Goal: Task Accomplishment & Management: Manage account settings

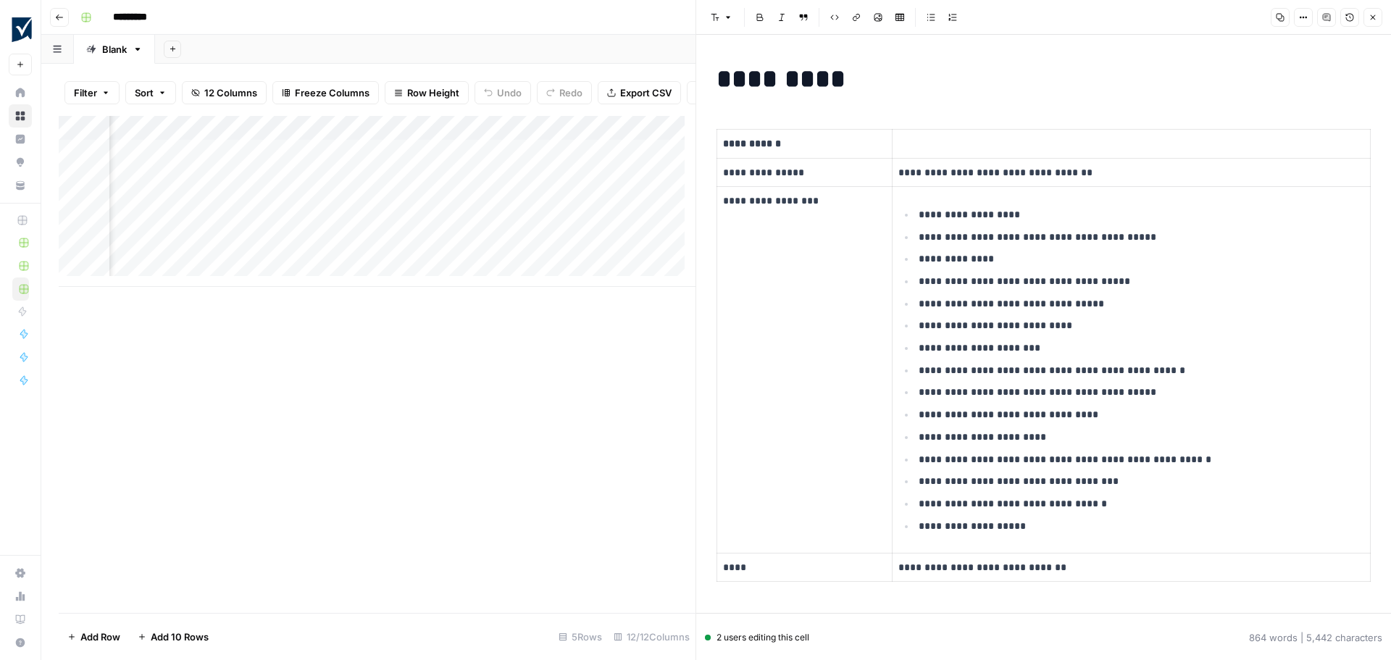
scroll to position [435, 0]
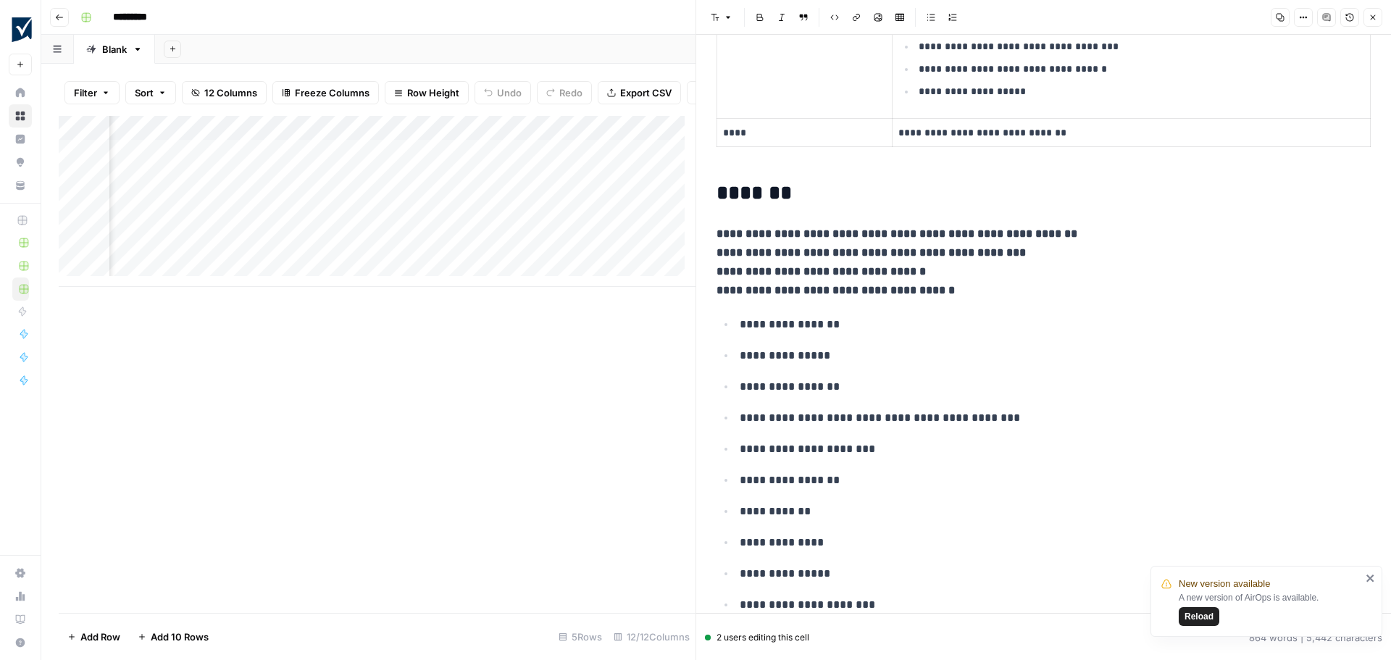
click at [1202, 616] on span "Reload" at bounding box center [1198, 616] width 29 height 13
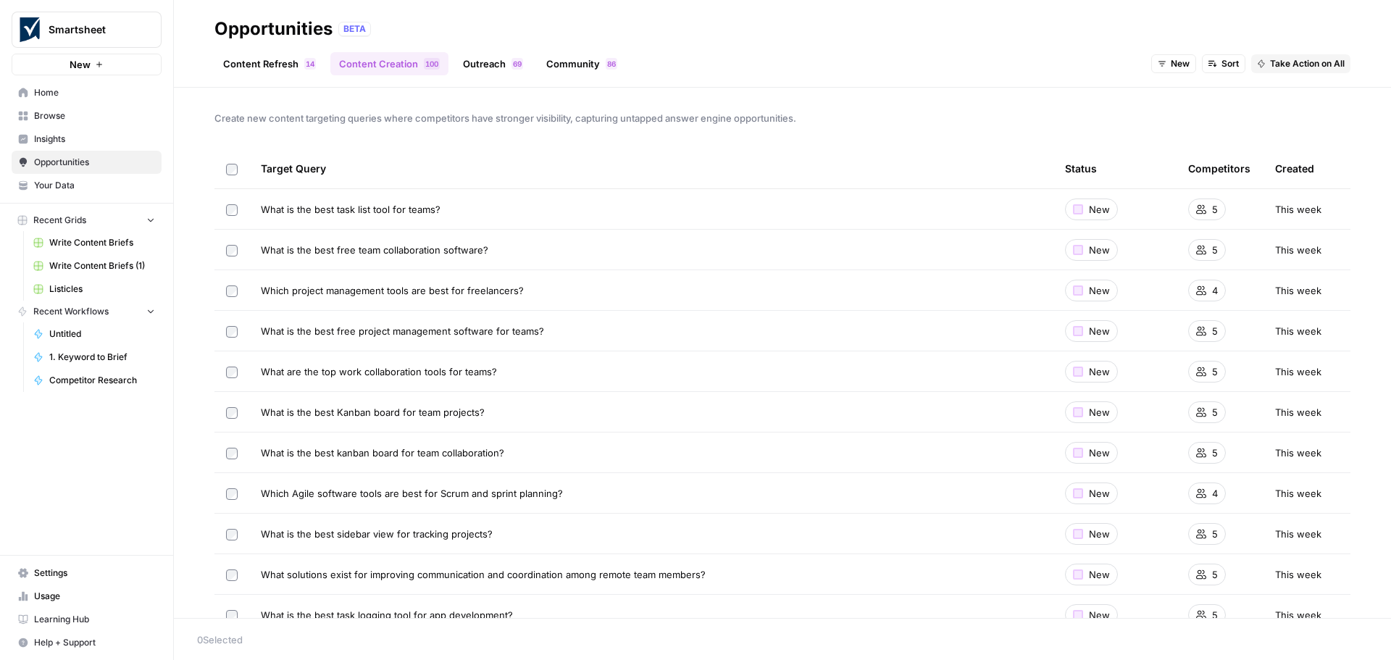
click at [80, 137] on span "Insights" at bounding box center [94, 139] width 121 height 13
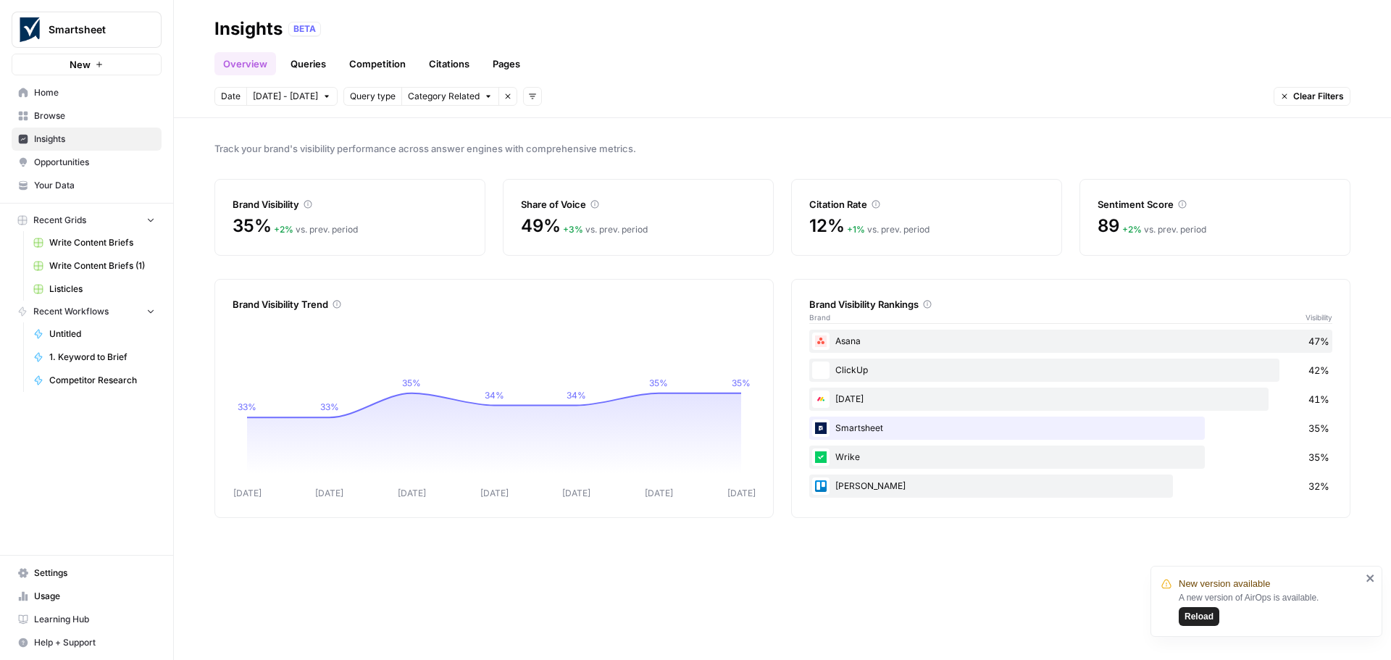
click at [315, 67] on link "Queries" at bounding box center [308, 63] width 53 height 23
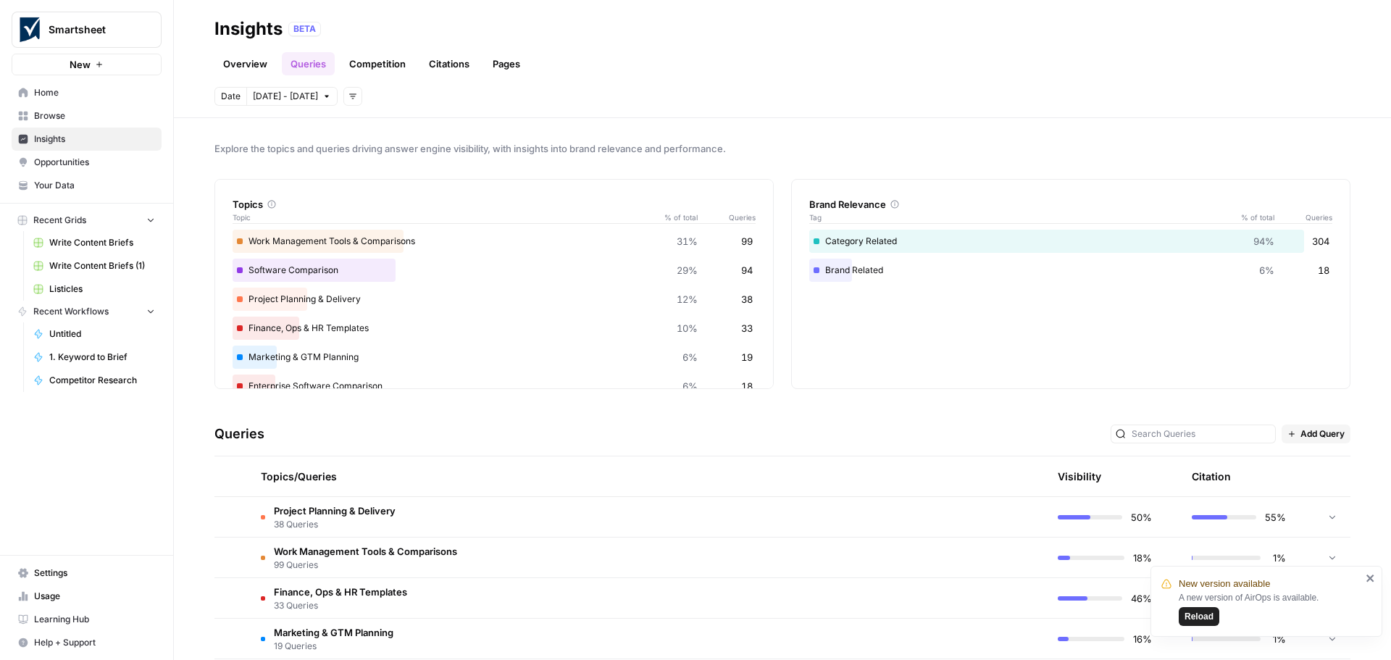
click at [1197, 615] on span "Reload" at bounding box center [1198, 616] width 29 height 13
click at [247, 58] on link "Overview" at bounding box center [245, 63] width 62 height 23
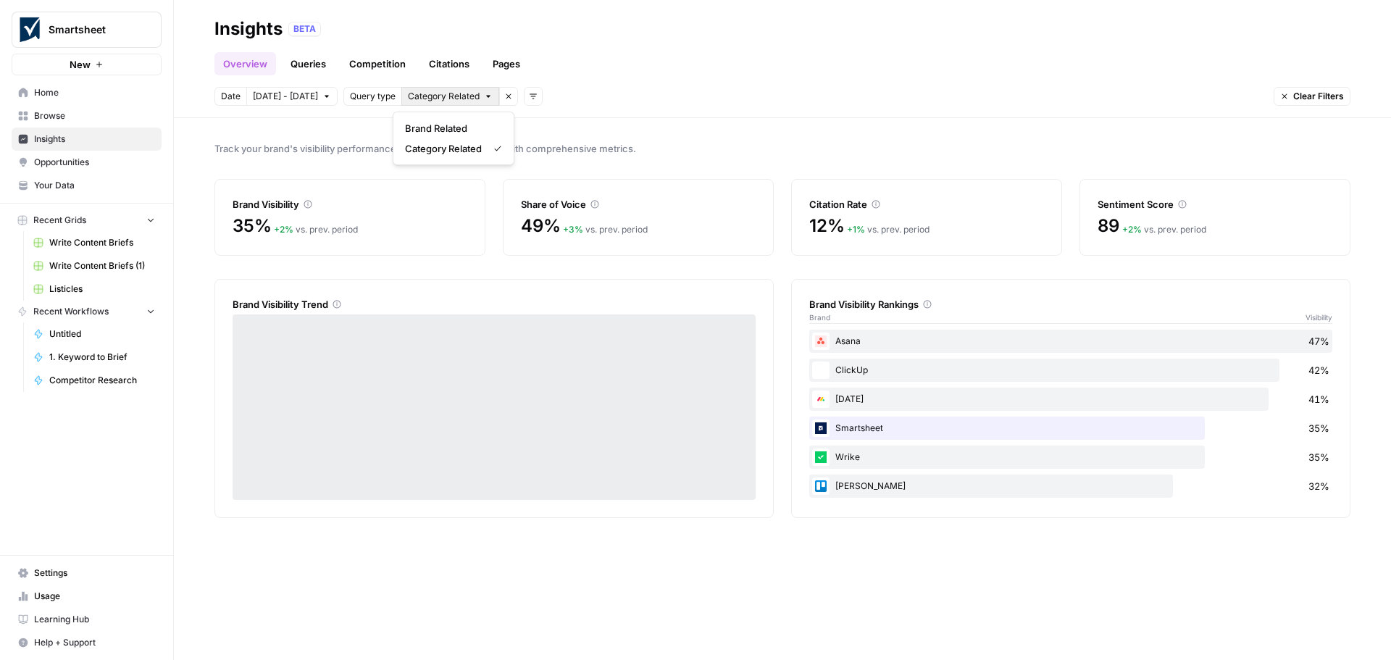
click at [484, 99] on icon "button" at bounding box center [488, 96] width 9 height 9
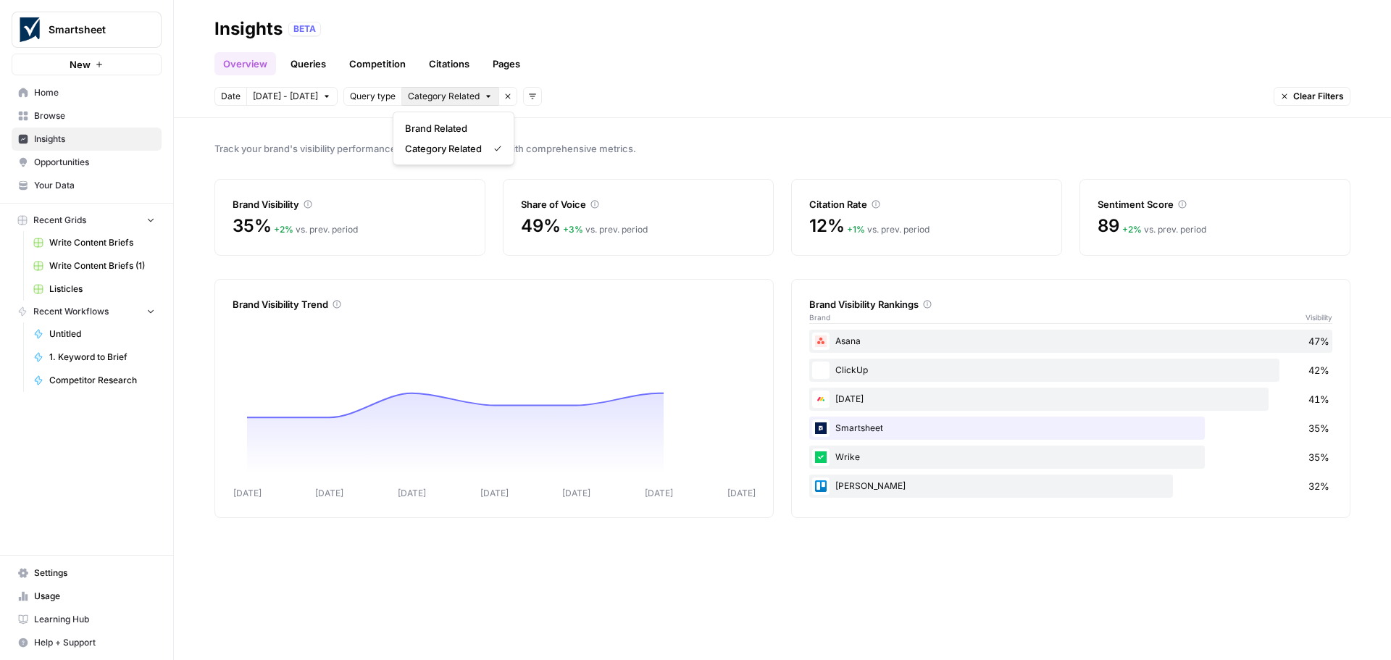
click at [369, 89] on div "Query type" at bounding box center [372, 96] width 59 height 19
click at [370, 97] on span "Query type" at bounding box center [373, 96] width 46 height 13
click at [435, 101] on span "Category Related" at bounding box center [444, 96] width 72 height 13
click at [503, 97] on icon "button" at bounding box center [507, 96] width 9 height 9
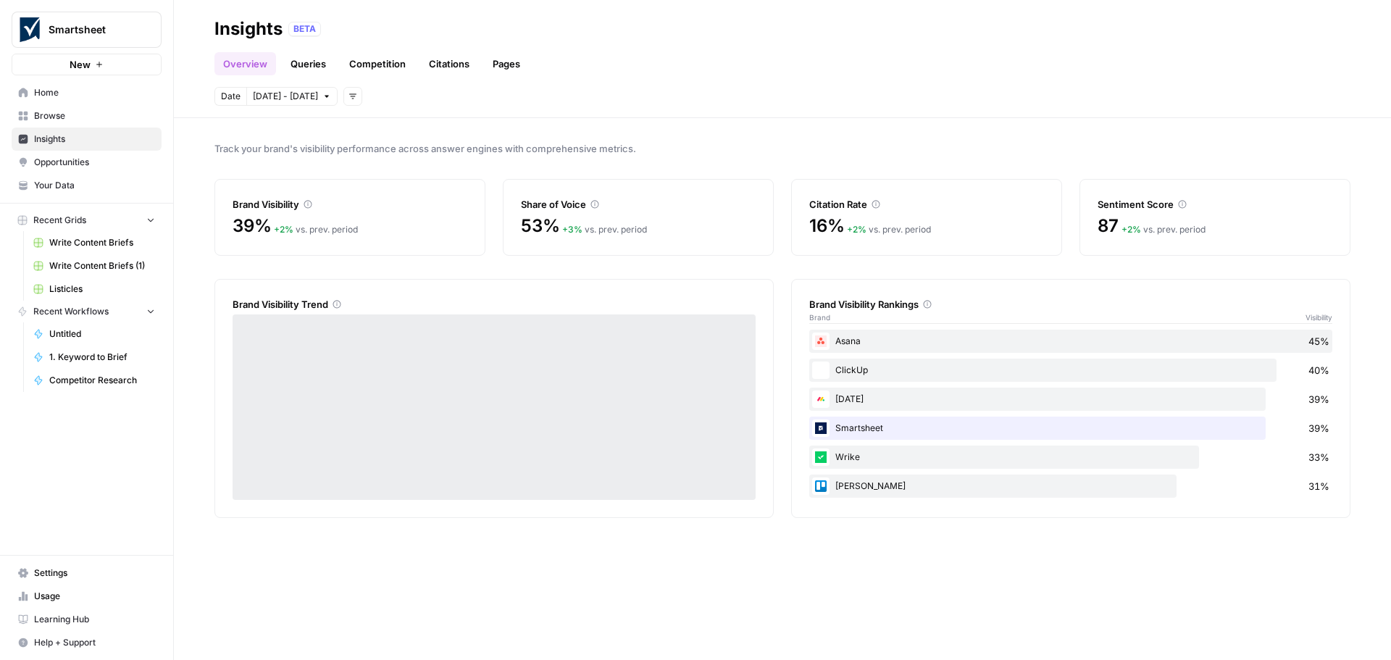
click at [343, 101] on button "Add filters" at bounding box center [352, 96] width 19 height 19
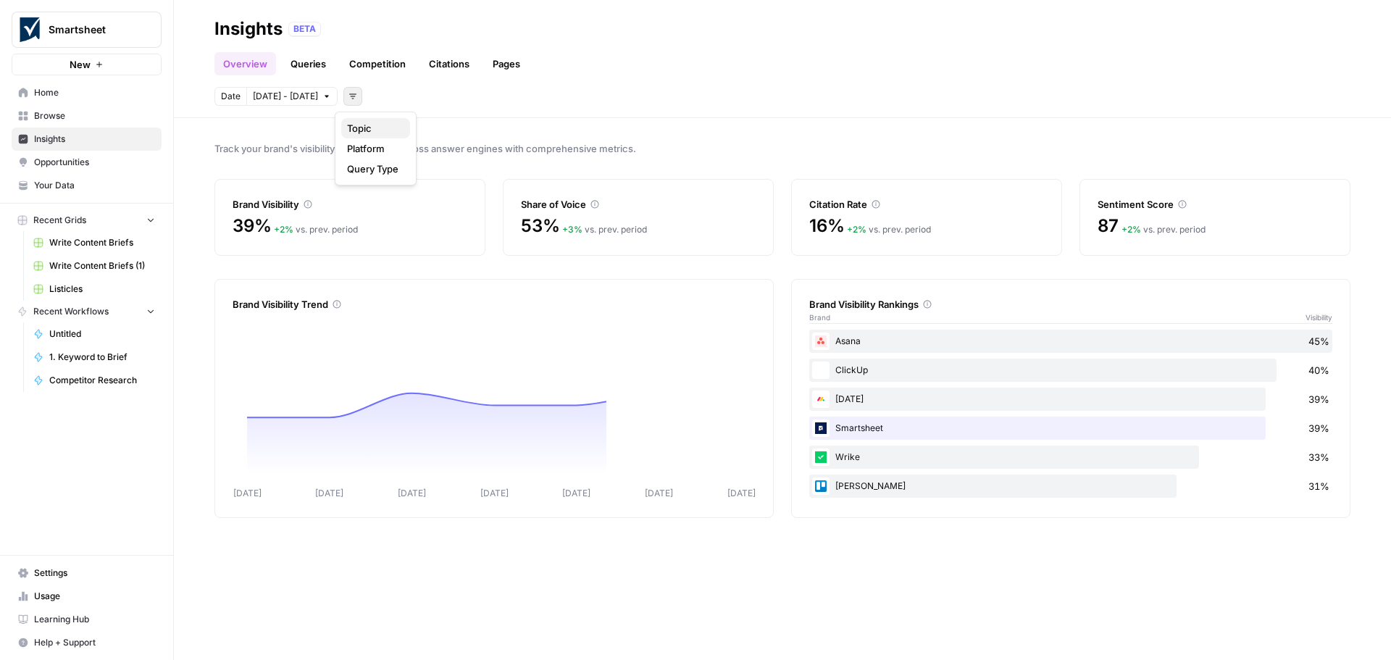
click at [359, 130] on span "Topic" at bounding box center [372, 128] width 51 height 14
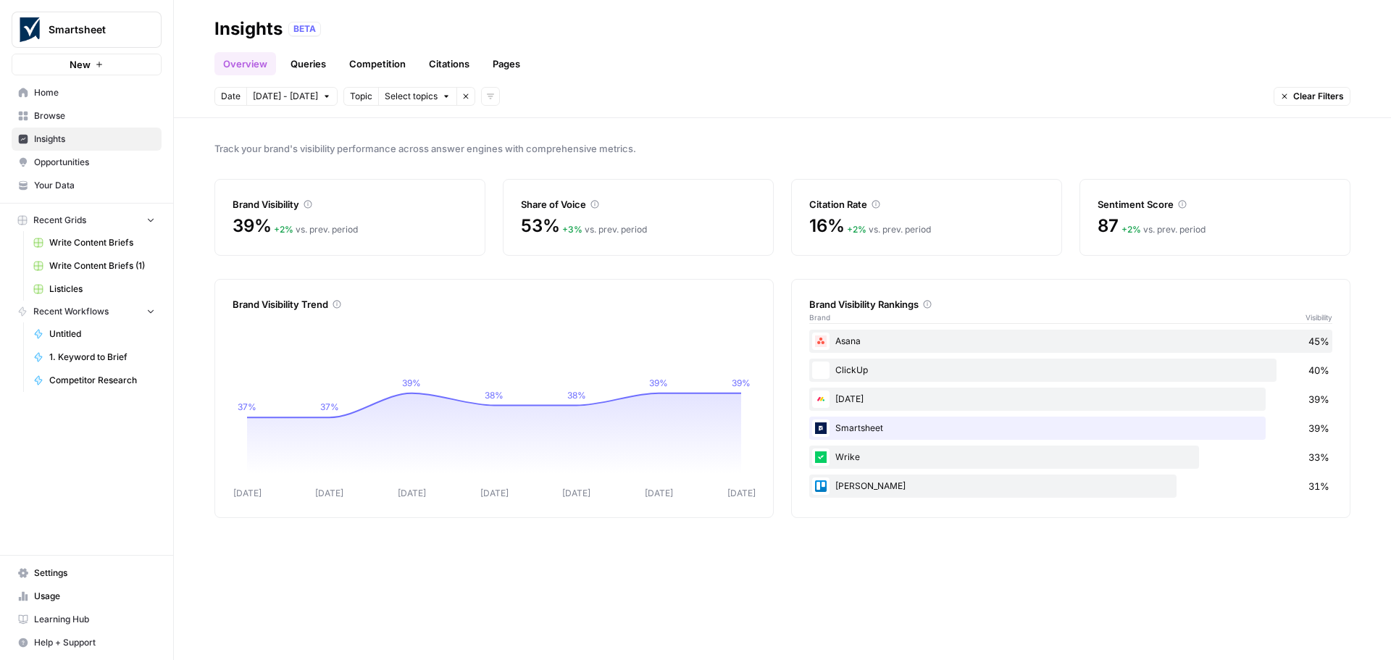
click at [442, 97] on icon "button" at bounding box center [446, 96] width 9 height 9
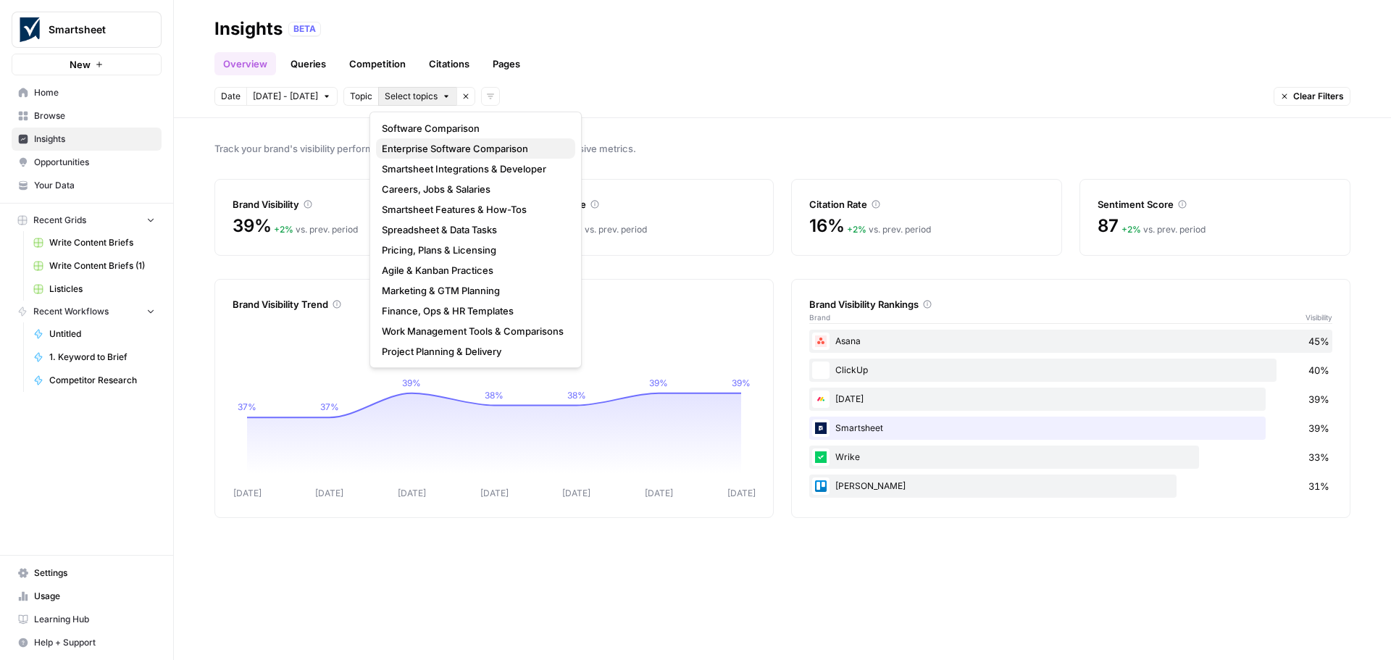
click at [442, 148] on span "Enterprise Software Comparison" at bounding box center [473, 148] width 182 height 14
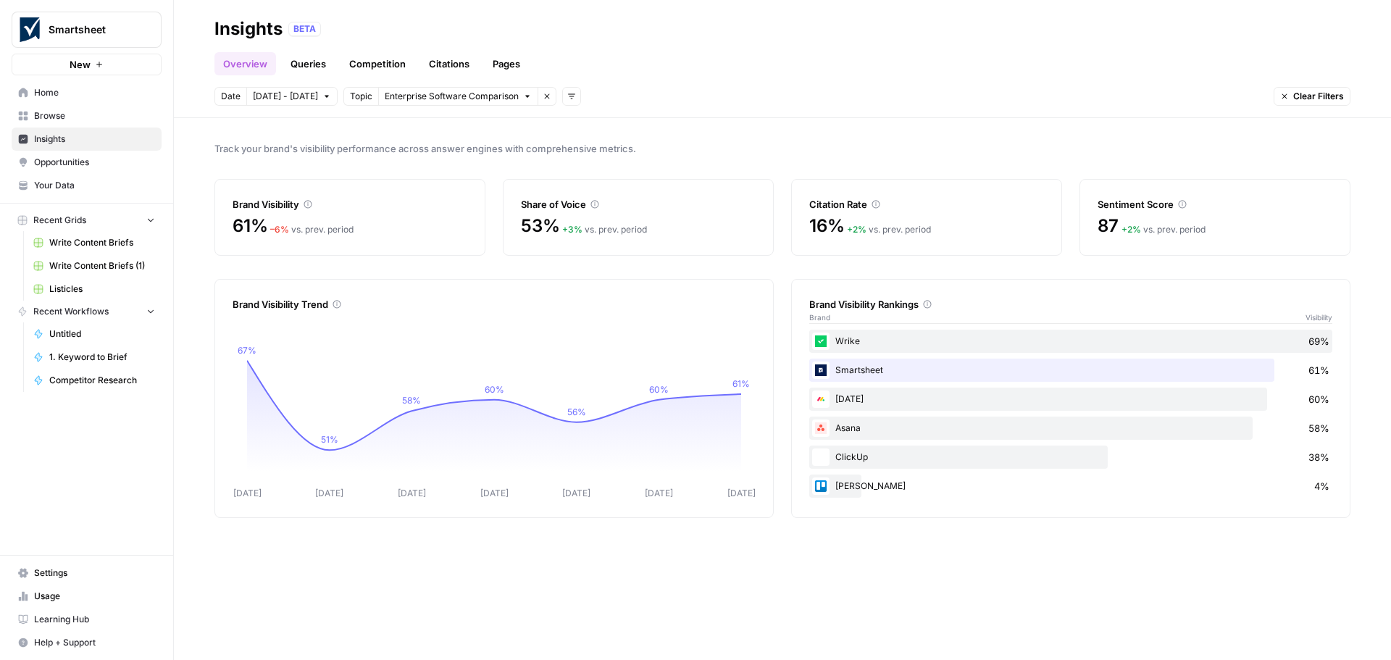
click at [523, 100] on icon "button" at bounding box center [527, 96] width 9 height 9
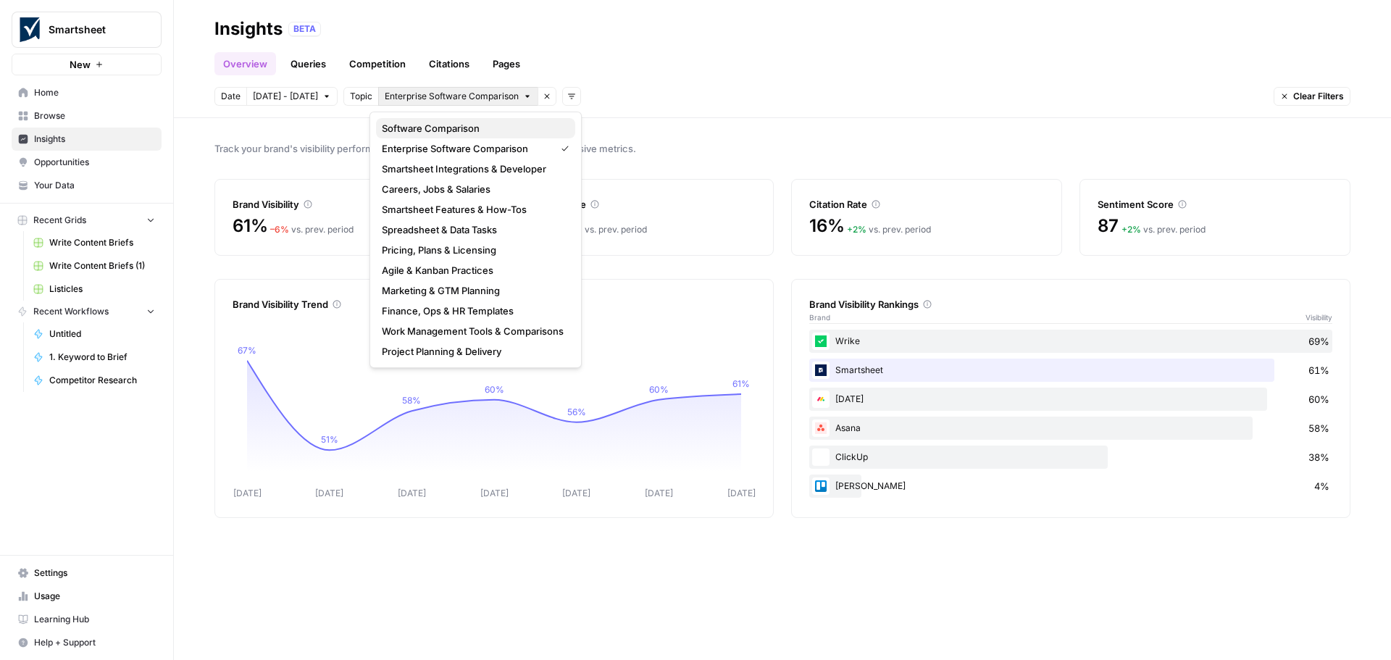
click at [506, 129] on span "Software Comparison" at bounding box center [473, 128] width 182 height 14
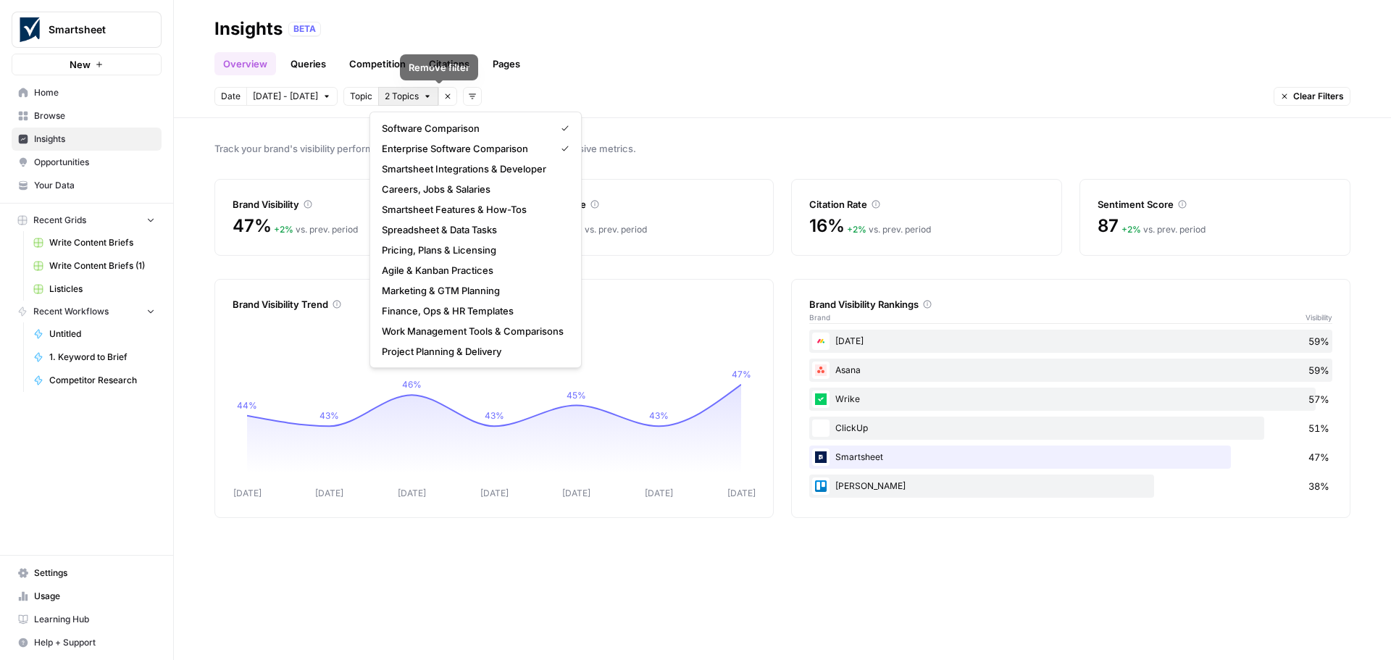
click at [404, 99] on span "2 Topics" at bounding box center [402, 96] width 34 height 13
click at [430, 152] on span "Enterprise Software Comparison" at bounding box center [465, 148] width 167 height 14
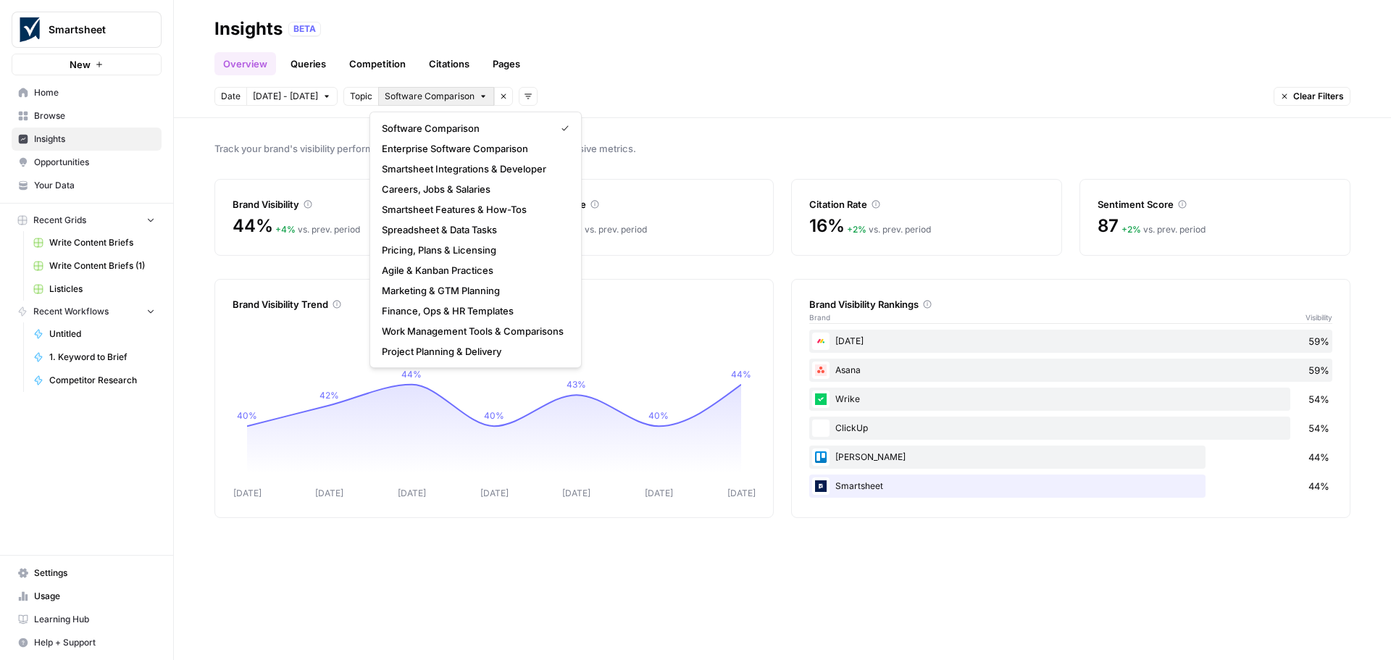
click at [395, 101] on span "Software Comparison" at bounding box center [430, 96] width 90 height 13
click at [444, 351] on span "Project Planning & Delivery" at bounding box center [473, 351] width 182 height 14
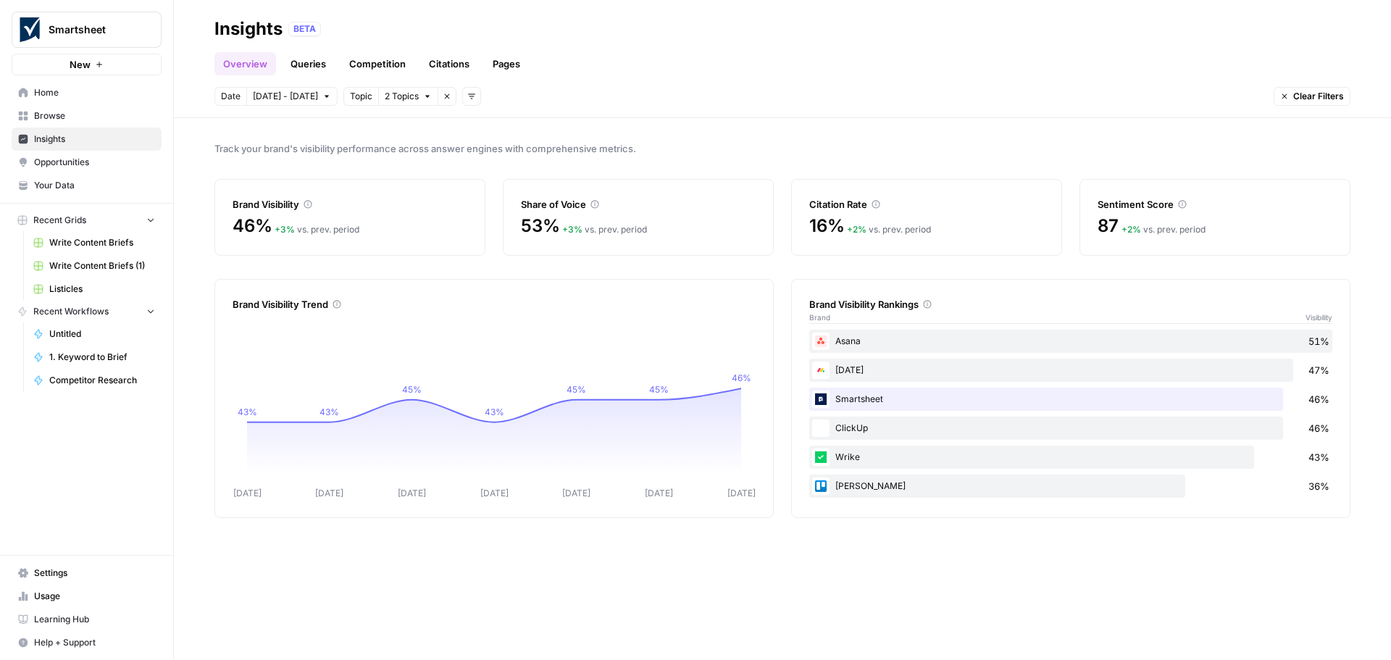
click at [306, 62] on link "Queries" at bounding box center [308, 63] width 53 height 23
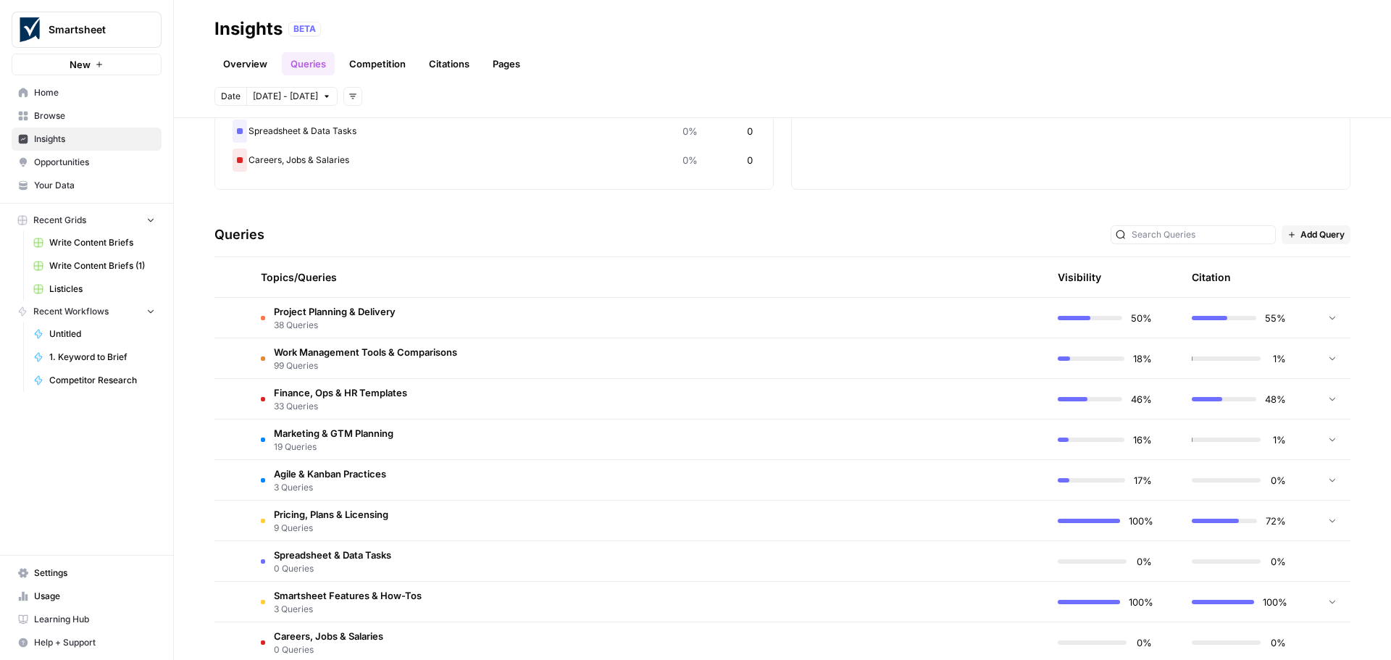
scroll to position [217, 0]
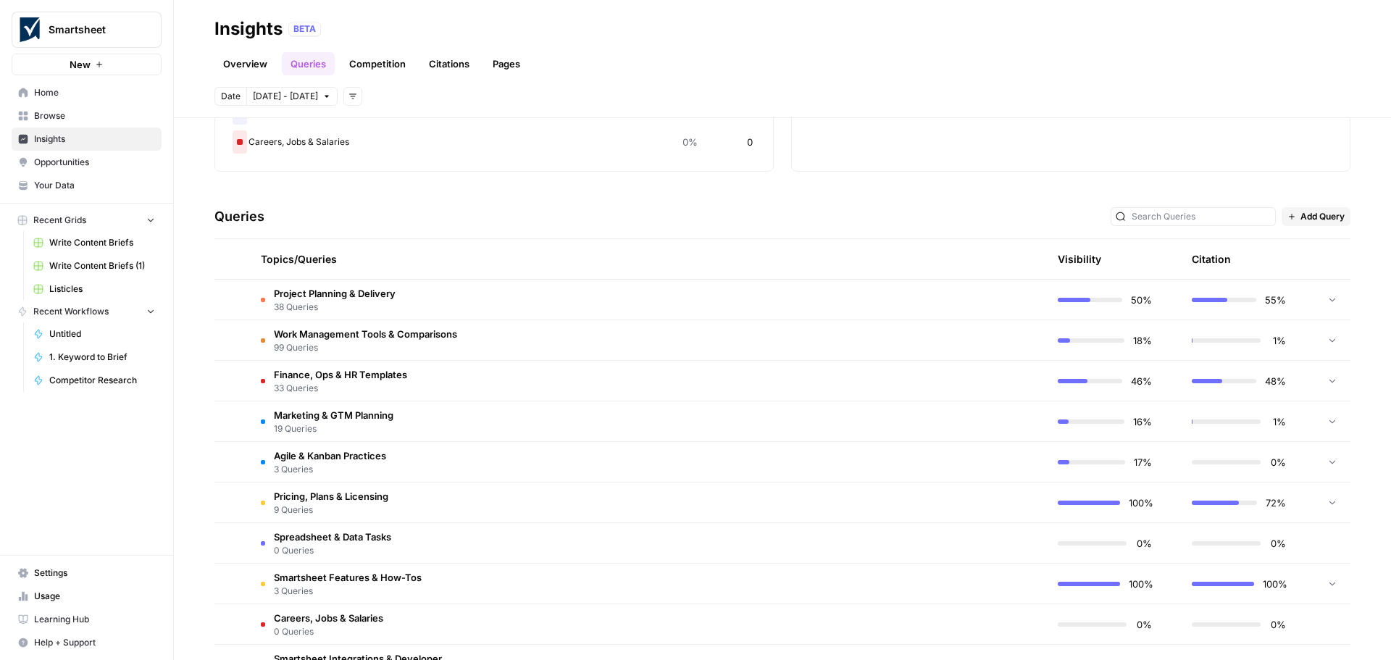
click at [401, 308] on td "Project Planning & Delivery 38 Queries" at bounding box center [578, 300] width 659 height 40
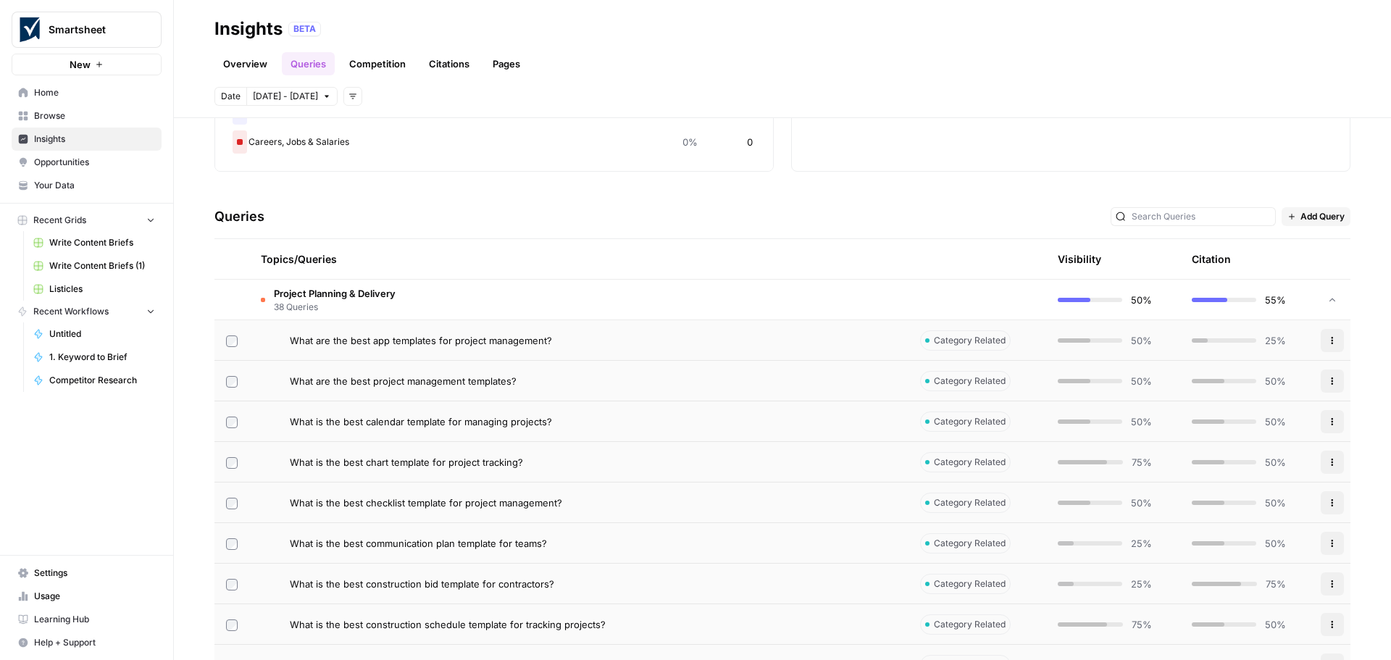
click at [301, 295] on span "Project Planning & Delivery" at bounding box center [335, 293] width 122 height 14
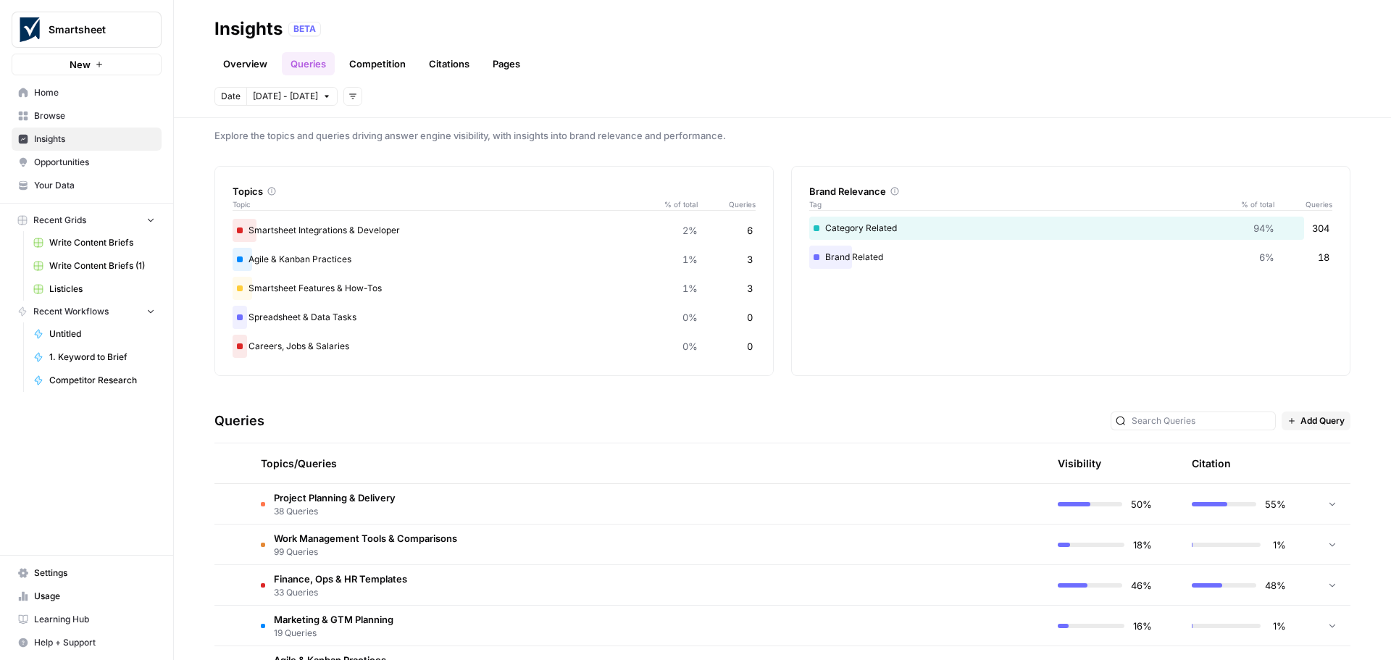
scroll to position [0, 0]
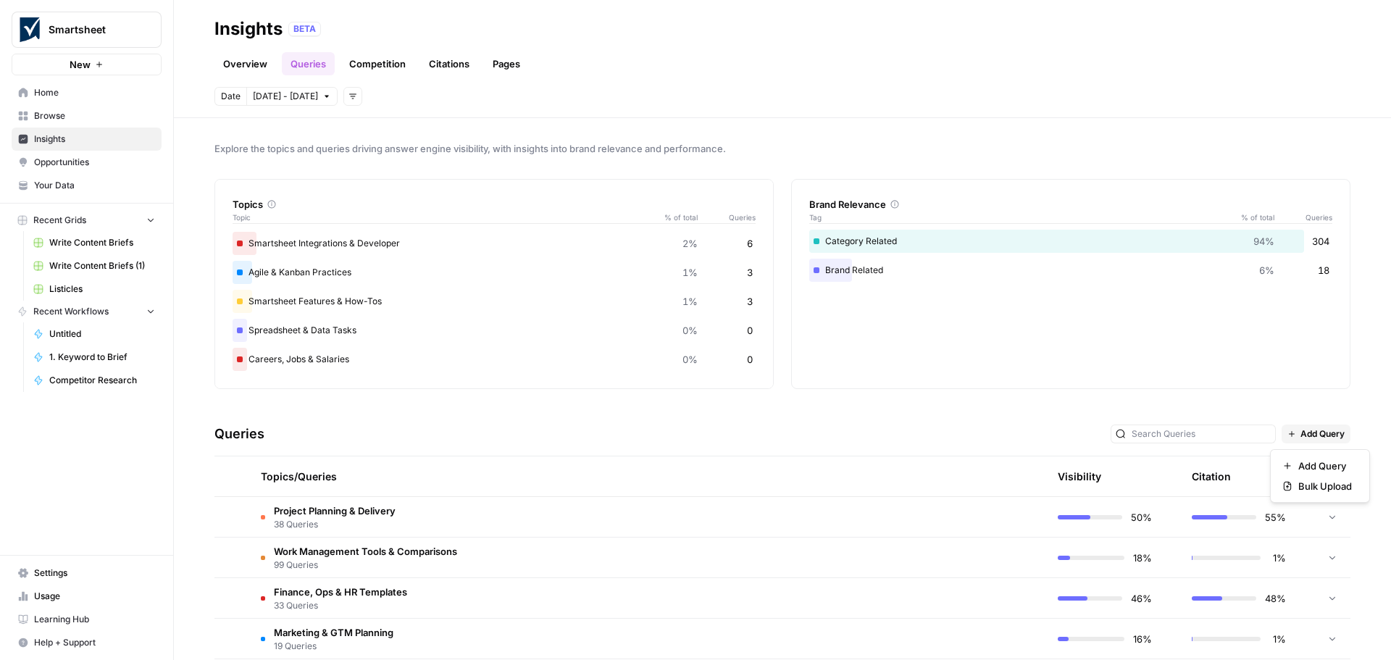
click at [1321, 435] on span "Add Query" at bounding box center [1322, 433] width 44 height 13
click at [1315, 486] on span "Bulk Upload" at bounding box center [1325, 486] width 54 height 14
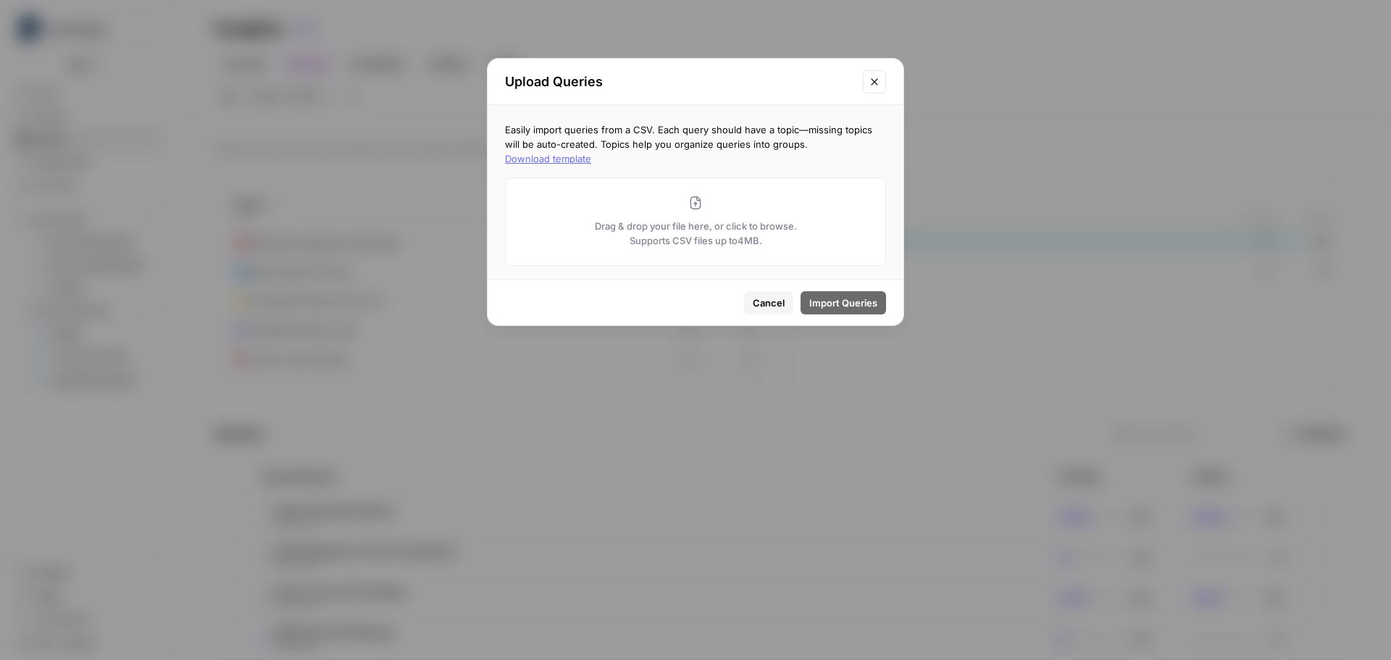
click at [591, 151] on button "Download template" at bounding box center [548, 158] width 86 height 14
click at [761, 300] on span "Cancel" at bounding box center [769, 303] width 32 height 14
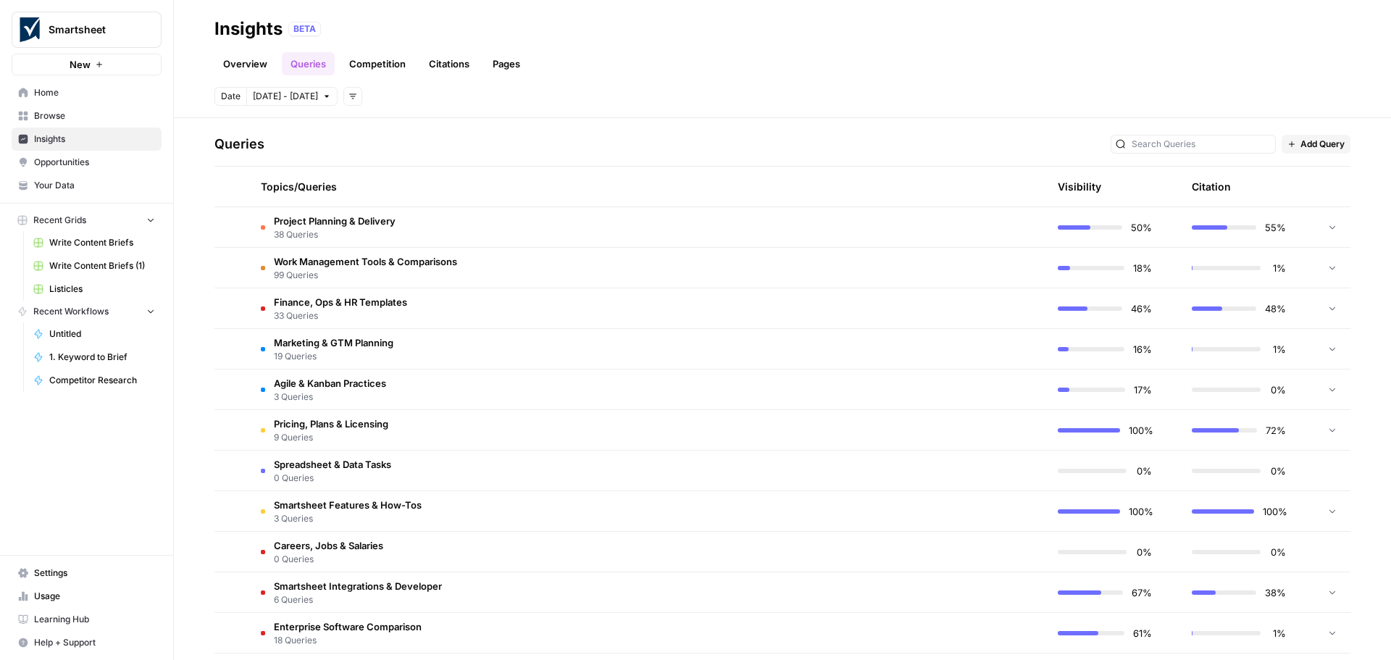
scroll to position [145, 0]
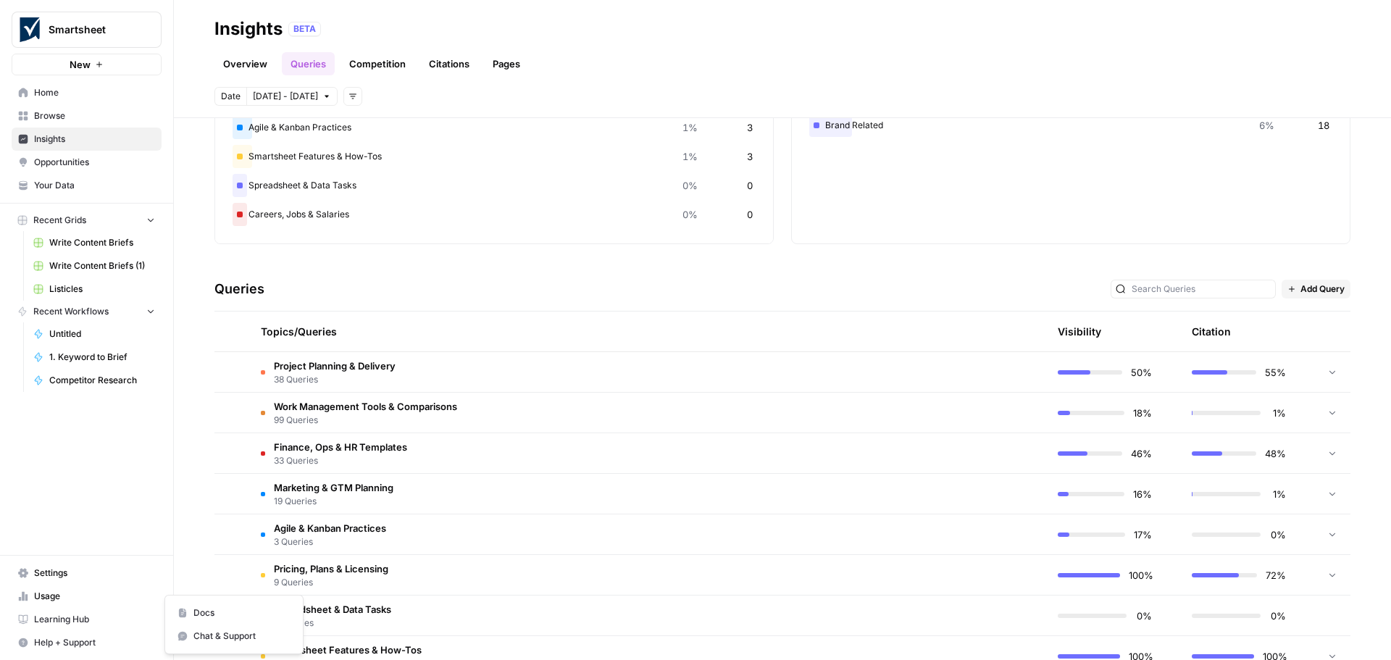
click at [65, 645] on span "Help + Support" at bounding box center [94, 642] width 121 height 13
click at [212, 637] on span "Chat & Support" at bounding box center [241, 635] width 97 height 13
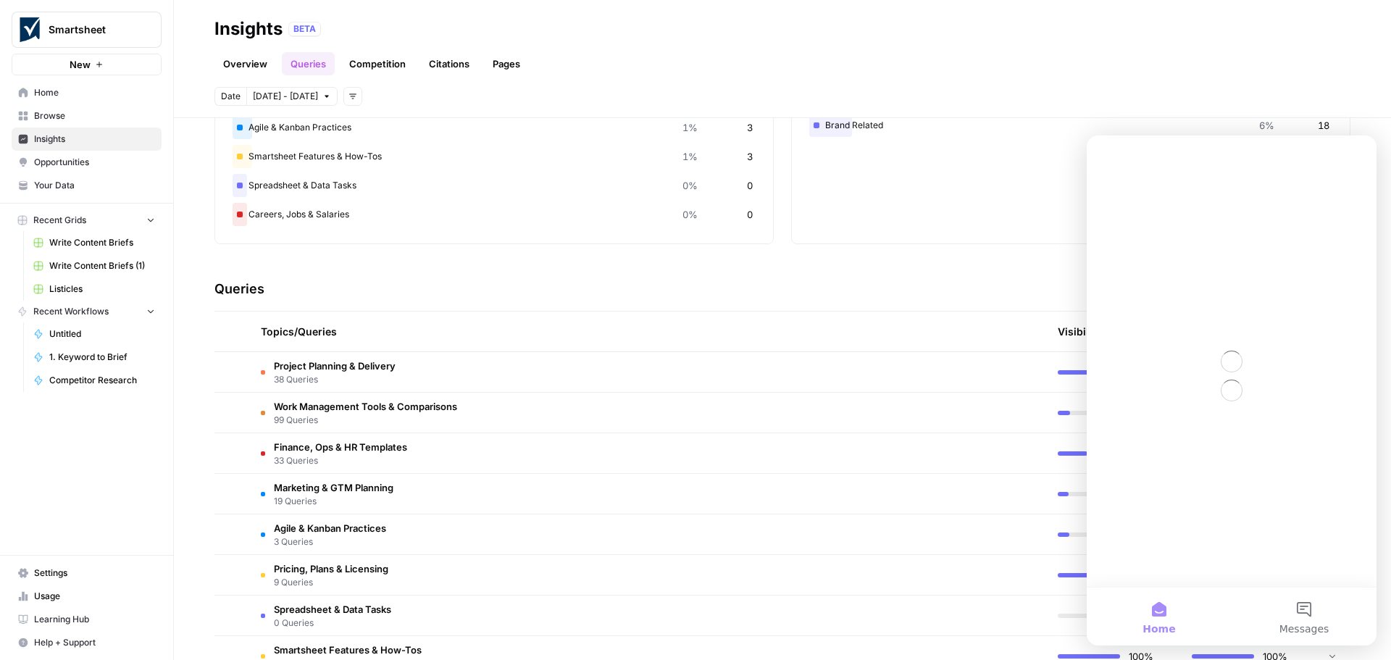
scroll to position [0, 0]
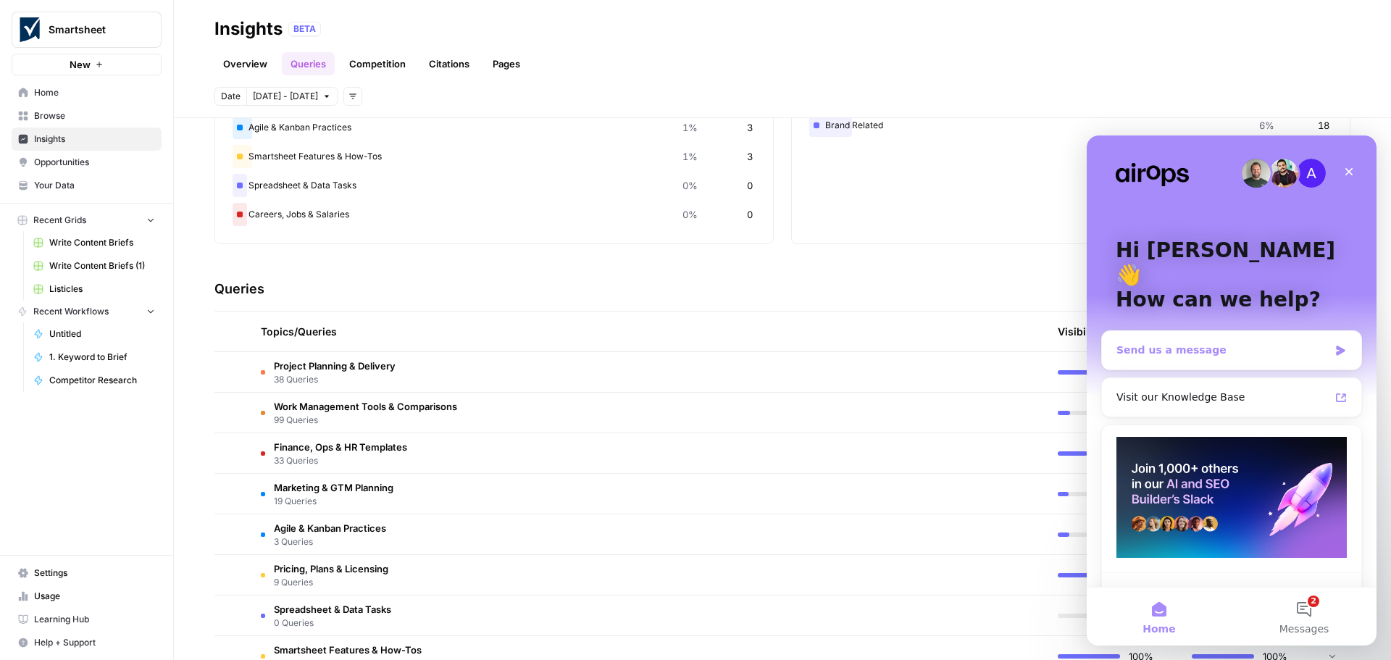
click at [1184, 343] on div "Send us a message" at bounding box center [1222, 350] width 212 height 15
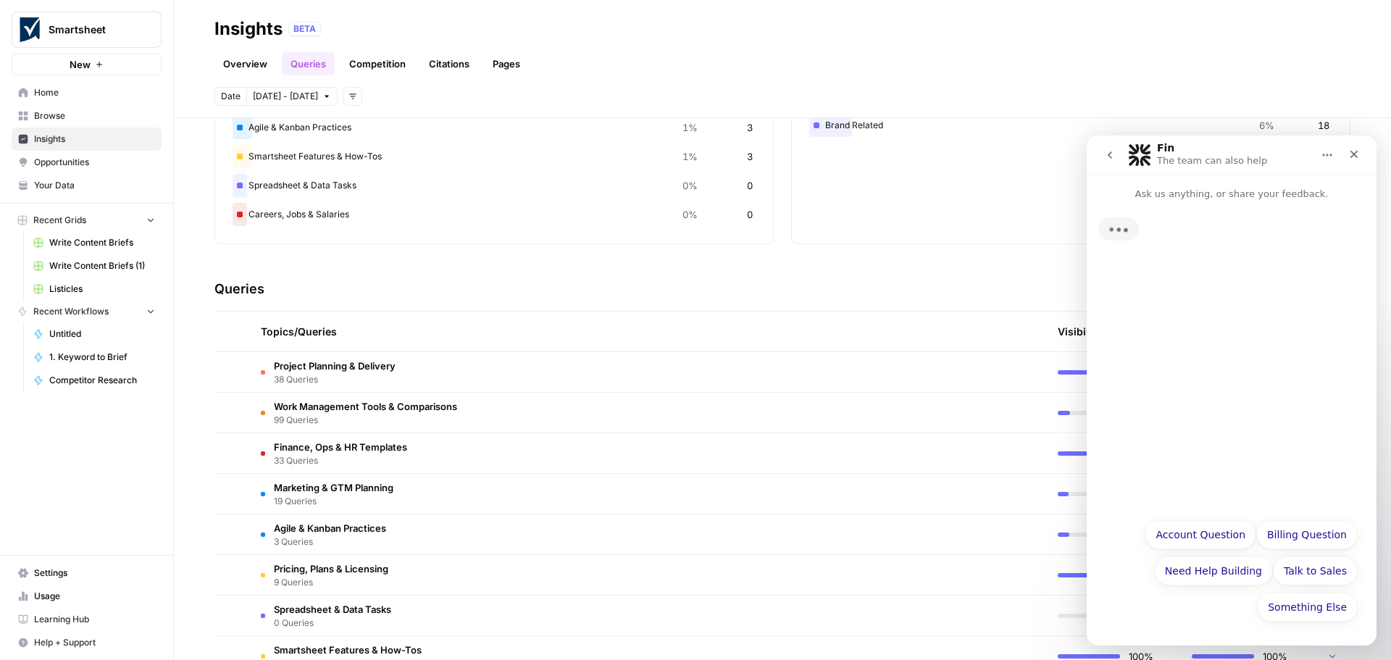
click at [1195, 285] on div "Typing" at bounding box center [1232, 355] width 290 height 309
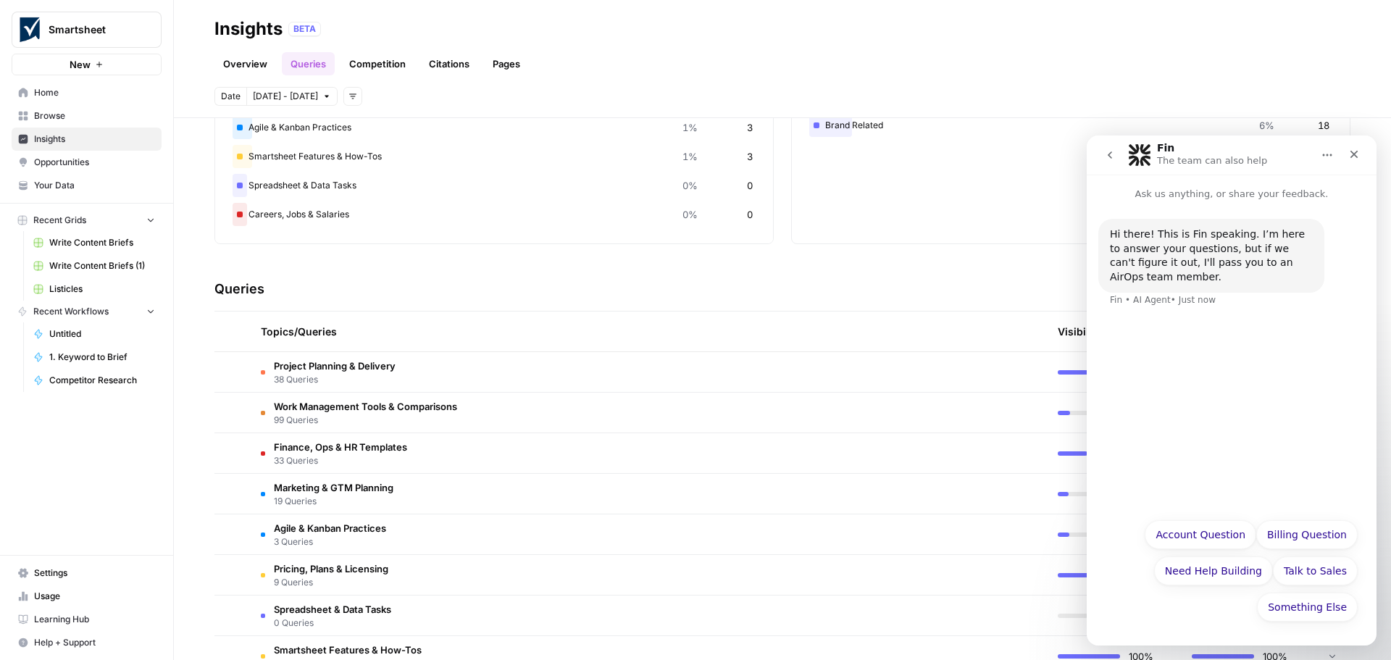
click at [1169, 348] on div "Hi there! This is Fin speaking. I’m here to answer your questions, but if we ca…" at bounding box center [1232, 355] width 290 height 309
click at [1165, 303] on div "Fin • AI Agent • Just now" at bounding box center [1163, 300] width 106 height 9
click at [1191, 195] on p "Ask us anything, or share your feedback." at bounding box center [1232, 188] width 290 height 27
click at [1197, 344] on div "Hi there! This is Fin speaking. I’m here to answer your questions, but if we ca…" at bounding box center [1232, 355] width 290 height 309
click at [1108, 152] on icon "go back" at bounding box center [1110, 155] width 12 height 12
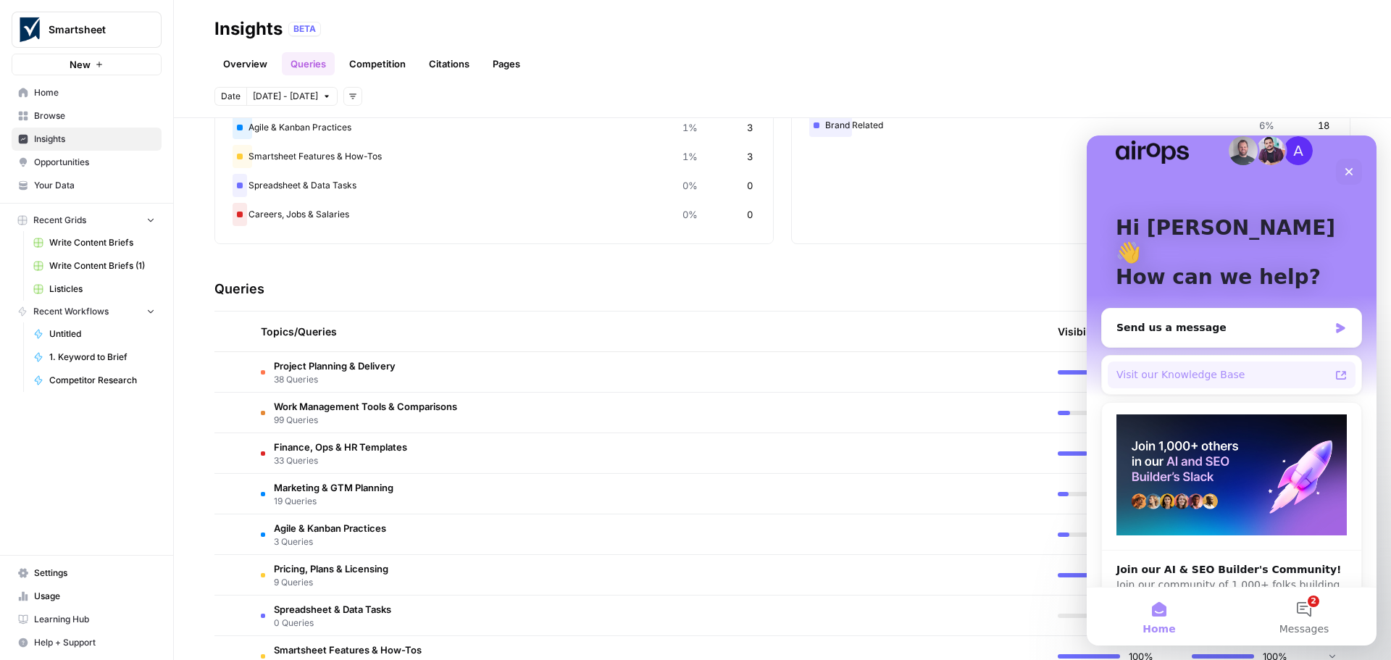
scroll to position [33, 0]
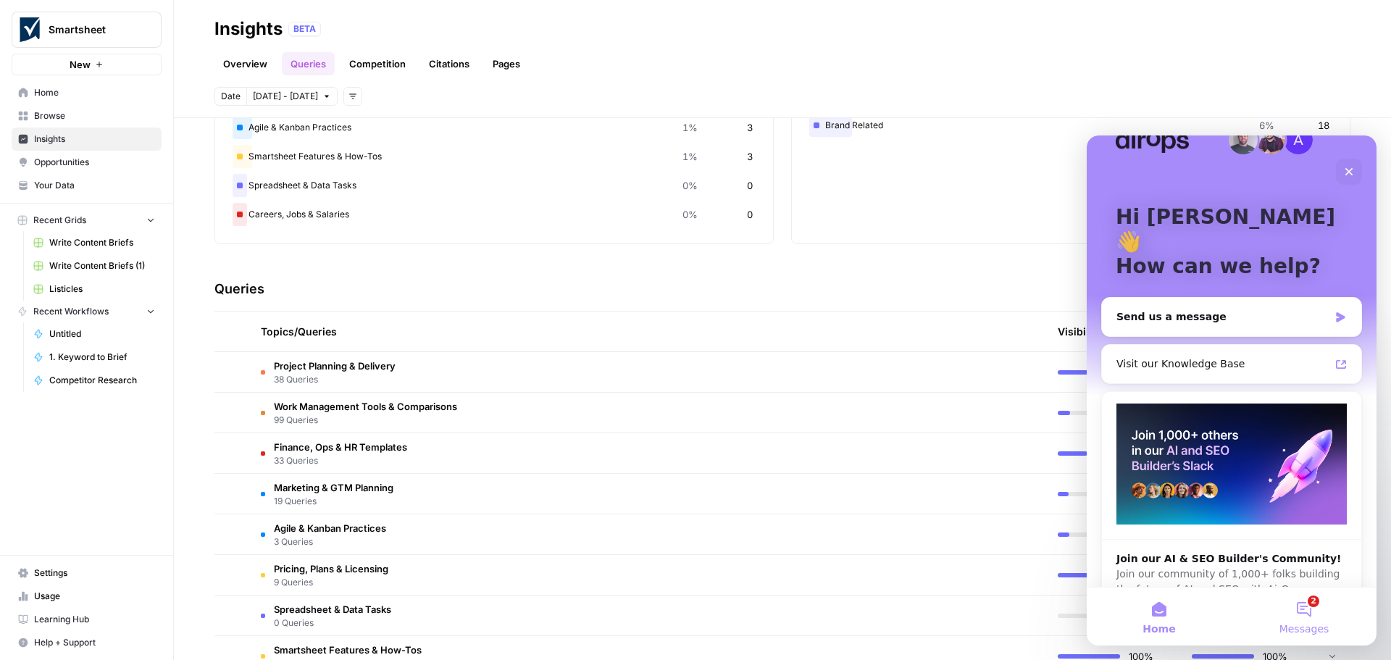
click at [1299, 607] on button "2 Messages" at bounding box center [1303, 616] width 145 height 58
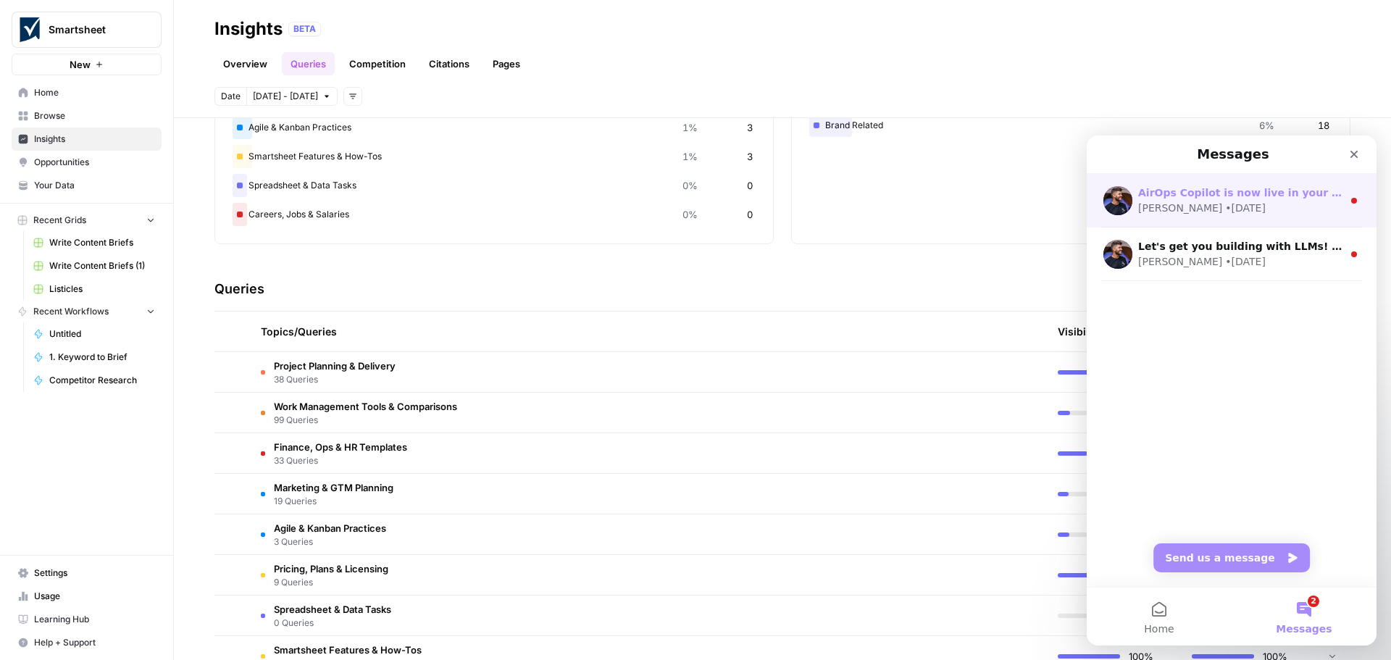
click at [1225, 213] on div "• 7w ago" at bounding box center [1245, 208] width 41 height 15
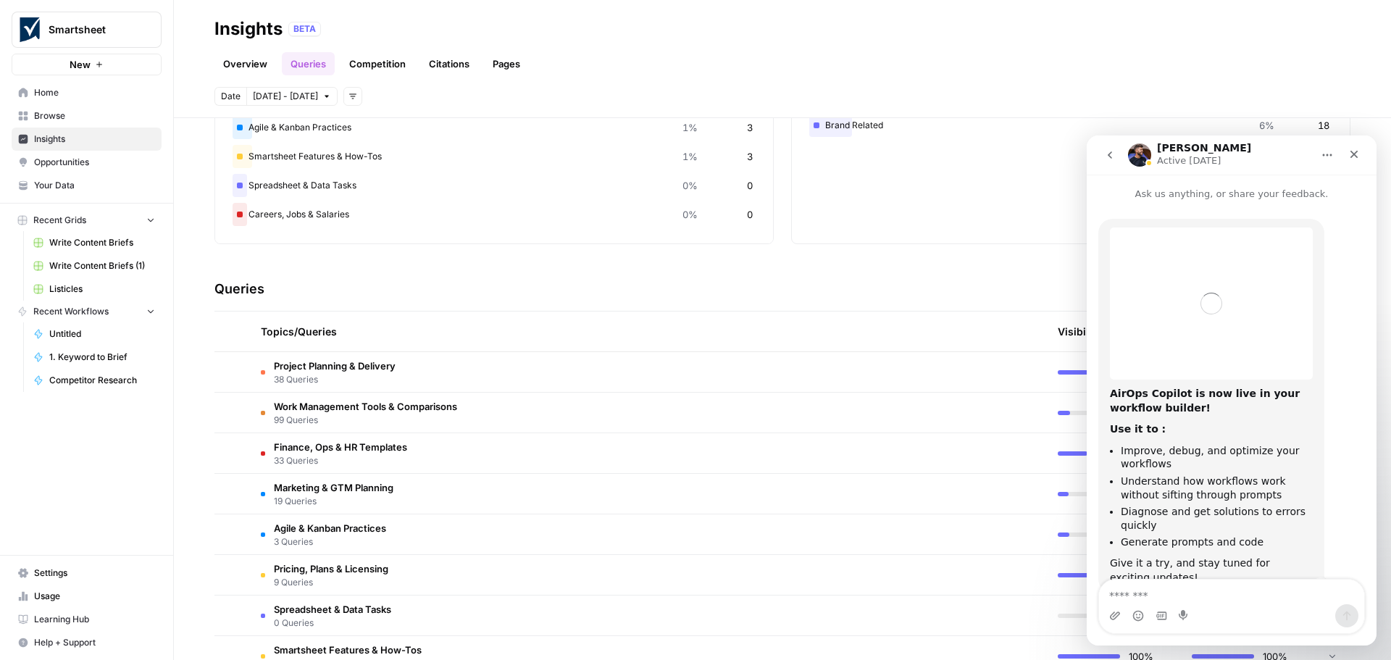
scroll to position [44, 0]
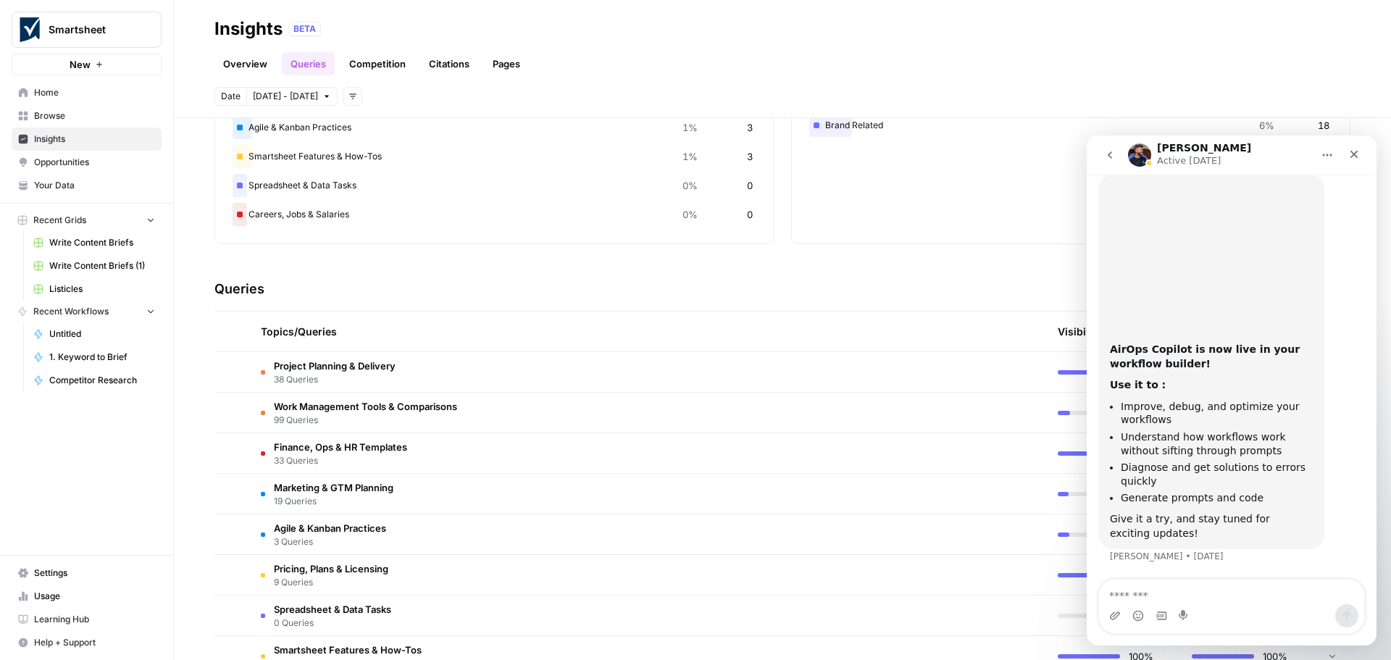
click at [1105, 151] on icon "go back" at bounding box center [1110, 155] width 12 height 12
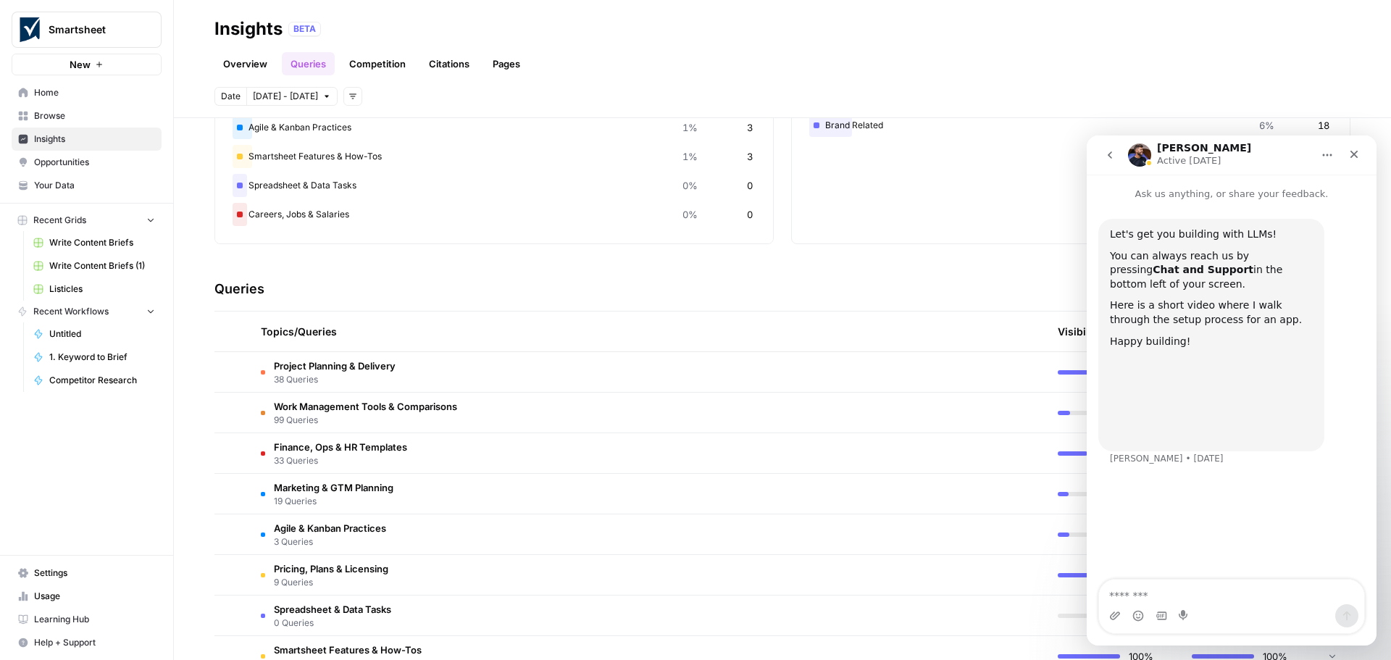
click at [1103, 154] on button "go back" at bounding box center [1110, 155] width 28 height 28
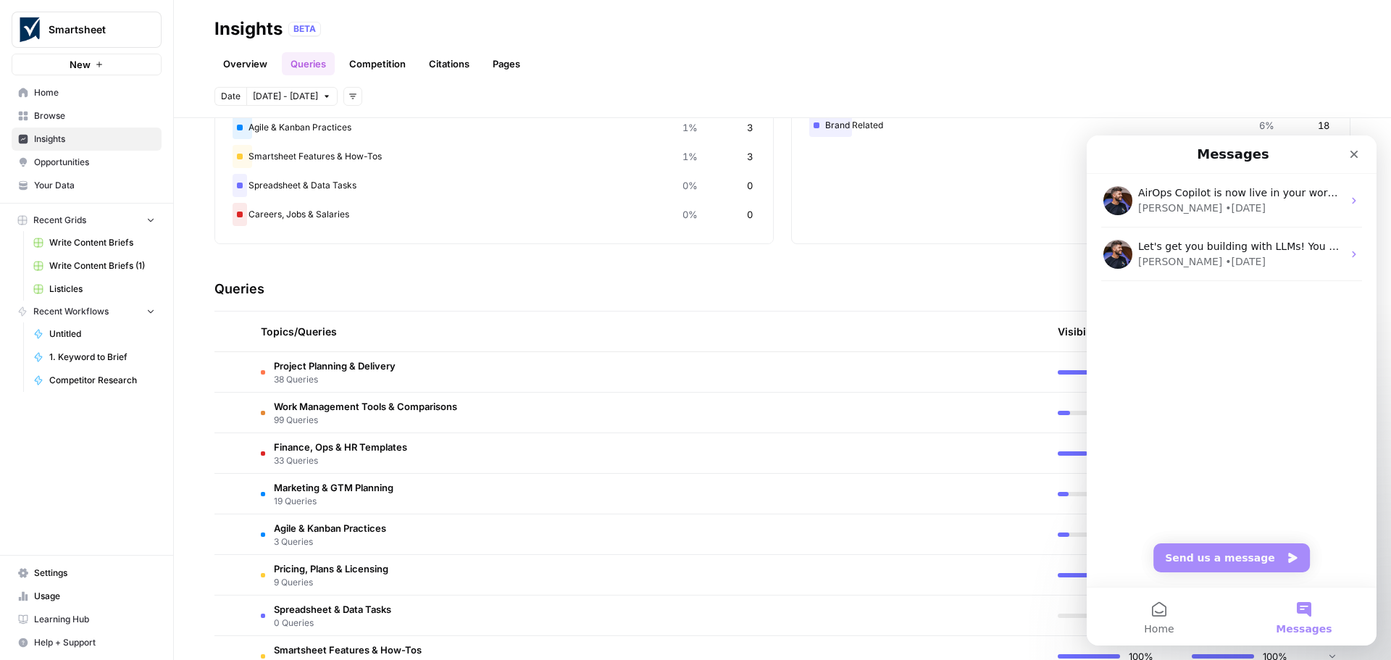
click at [1300, 616] on button "Messages" at bounding box center [1303, 616] width 145 height 58
click at [1352, 161] on div "Close" at bounding box center [1354, 154] width 26 height 26
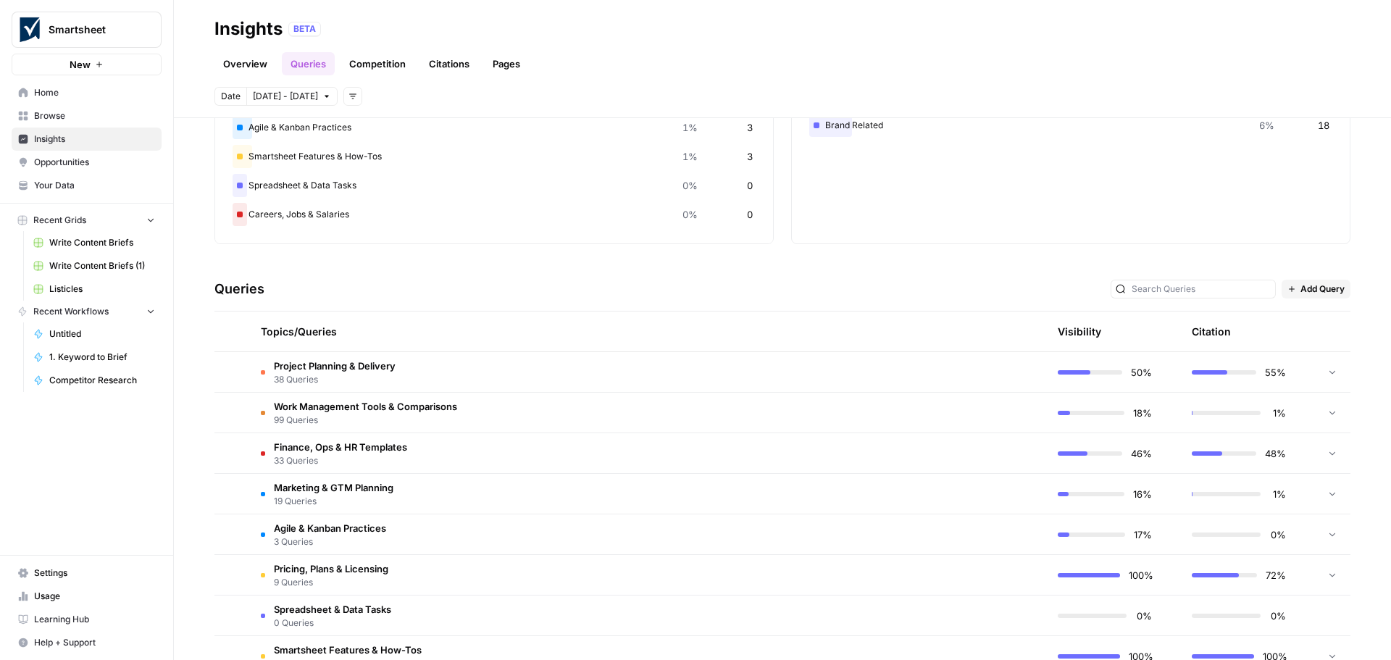
click at [44, 92] on span "Home" at bounding box center [94, 92] width 121 height 13
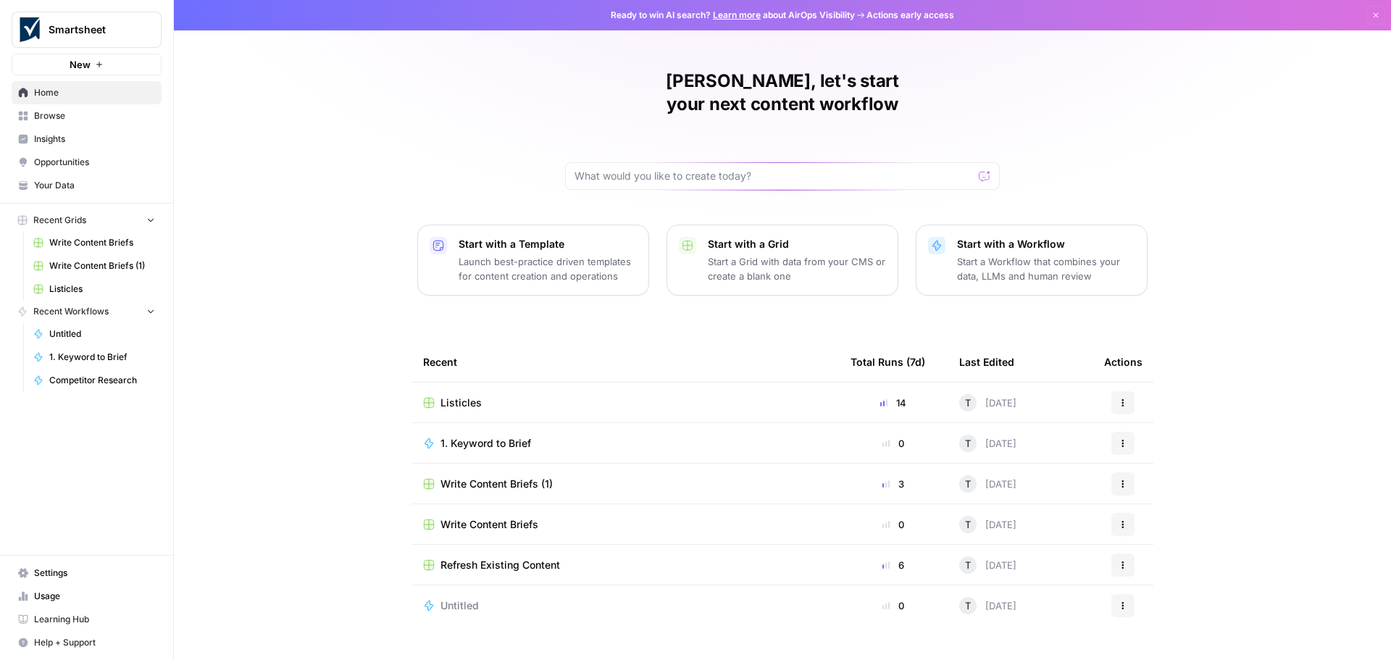
click at [62, 136] on span "Insights" at bounding box center [94, 139] width 121 height 13
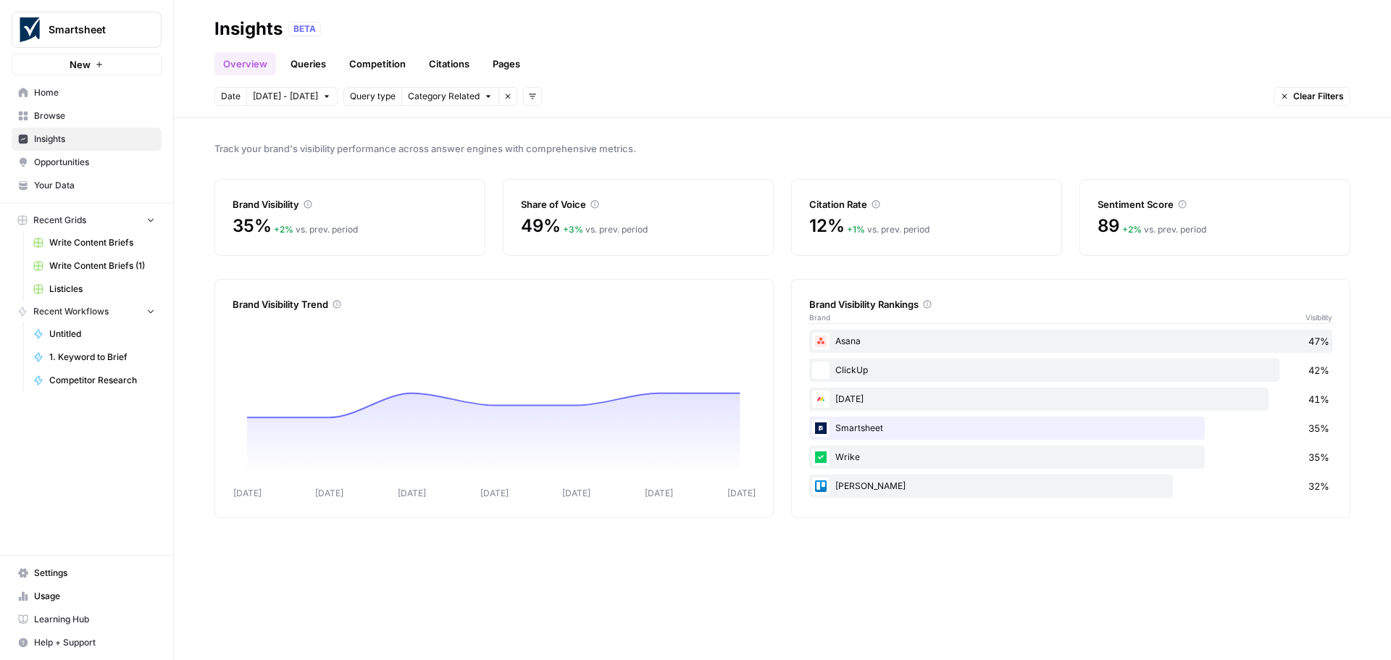
click at [59, 122] on span "Browse" at bounding box center [94, 115] width 121 height 13
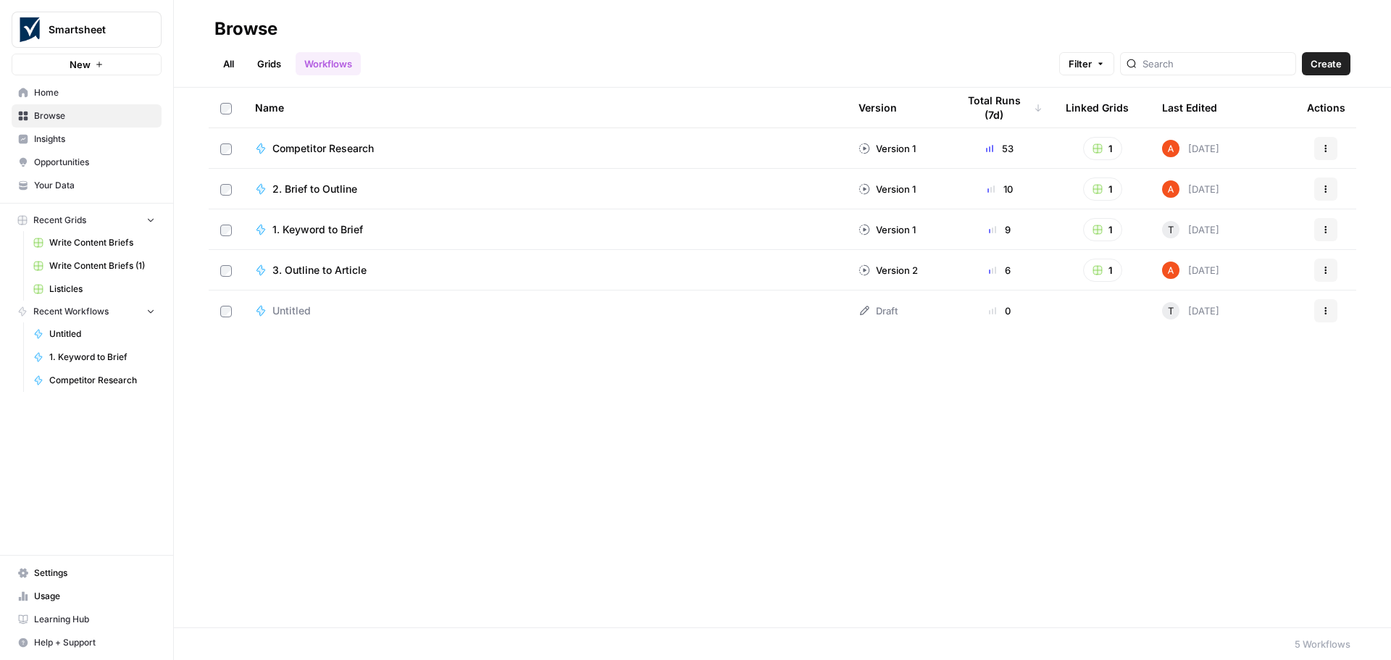
click at [61, 135] on span "Insights" at bounding box center [94, 139] width 121 height 13
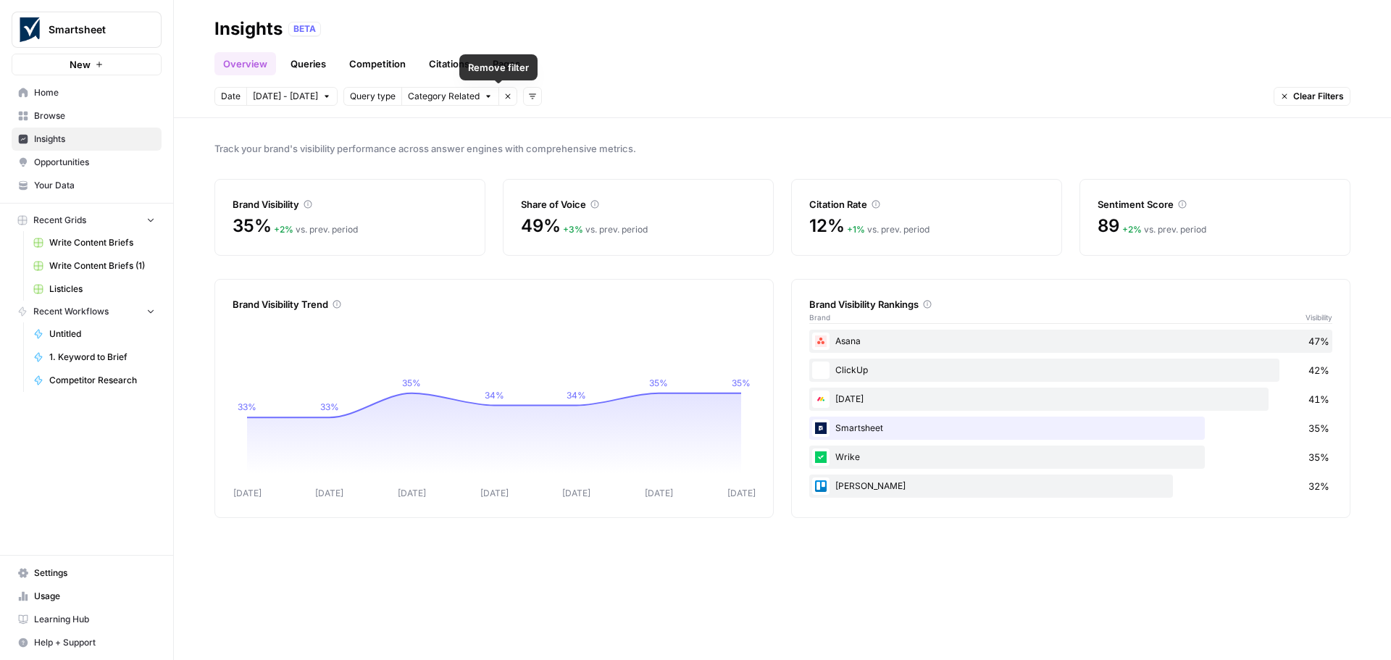
click at [506, 96] on icon "button" at bounding box center [508, 96] width 5 height 5
click at [44, 570] on span "Settings" at bounding box center [94, 572] width 121 height 13
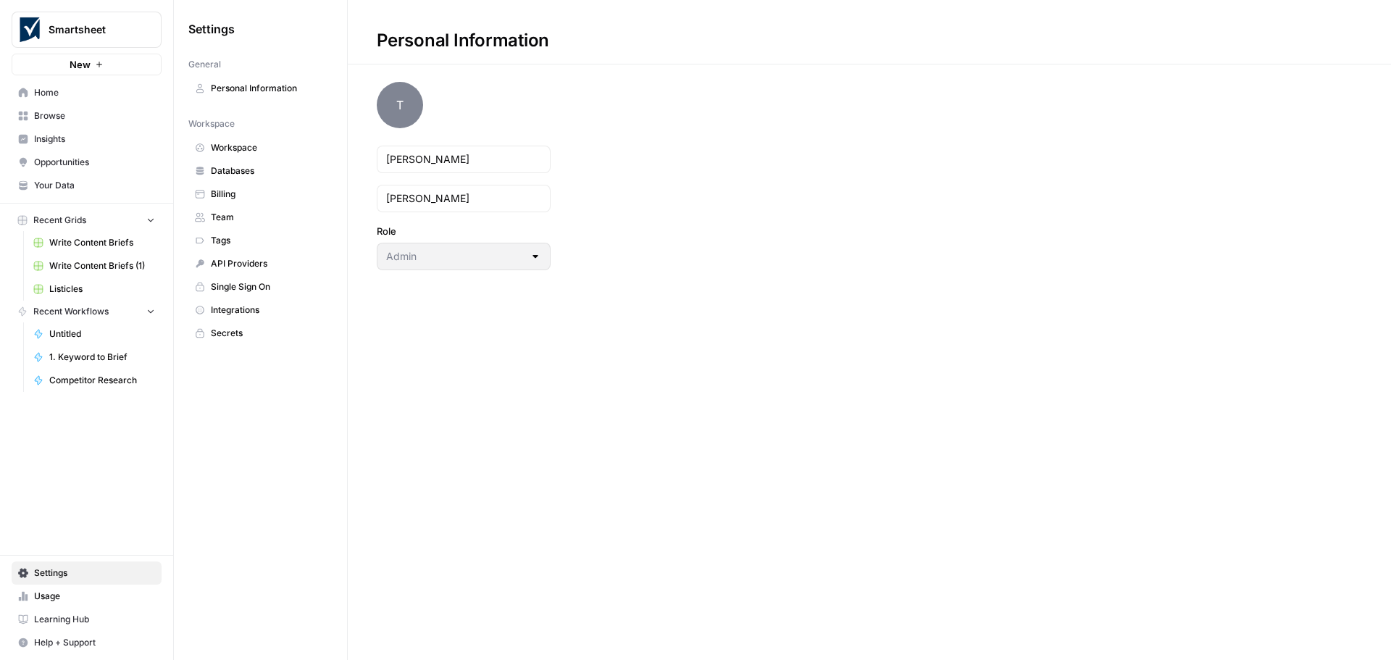
click at [249, 237] on span "Tags" at bounding box center [268, 240] width 115 height 13
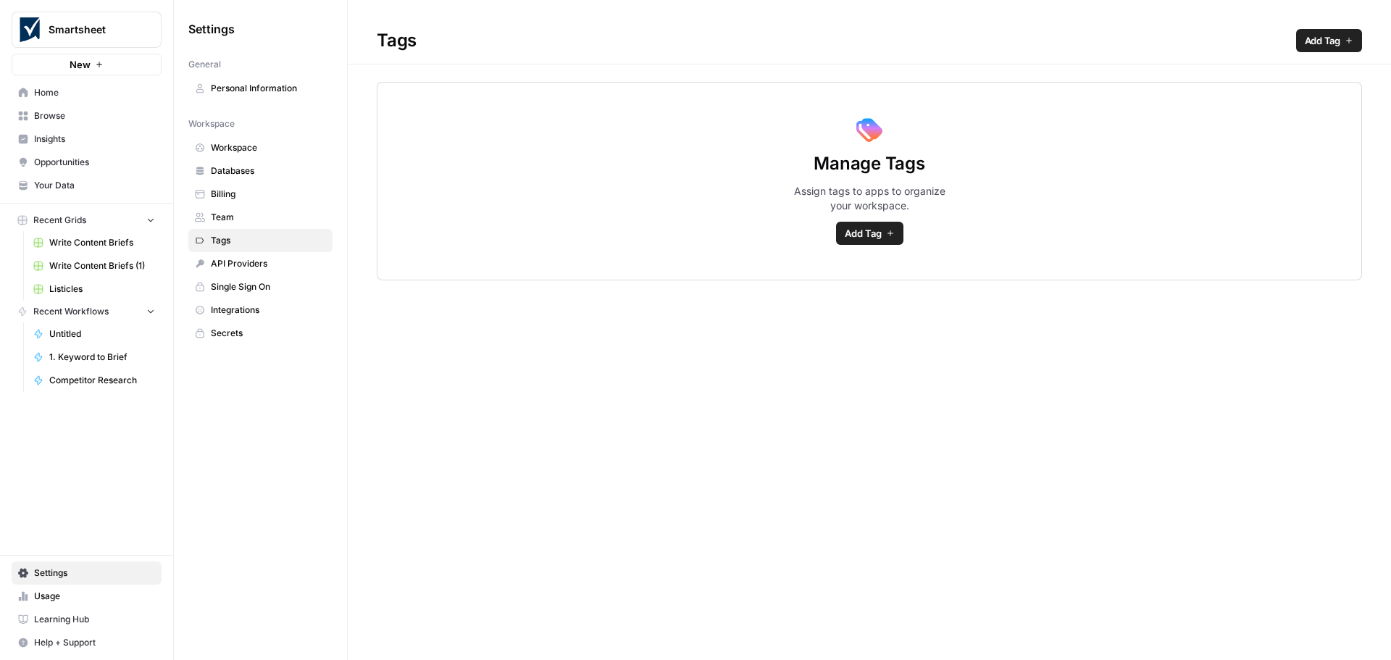
click at [60, 621] on span "Learning Hub" at bounding box center [94, 619] width 121 height 13
click at [65, 644] on span "Help + Support" at bounding box center [94, 642] width 121 height 13
click at [198, 638] on span "Chat & Support" at bounding box center [241, 635] width 97 height 13
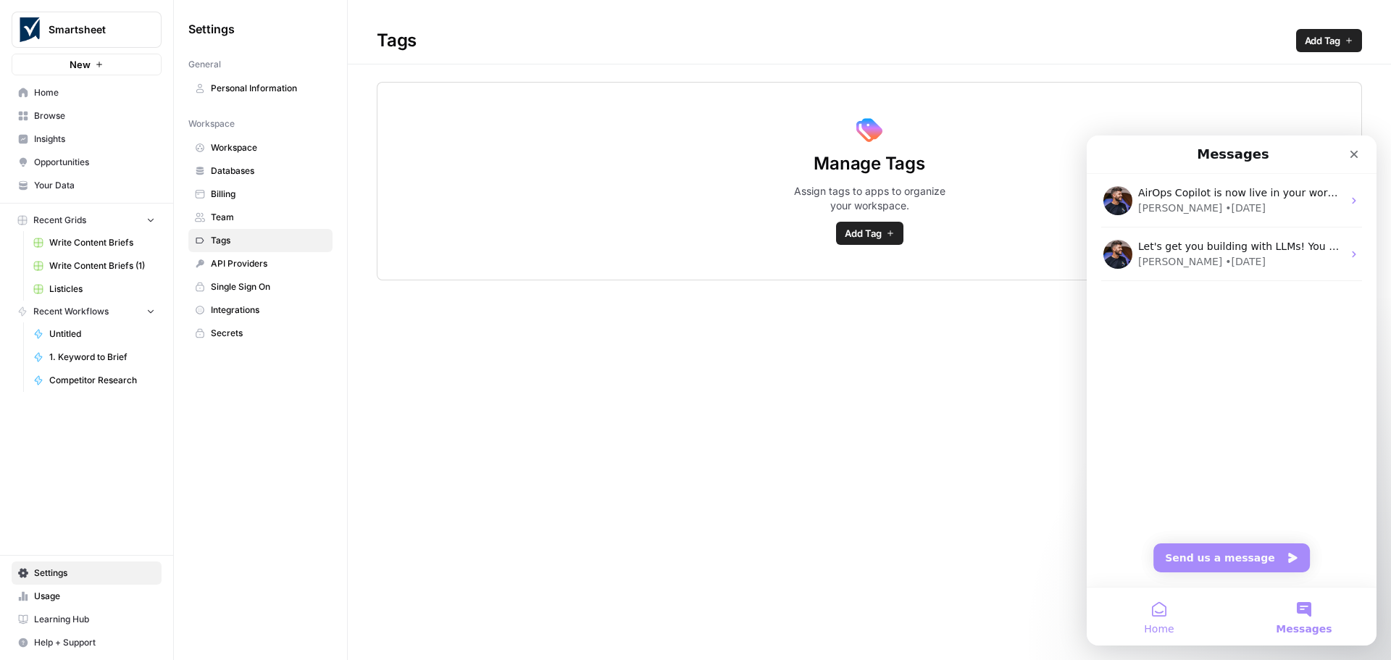
click at [1151, 617] on button "Home" at bounding box center [1159, 616] width 145 height 58
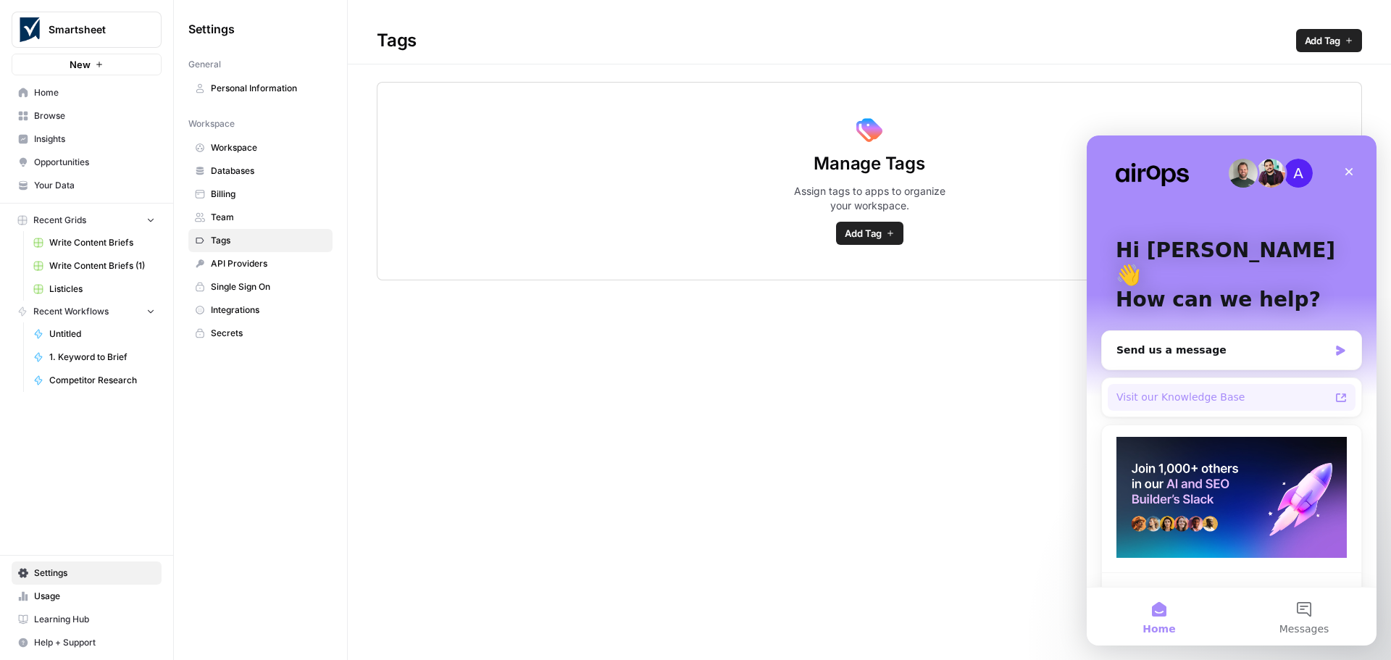
scroll to position [33, 0]
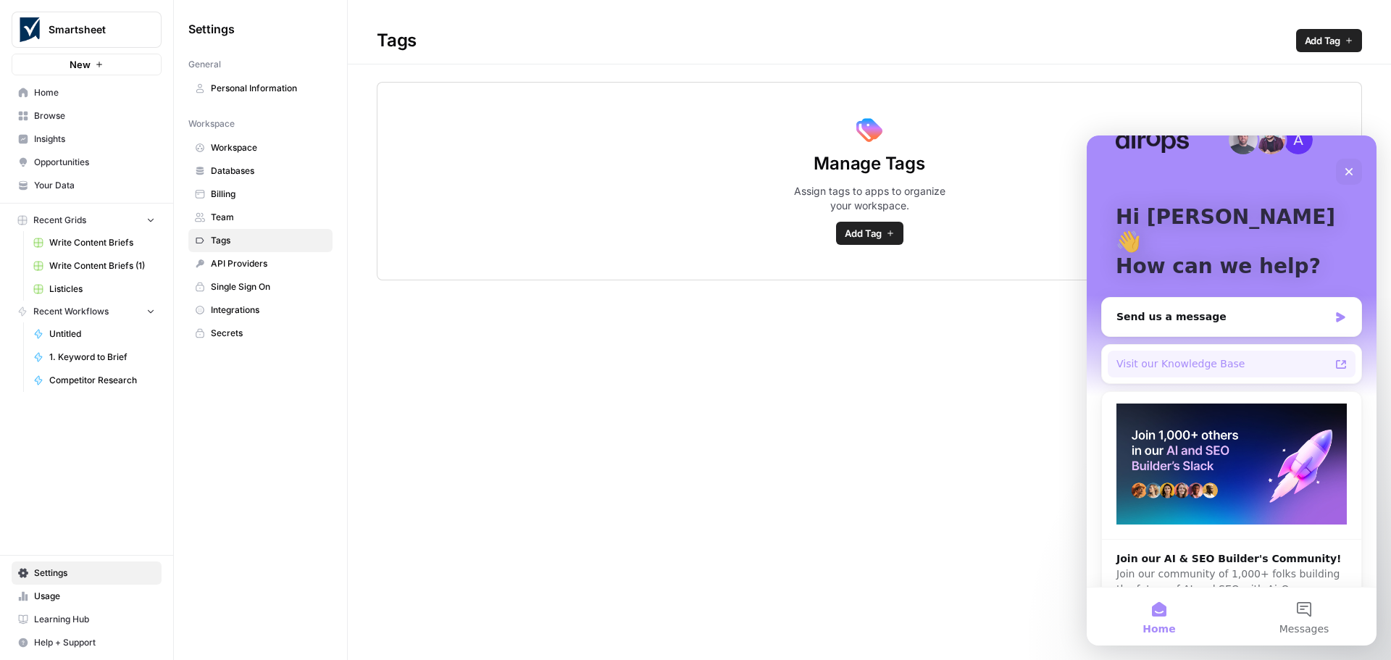
click at [1336, 360] on icon "Intercom messenger" at bounding box center [1341, 364] width 10 height 9
click at [1224, 298] on div "Send us a message" at bounding box center [1231, 317] width 259 height 38
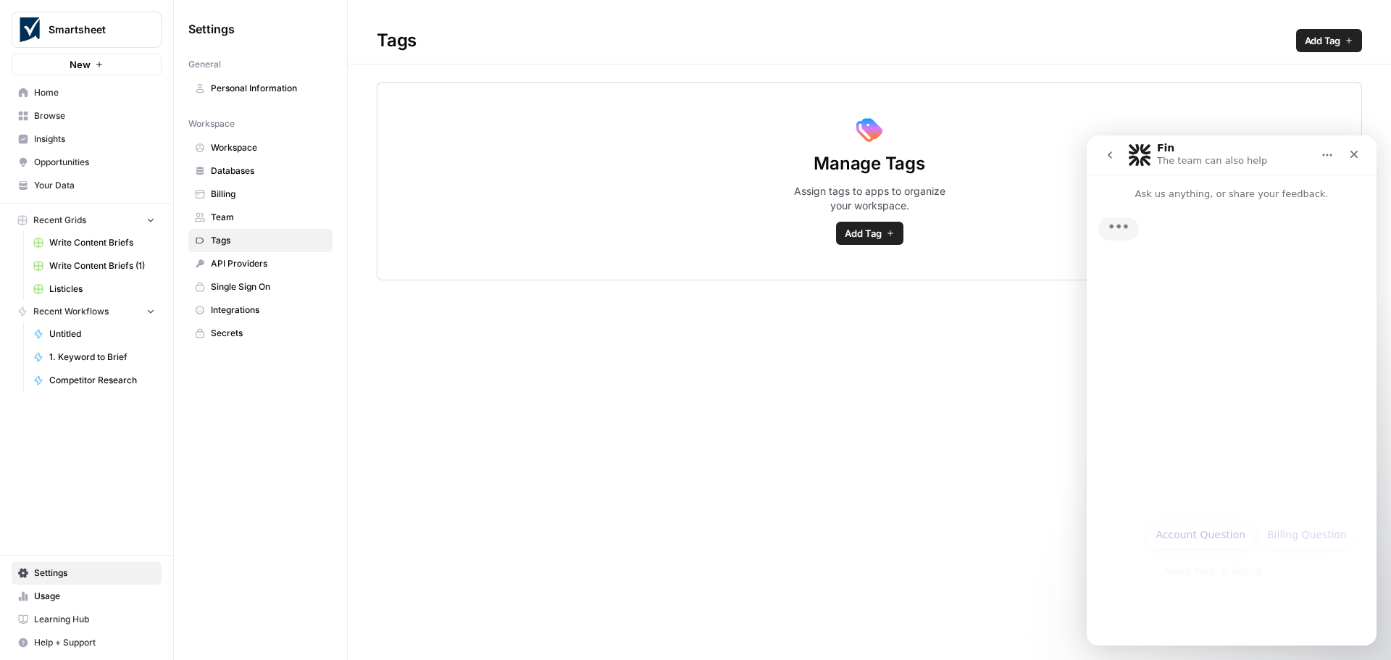
scroll to position [0, 0]
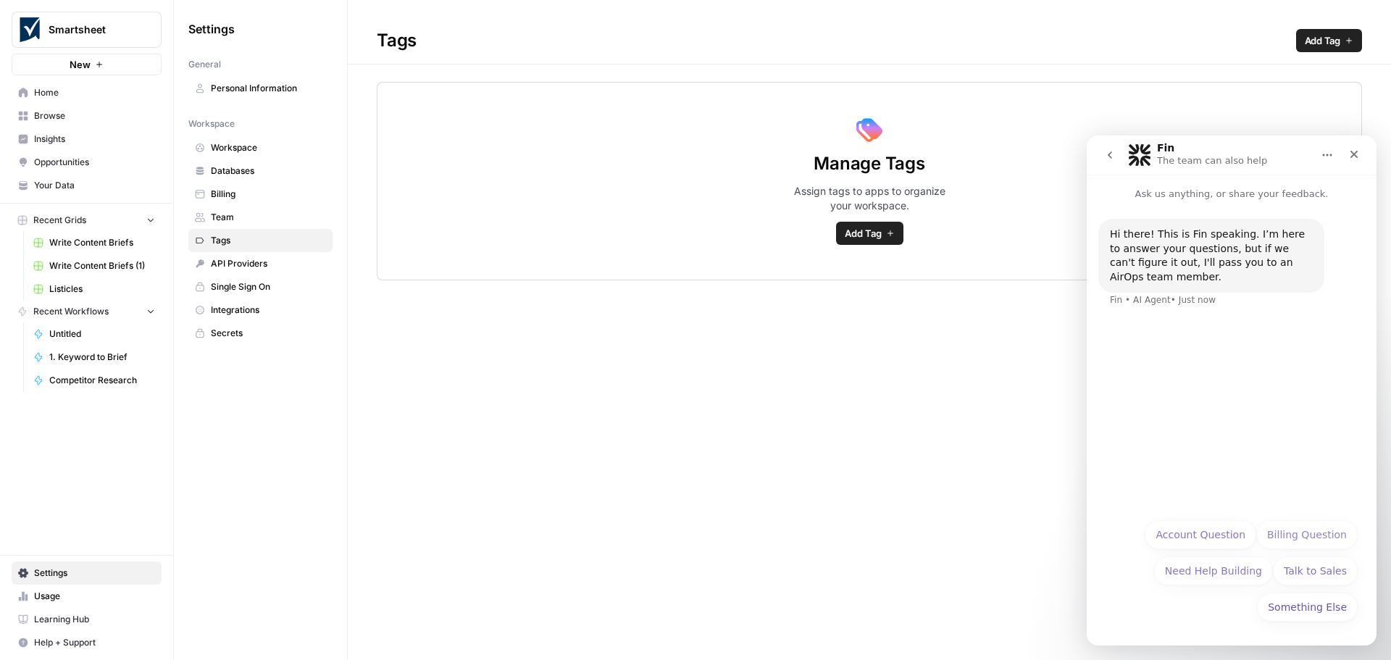
click at [1321, 610] on button "Something Else" at bounding box center [1307, 607] width 101 height 29
click at [1206, 579] on div "Hi there! This is Fin speaking. I’m here to answer your questions, but if we ca…" at bounding box center [1232, 417] width 290 height 432
click at [1190, 422] on div "Hi there! This is Fin speaking. I’m here to answer your questions, but if we ca…" at bounding box center [1232, 417] width 290 height 432
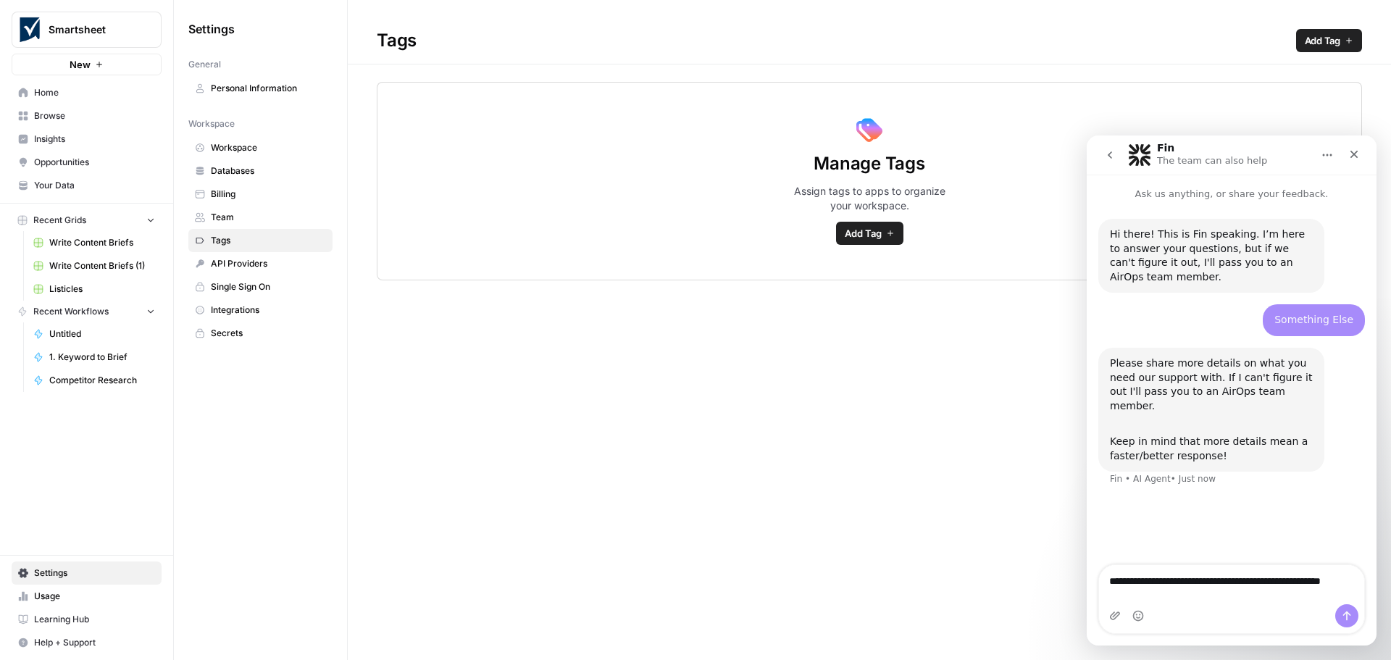
click at [1188, 577] on textarea "**********" at bounding box center [1231, 584] width 265 height 39
type textarea "**********"
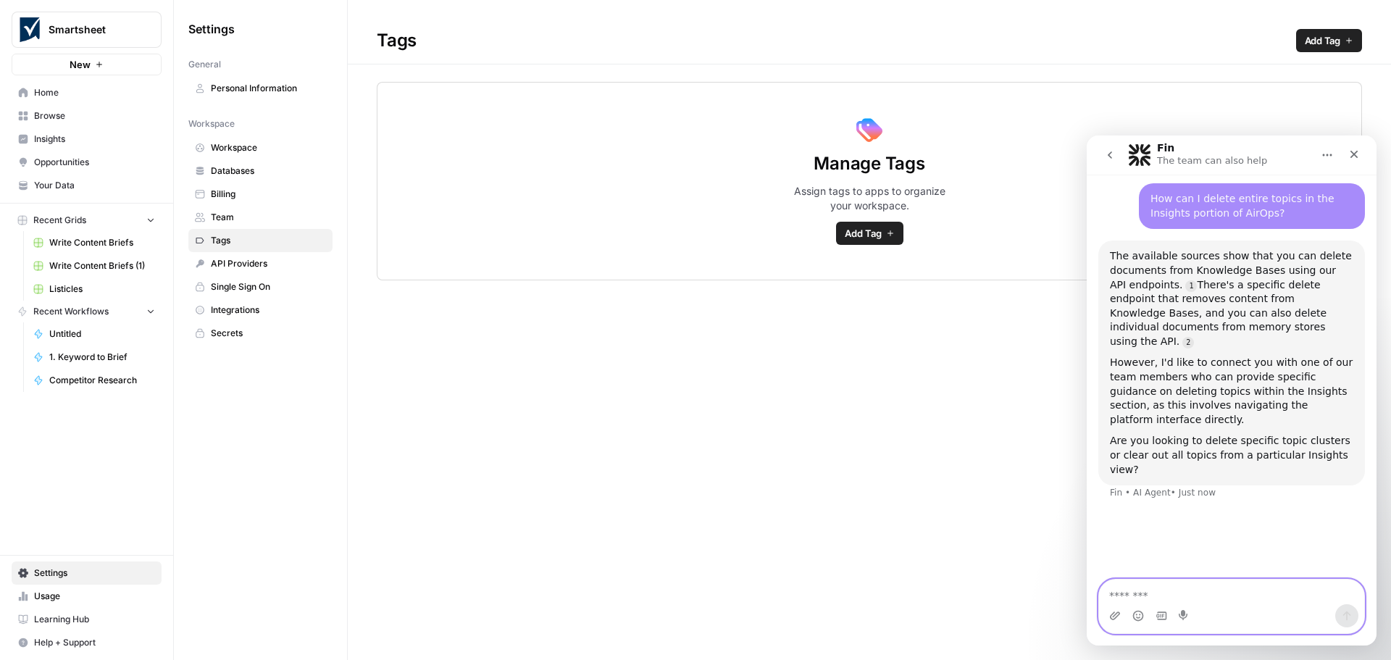
scroll to position [298, 0]
click at [1352, 159] on icon "Close" at bounding box center [1354, 154] width 12 height 12
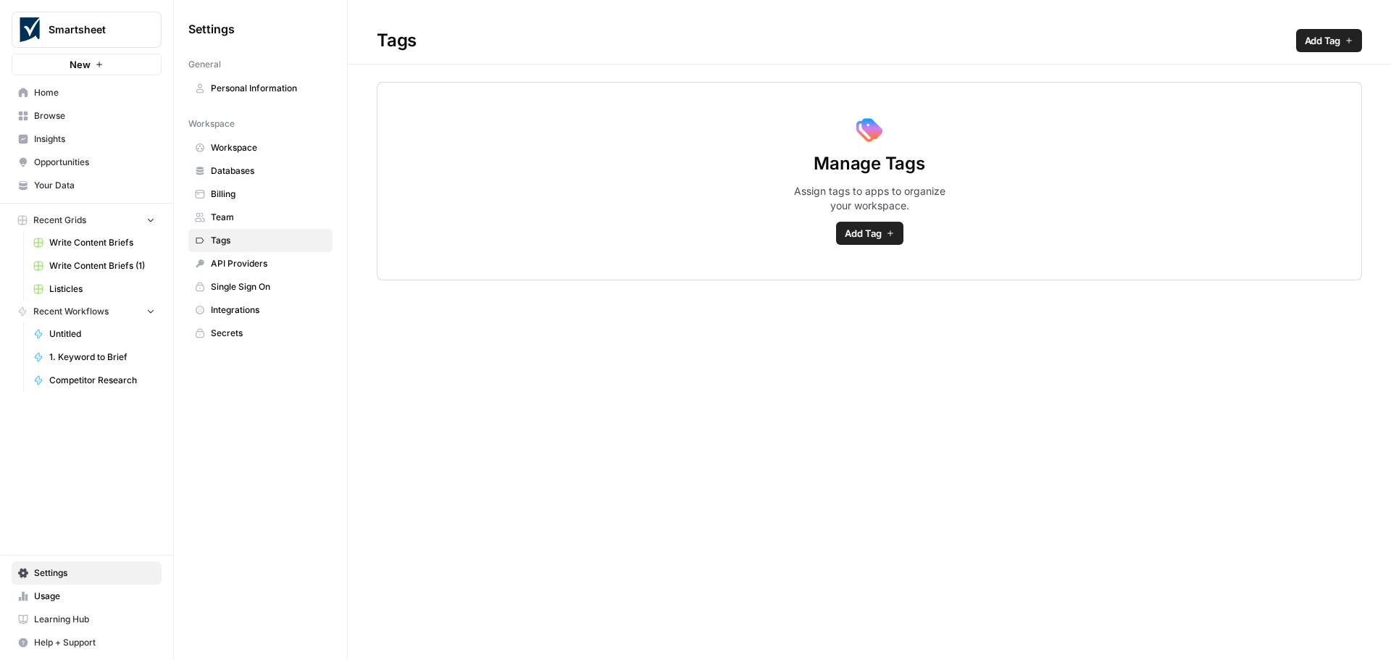
click at [90, 141] on span "Insights" at bounding box center [94, 139] width 121 height 13
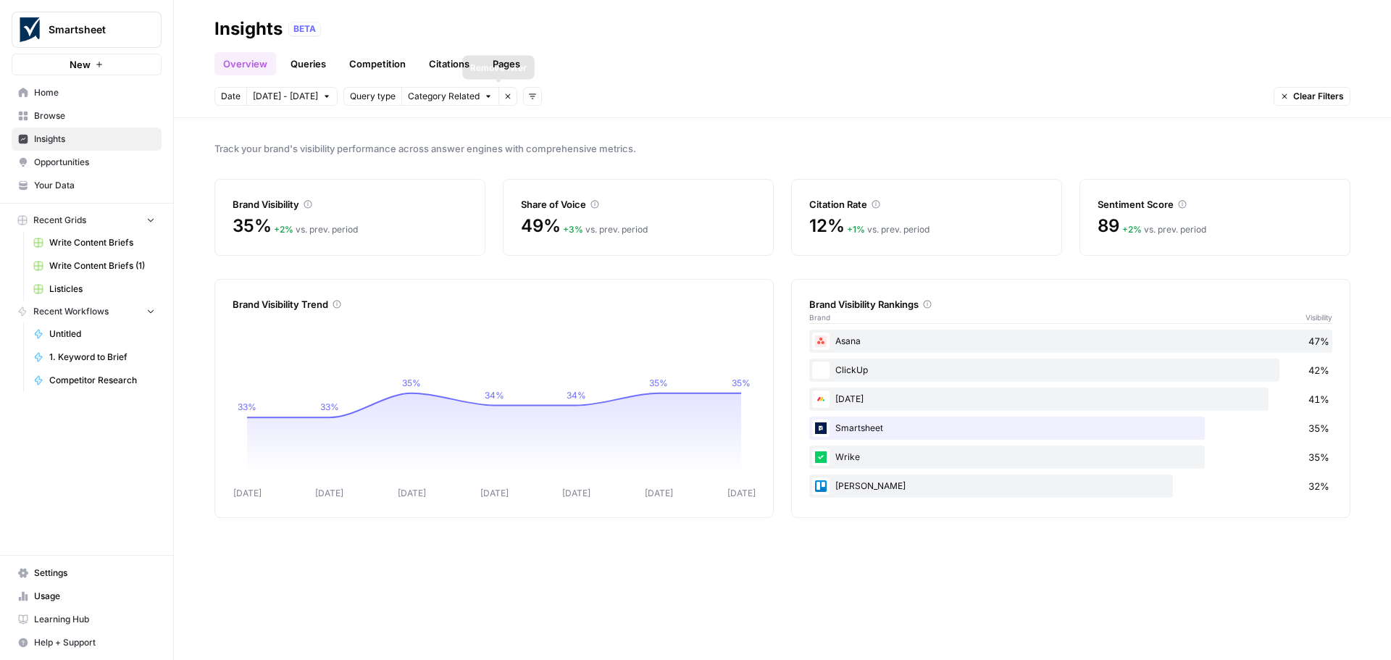
click at [503, 99] on icon "button" at bounding box center [507, 96] width 9 height 9
click at [314, 59] on link "Queries" at bounding box center [308, 63] width 53 height 23
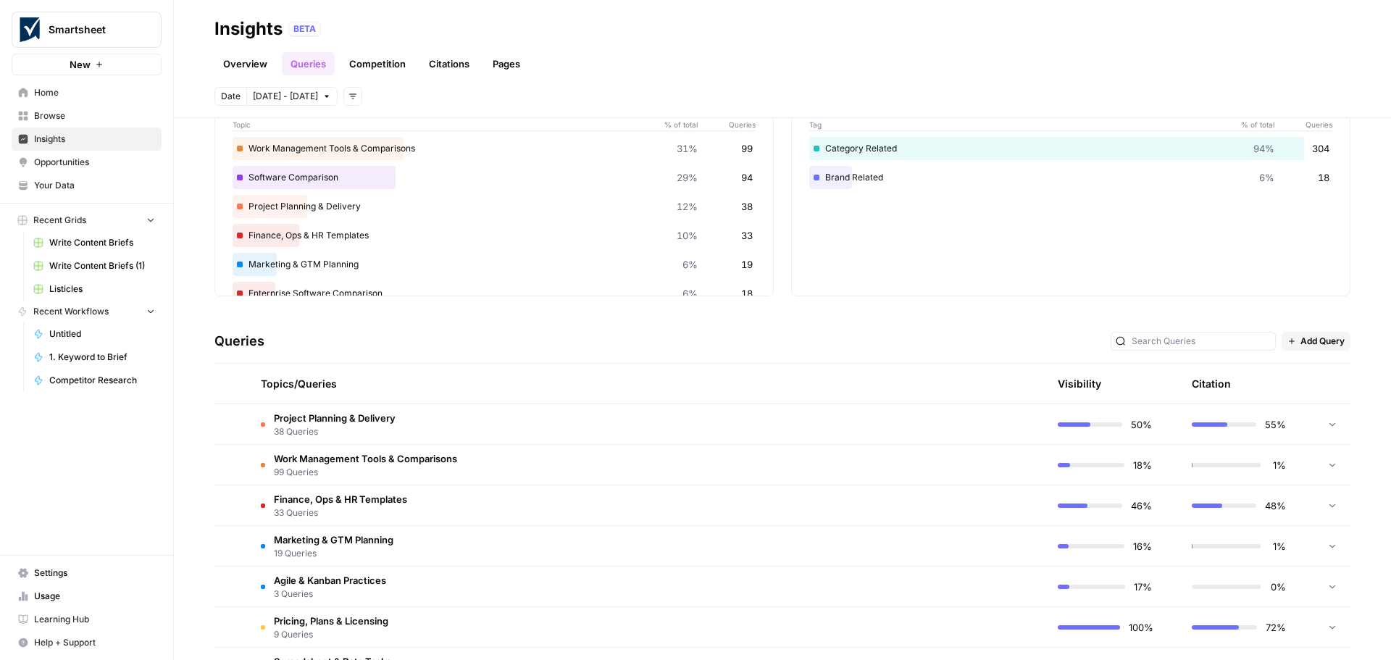
scroll to position [290, 0]
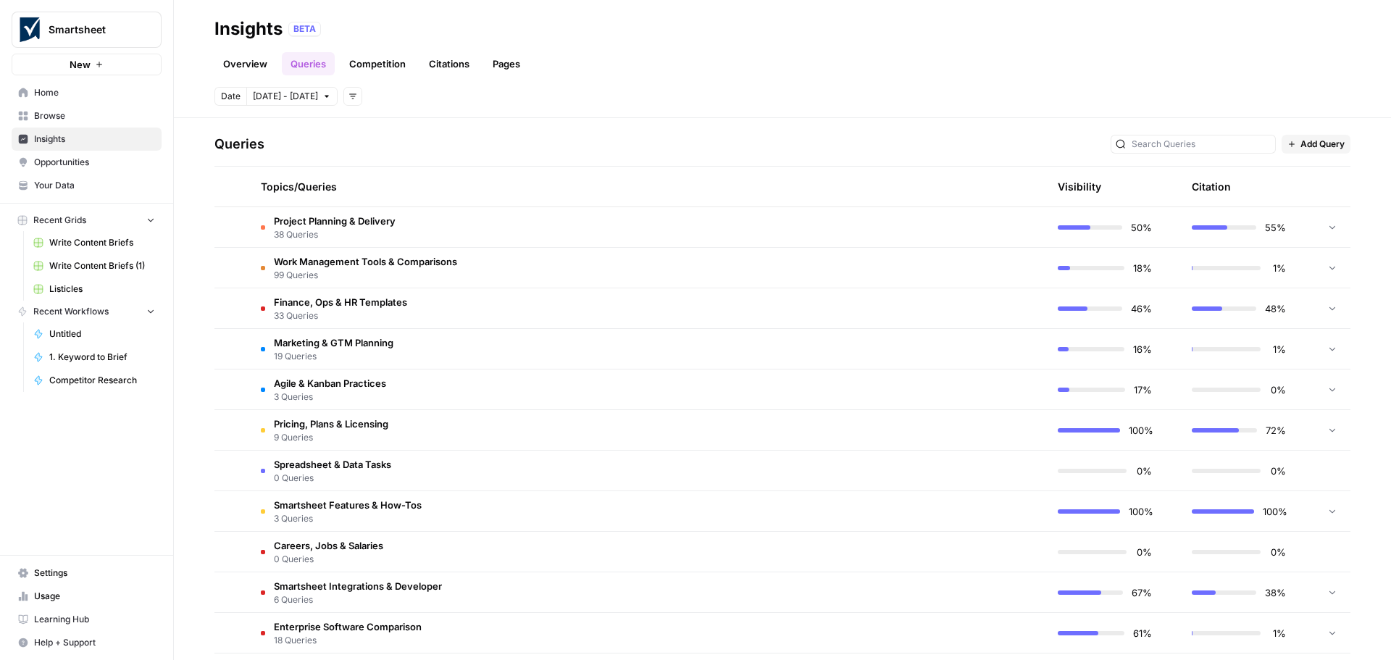
click at [337, 217] on span "Project Planning & Delivery" at bounding box center [335, 221] width 122 height 14
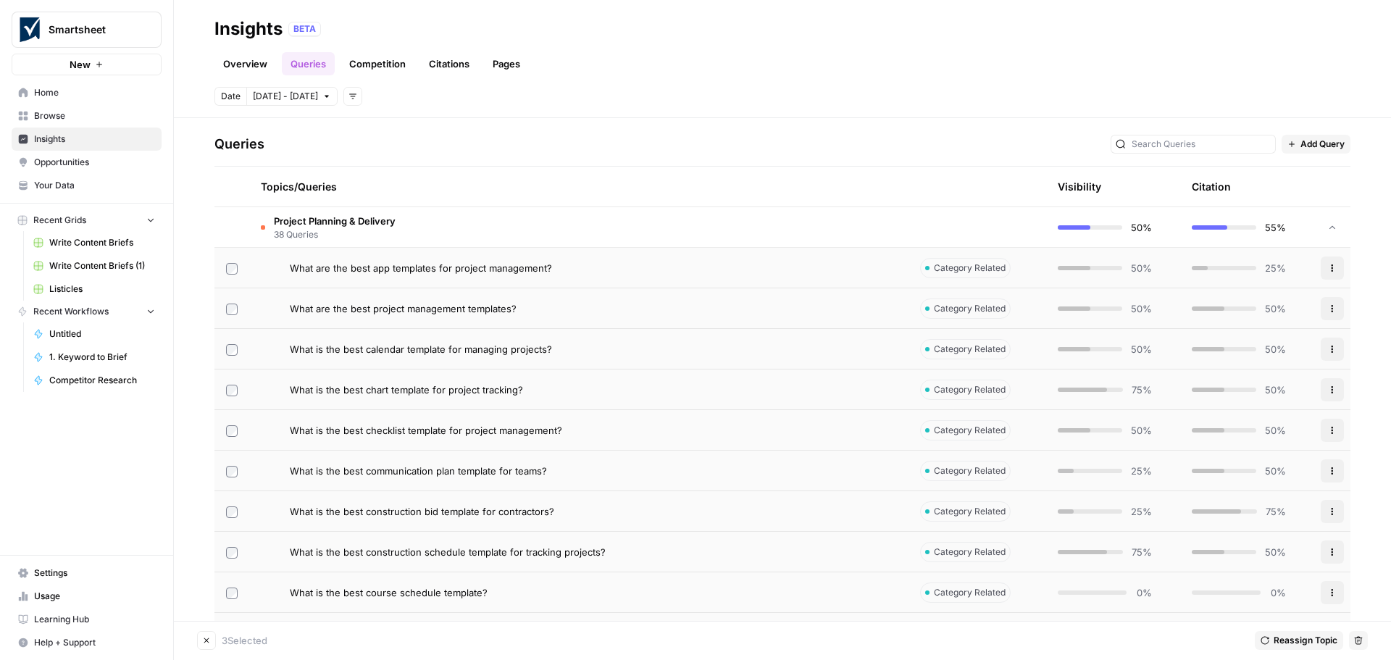
click at [231, 379] on td at bounding box center [231, 389] width 35 height 40
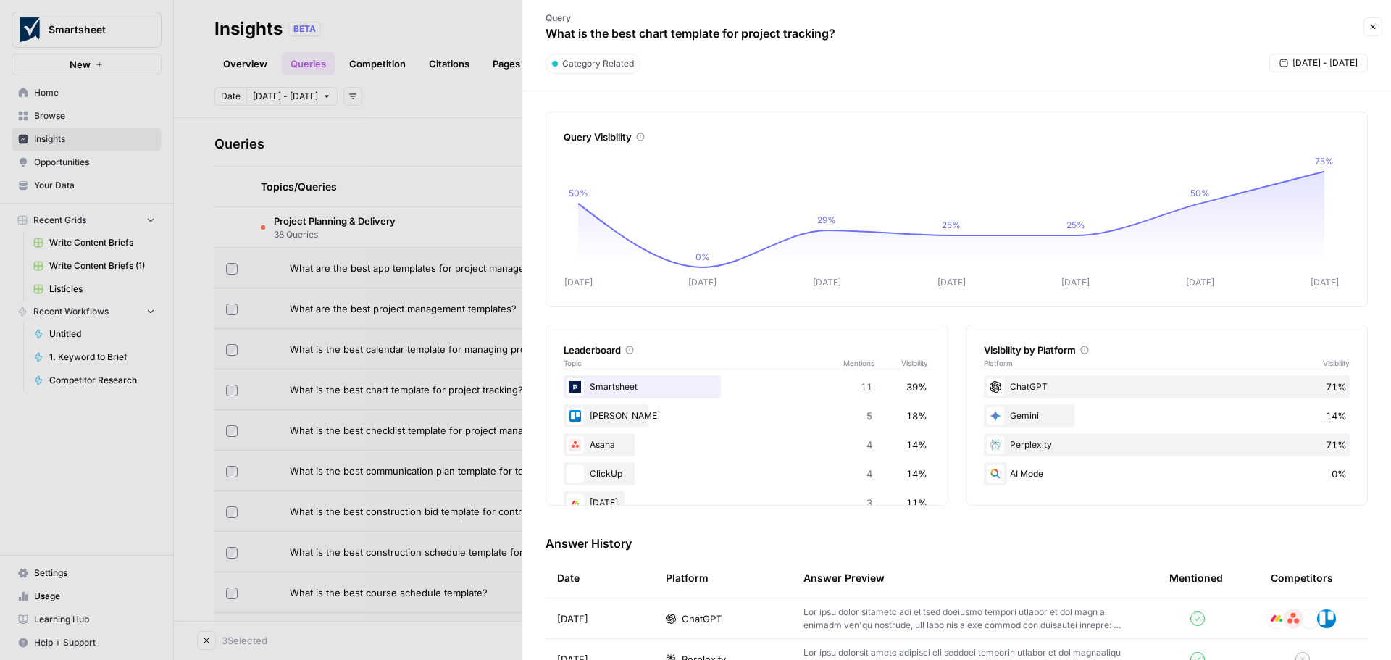
click at [1373, 25] on icon "button" at bounding box center [1372, 26] width 9 height 9
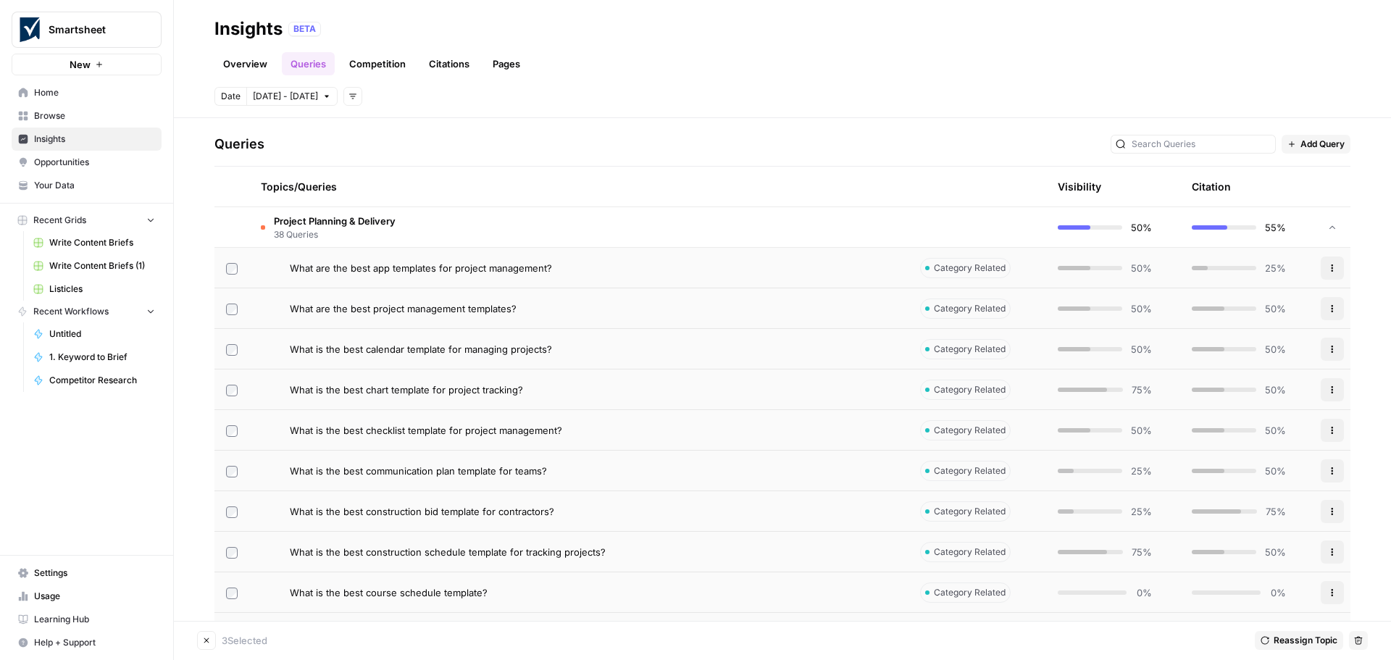
click at [225, 395] on td at bounding box center [231, 389] width 35 height 40
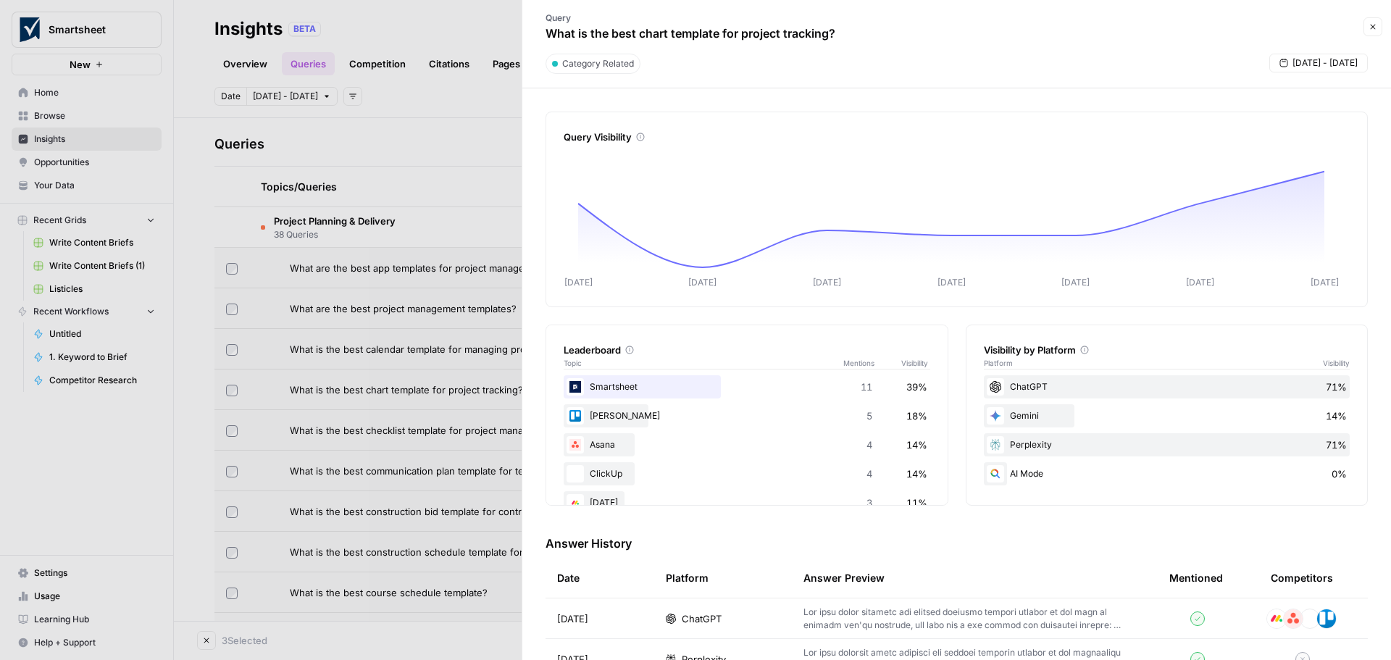
click at [1370, 26] on icon "button" at bounding box center [1372, 26] width 9 height 9
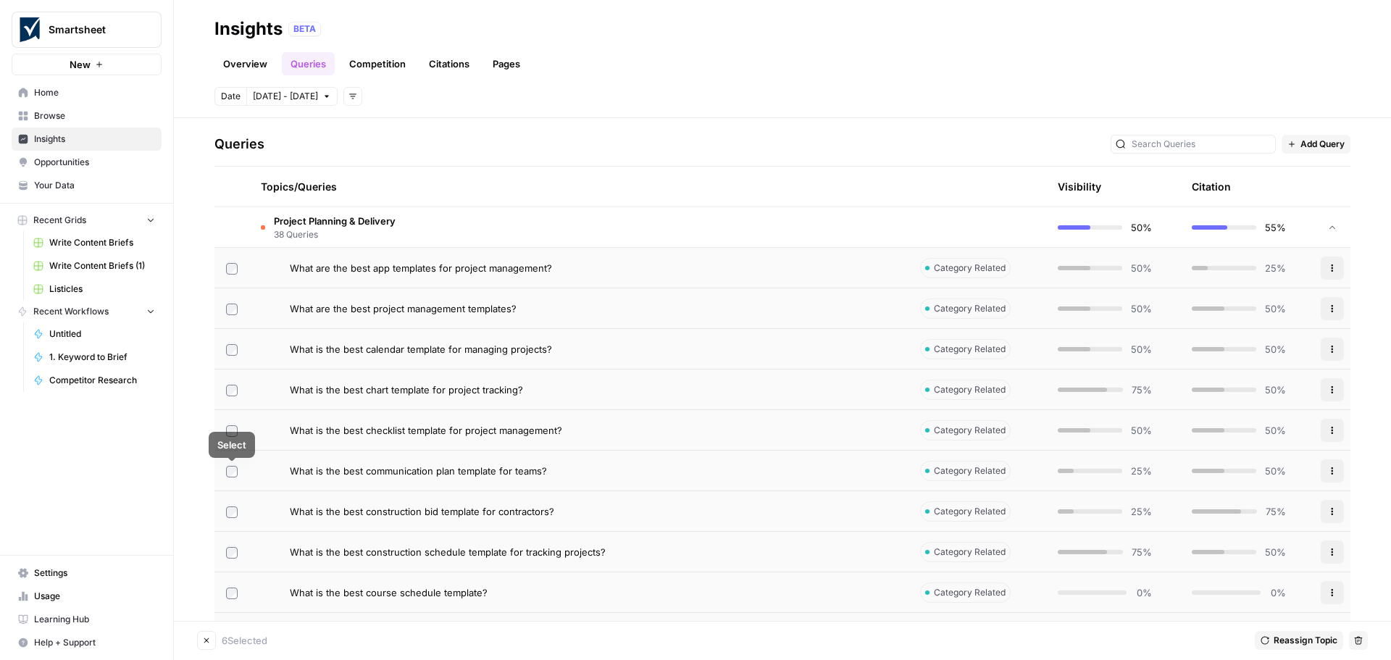
click at [230, 518] on td at bounding box center [231, 511] width 35 height 40
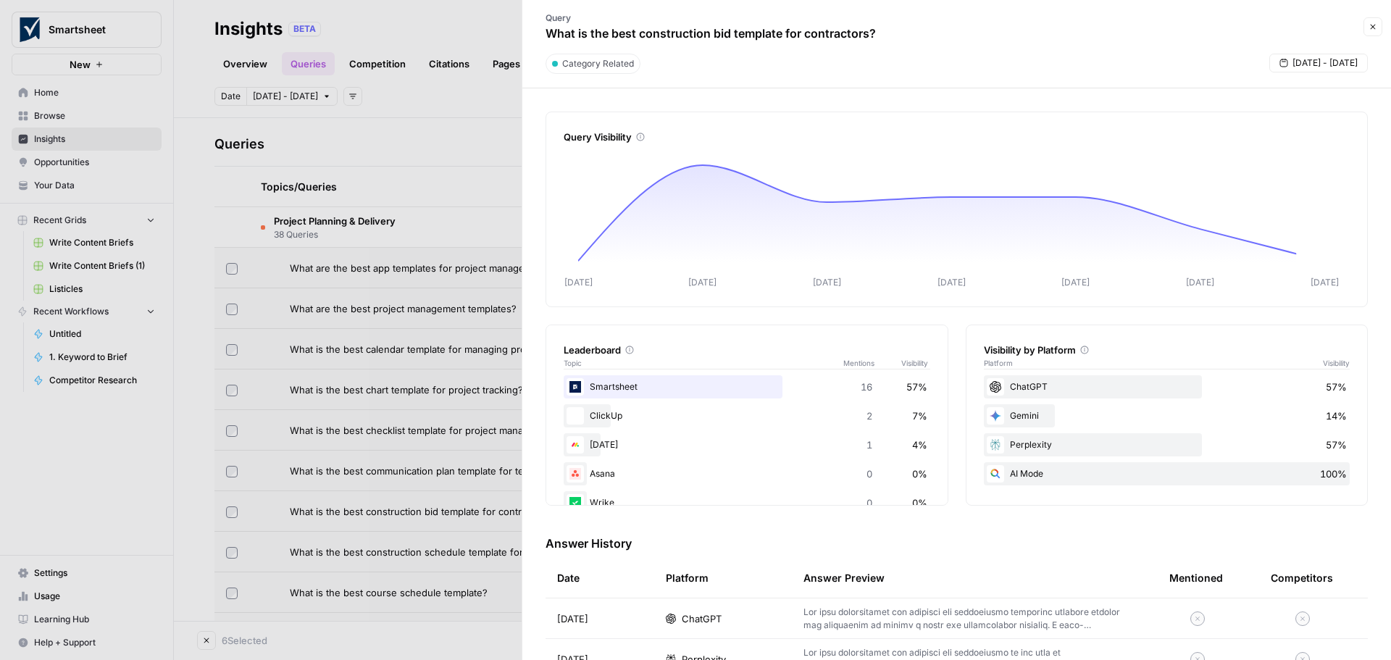
click at [1376, 28] on icon "button" at bounding box center [1372, 26] width 9 height 9
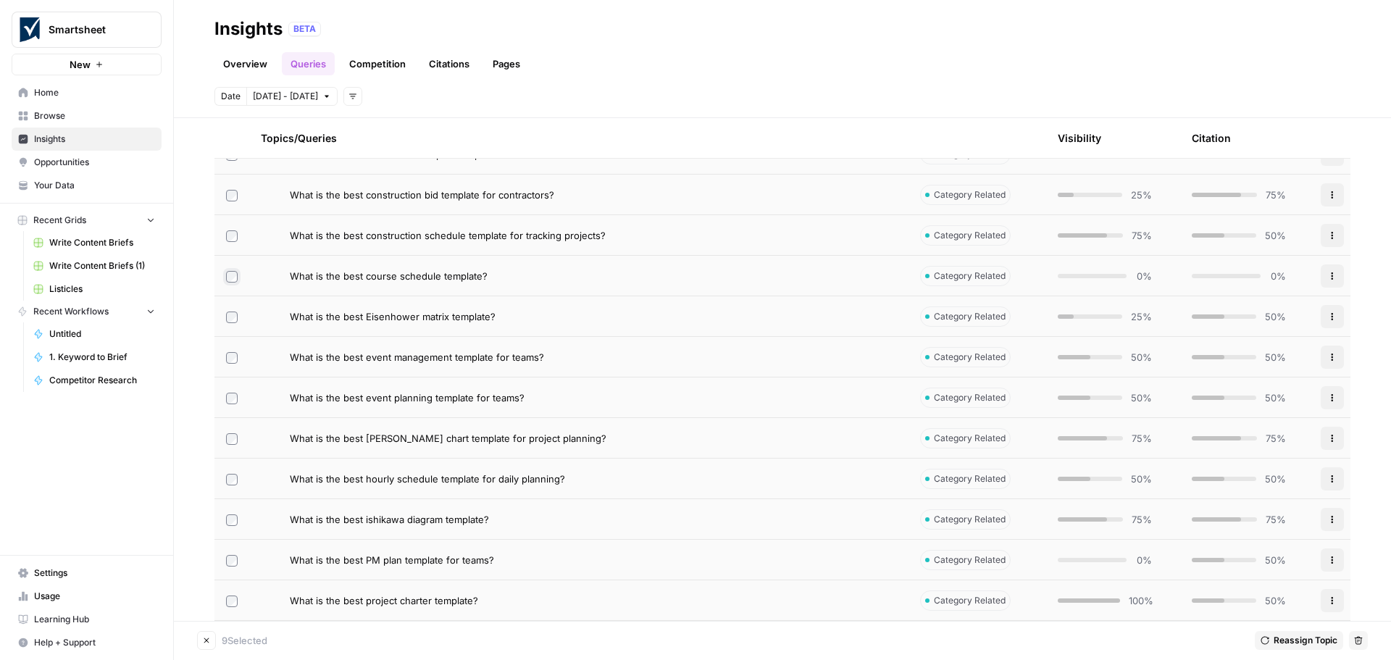
scroll to position [652, 0]
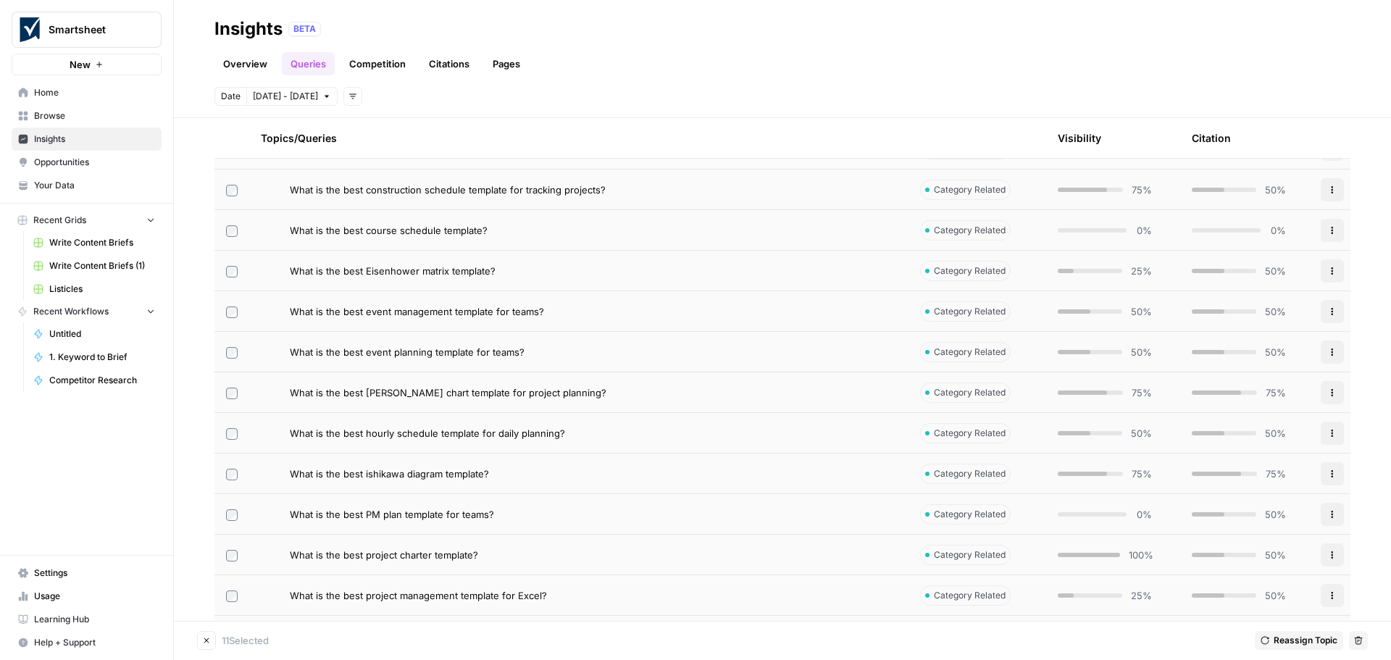
click at [203, 643] on icon "button" at bounding box center [206, 640] width 9 height 9
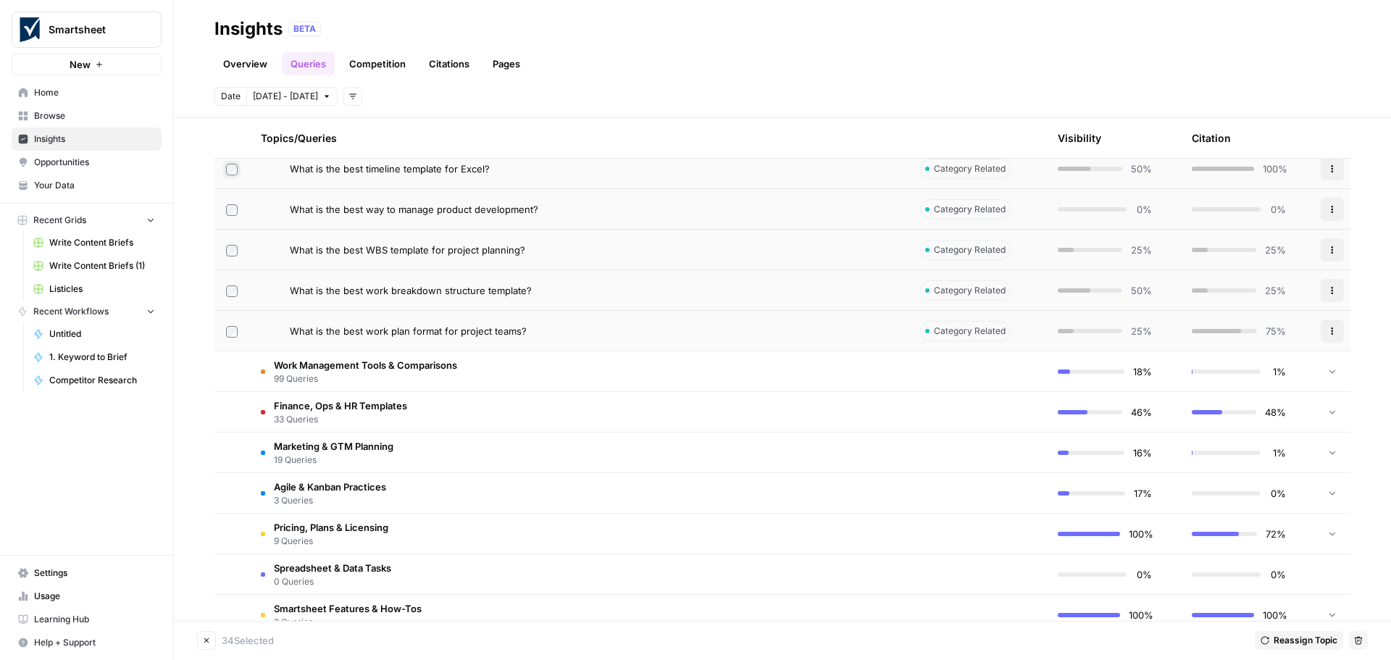
scroll to position [1738, 0]
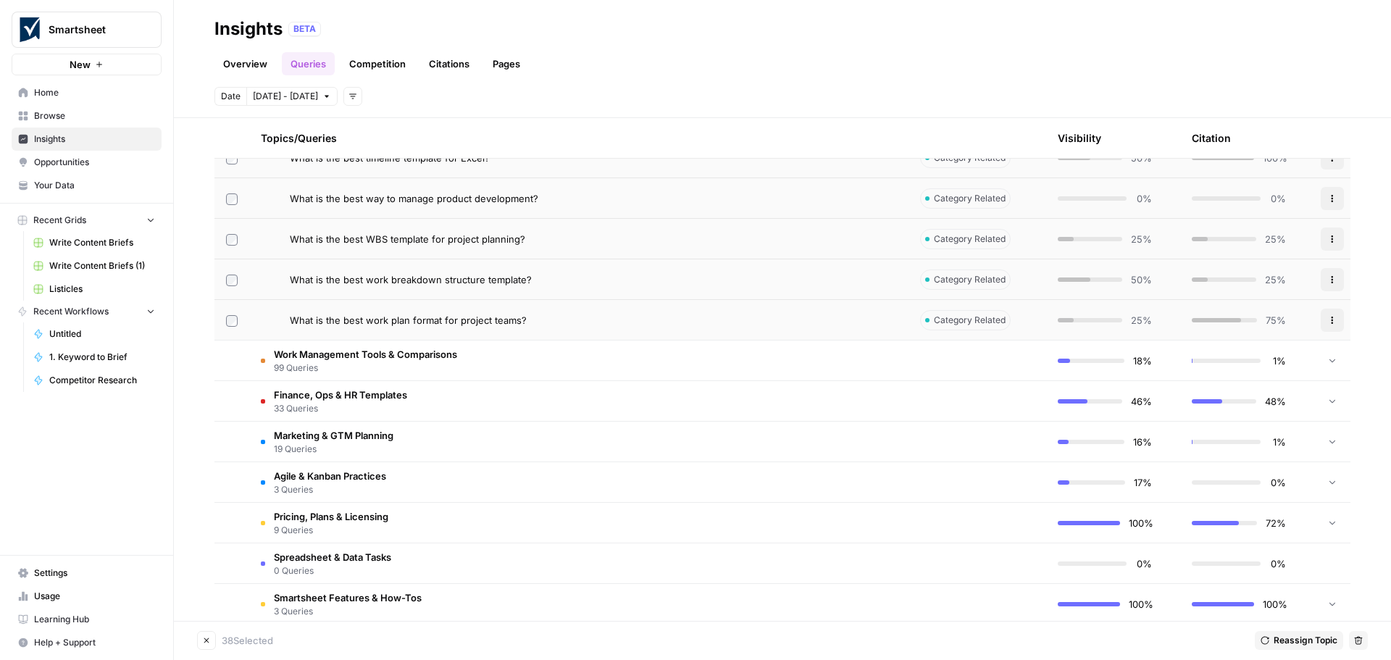
click at [1355, 640] on icon "button" at bounding box center [1359, 641] width 8 height 8
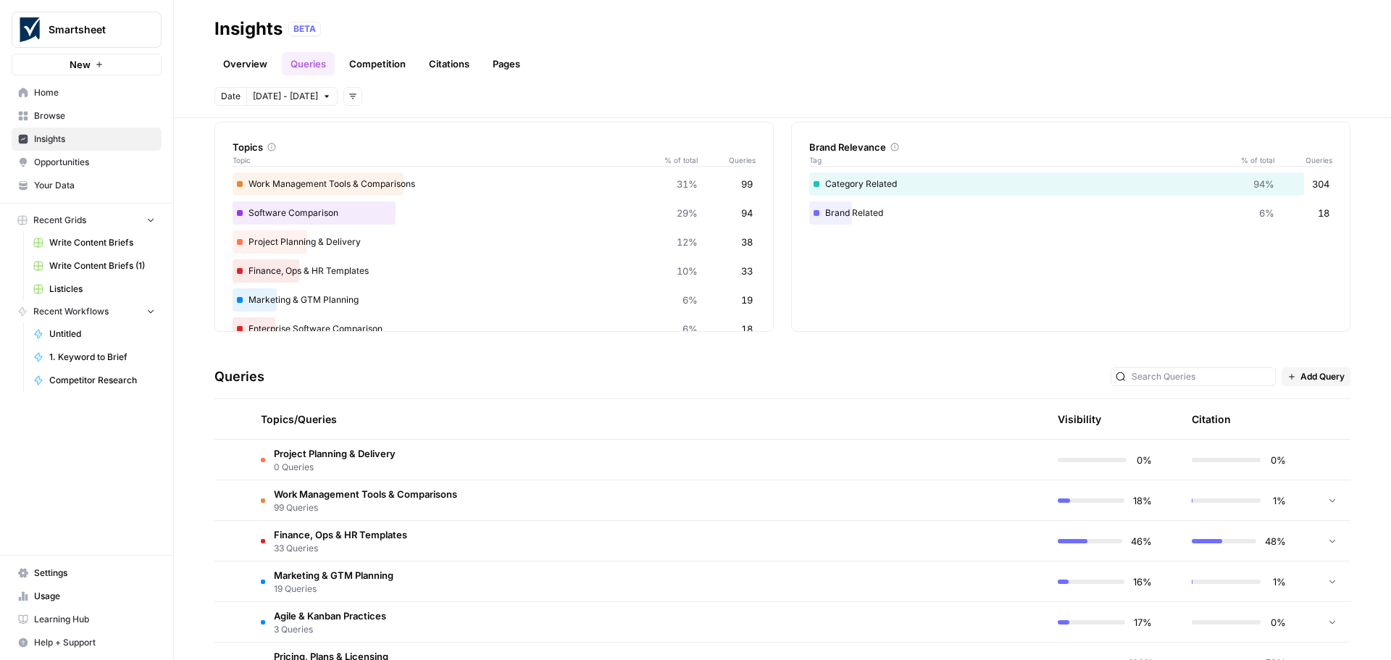
scroll to position [202, 0]
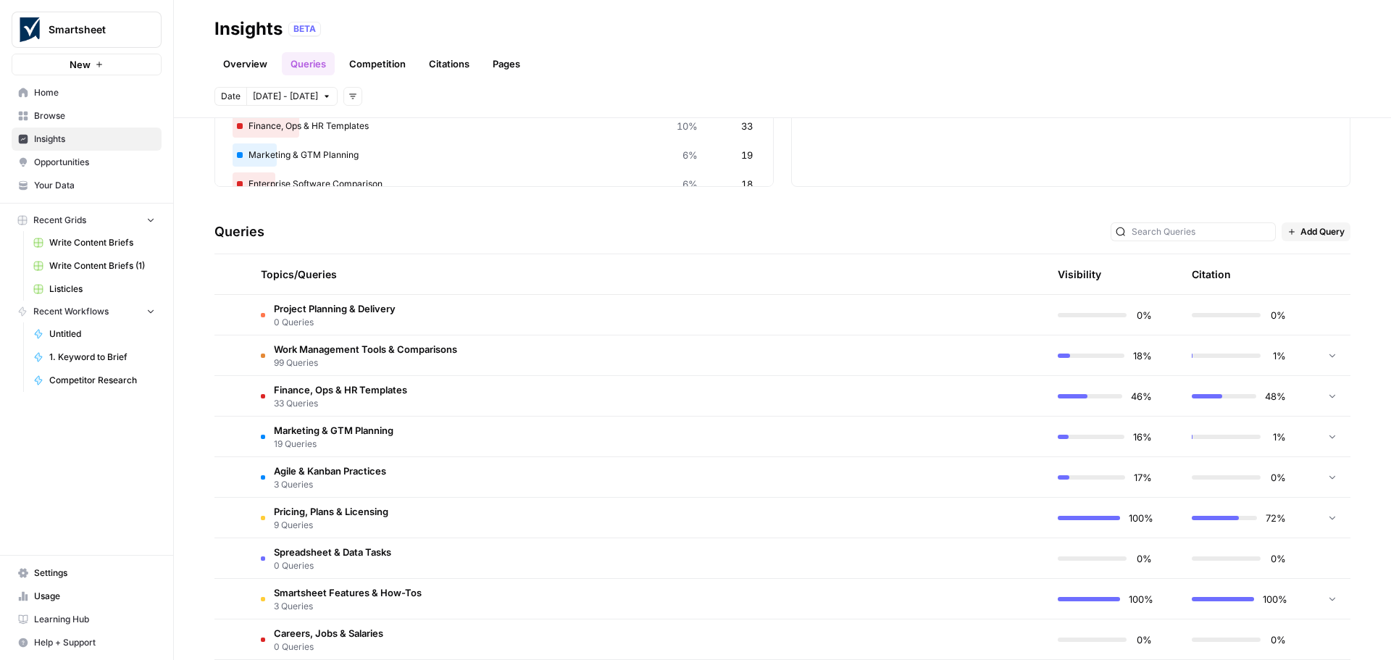
click at [327, 307] on span "Project Planning & Delivery" at bounding box center [335, 308] width 122 height 14
drag, startPoint x: 327, startPoint y: 307, endPoint x: 311, endPoint y: 311, distance: 17.2
click at [311, 311] on span "Project Planning & Delivery" at bounding box center [335, 308] width 122 height 14
click at [296, 357] on span "99 Queries" at bounding box center [365, 362] width 183 height 13
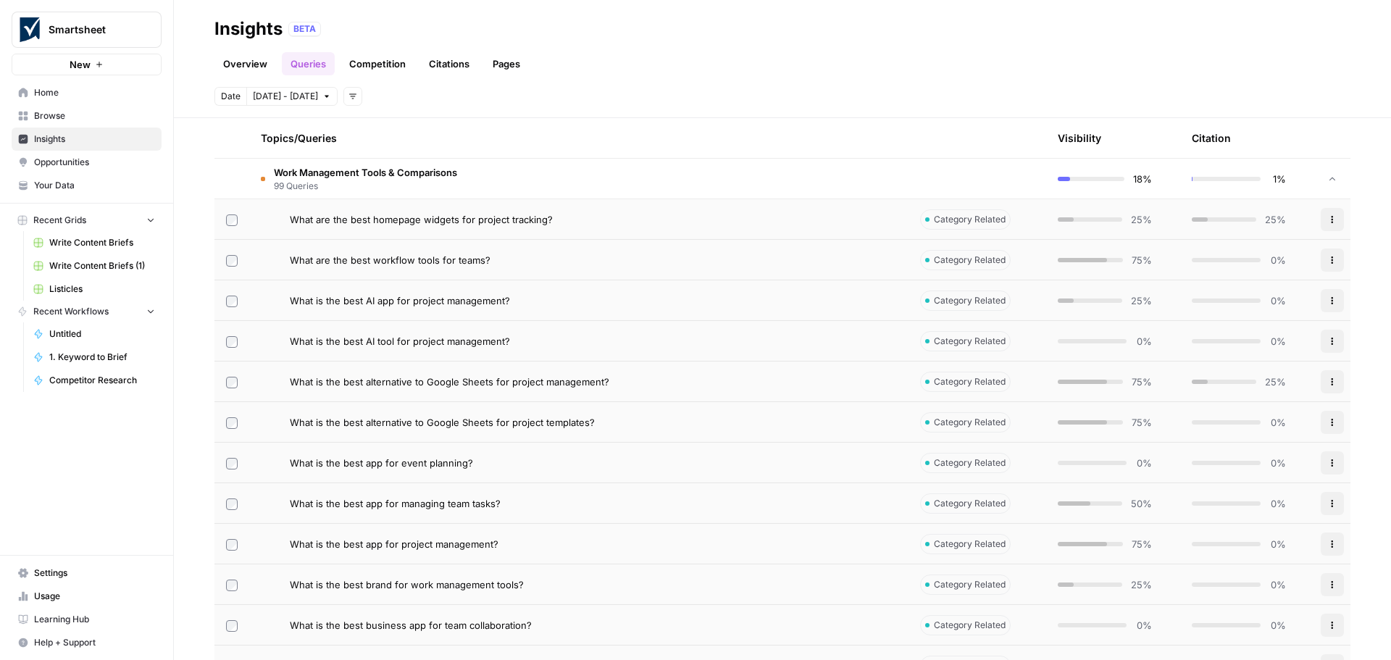
scroll to position [347, 0]
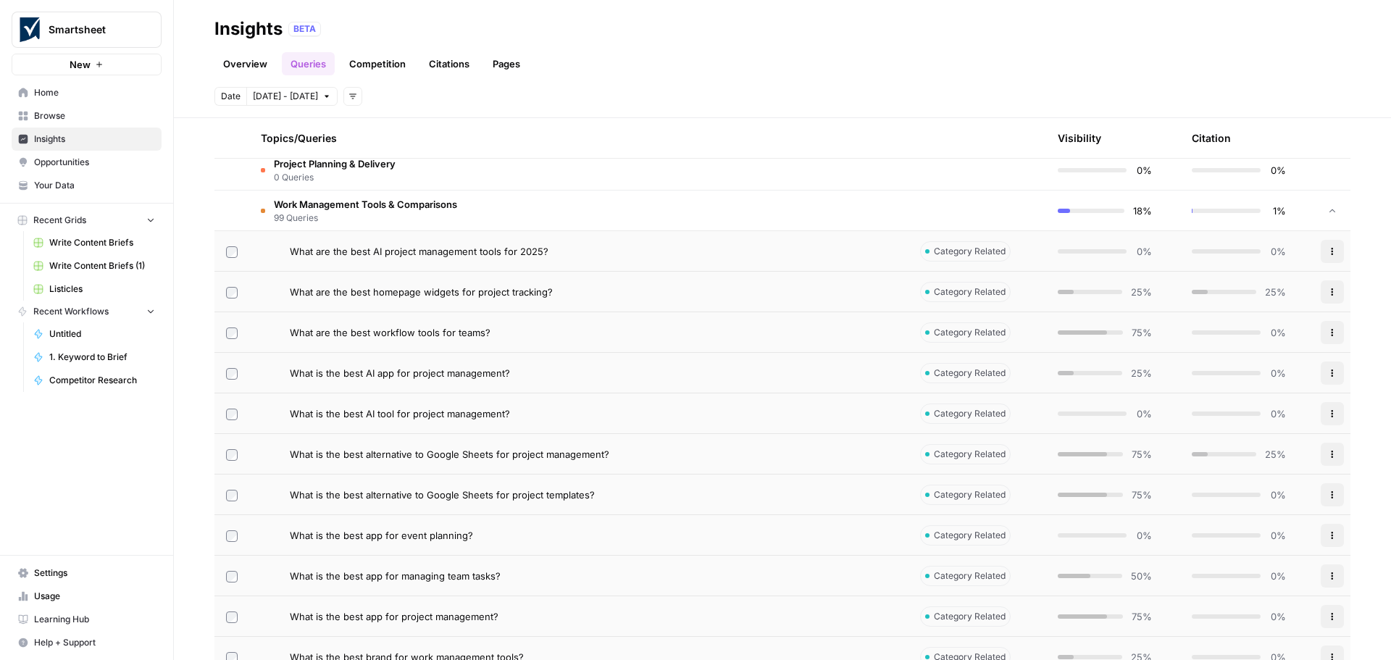
click at [314, 203] on span "Work Management Tools & Comparisons" at bounding box center [365, 204] width 183 height 14
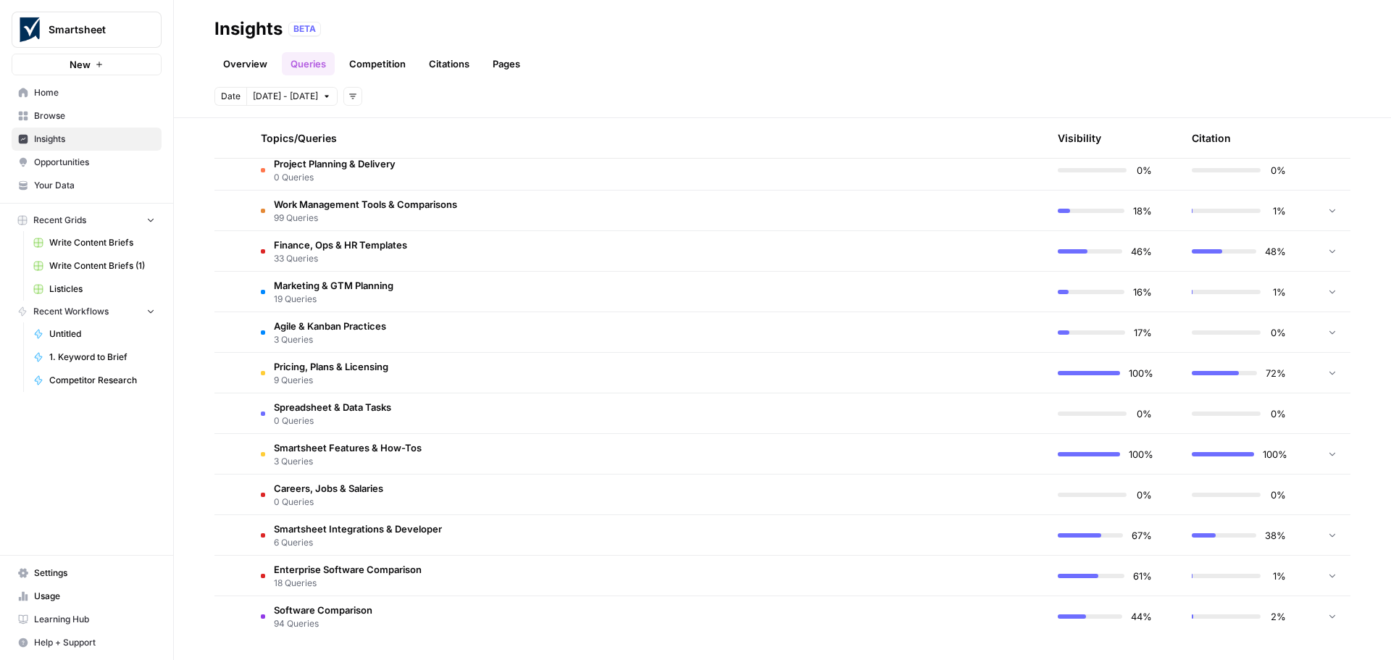
click at [306, 252] on span "33 Queries" at bounding box center [340, 258] width 133 height 13
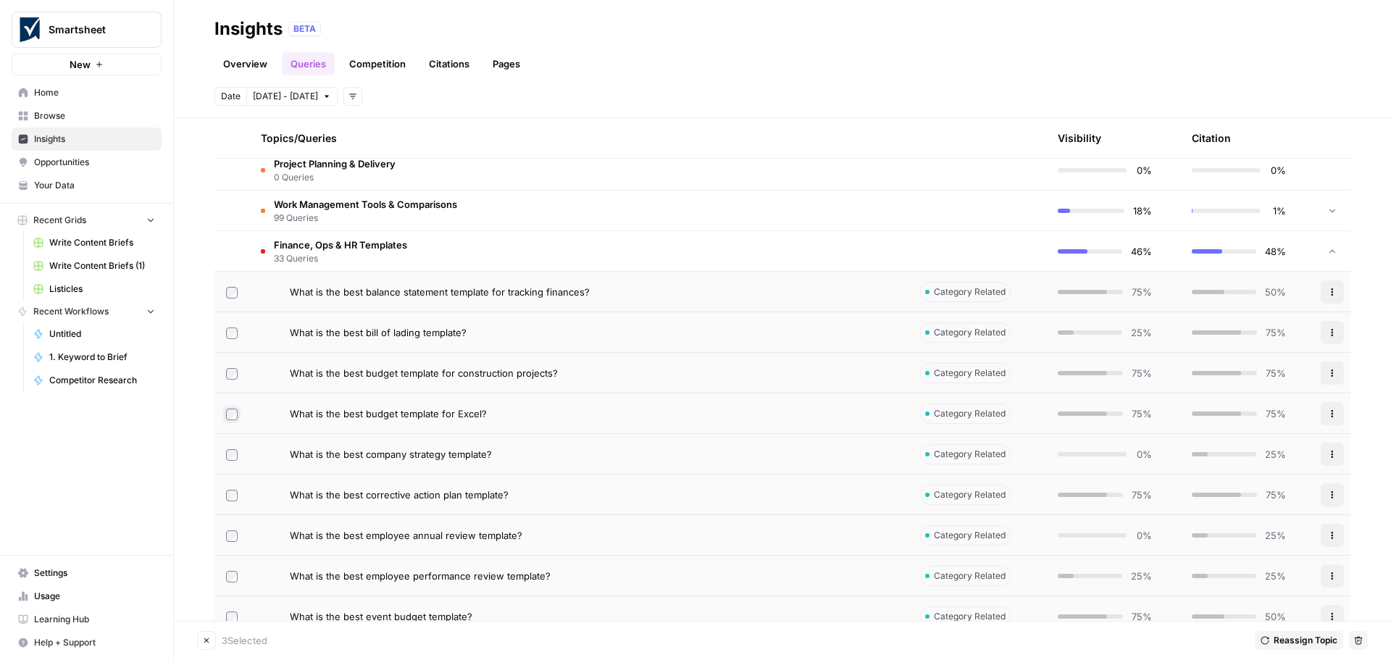
click at [231, 420] on td at bounding box center [231, 413] width 35 height 40
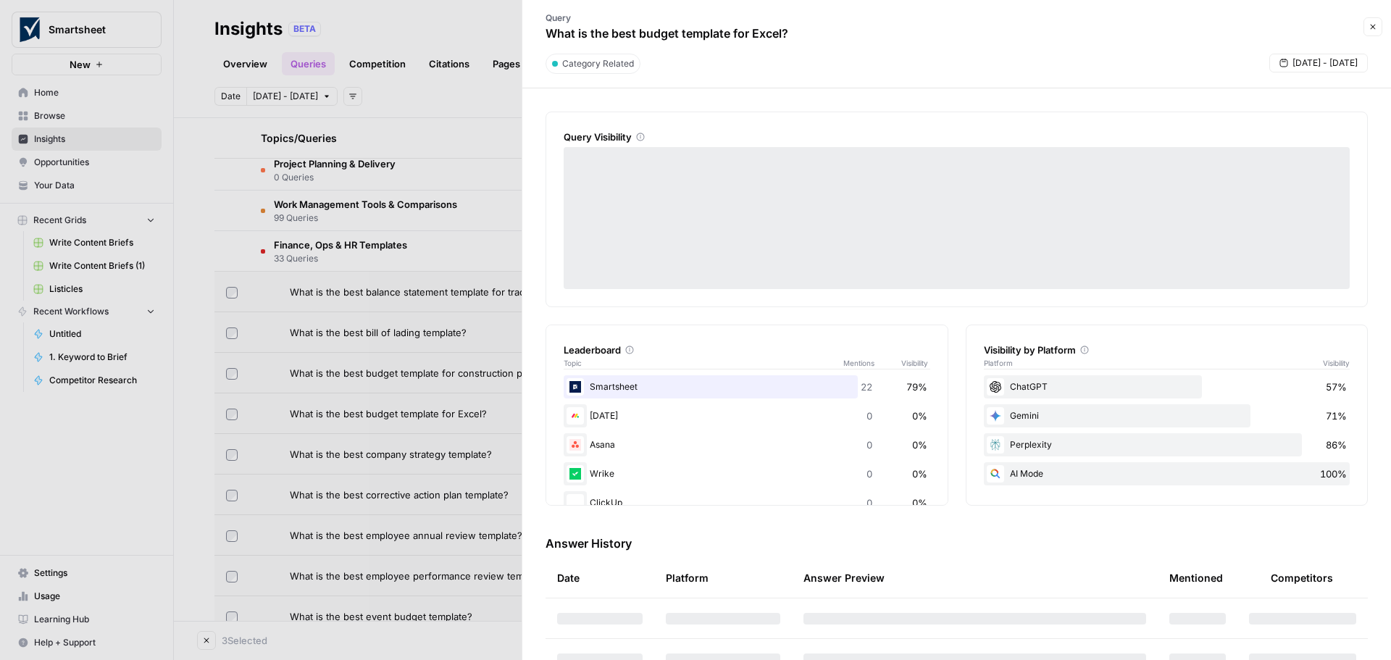
click at [232, 416] on div at bounding box center [695, 330] width 1391 height 660
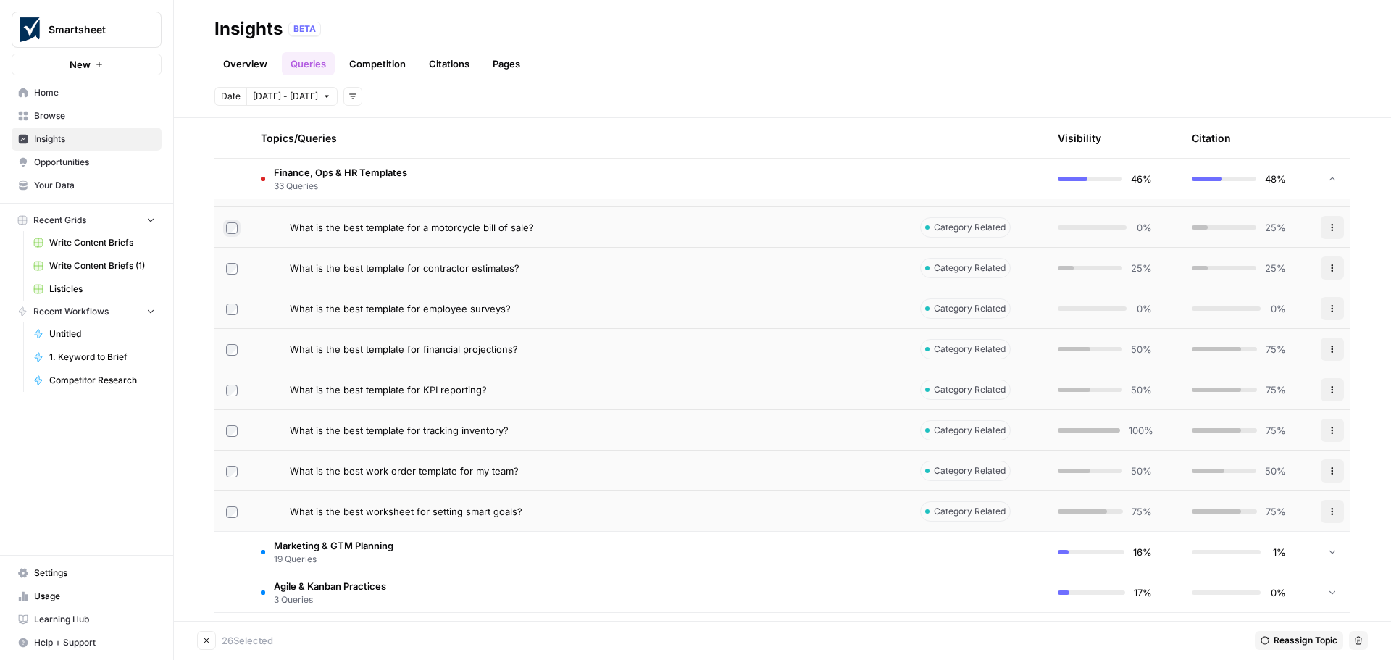
scroll to position [1434, 0]
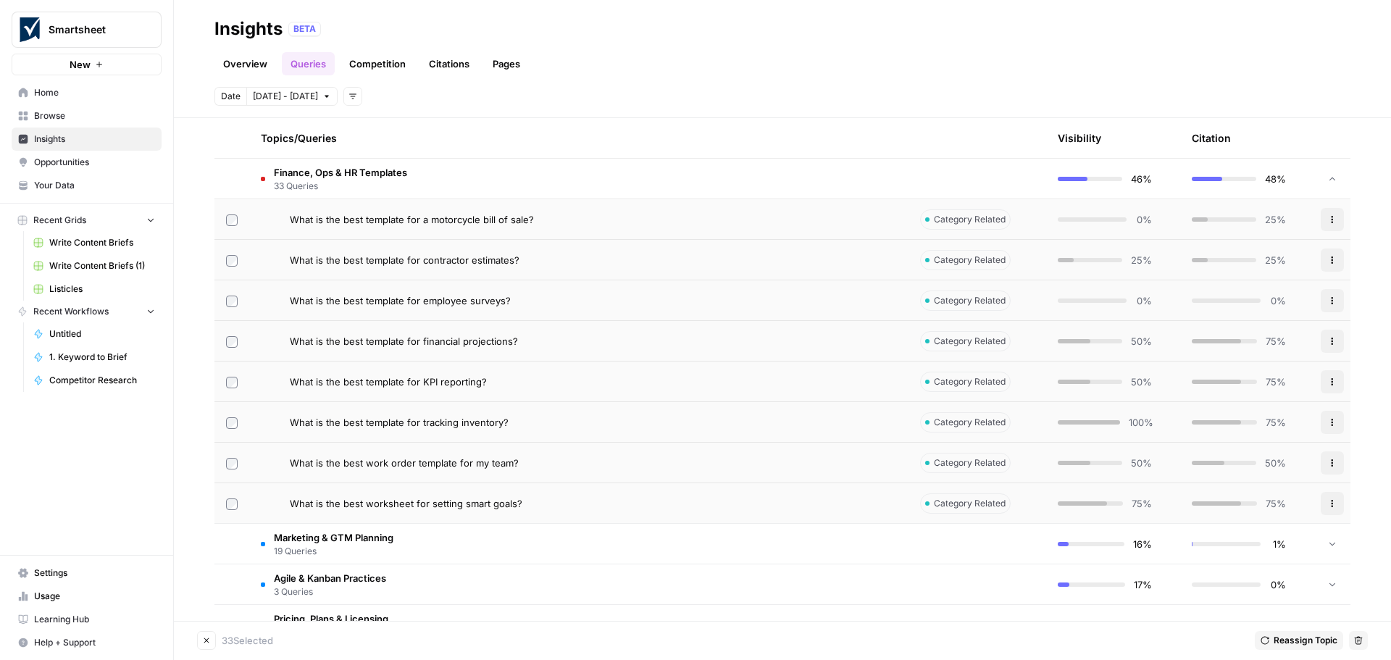
click at [1356, 635] on button "Delete" at bounding box center [1358, 640] width 19 height 19
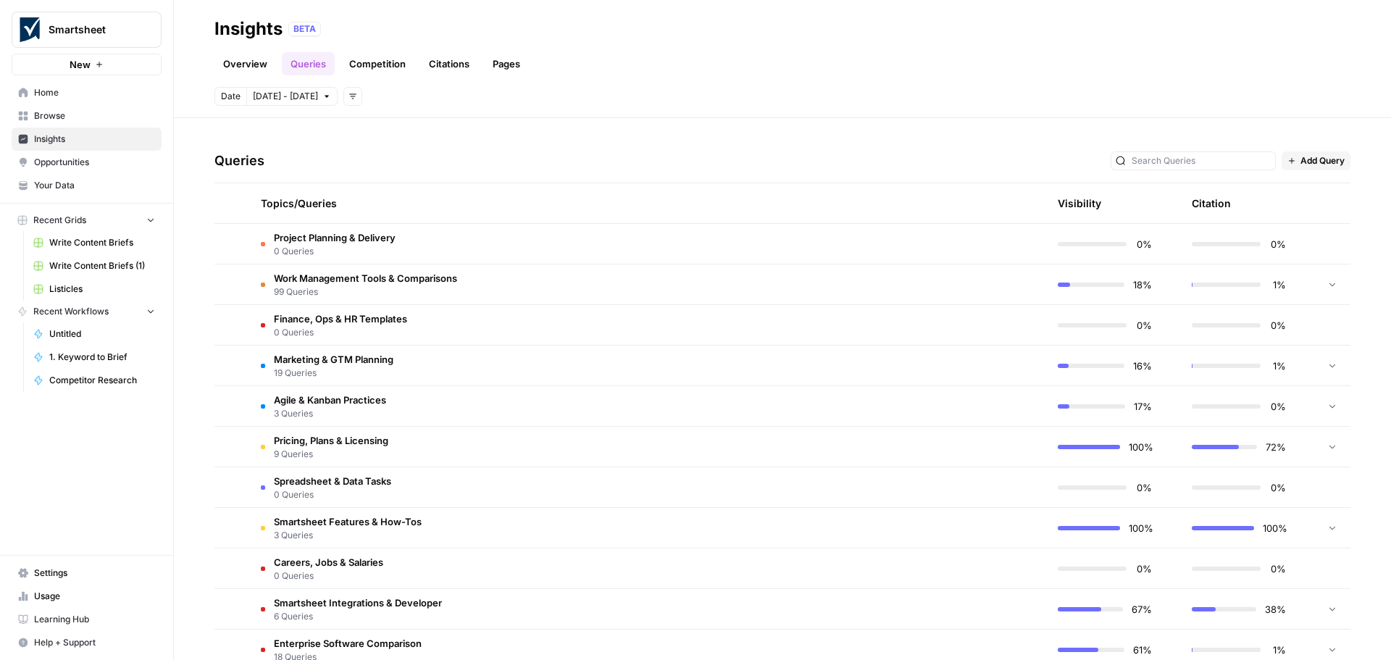
scroll to position [275, 0]
click at [240, 366] on td at bounding box center [231, 364] width 35 height 40
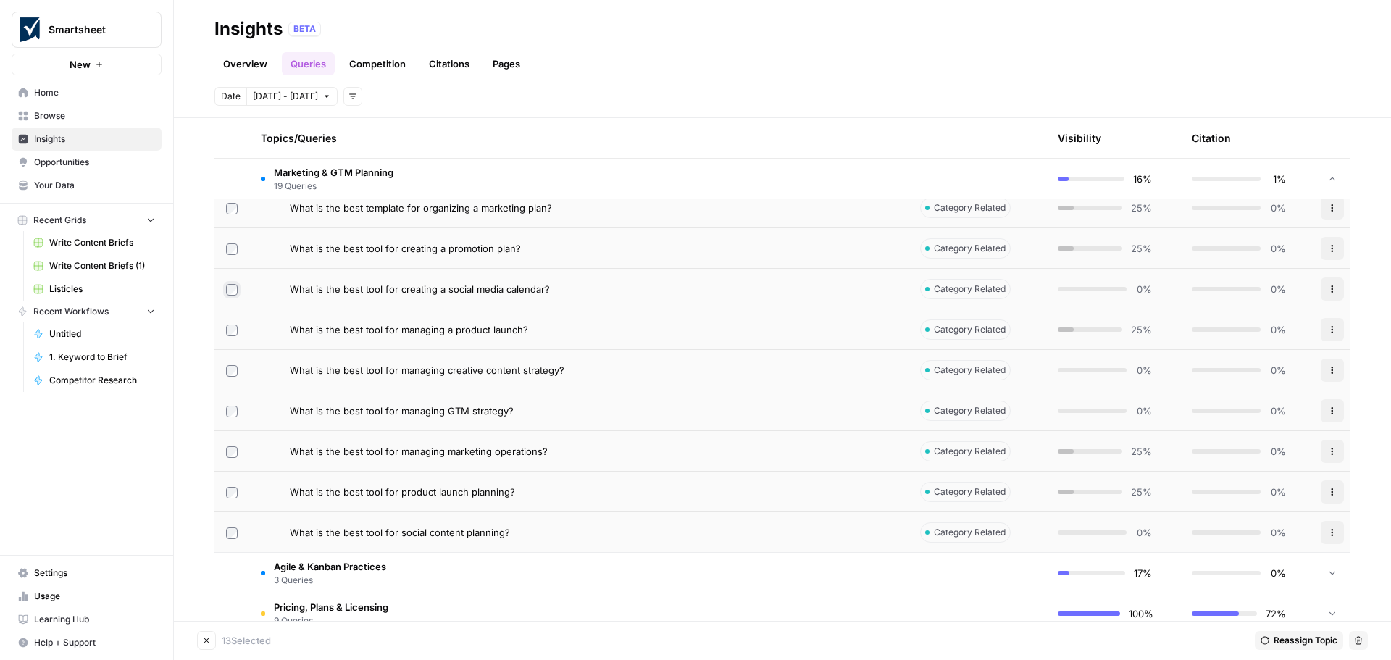
scroll to position [926, 0]
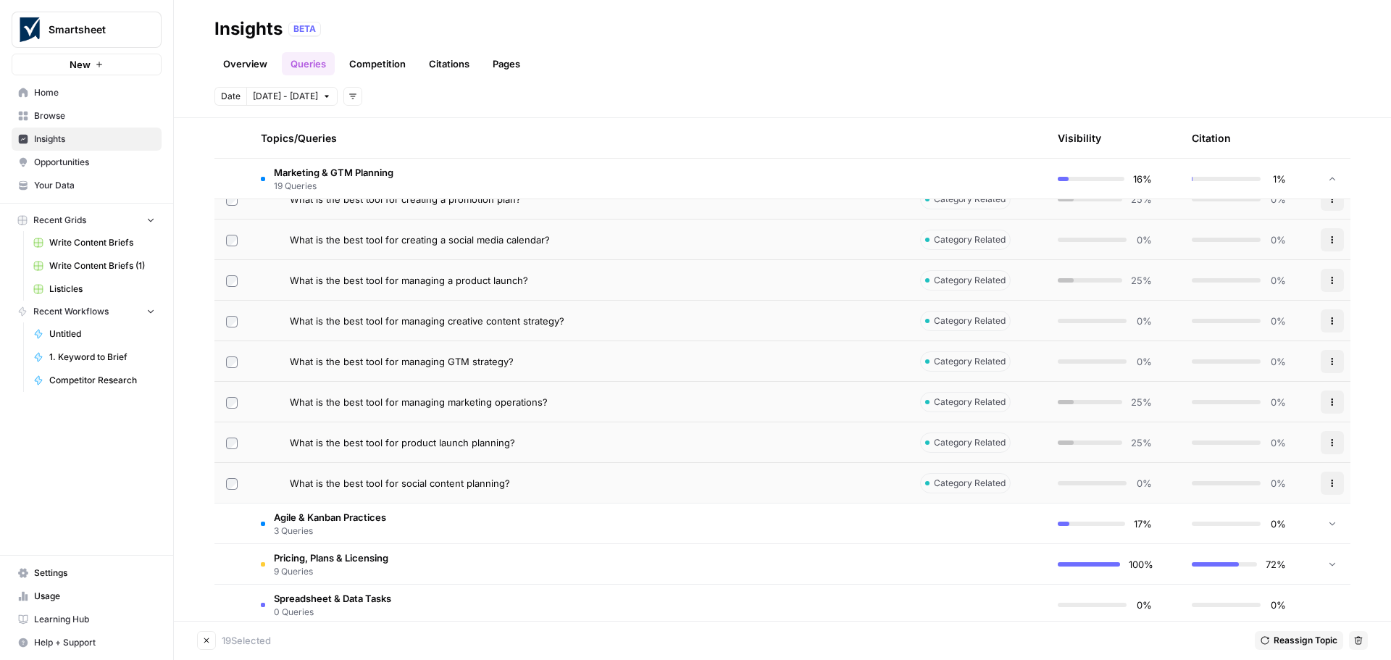
click at [1356, 641] on icon "button" at bounding box center [1358, 640] width 9 height 9
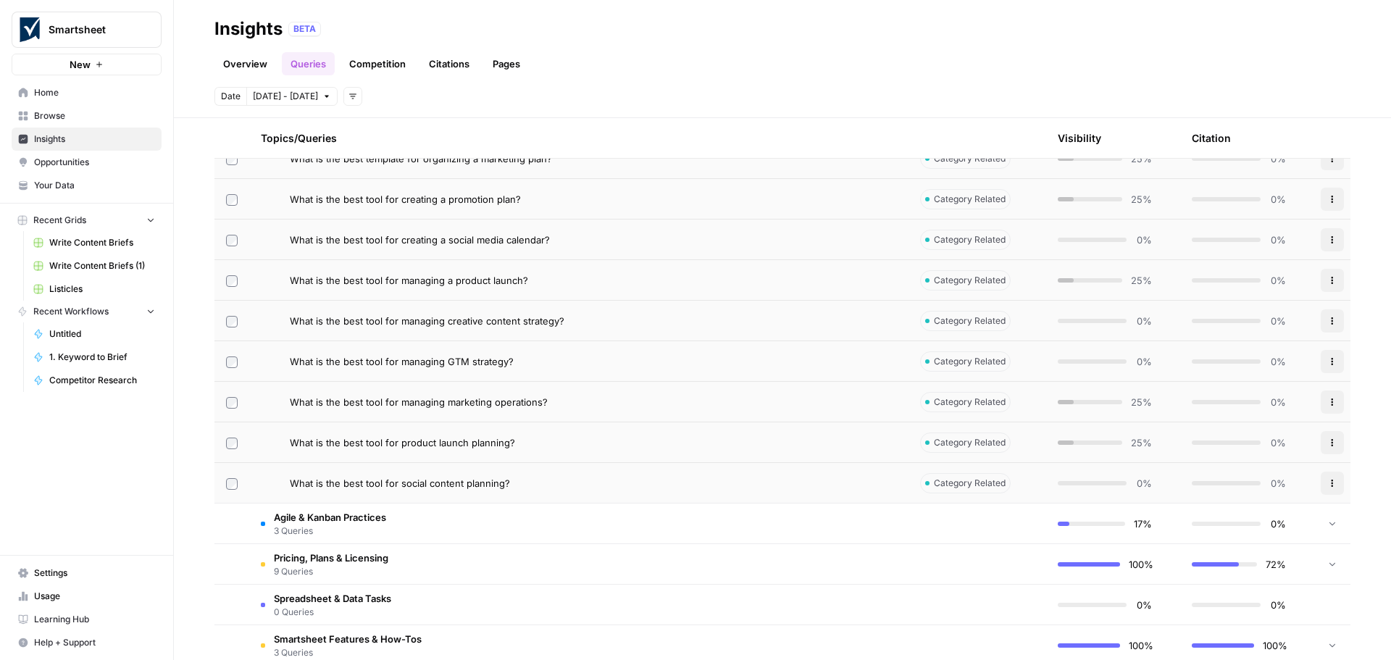
scroll to position [347, 0]
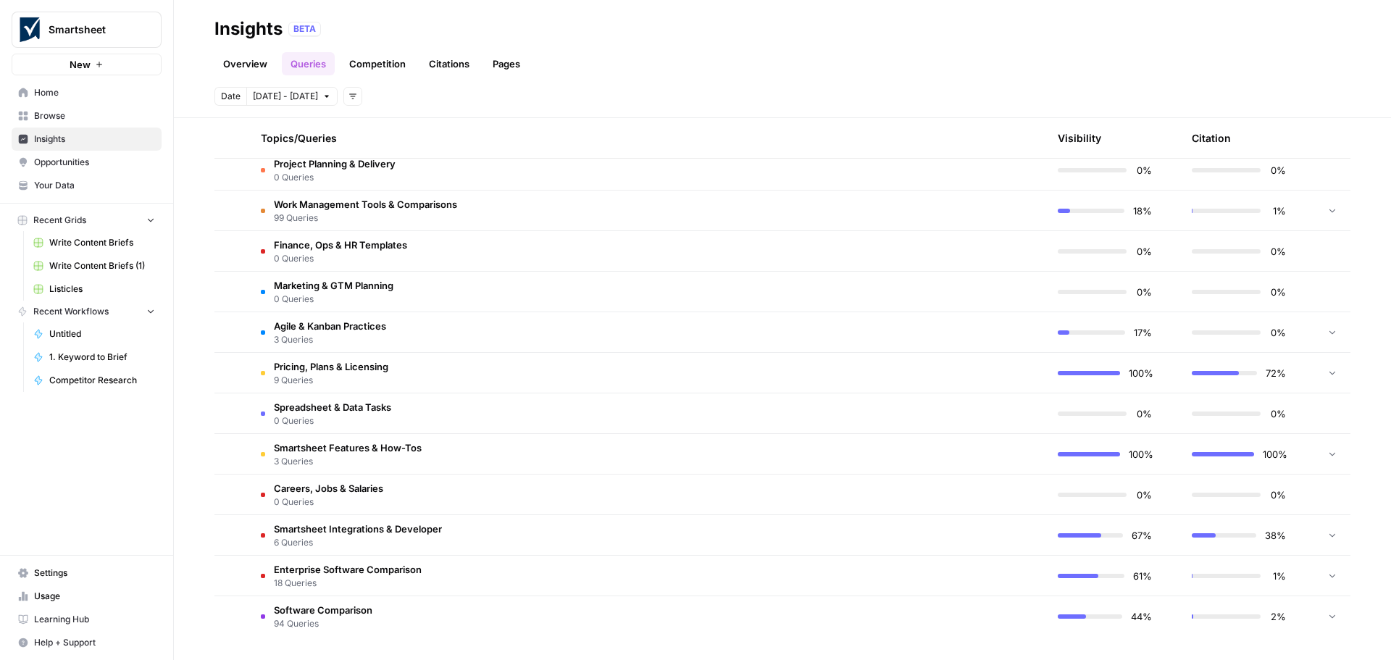
click at [302, 329] on span "Agile & Kanban Practices" at bounding box center [330, 326] width 112 height 14
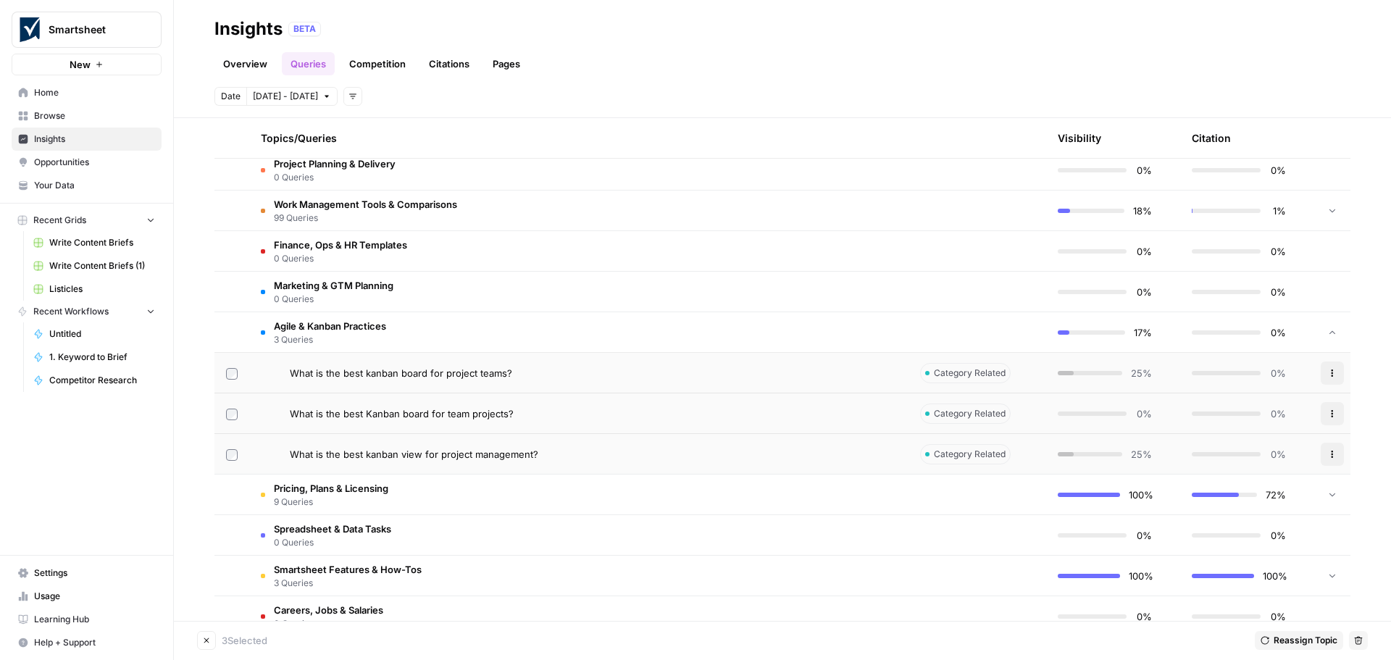
click at [1360, 639] on icon "button" at bounding box center [1358, 640] width 9 height 9
click at [229, 380] on td at bounding box center [231, 373] width 35 height 40
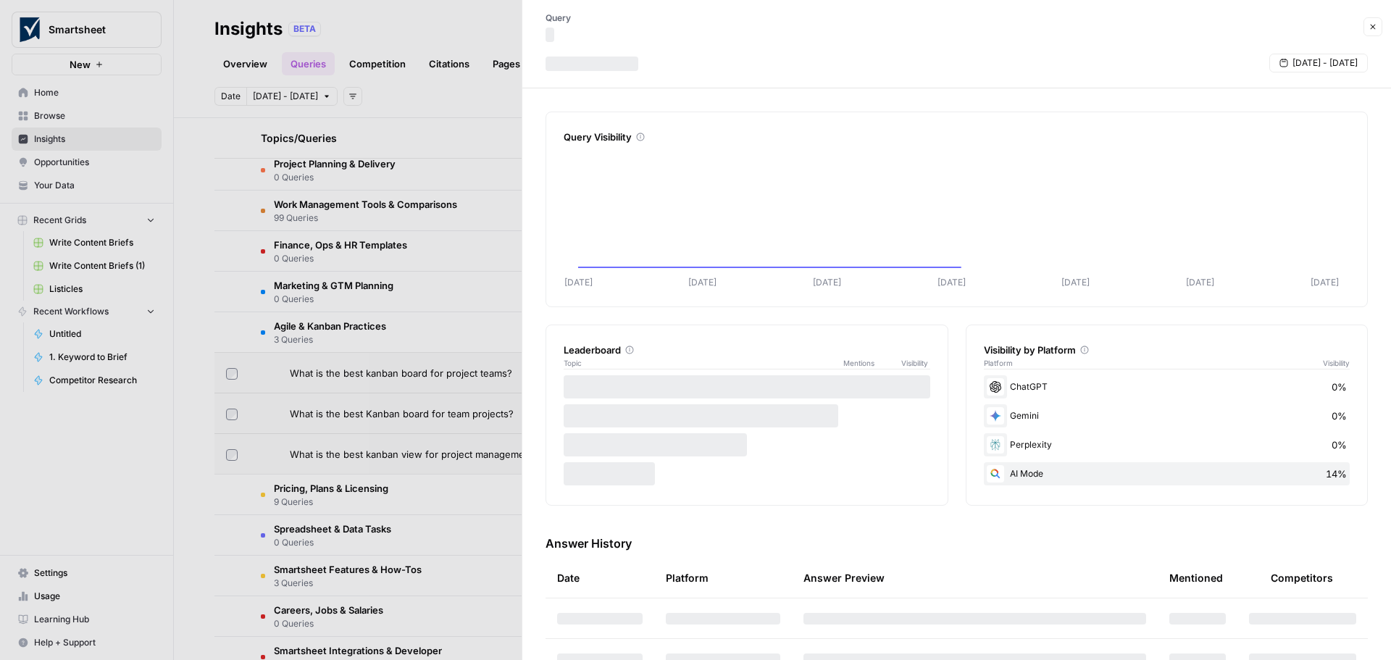
click at [233, 372] on div at bounding box center [695, 330] width 1391 height 660
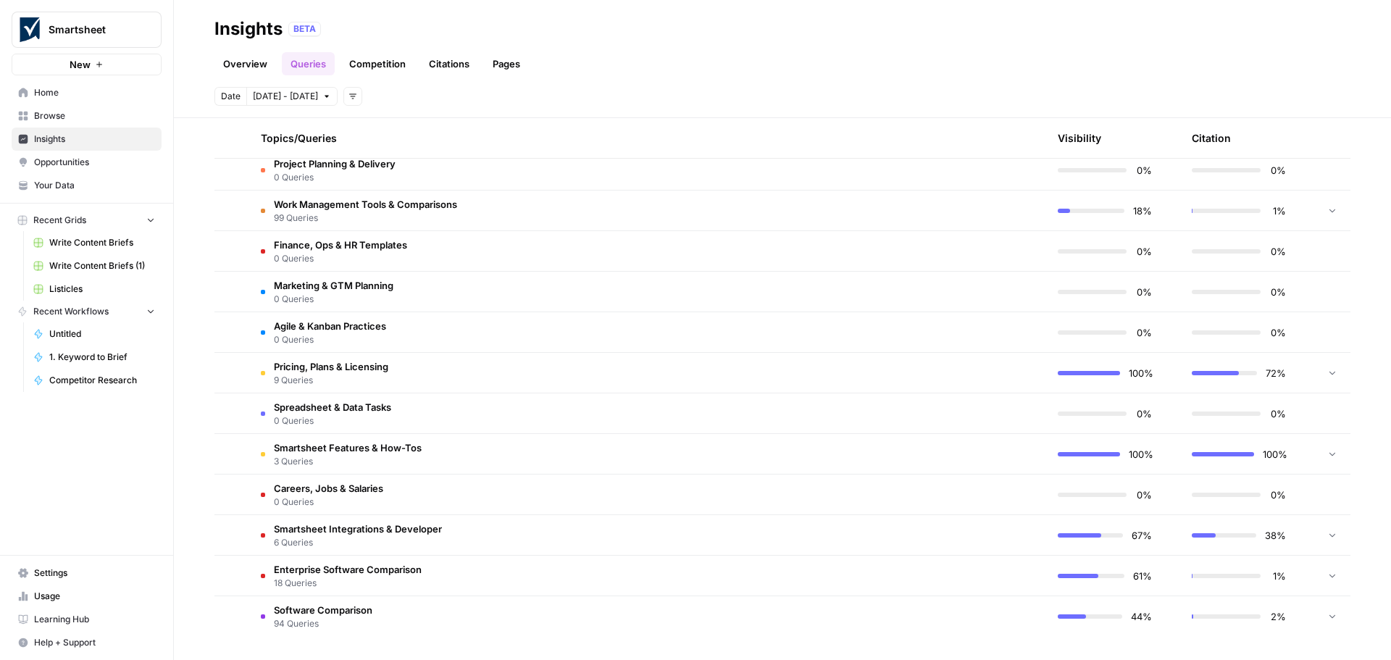
click at [304, 369] on span "Pricing, Plans & Licensing" at bounding box center [331, 366] width 114 height 14
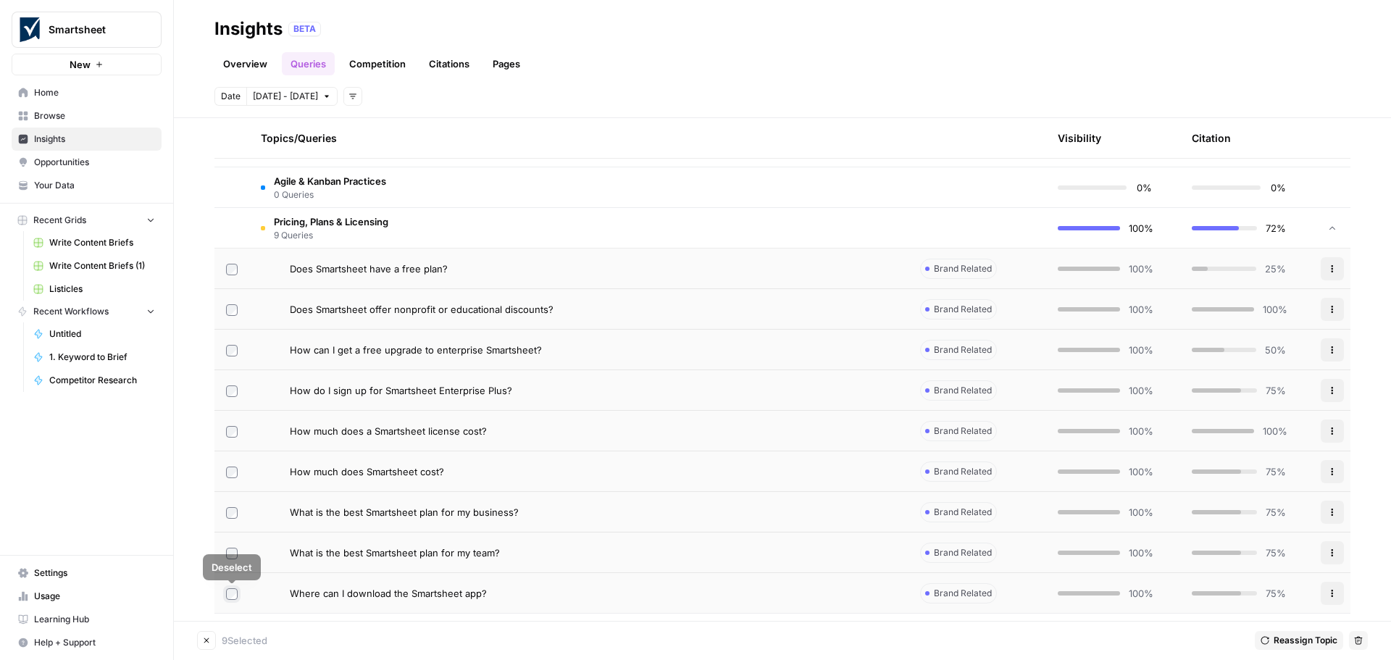
scroll to position [709, 0]
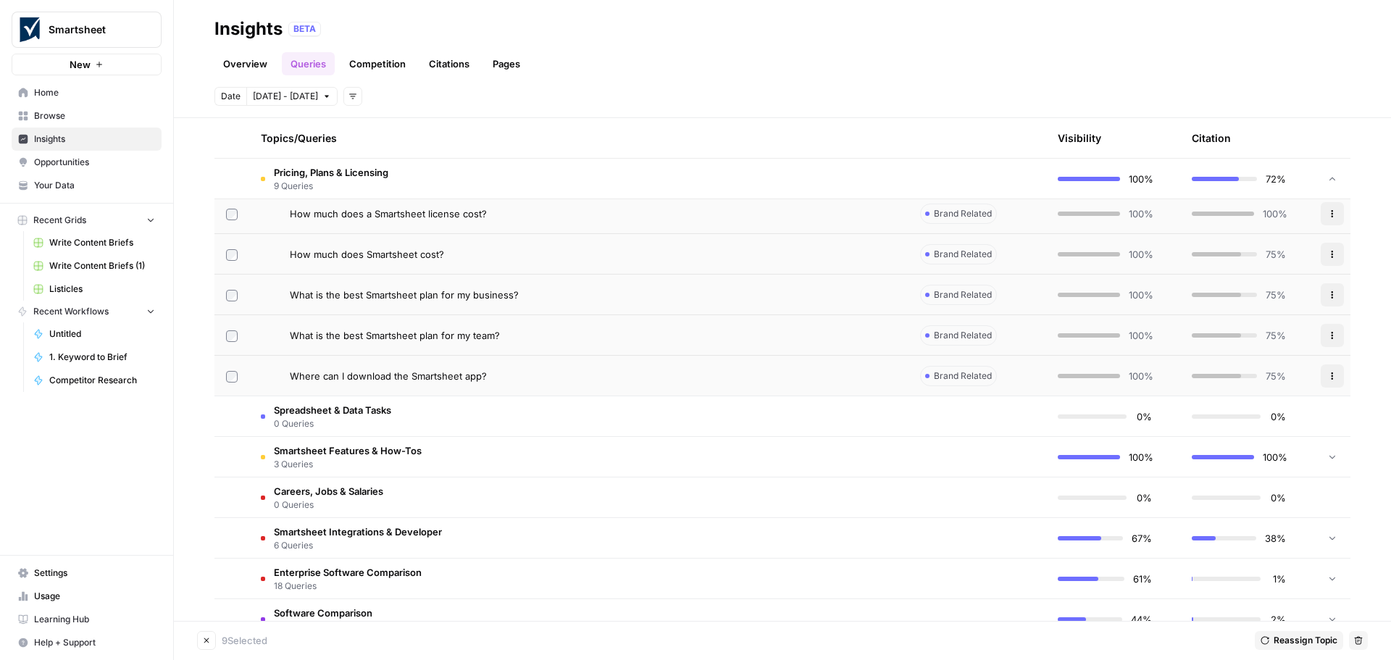
click at [1359, 640] on icon "button" at bounding box center [1359, 641] width 8 height 8
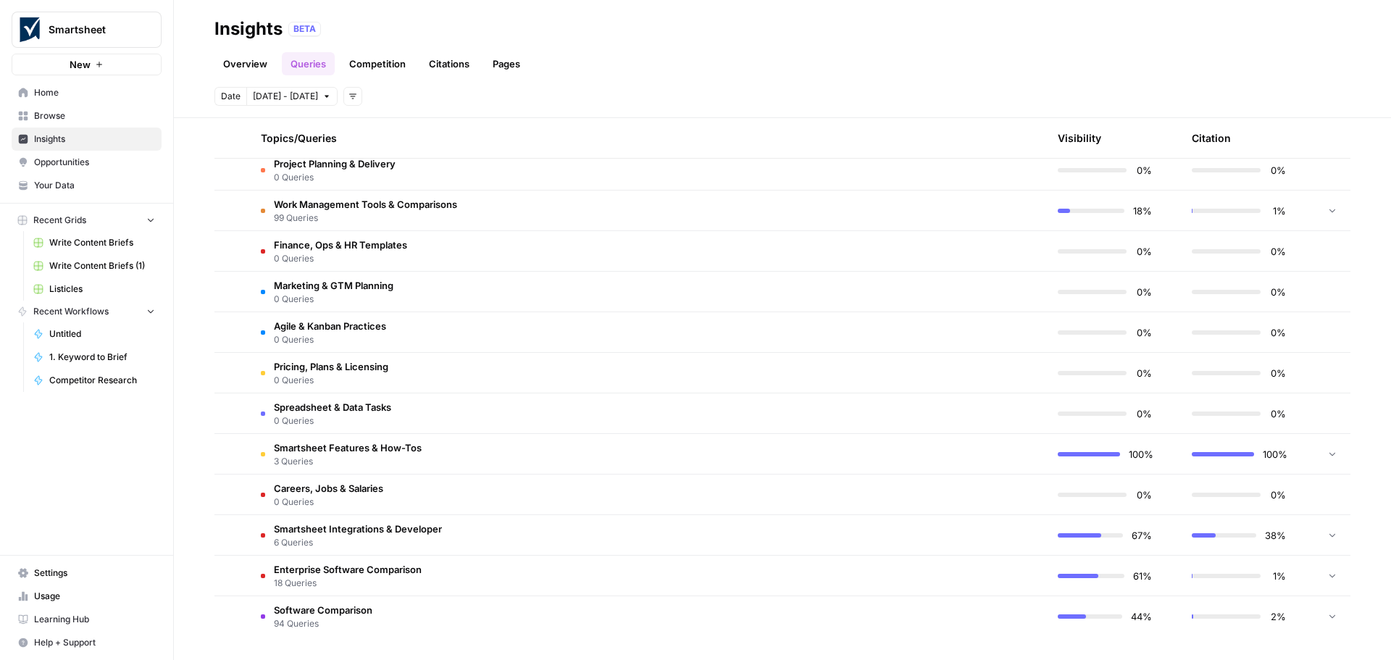
scroll to position [347, 0]
click at [238, 453] on td at bounding box center [231, 454] width 35 height 40
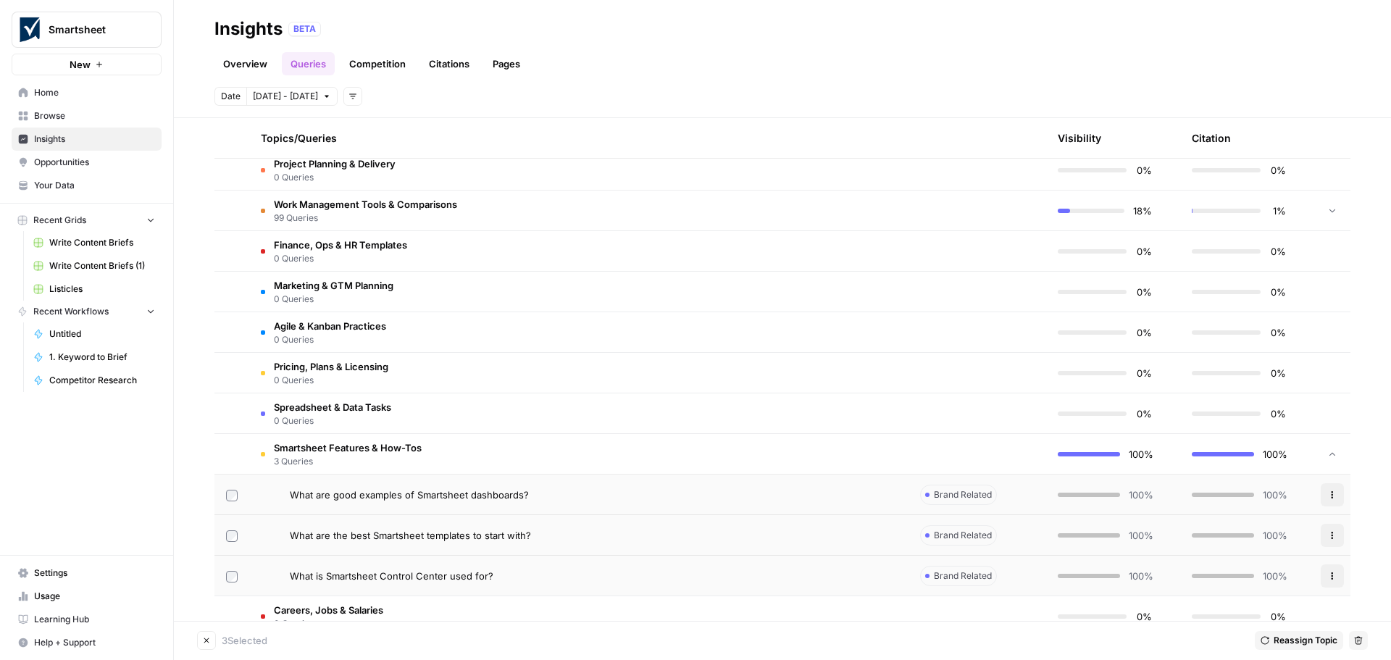
click at [1362, 643] on icon "button" at bounding box center [1358, 640] width 9 height 9
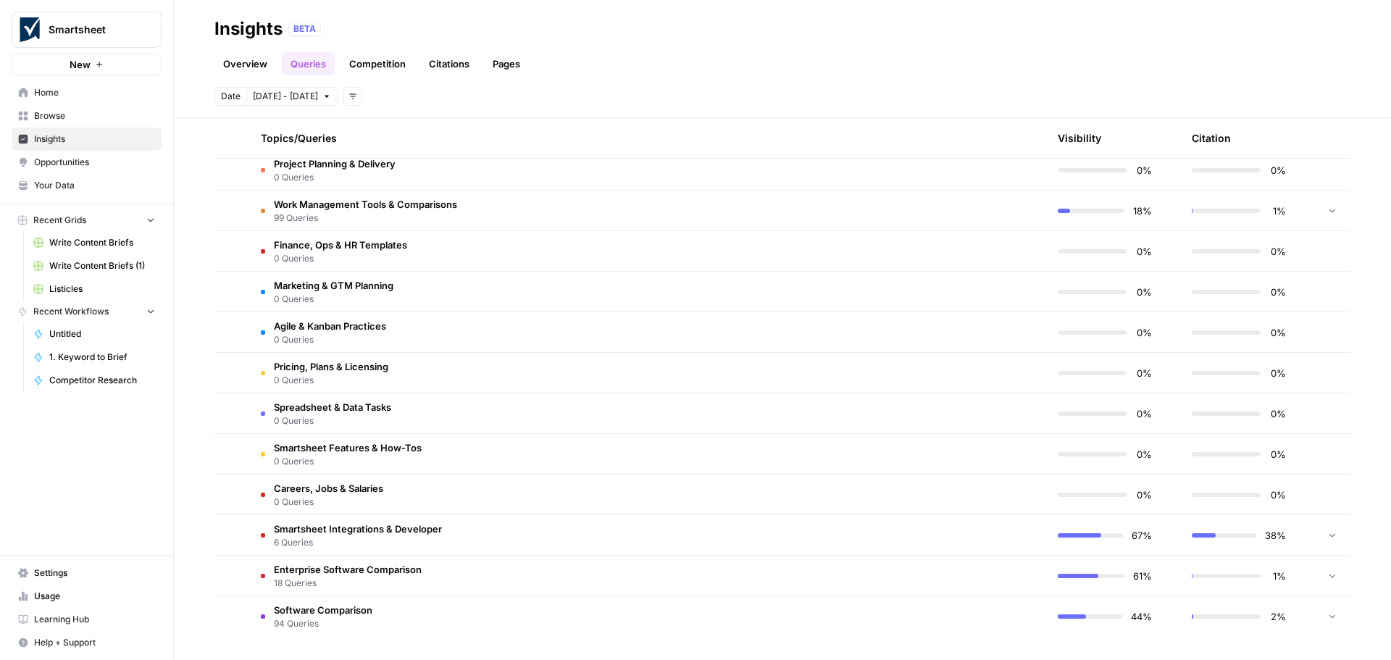
click at [239, 534] on td at bounding box center [231, 535] width 35 height 40
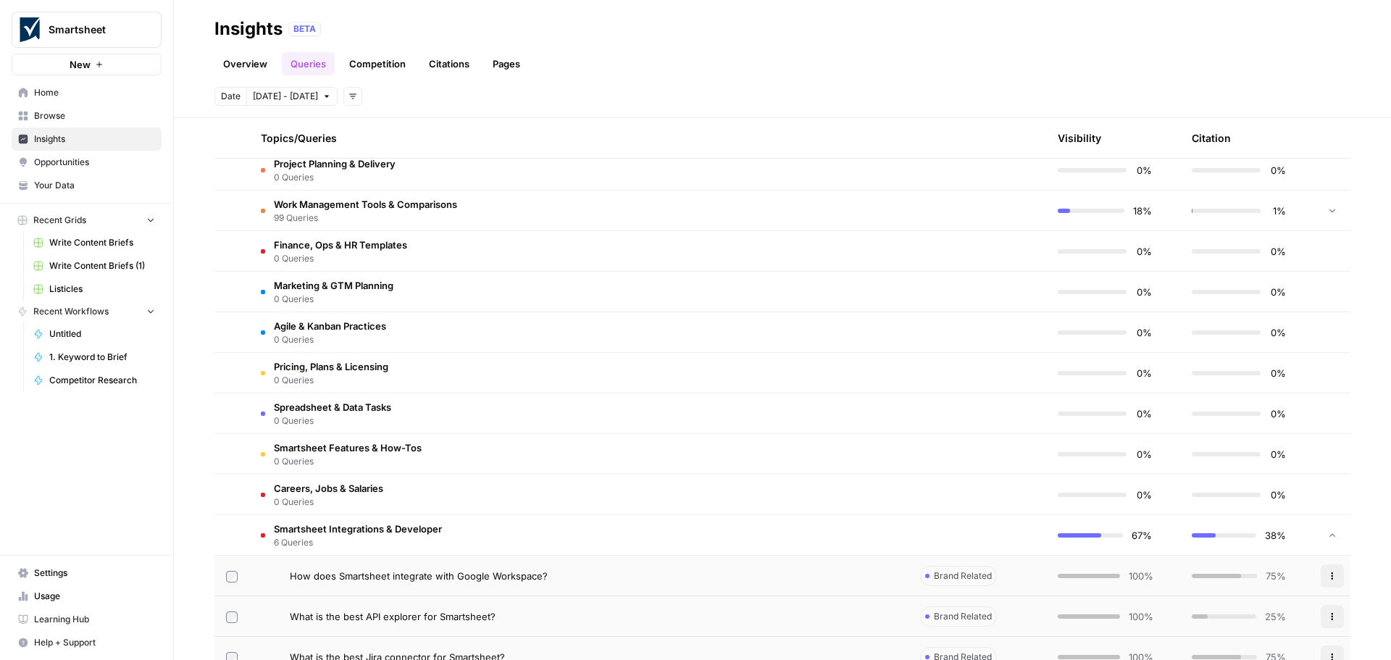
scroll to position [590, 0]
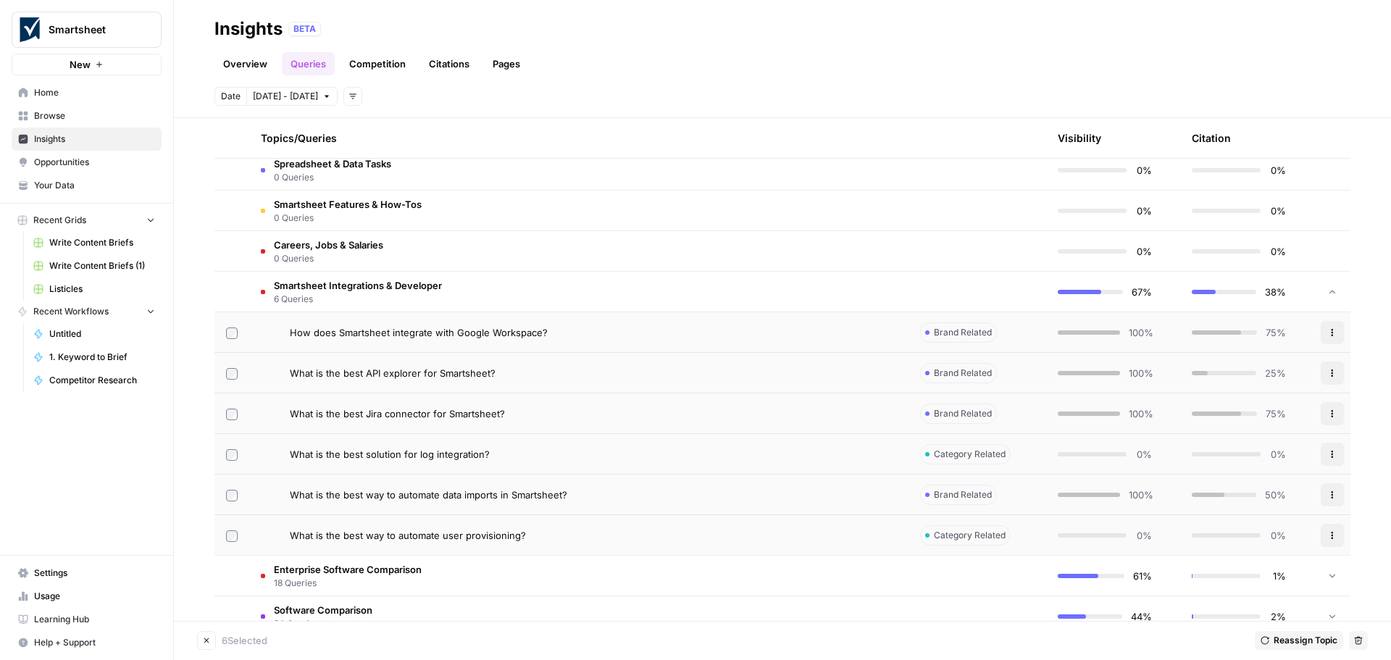
click at [1359, 642] on icon "button" at bounding box center [1358, 640] width 9 height 9
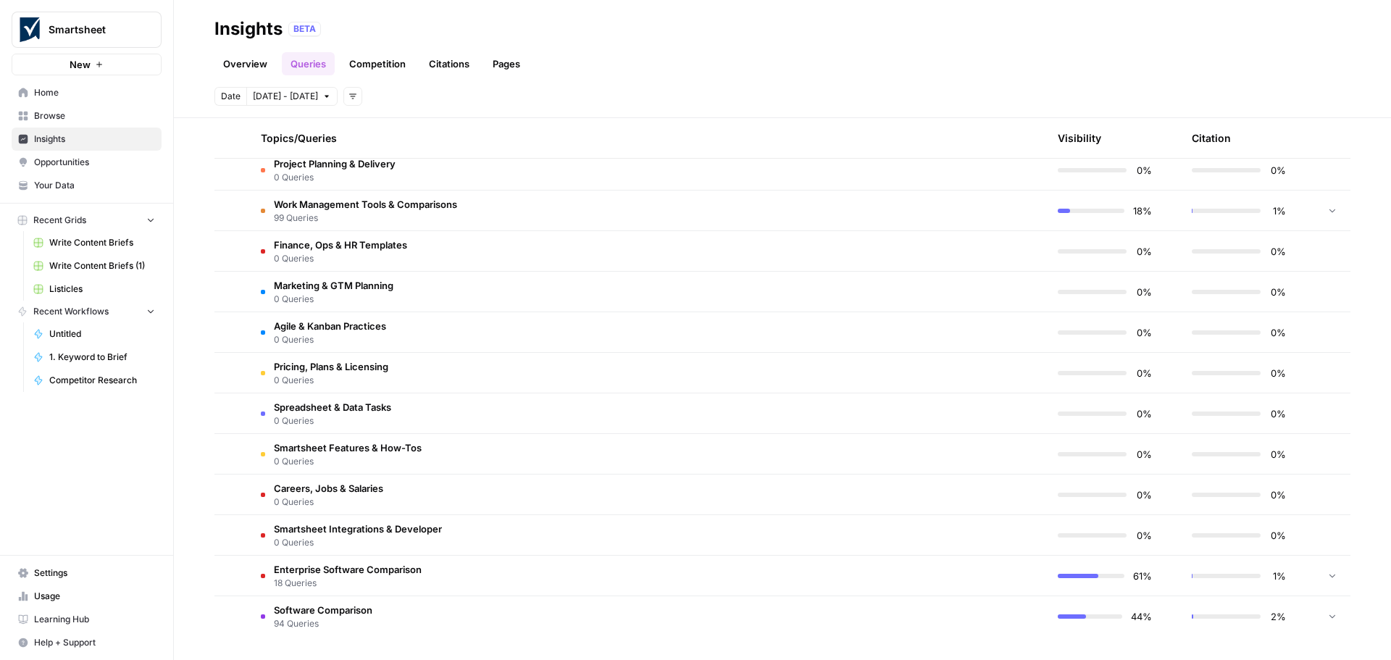
click at [304, 609] on span "Software Comparison" at bounding box center [323, 610] width 99 height 14
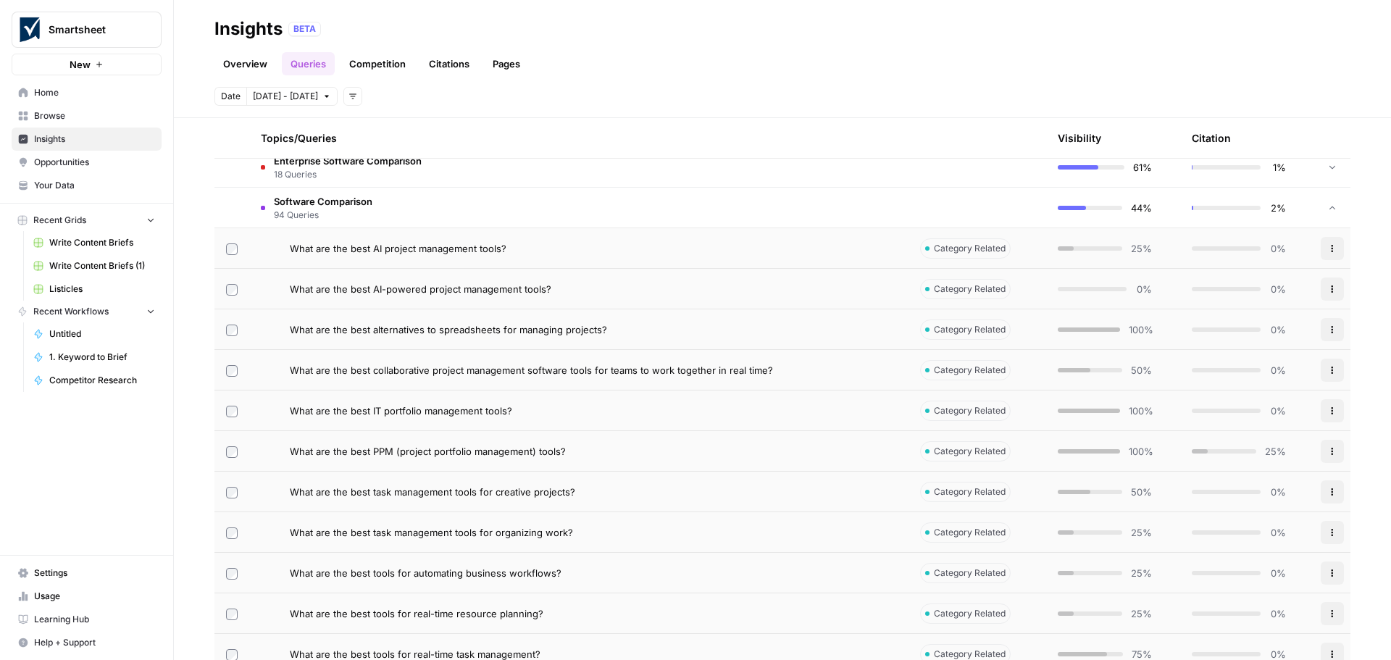
scroll to position [466, 0]
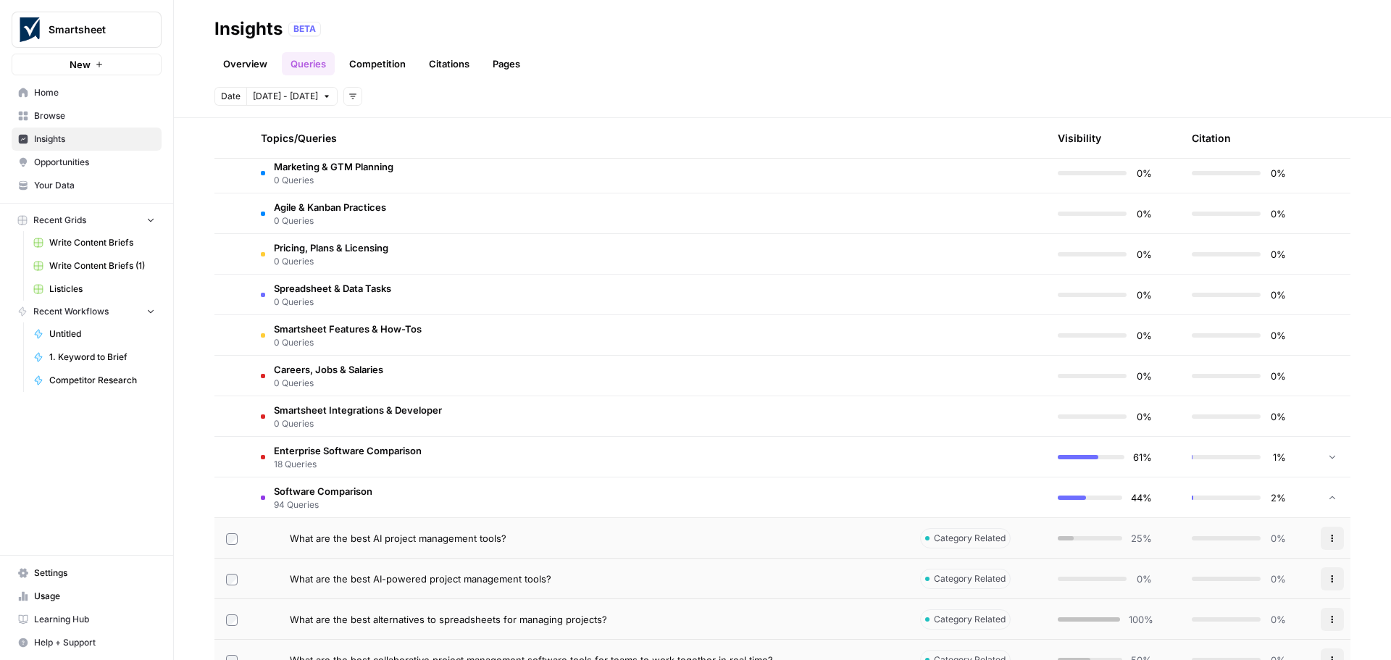
click at [341, 495] on span "Software Comparison" at bounding box center [323, 491] width 99 height 14
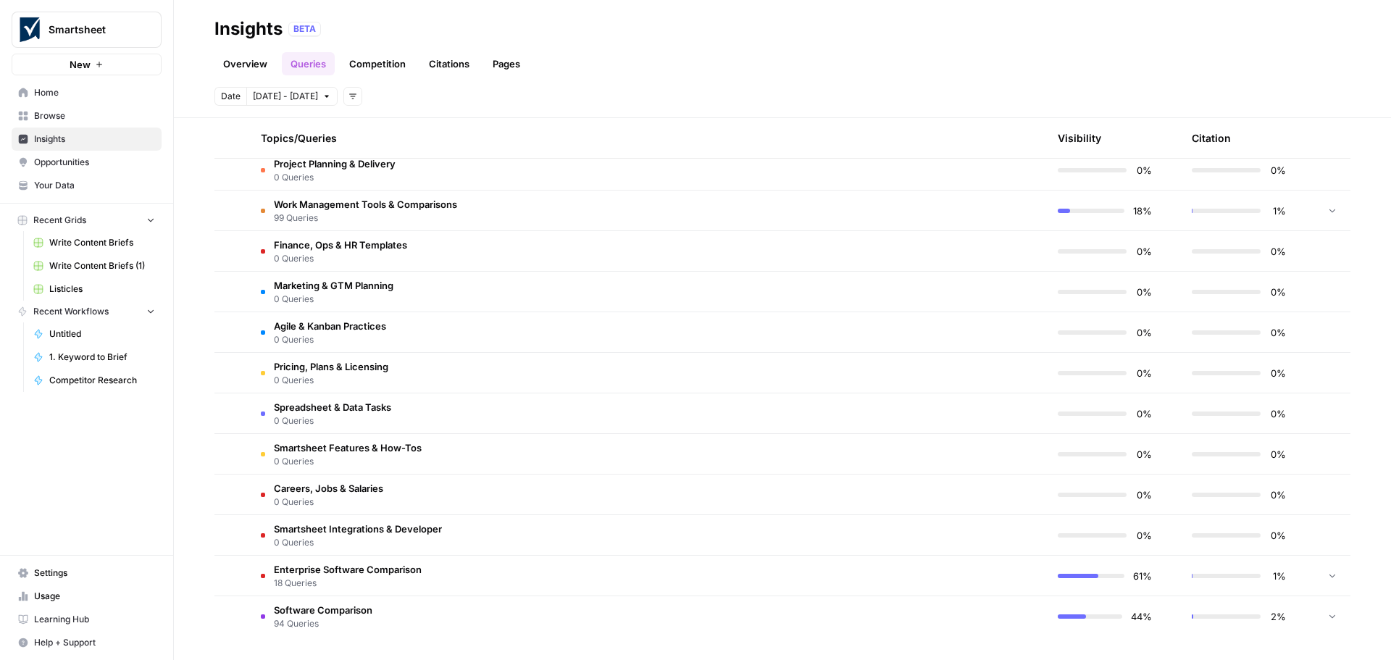
click at [367, 568] on span "Enterprise Software Comparison" at bounding box center [348, 569] width 148 height 14
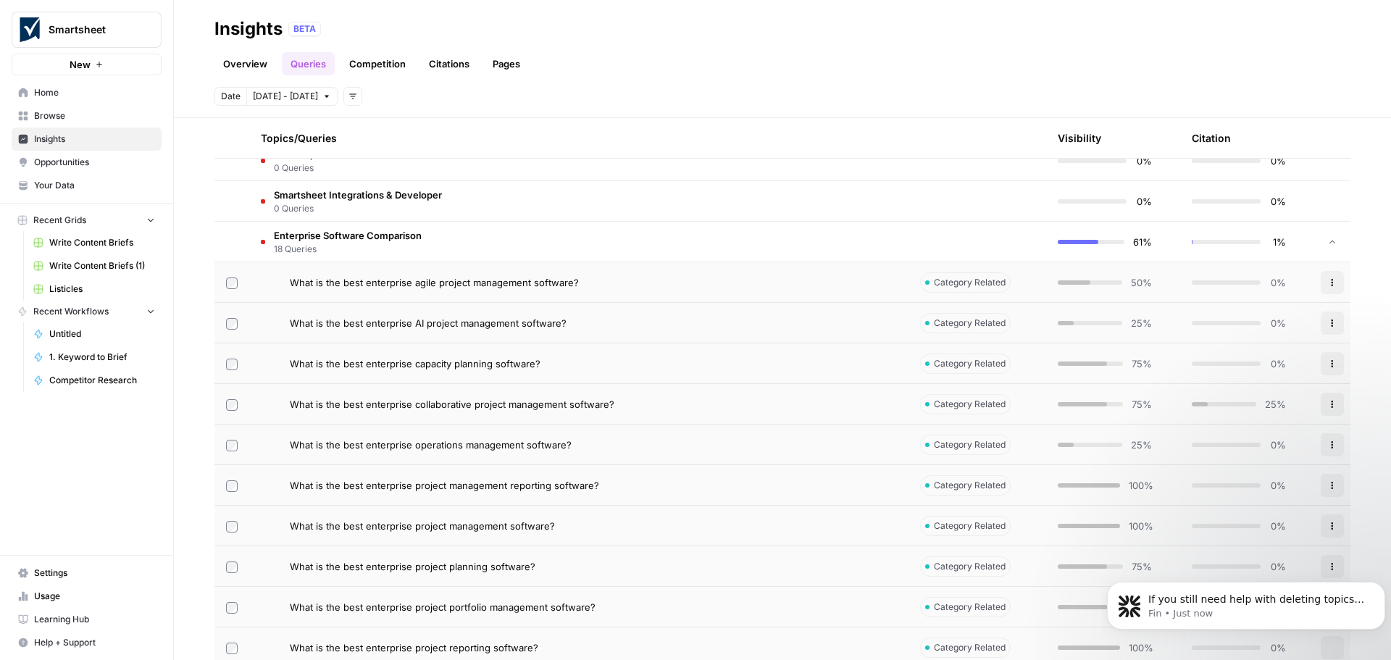
scroll to position [709, 0]
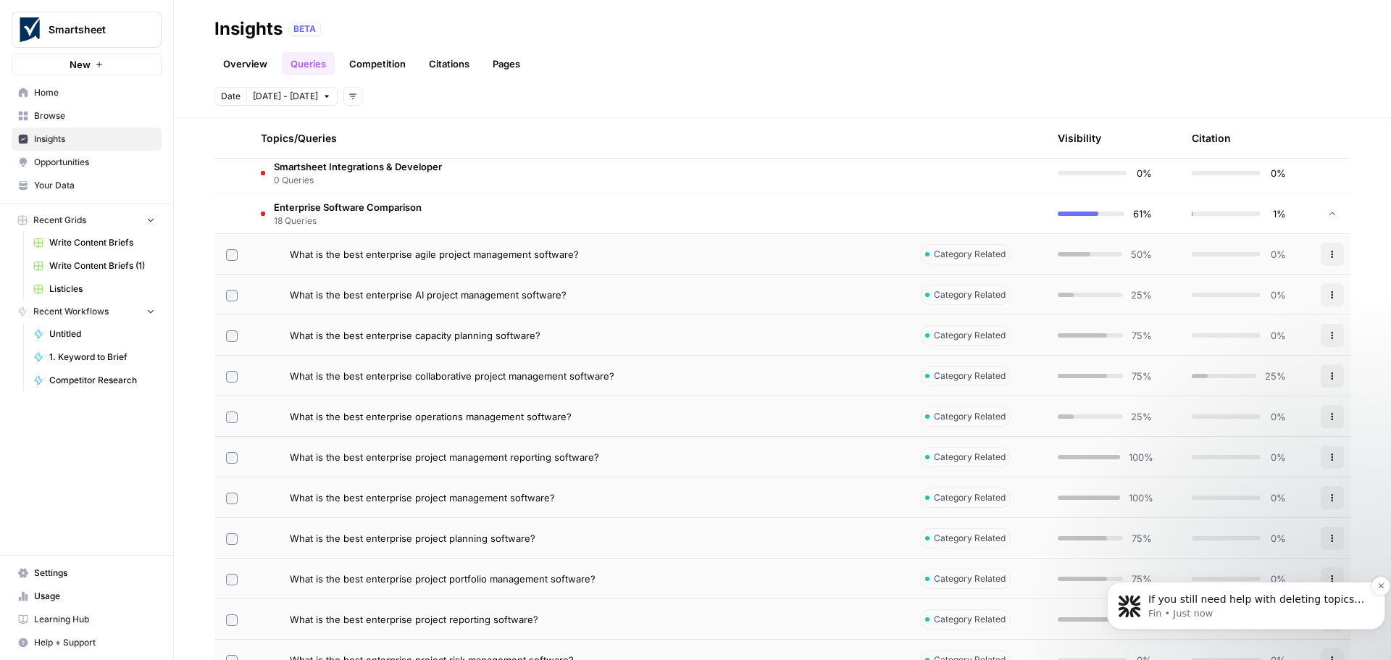
click at [1244, 601] on span "If you still need help with deleting topics in the Insights section, I'm here t…" at bounding box center [1257, 628] width 219 height 70
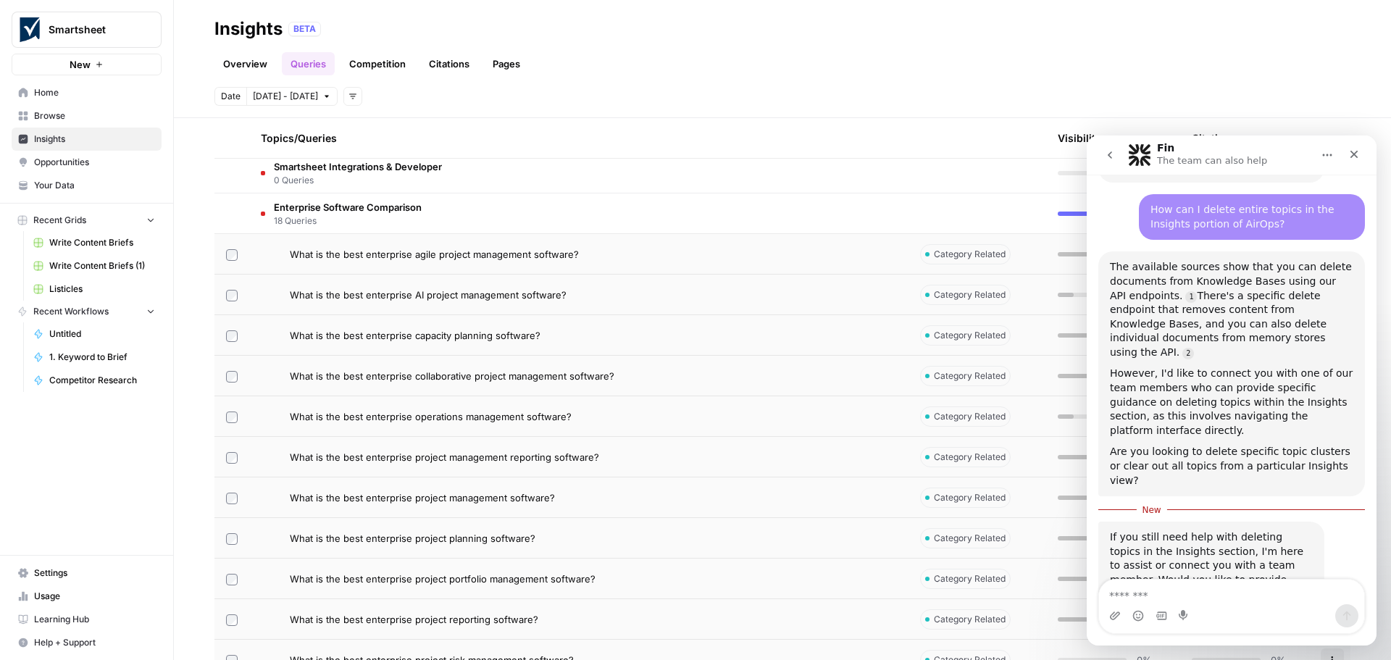
scroll to position [293, 0]
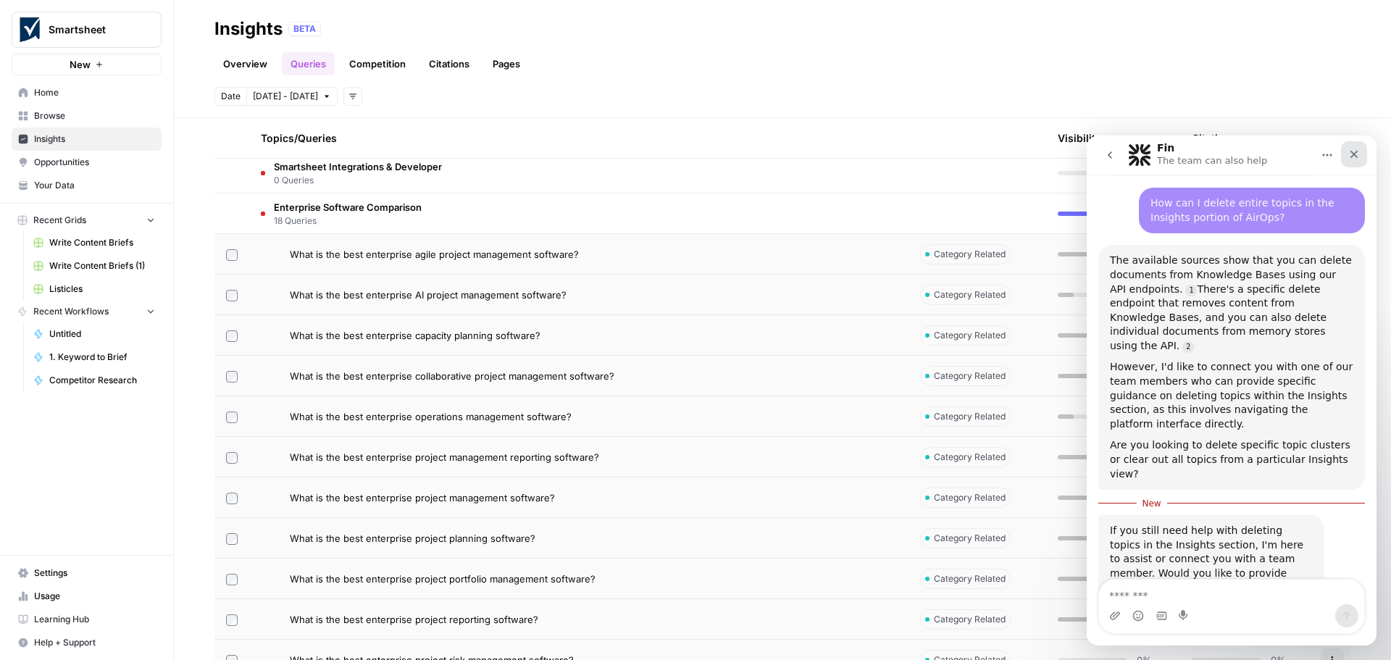
click at [1355, 151] on icon "Close" at bounding box center [1354, 154] width 12 height 12
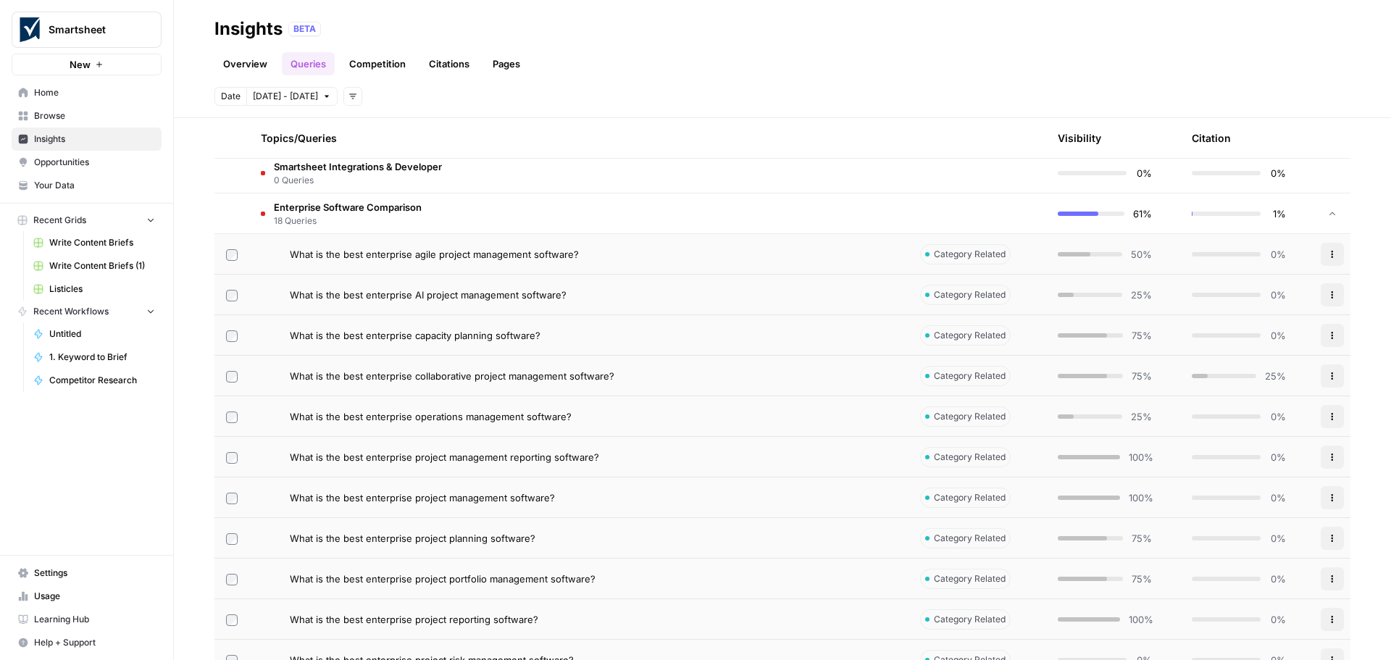
click at [332, 209] on span "Enterprise Software Comparison" at bounding box center [348, 207] width 148 height 14
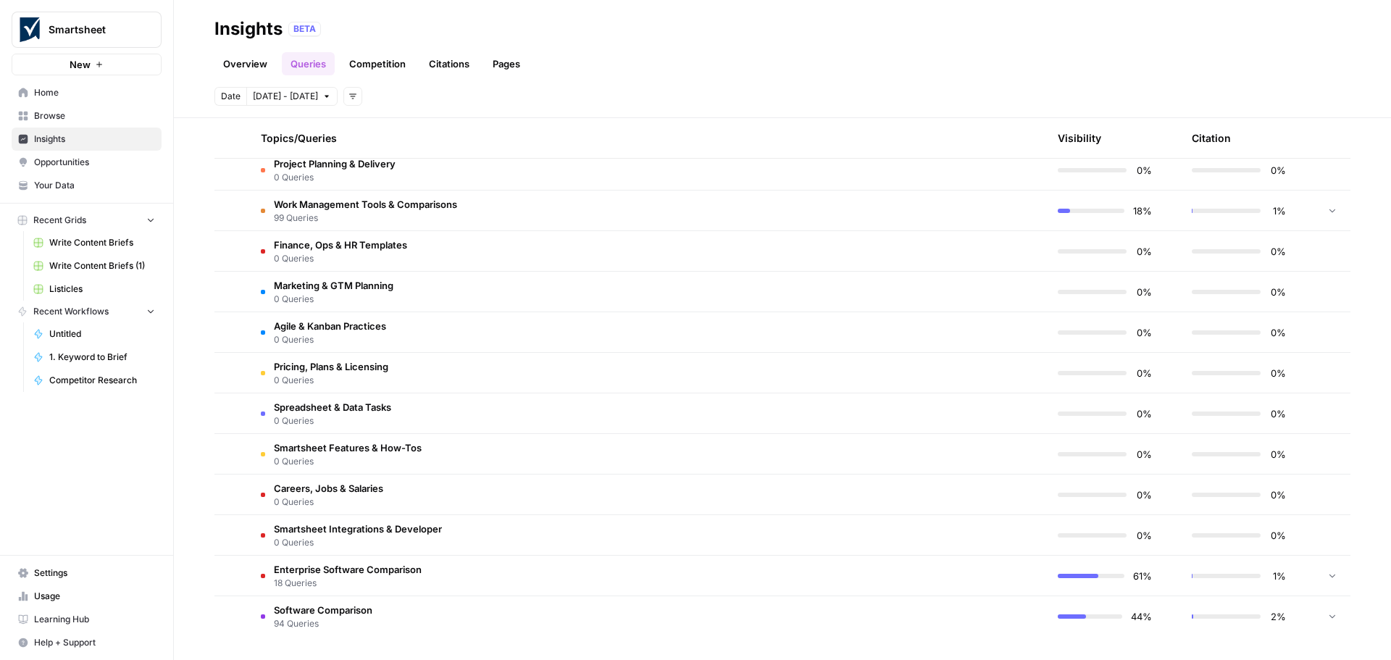
scroll to position [0, 0]
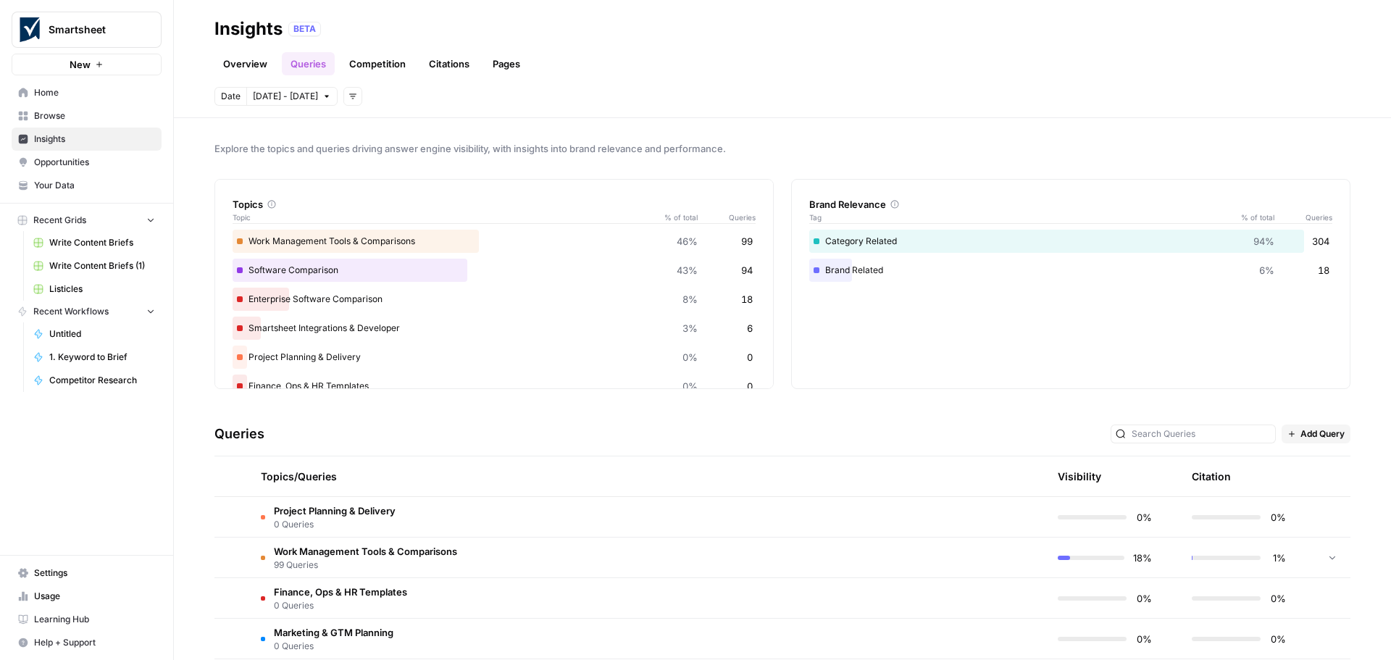
click at [310, 93] on button "[DATE] - [DATE]" at bounding box center [291, 96] width 91 height 19
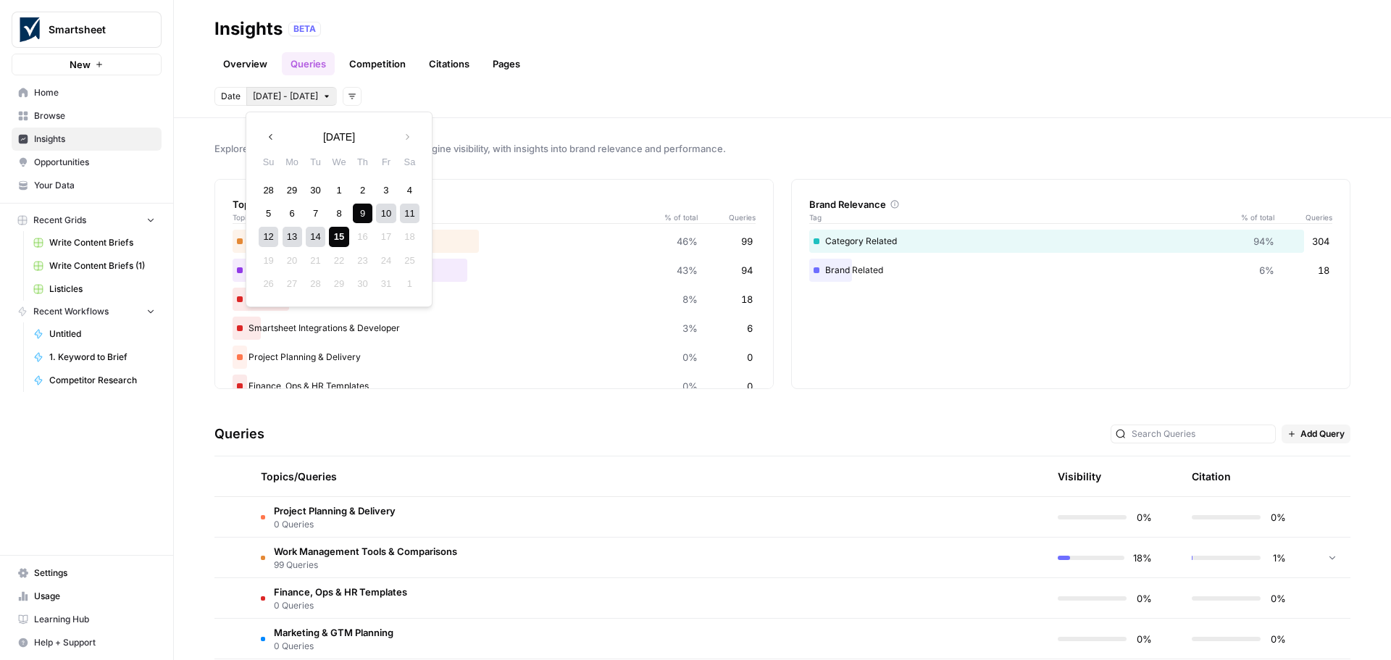
click at [752, 96] on div "Date Oct 9 - Oct 15 Add filters" at bounding box center [782, 96] width 1136 height 19
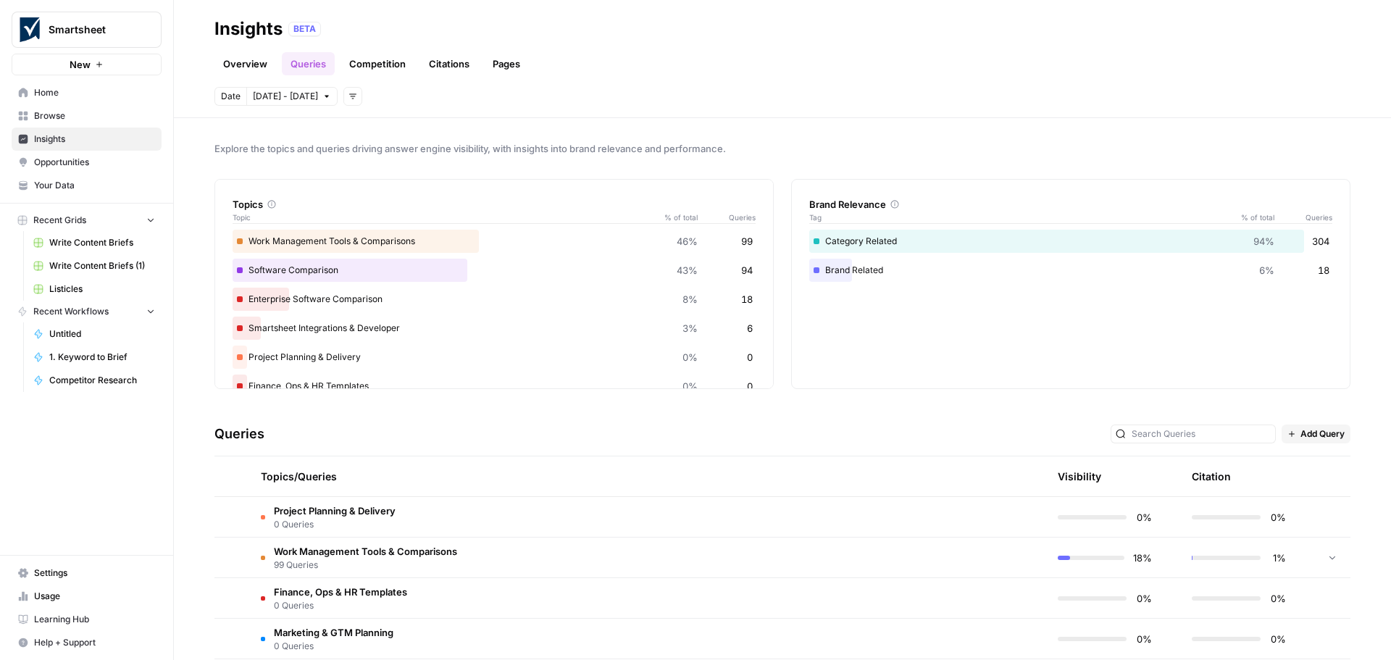
click at [380, 65] on link "Competition" at bounding box center [377, 63] width 74 height 23
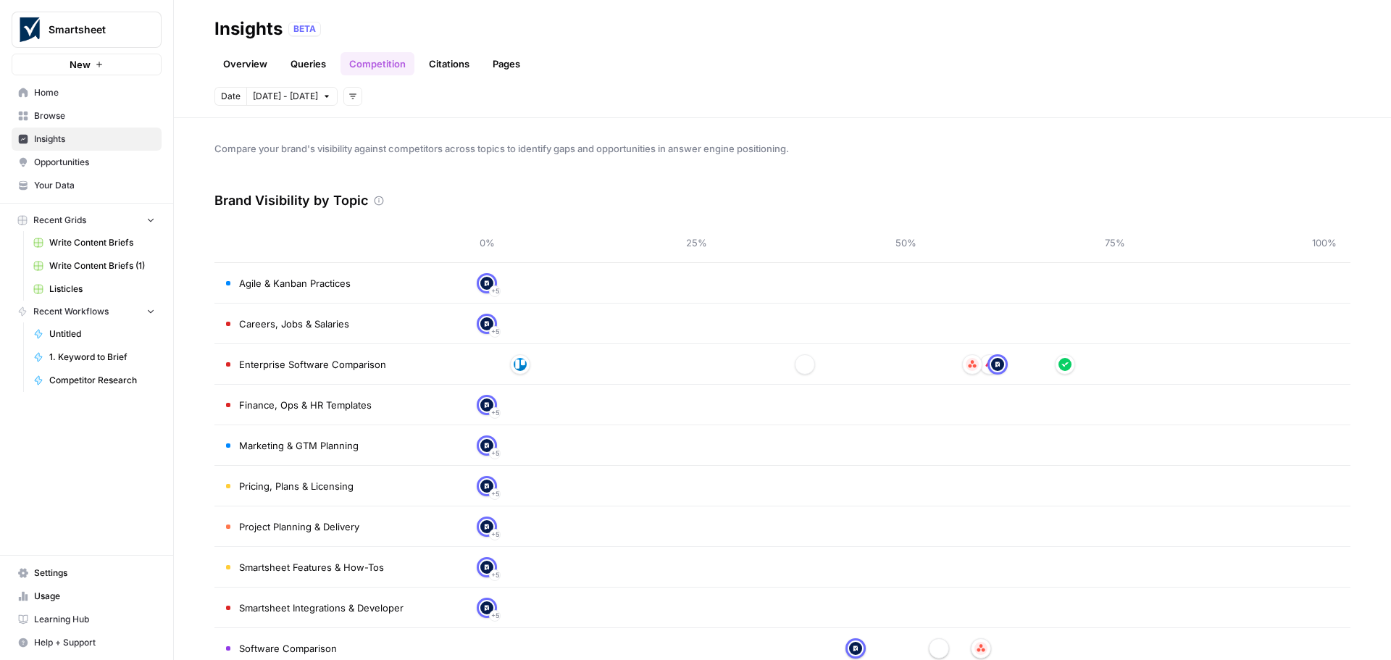
click at [266, 65] on link "Overview" at bounding box center [245, 63] width 62 height 23
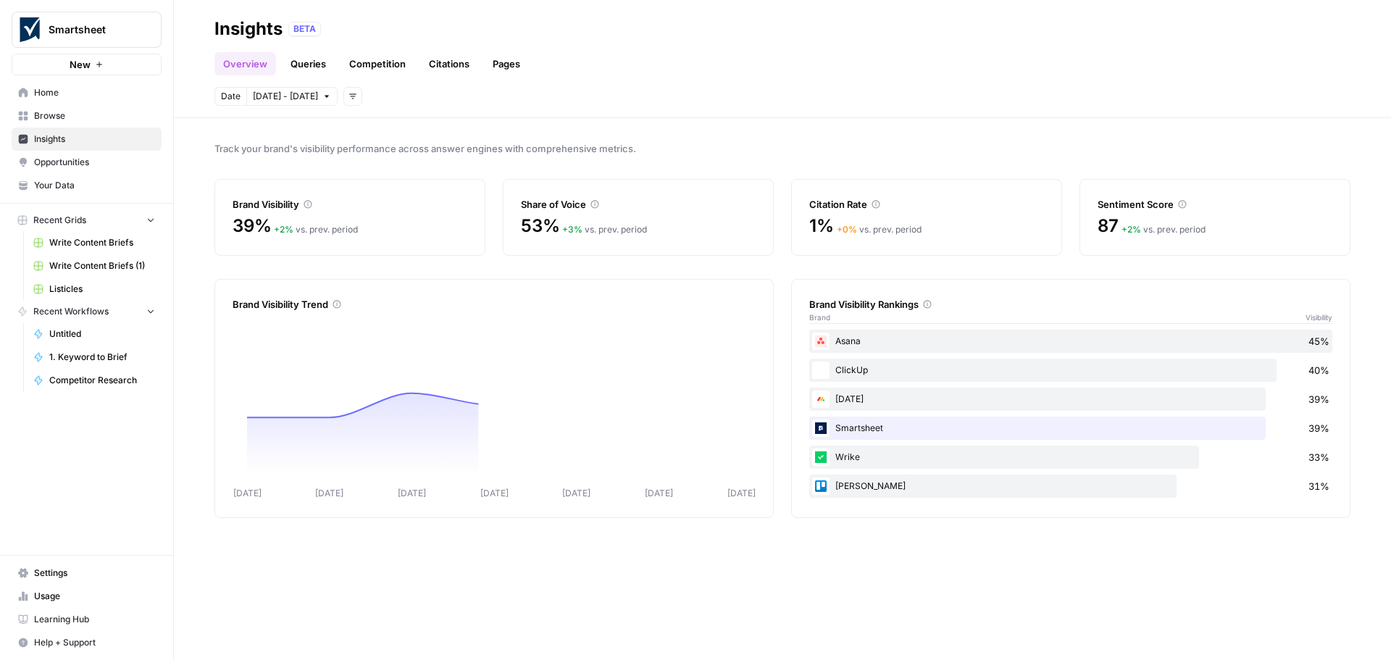
click at [308, 68] on link "Queries" at bounding box center [308, 63] width 53 height 23
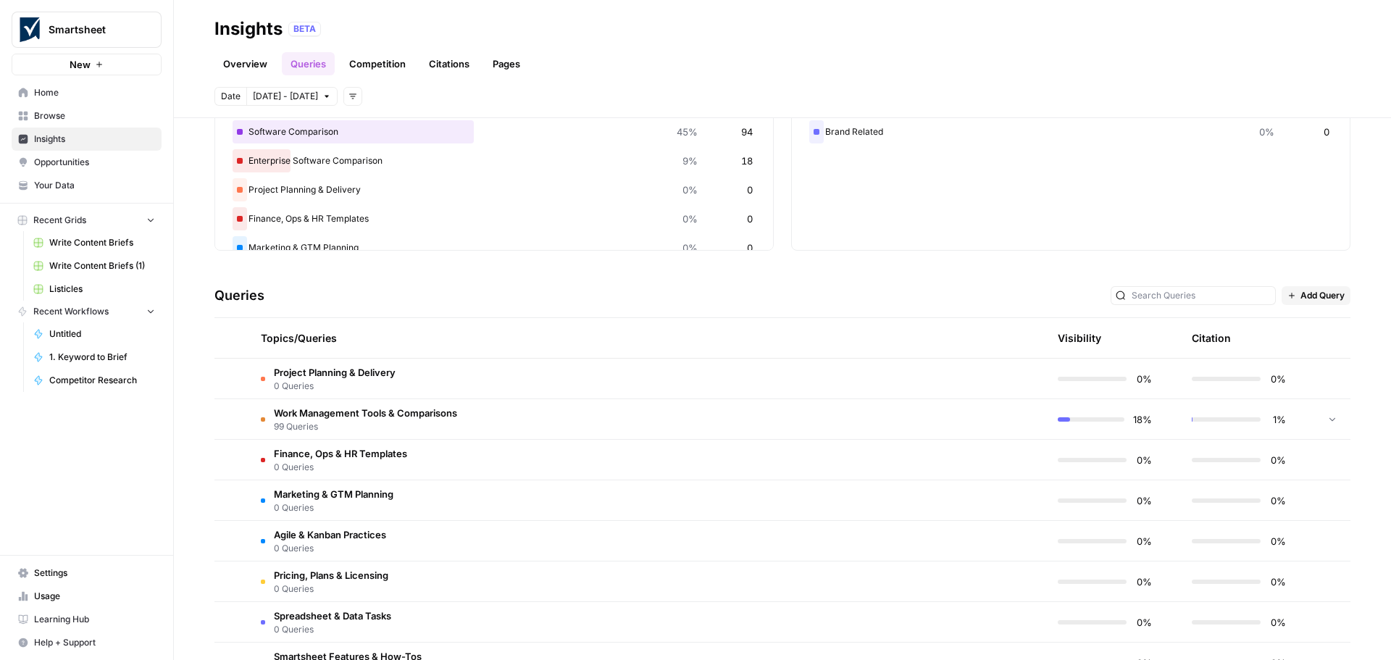
scroll to position [145, 0]
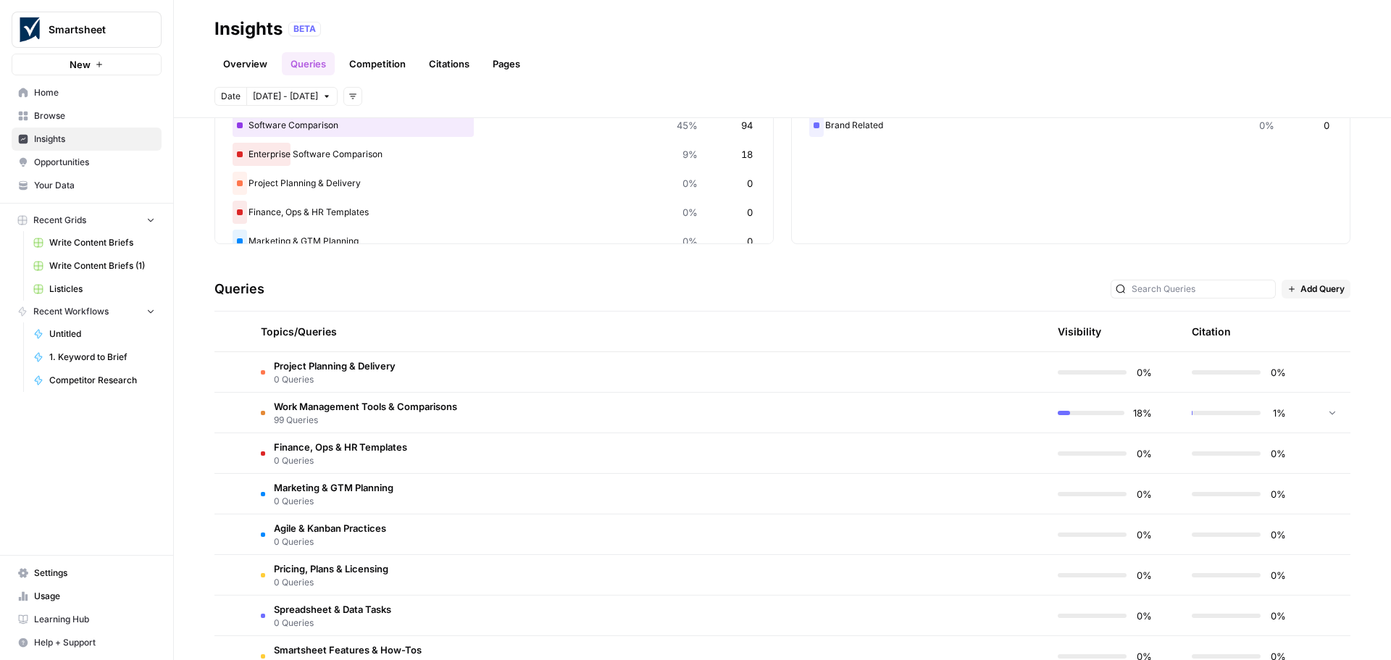
click at [423, 417] on span "99 Queries" at bounding box center [365, 420] width 183 height 13
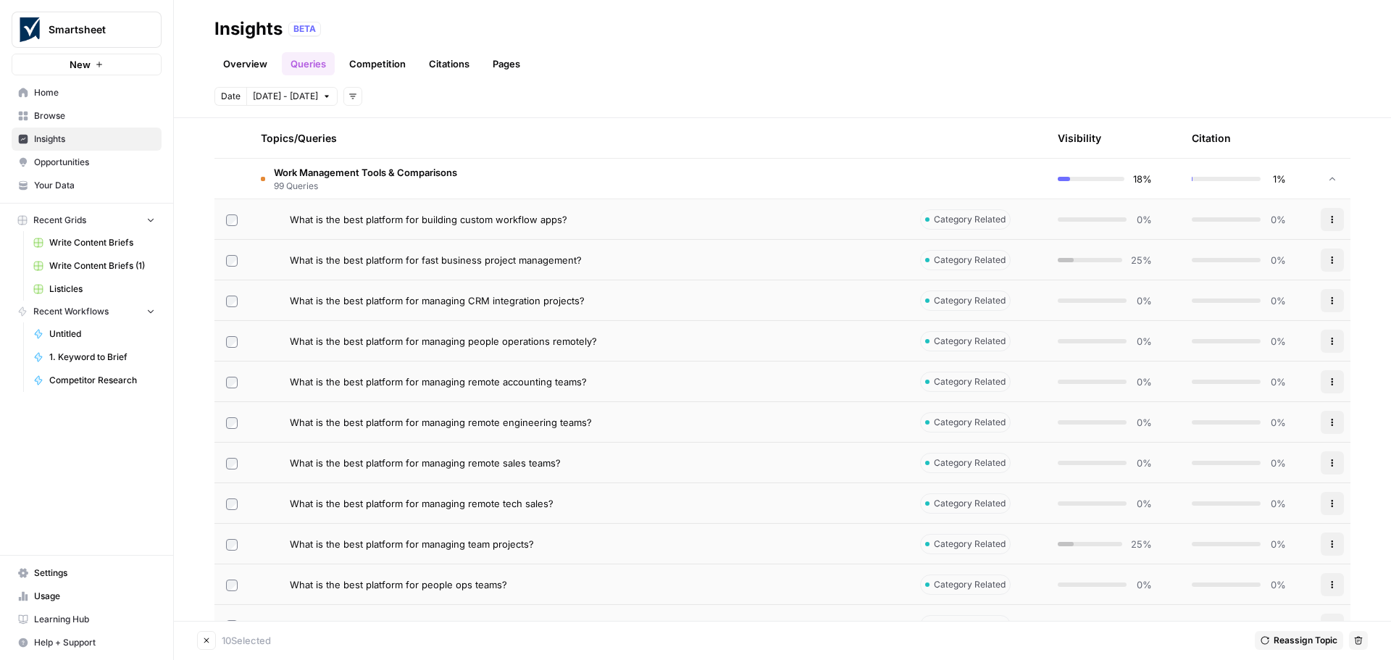
scroll to position [958, 0]
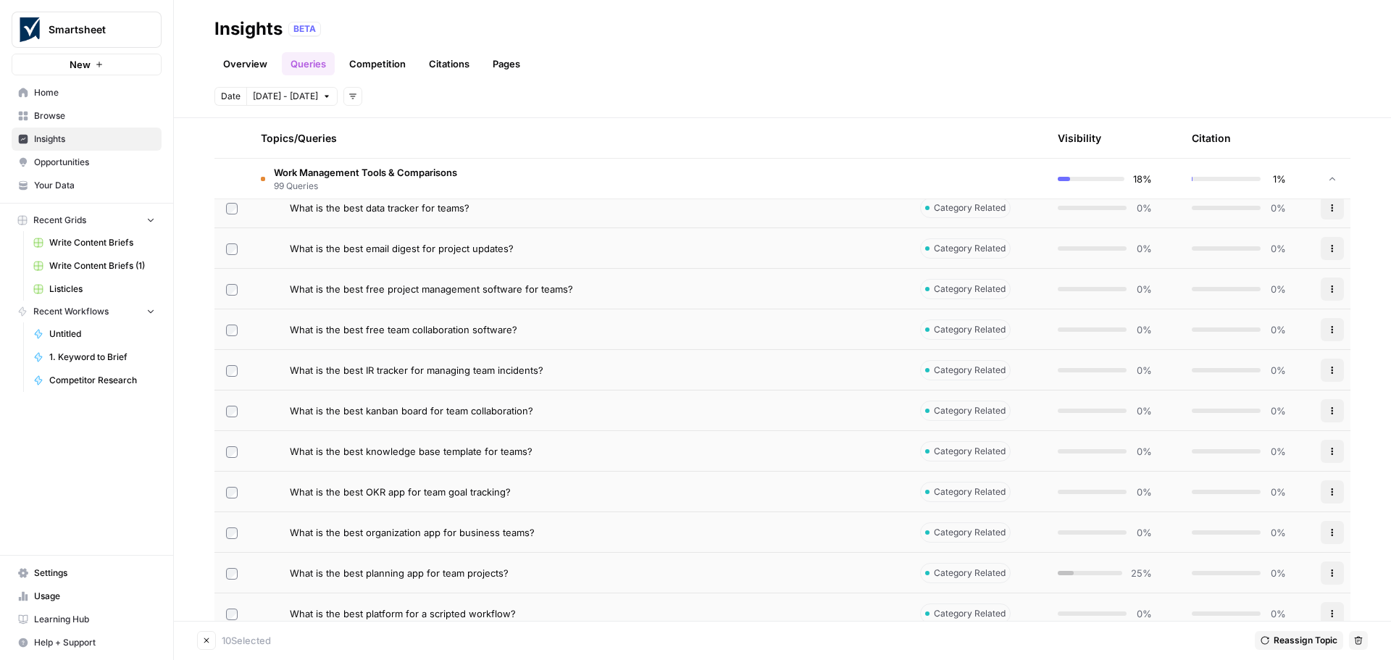
click at [1363, 640] on button "Delete" at bounding box center [1358, 640] width 19 height 19
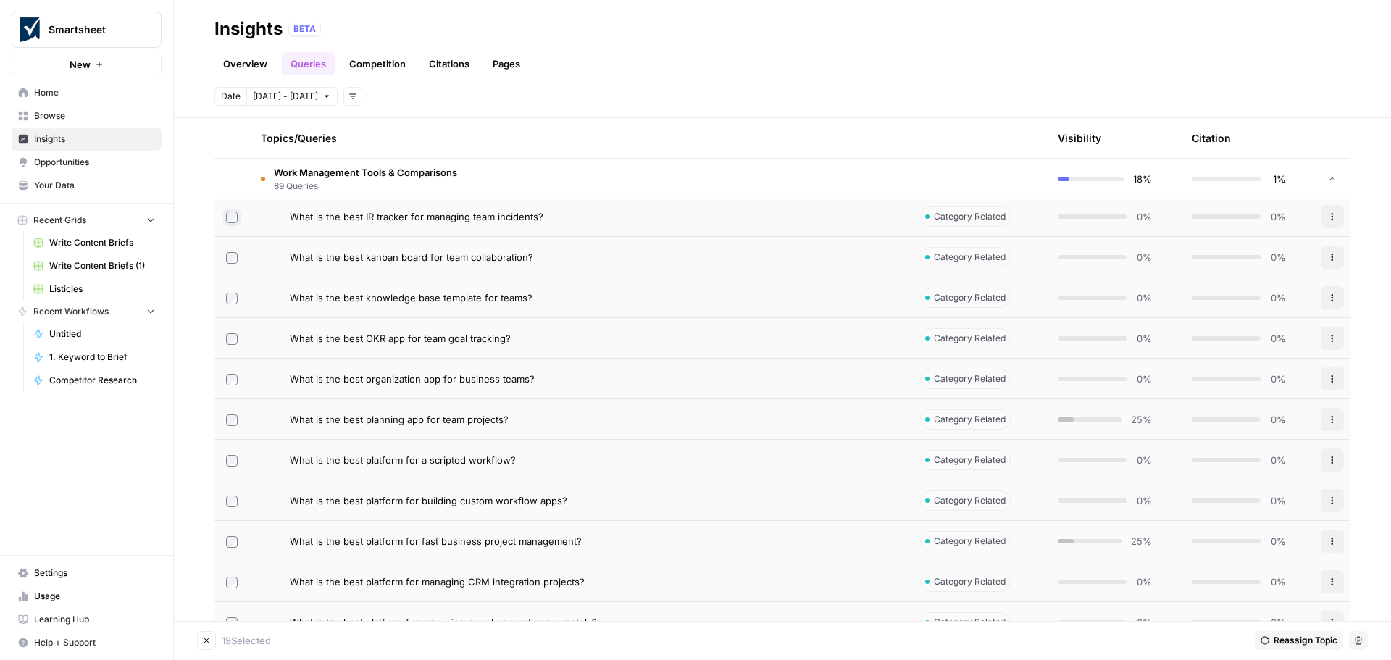
scroll to position [1087, 0]
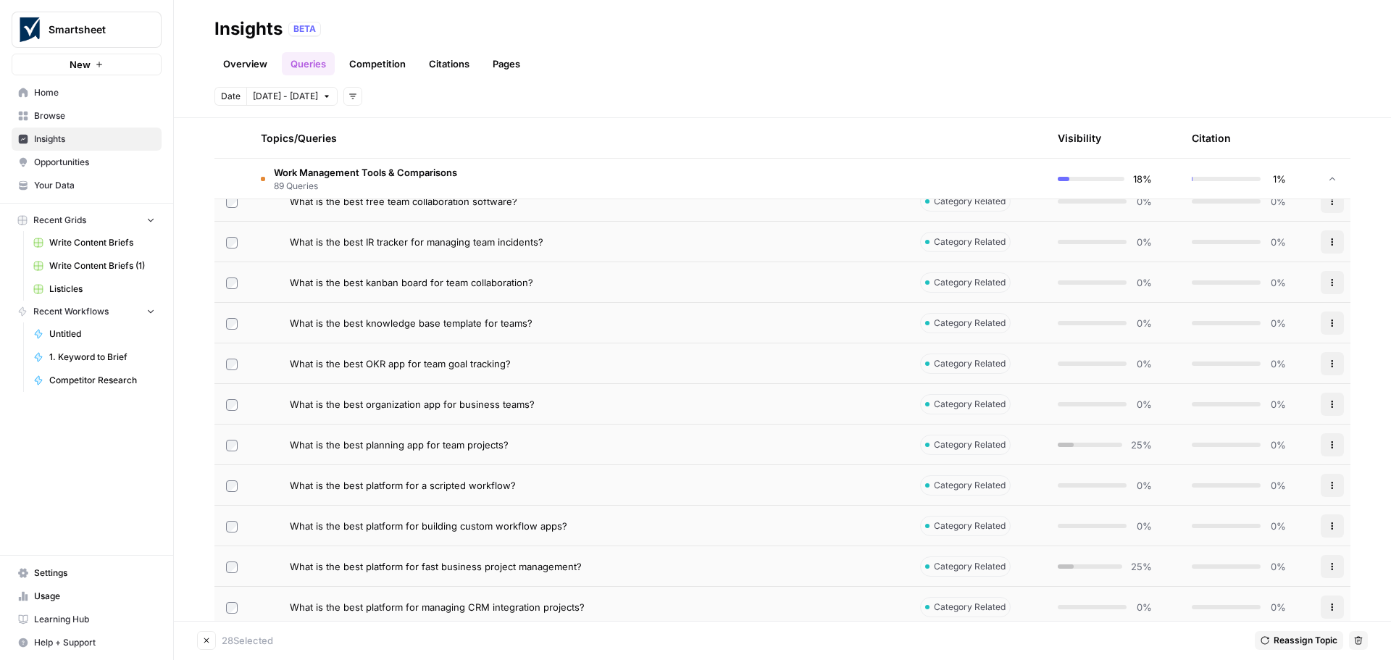
click at [1357, 639] on icon "button" at bounding box center [1358, 640] width 9 height 9
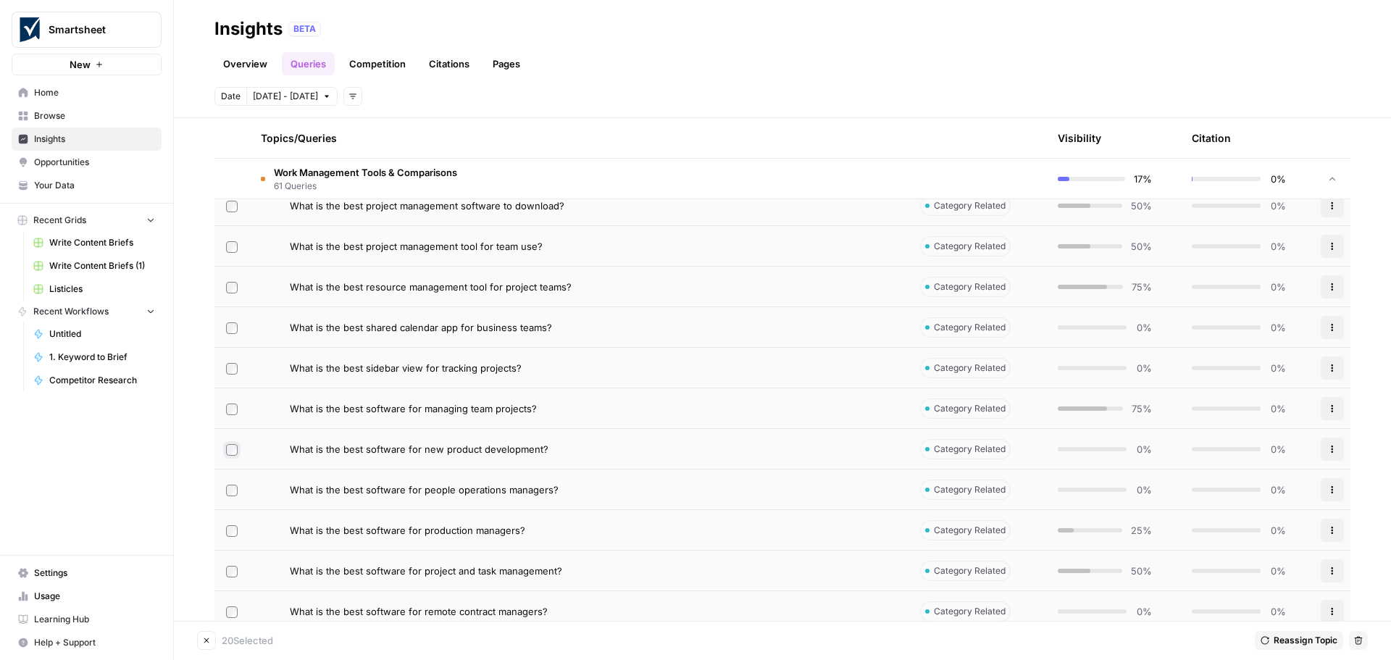
scroll to position [1013, 0]
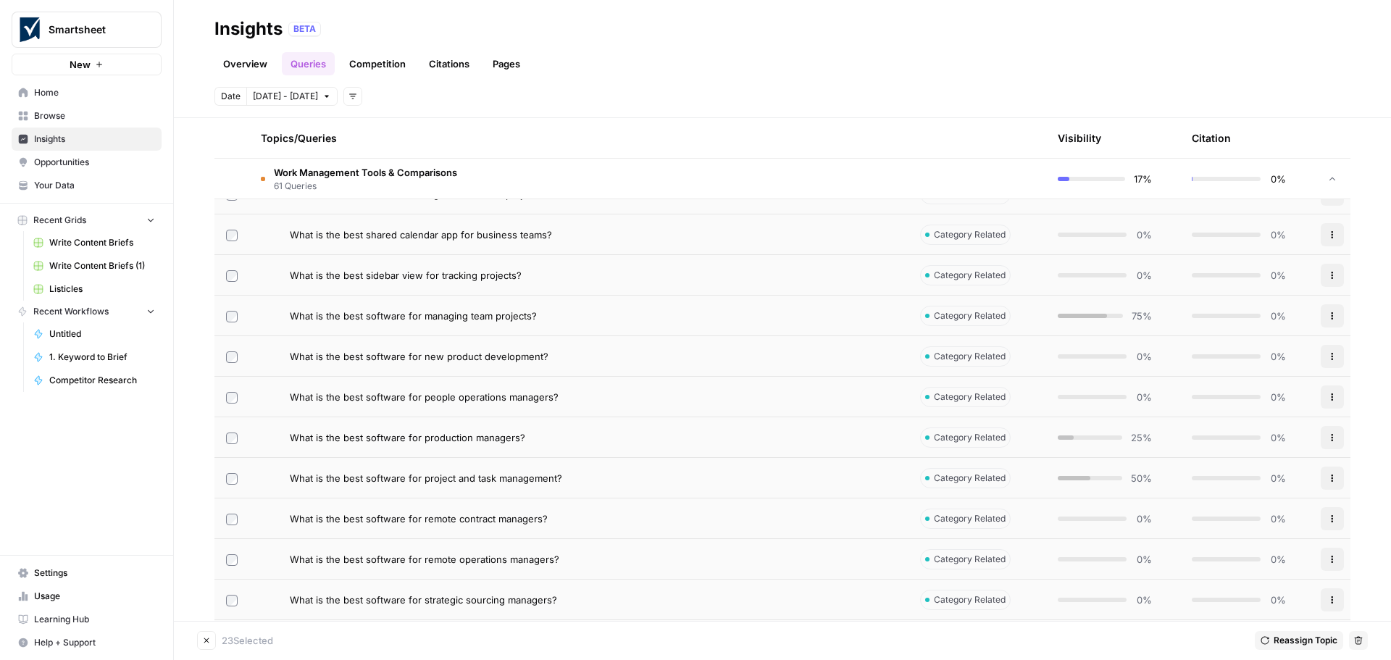
click at [230, 512] on label at bounding box center [232, 518] width 12 height 13
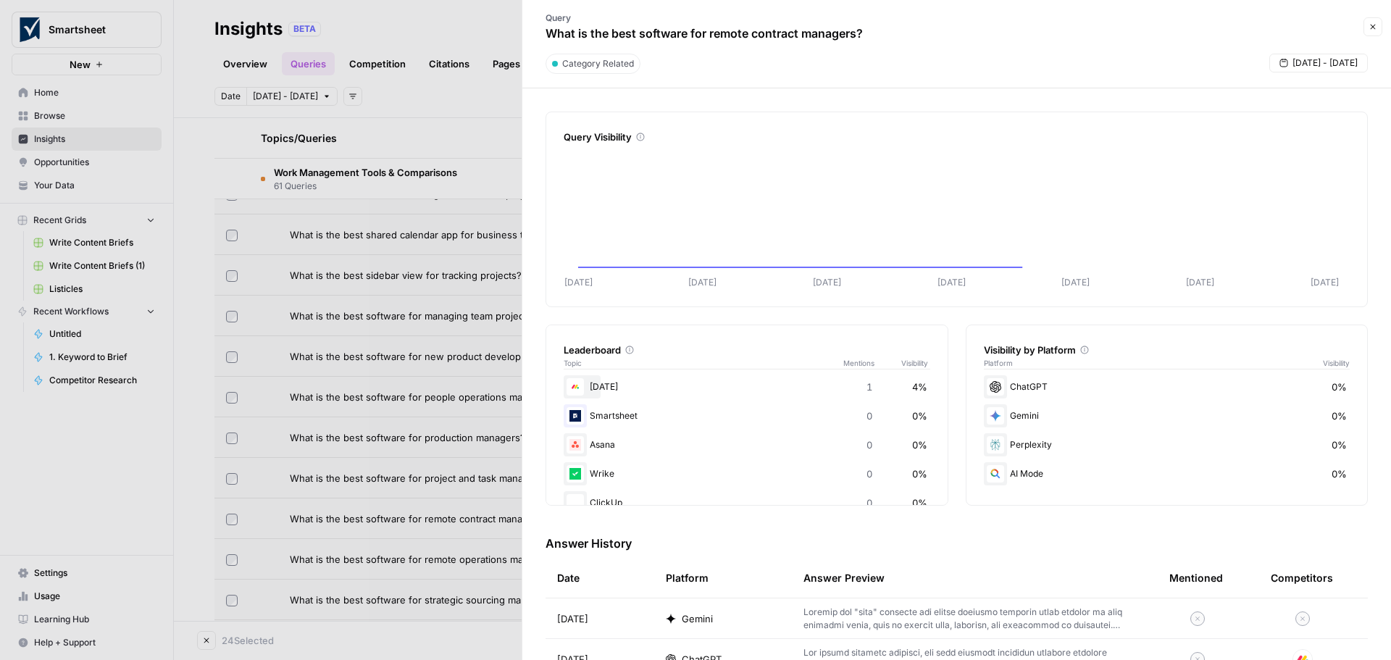
click at [231, 560] on div at bounding box center [695, 330] width 1391 height 660
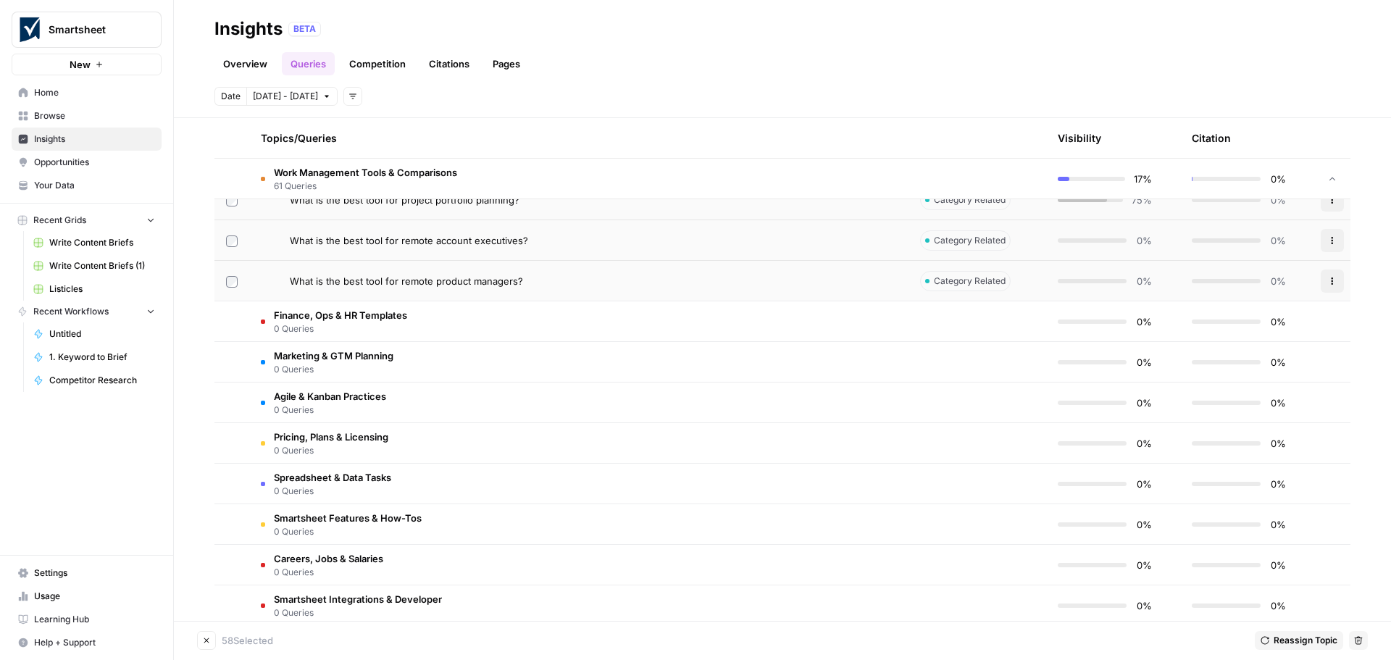
scroll to position [2679, 0]
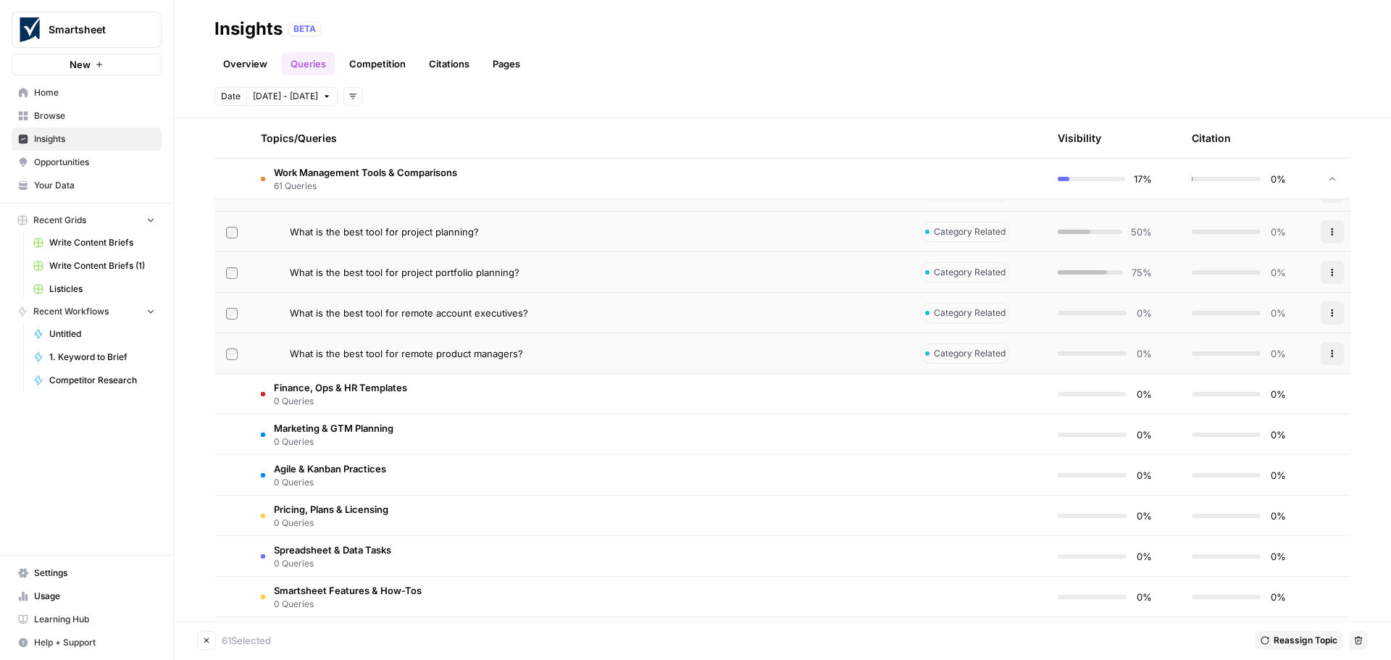
click at [1358, 639] on icon "button" at bounding box center [1358, 640] width 9 height 9
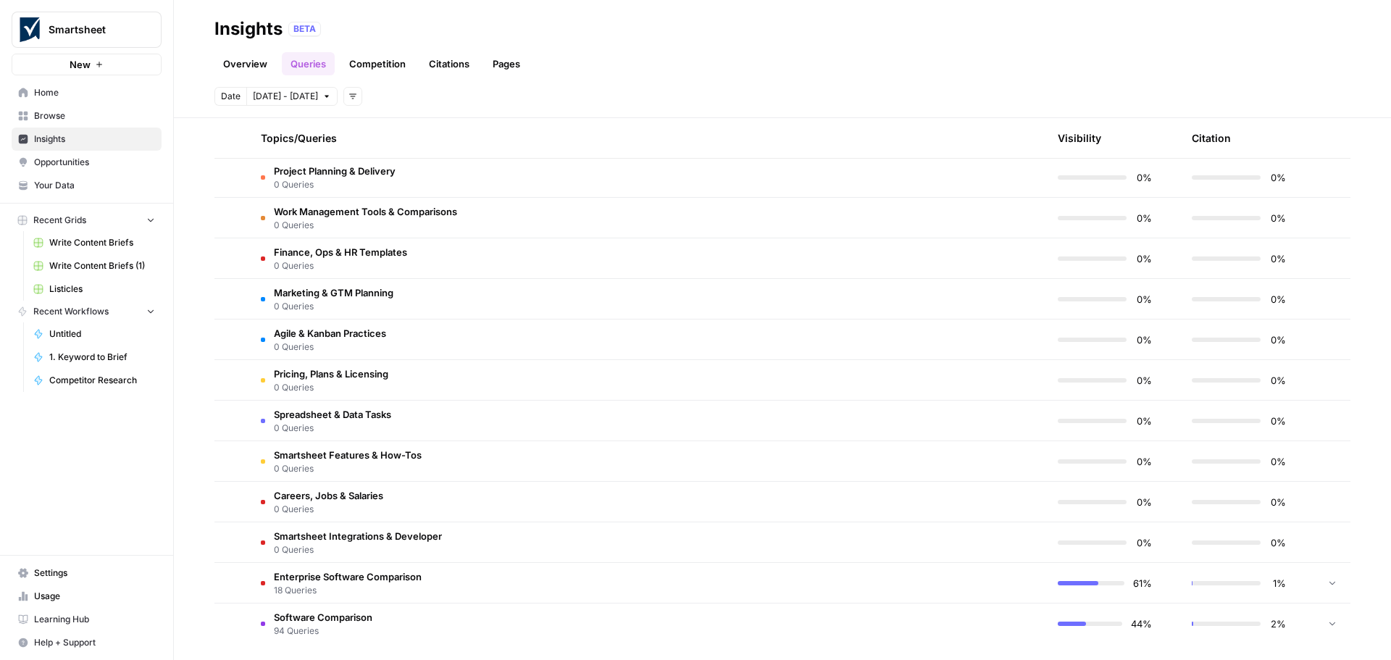
scroll to position [347, 0]
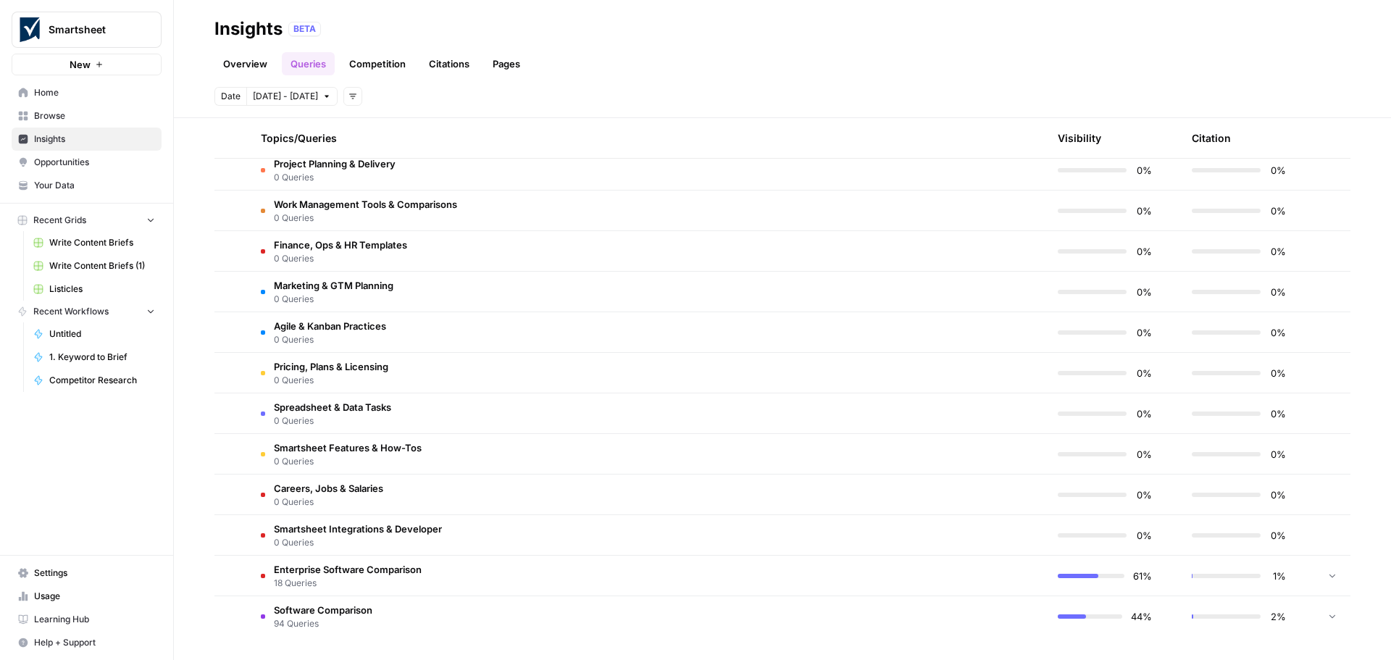
drag, startPoint x: 432, startPoint y: 572, endPoint x: 275, endPoint y: 570, distance: 157.2
click at [275, 570] on td "Enterprise Software Comparison 18 Queries" at bounding box center [578, 576] width 659 height 40
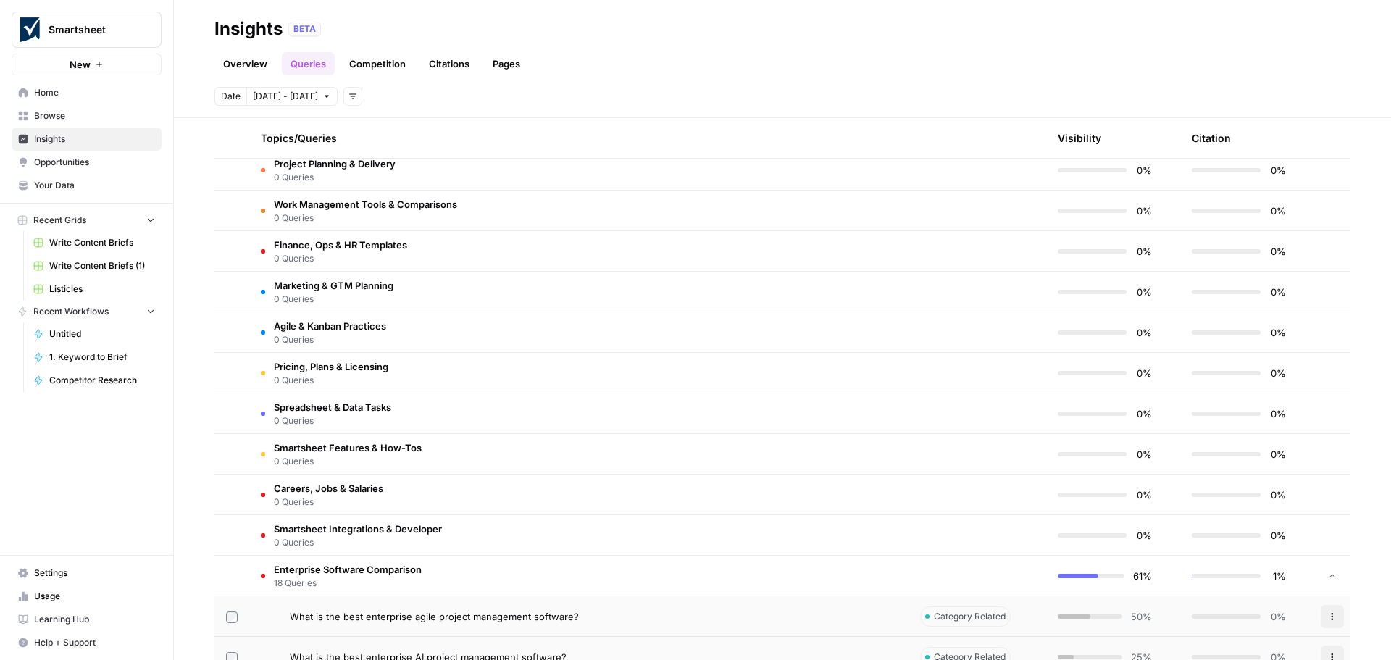
copy span "Enterprise Software Comparison"
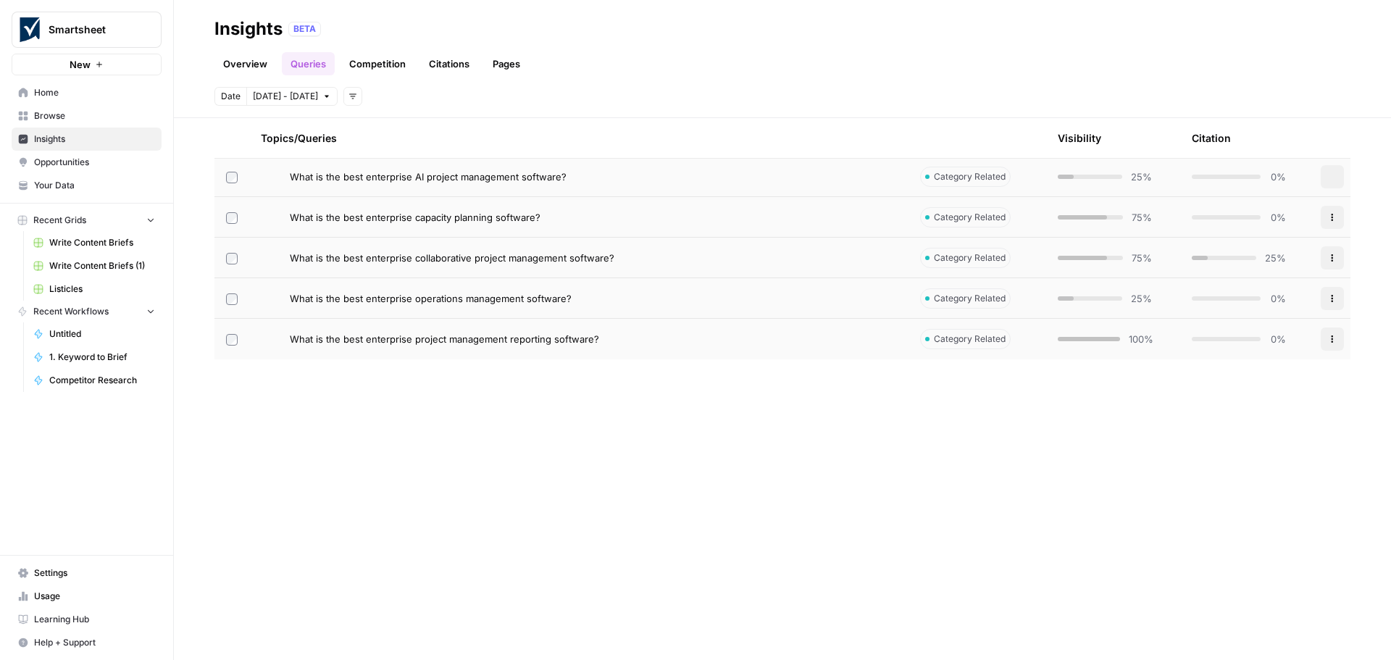
scroll to position [0, 0]
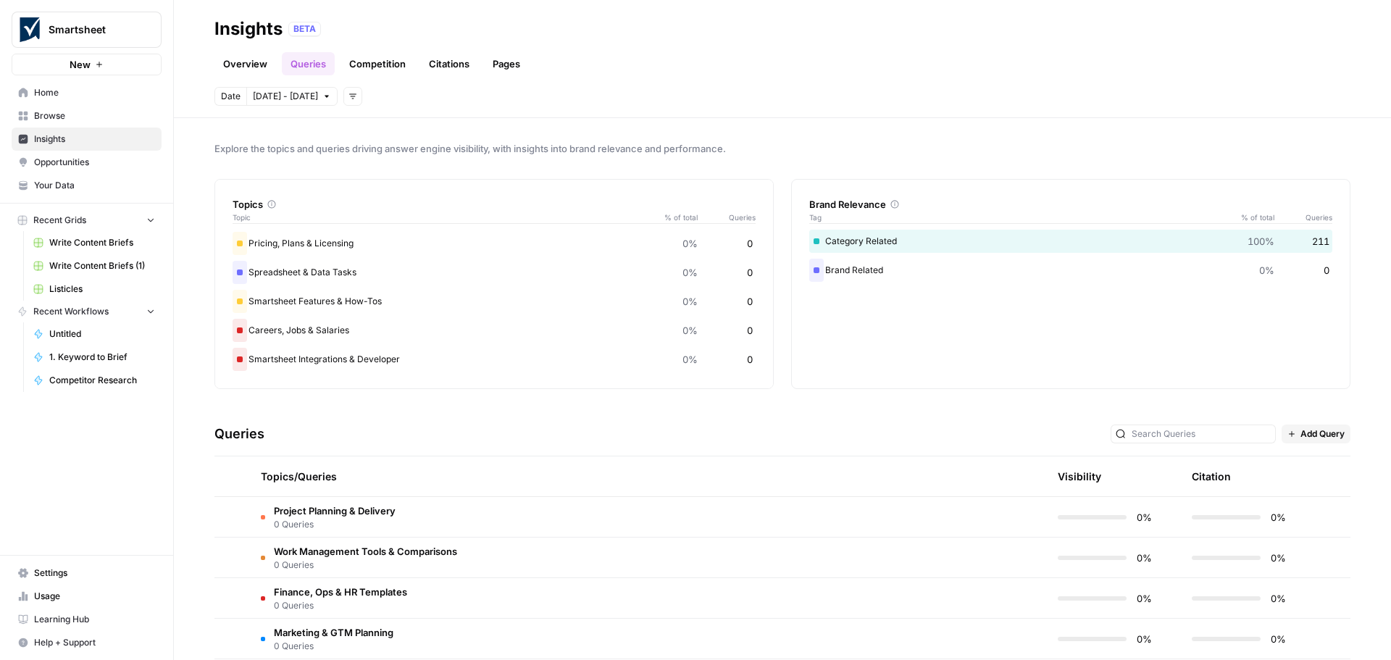
click at [1313, 435] on span "Add Query" at bounding box center [1322, 433] width 44 height 13
click at [1310, 464] on span "Add Query" at bounding box center [1325, 466] width 54 height 14
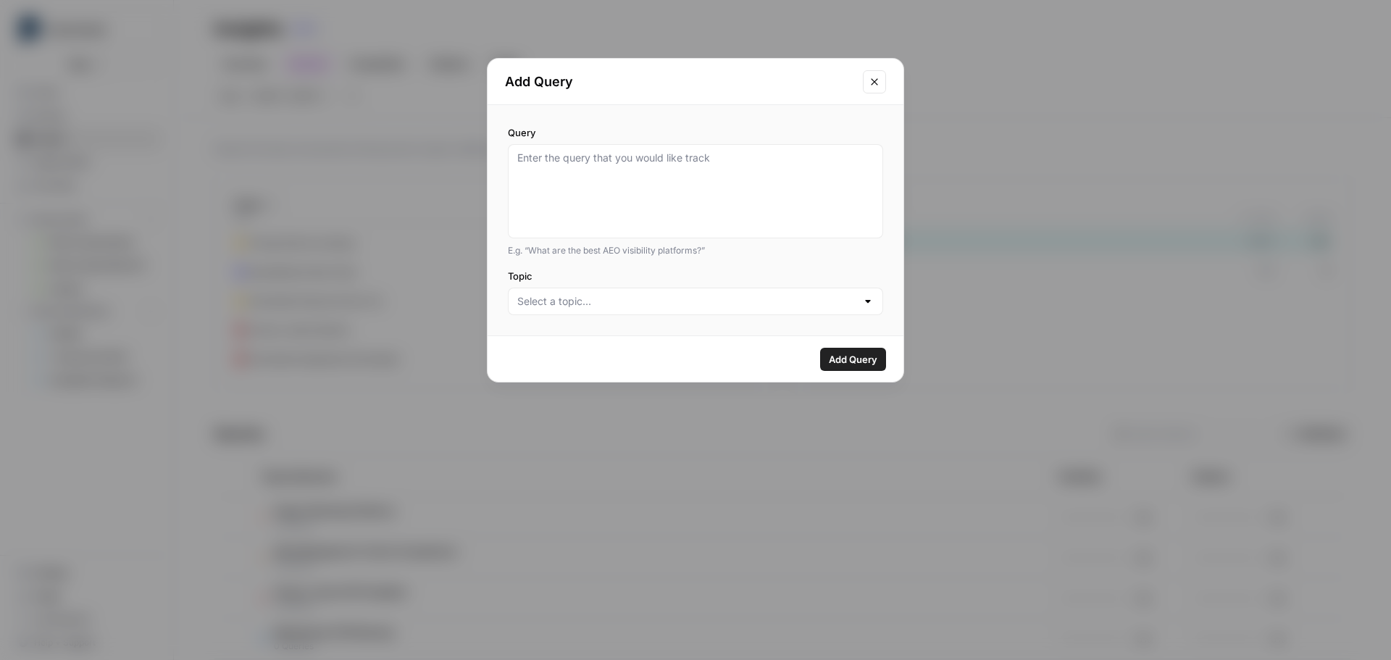
click at [871, 83] on icon "Close modal" at bounding box center [875, 82] width 12 height 12
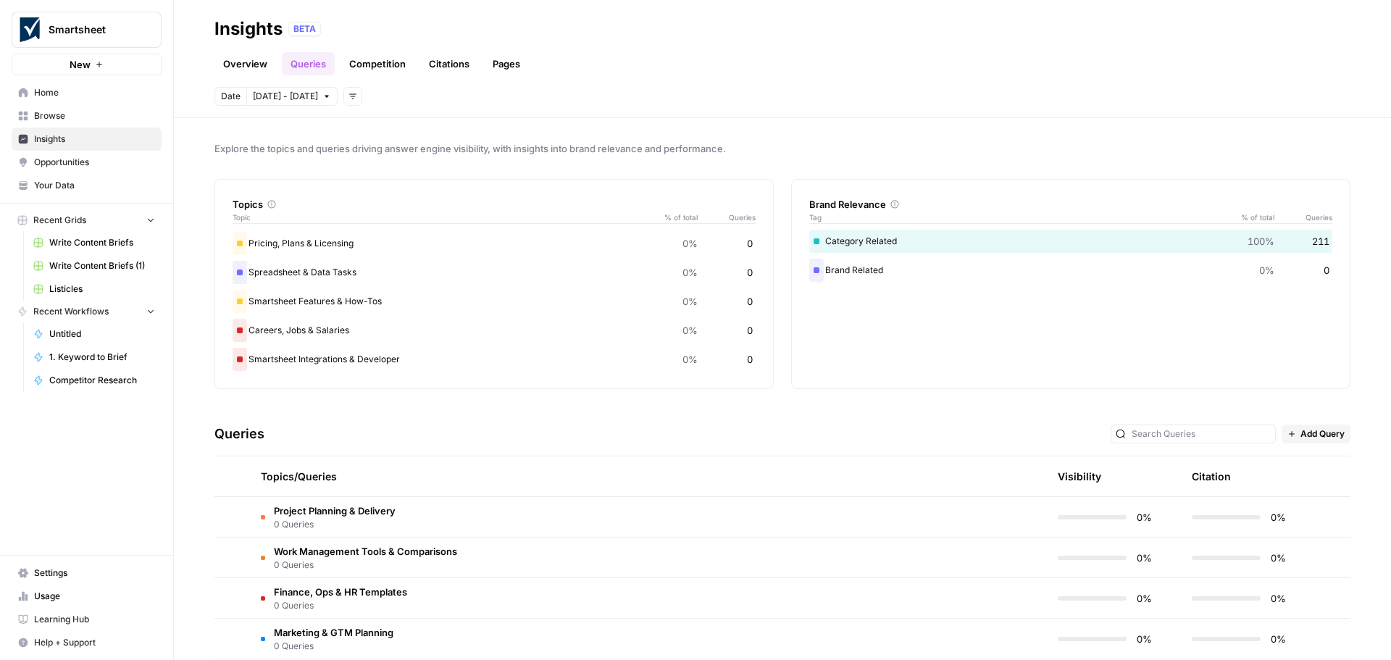
click at [1319, 432] on span "Add Query" at bounding box center [1322, 433] width 44 height 13
click at [1316, 482] on span "Bulk Upload" at bounding box center [1325, 486] width 54 height 14
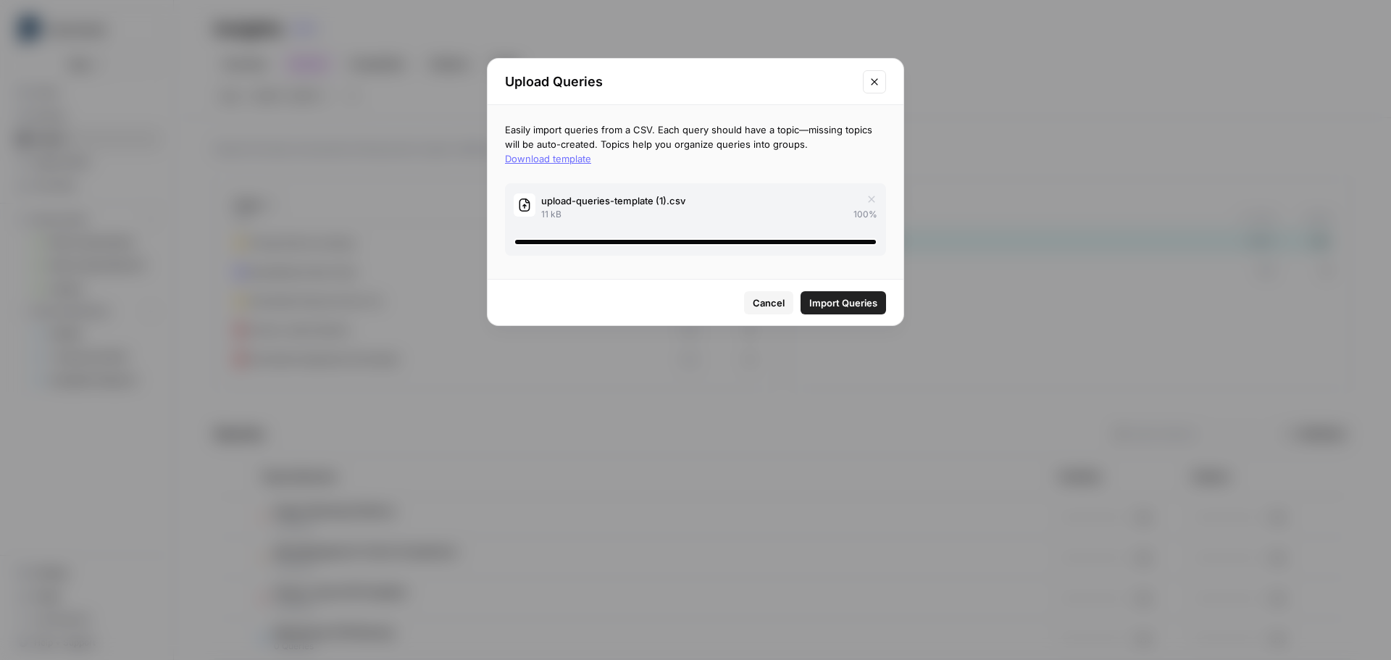
click at [840, 300] on span "Import Queries" at bounding box center [843, 303] width 68 height 14
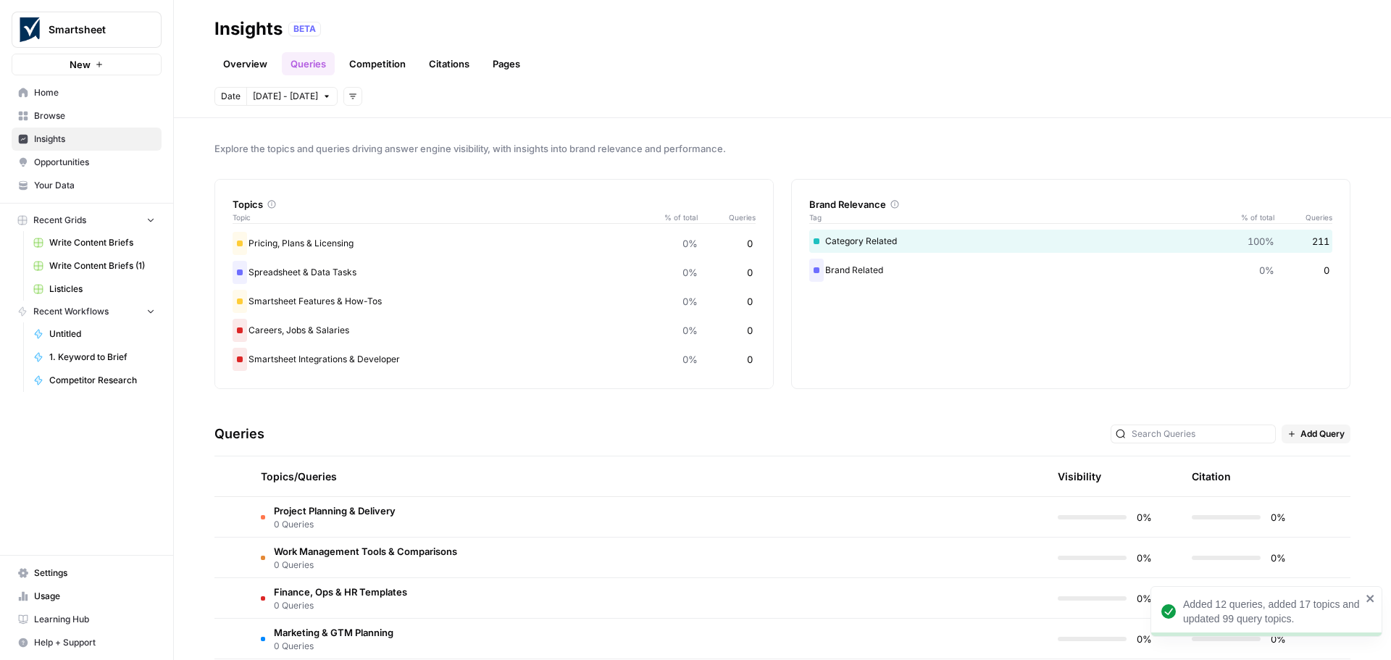
scroll to position [693, 0]
click at [1370, 595] on icon "close" at bounding box center [1370, 599] width 10 height 12
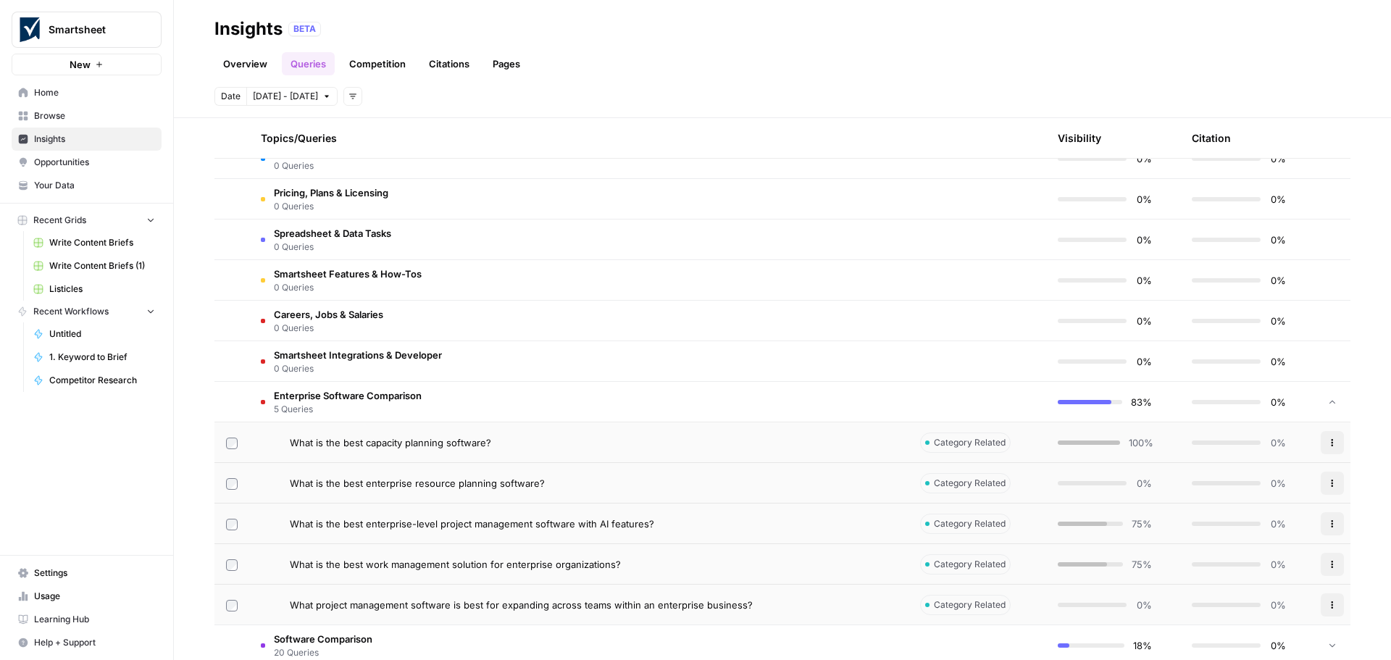
scroll to position [652, 0]
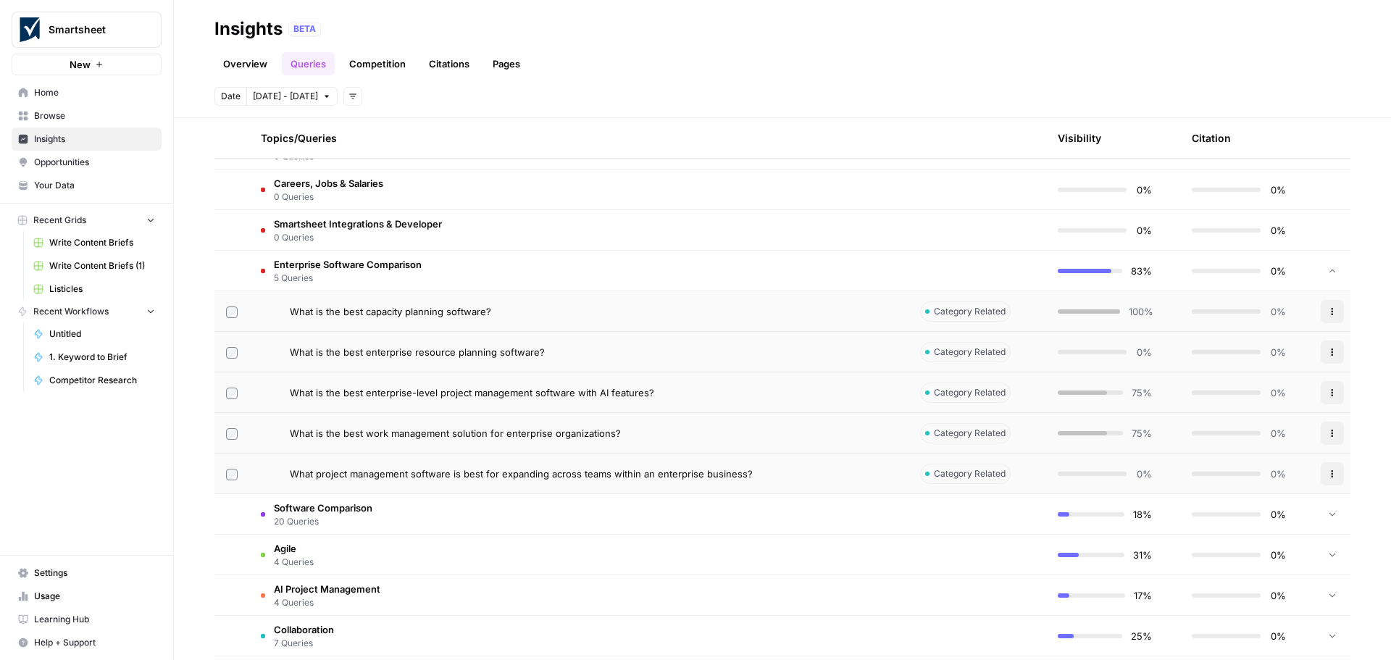
click at [355, 263] on span "Enterprise Software Comparison" at bounding box center [348, 264] width 148 height 14
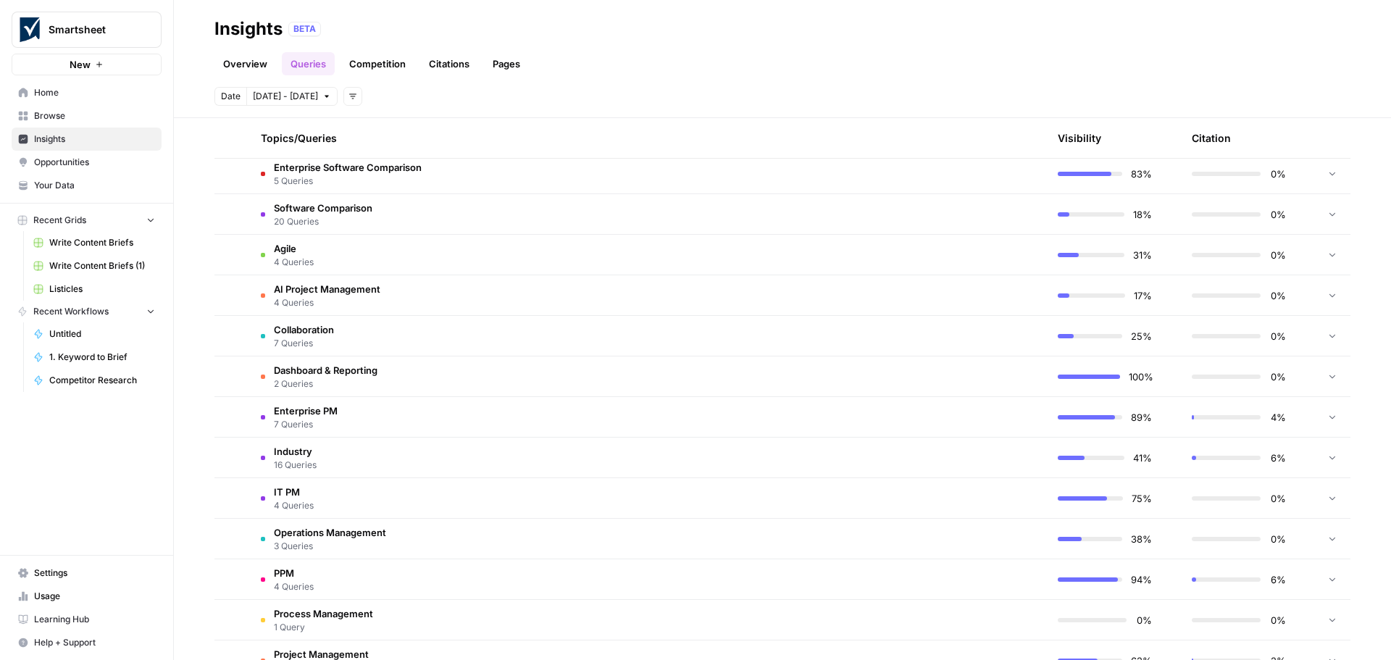
scroll to position [747, 0]
click at [537, 410] on td "Enterprise PM 7 Queries" at bounding box center [578, 419] width 659 height 40
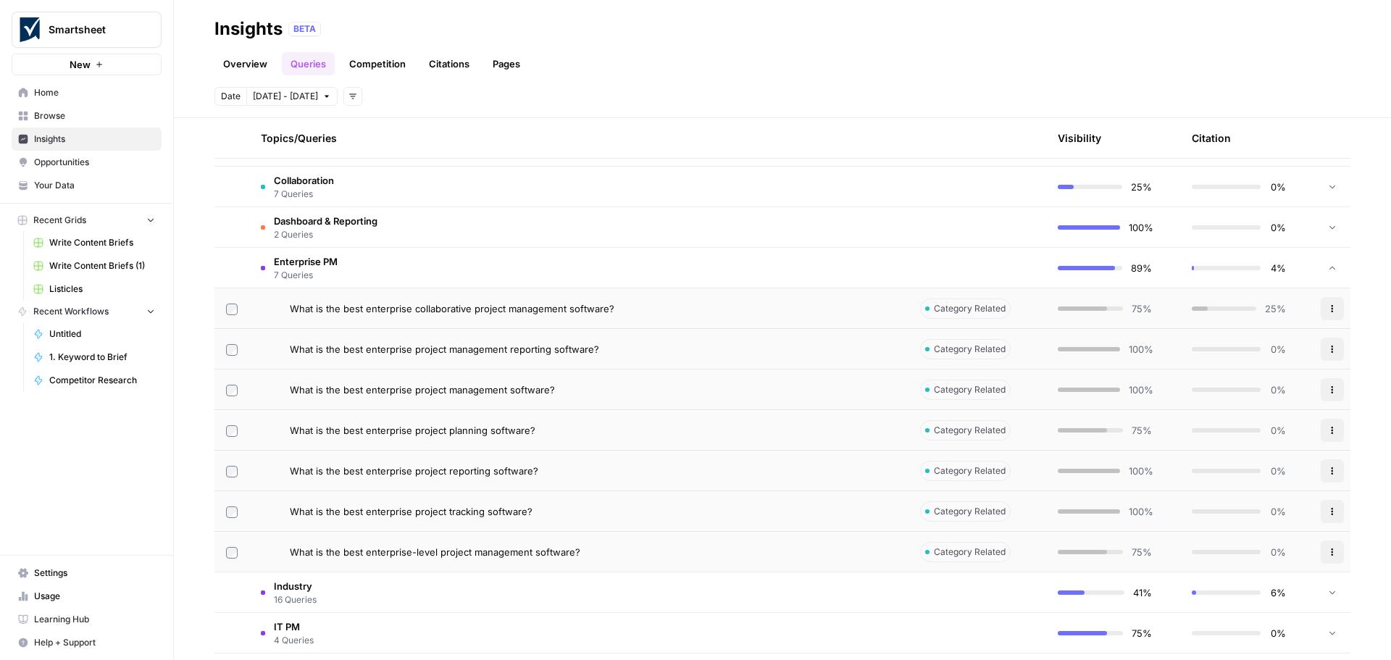
scroll to position [892, 0]
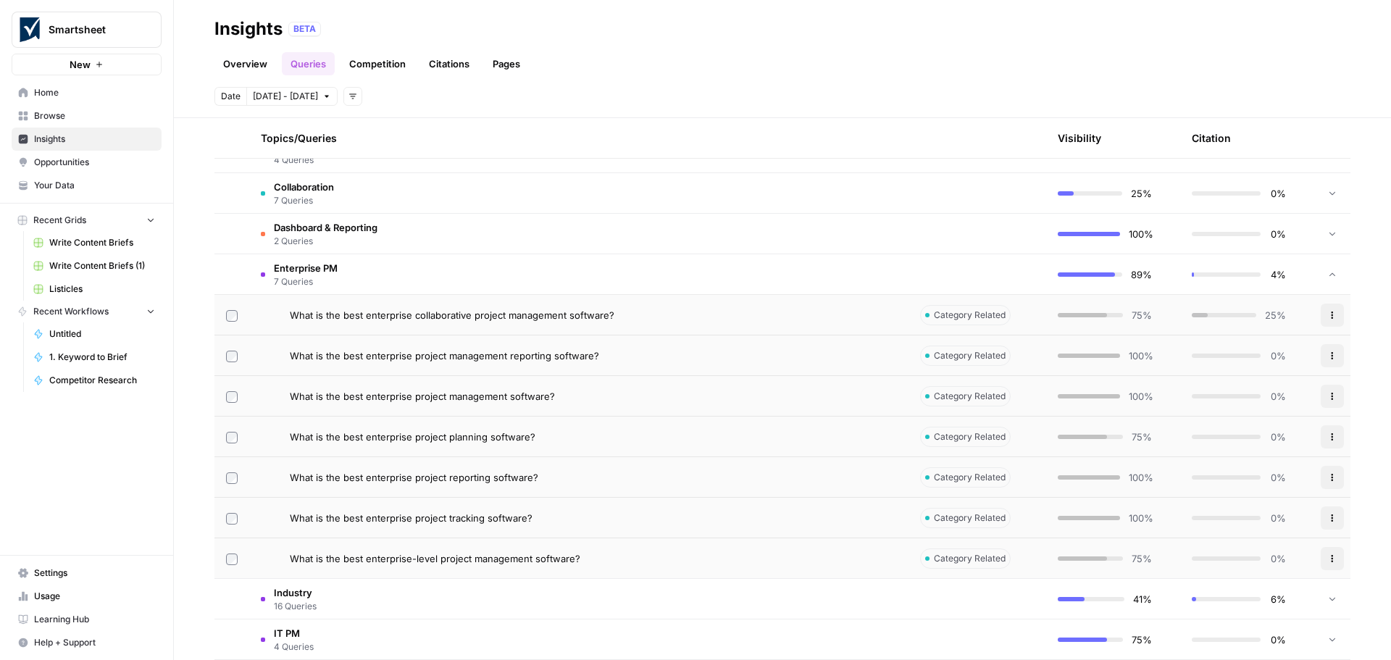
click at [441, 278] on td "Enterprise PM 7 Queries" at bounding box center [578, 274] width 659 height 40
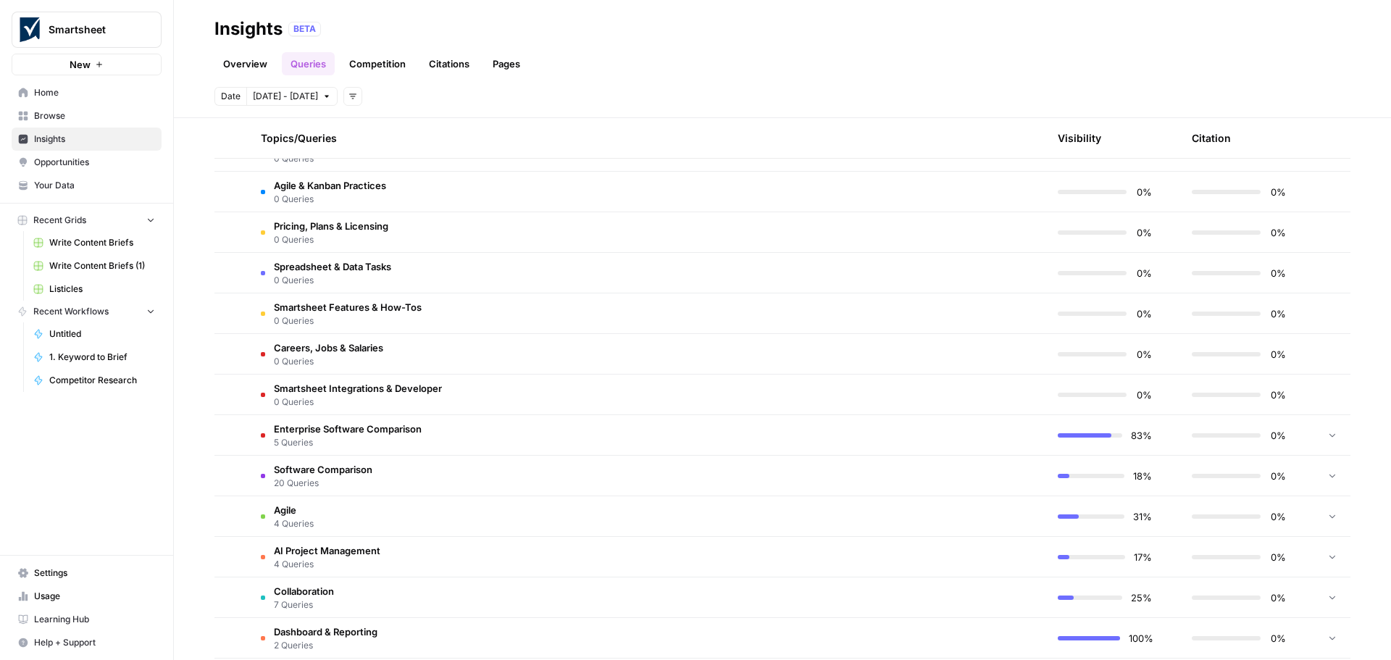
scroll to position [457, 0]
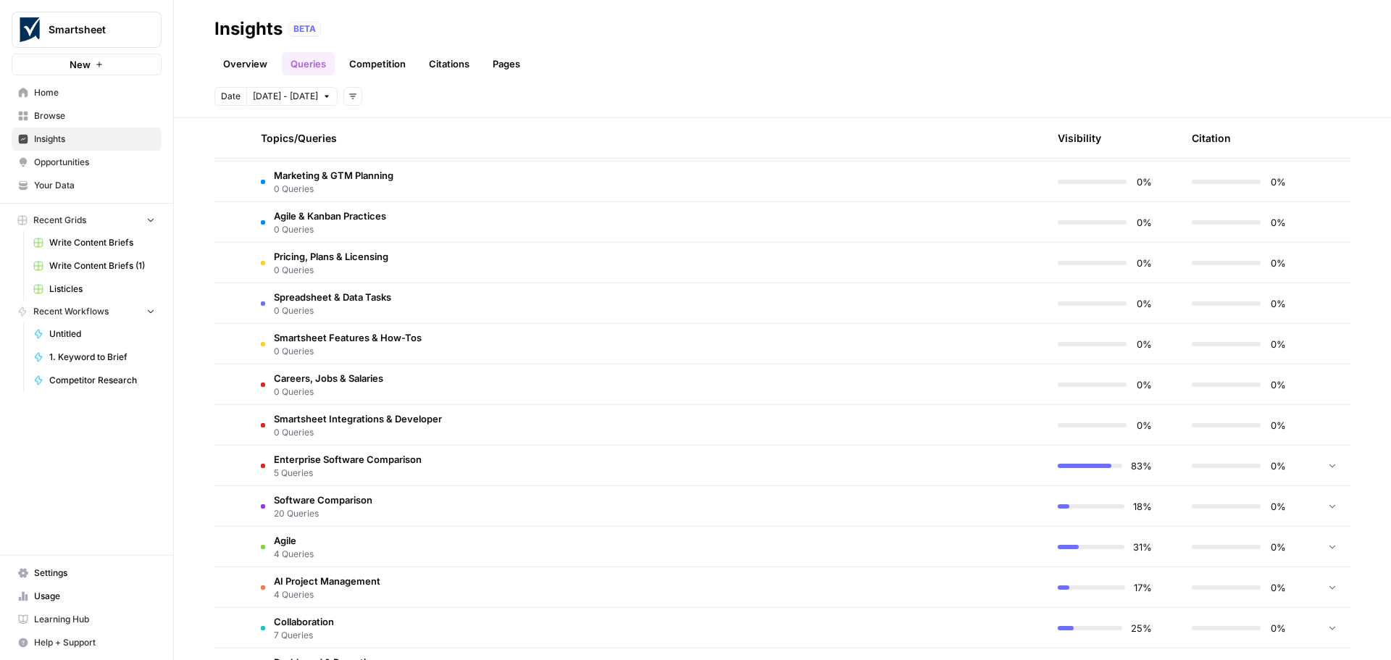
click at [406, 459] on span "Enterprise Software Comparison" at bounding box center [348, 459] width 148 height 14
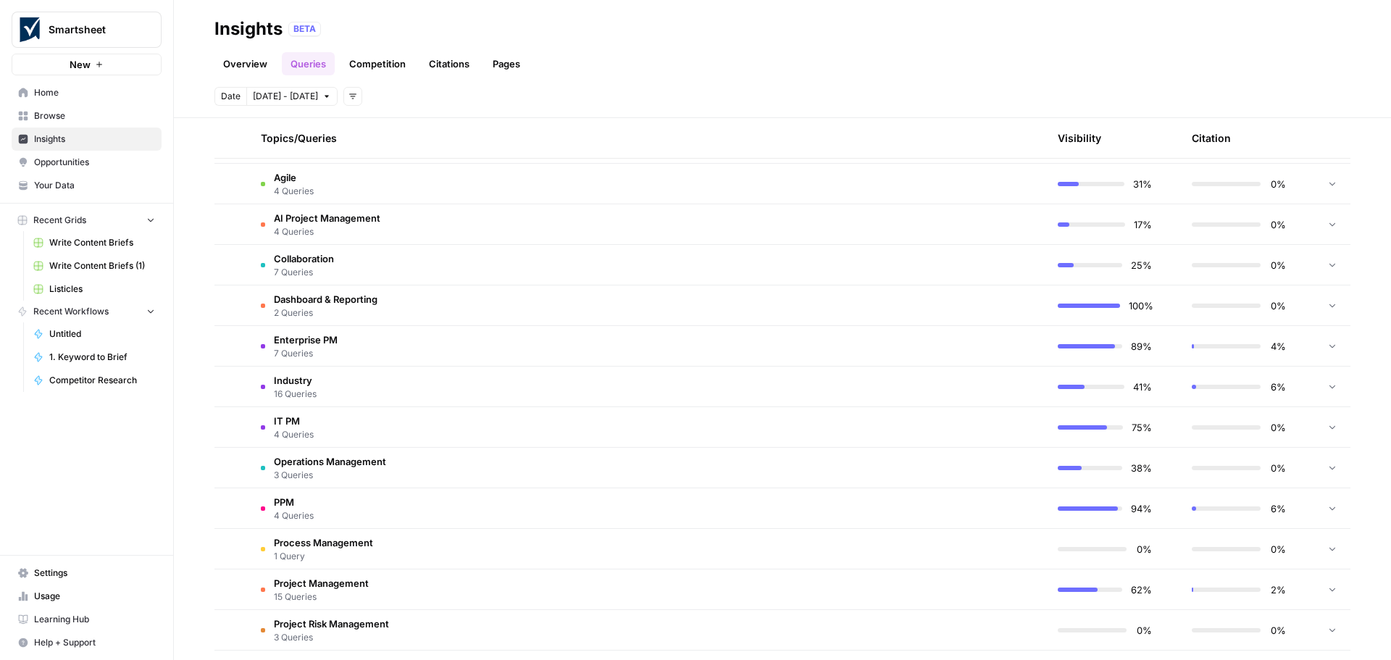
scroll to position [1022, 0]
click at [381, 235] on td "AI Project Management 4 Queries" at bounding box center [578, 225] width 659 height 40
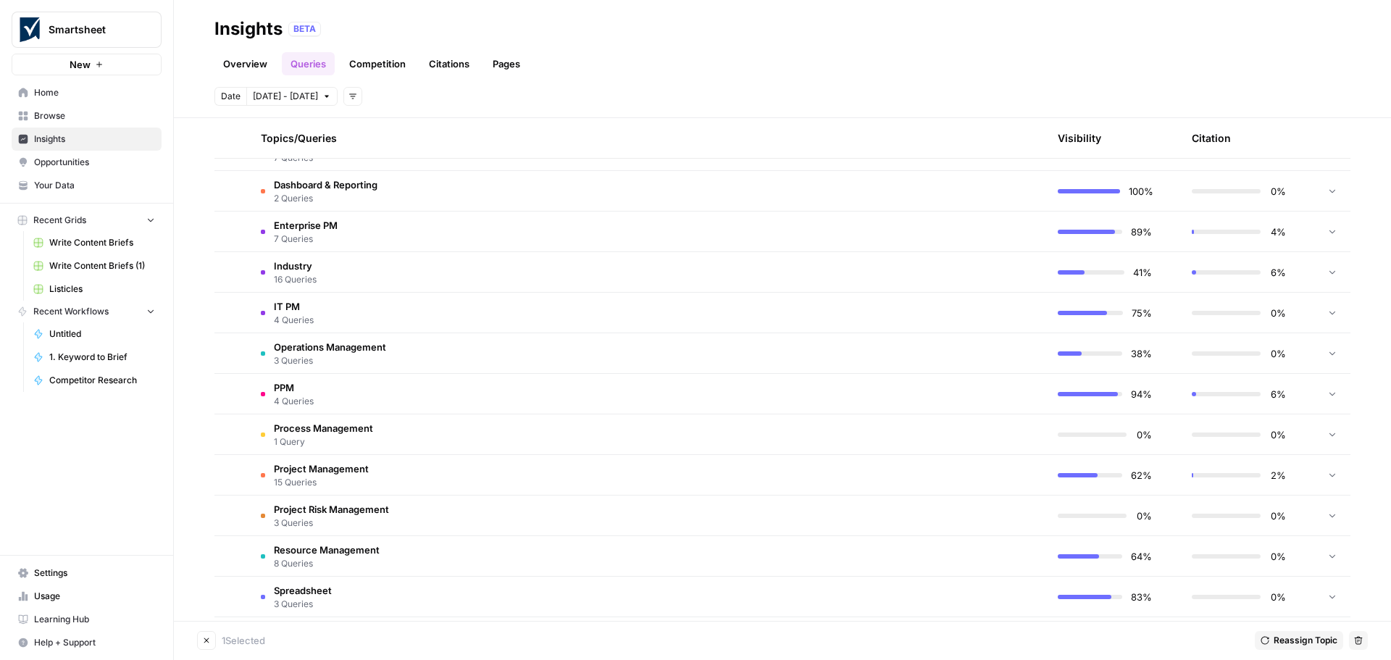
scroll to position [1312, 0]
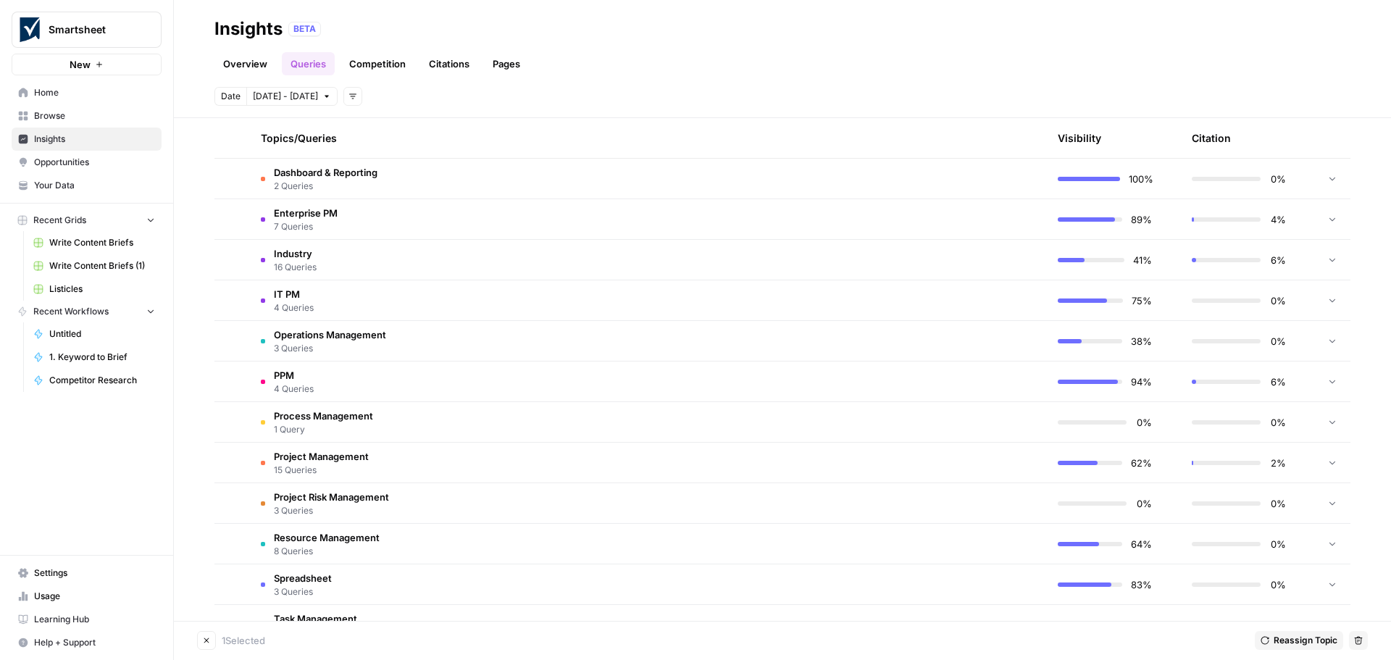
click at [1286, 637] on span "Reassign Topic" at bounding box center [1305, 640] width 64 height 13
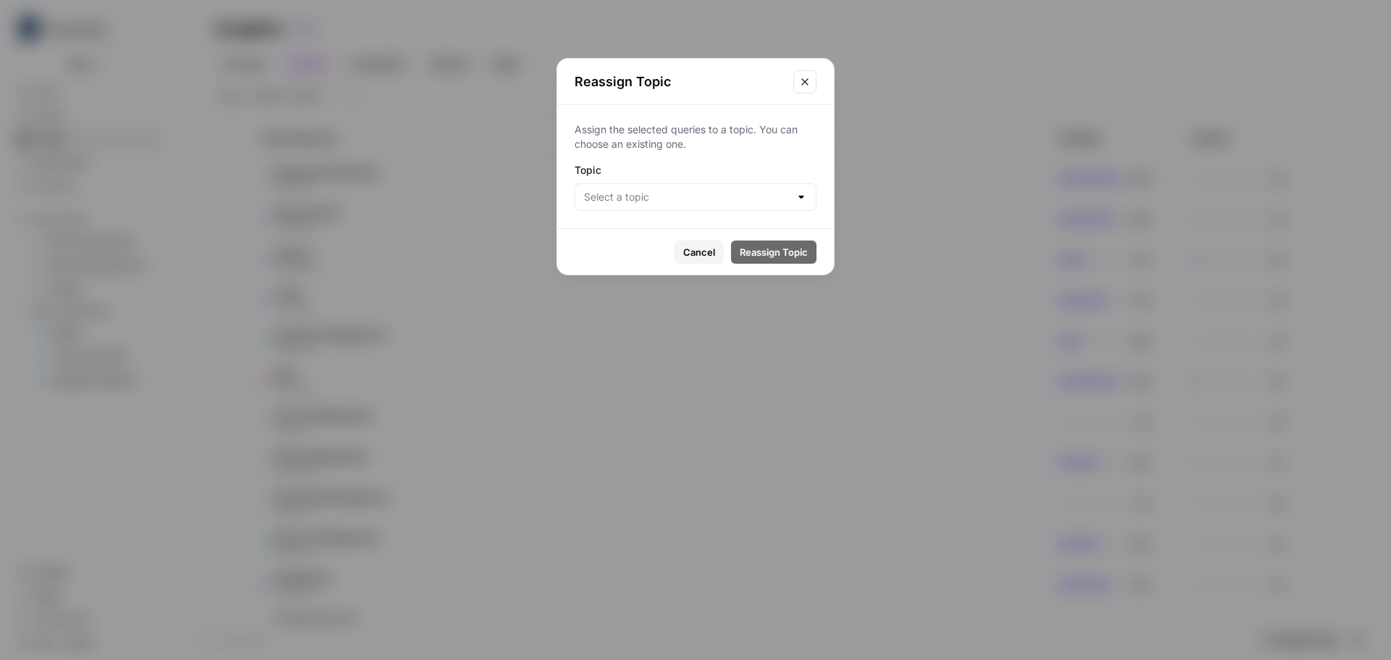
click at [798, 198] on div at bounding box center [801, 197] width 12 height 14
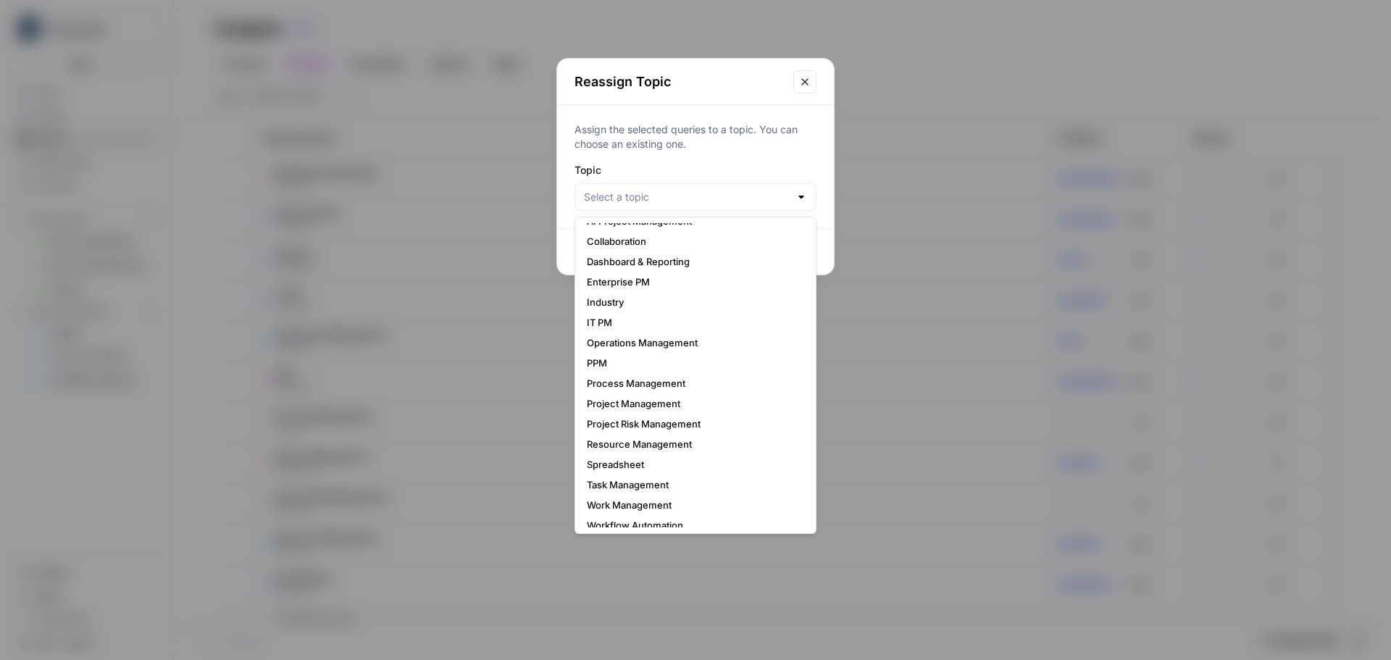
scroll to position [280, 0]
click at [708, 445] on span "Resource Management" at bounding box center [693, 440] width 212 height 14
type input "Resource Management"
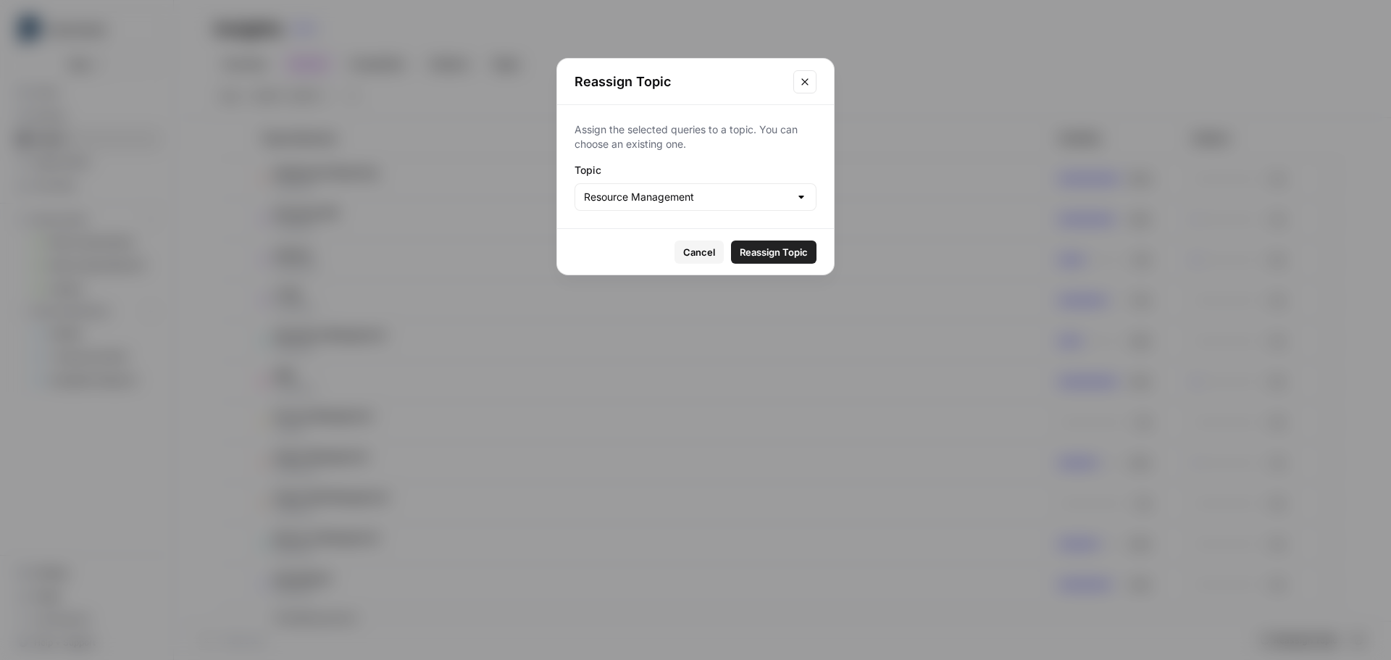
click at [761, 249] on span "Reassign Topic" at bounding box center [774, 252] width 68 height 14
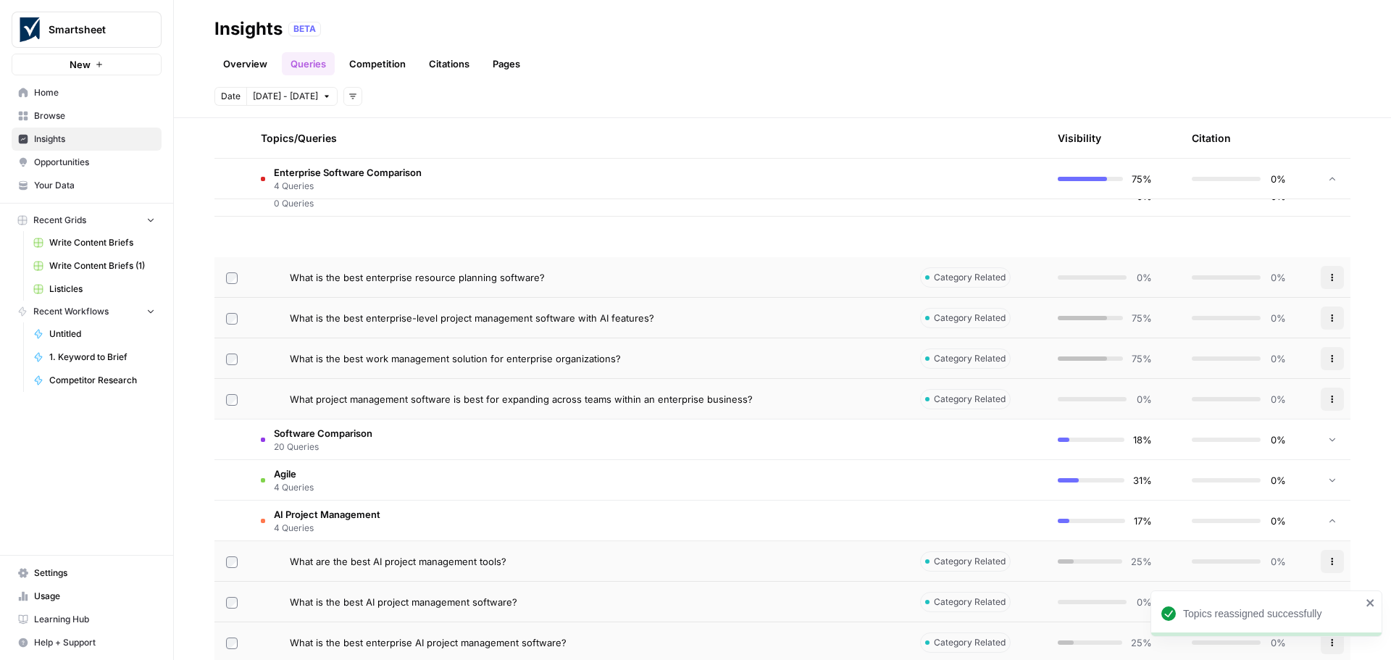
scroll to position [660, 0]
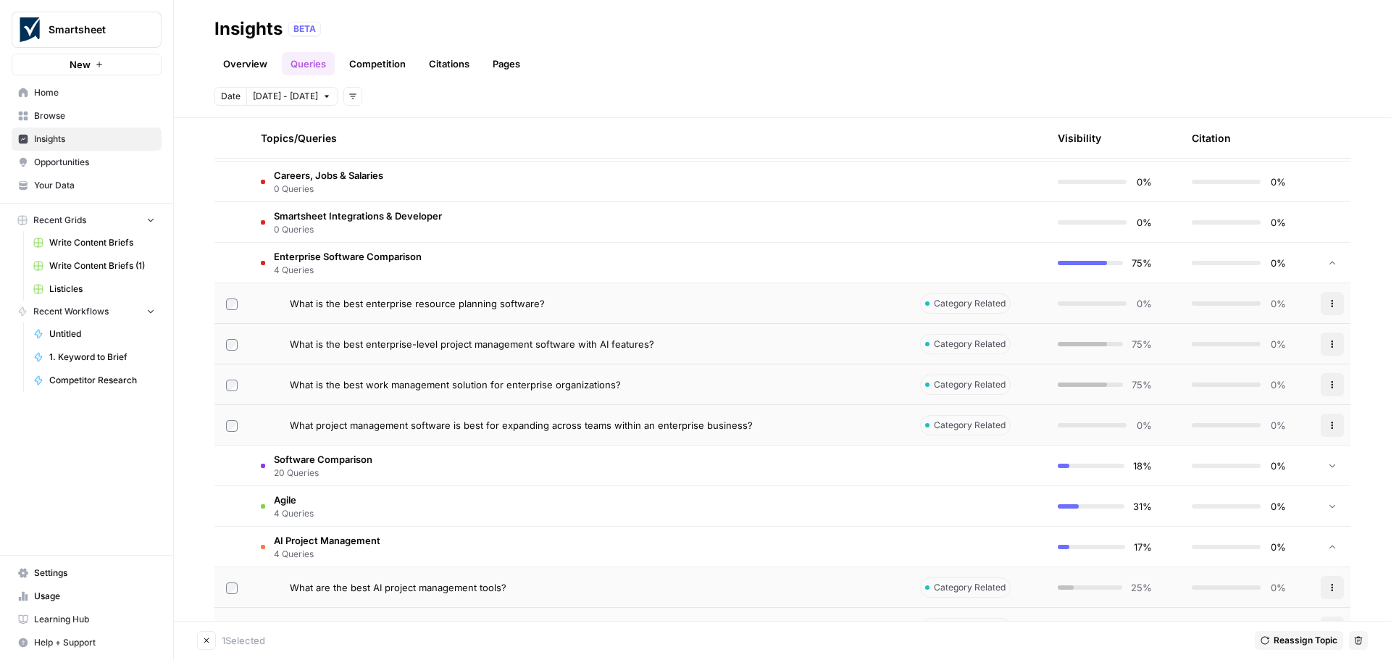
click at [1328, 344] on icon "button" at bounding box center [1332, 344] width 9 height 9
click at [1281, 377] on span "Change Topic" at bounding box center [1283, 378] width 64 height 14
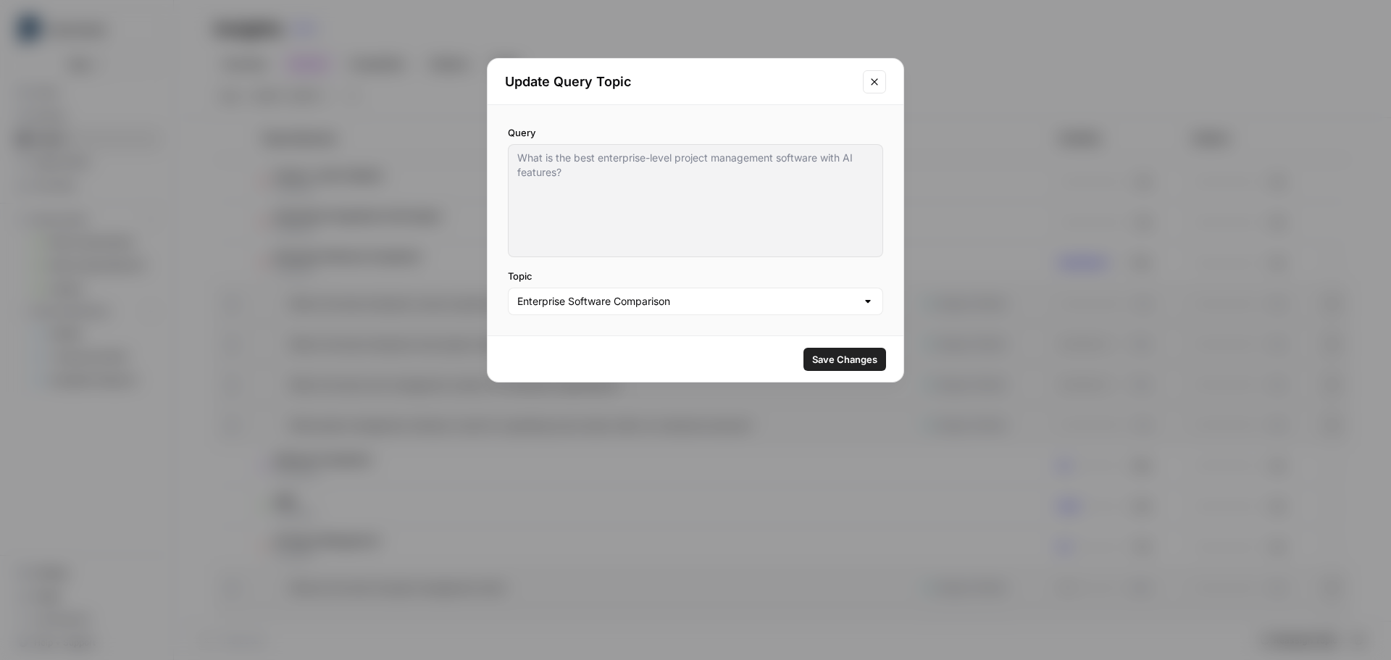
click at [874, 301] on div "Enterprise Software Comparison" at bounding box center [695, 302] width 375 height 28
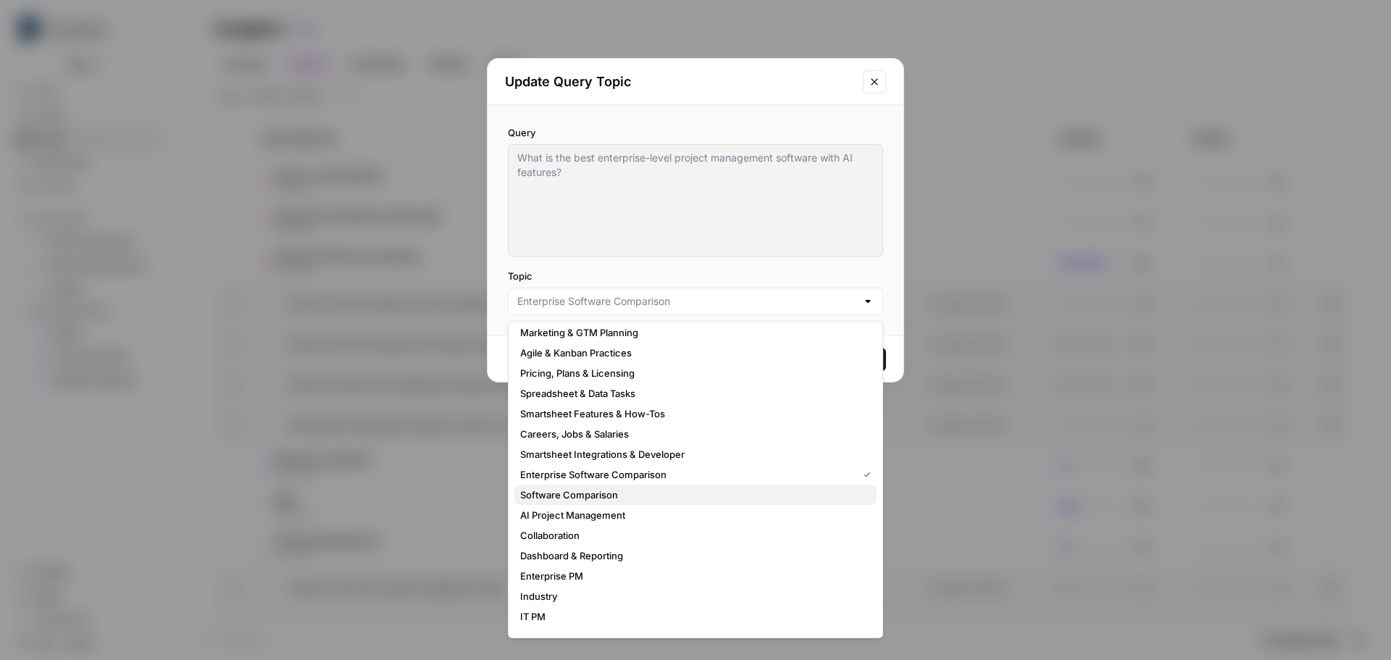
scroll to position [88, 0]
click at [590, 514] on span "AI Project Management" at bounding box center [692, 513] width 345 height 14
type input "AI Project Management"
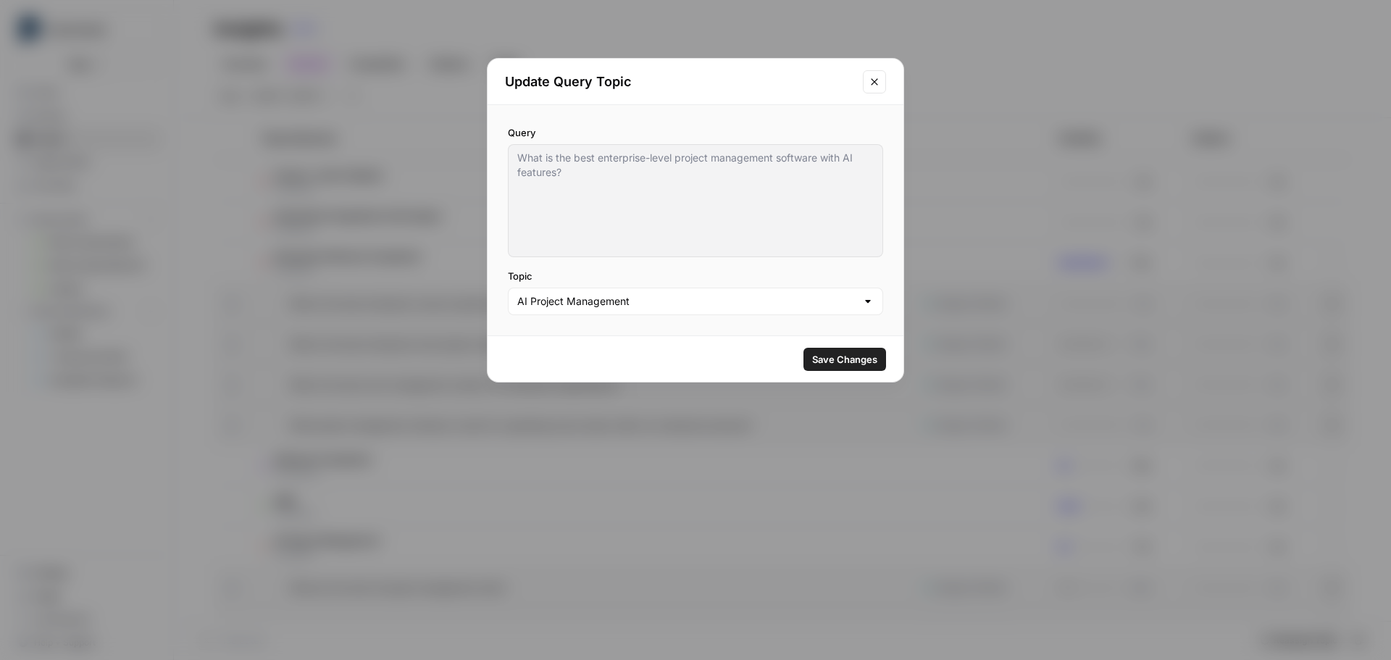
click at [849, 357] on span "Save Changes" at bounding box center [844, 359] width 65 height 14
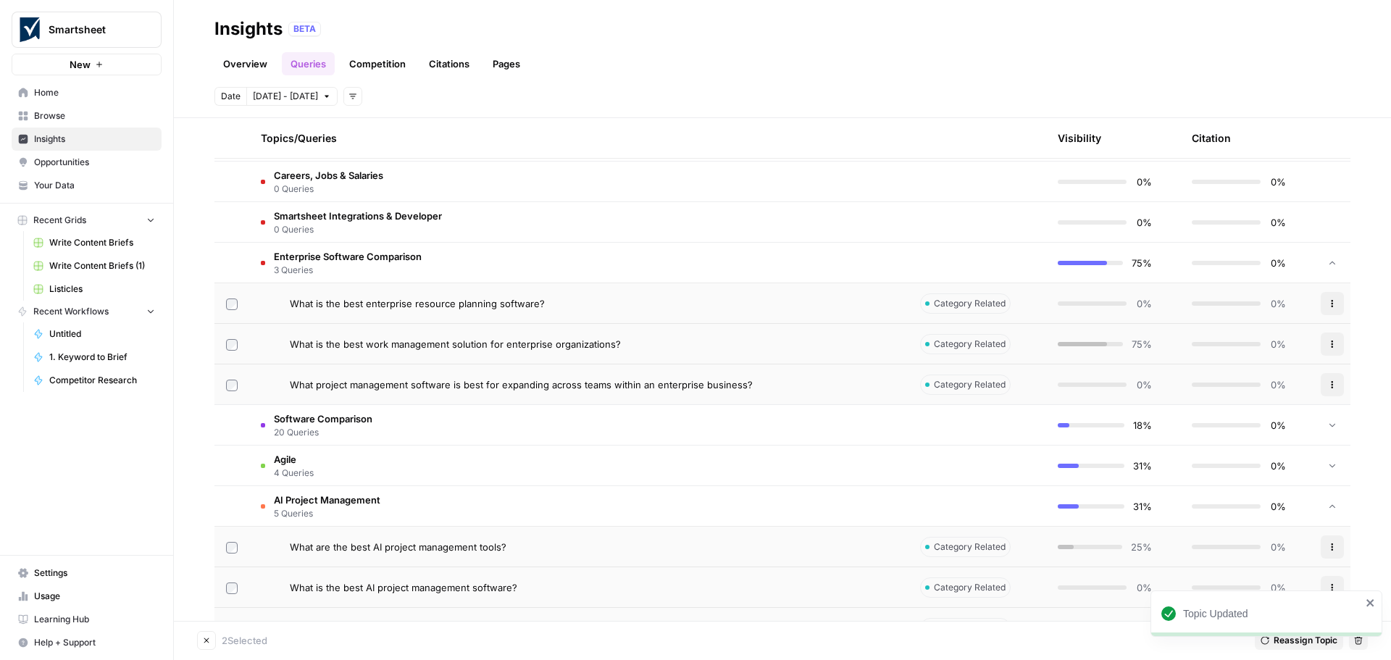
click at [1328, 343] on icon "button" at bounding box center [1332, 344] width 9 height 9
click at [1310, 381] on span "Change Topic" at bounding box center [1283, 378] width 64 height 14
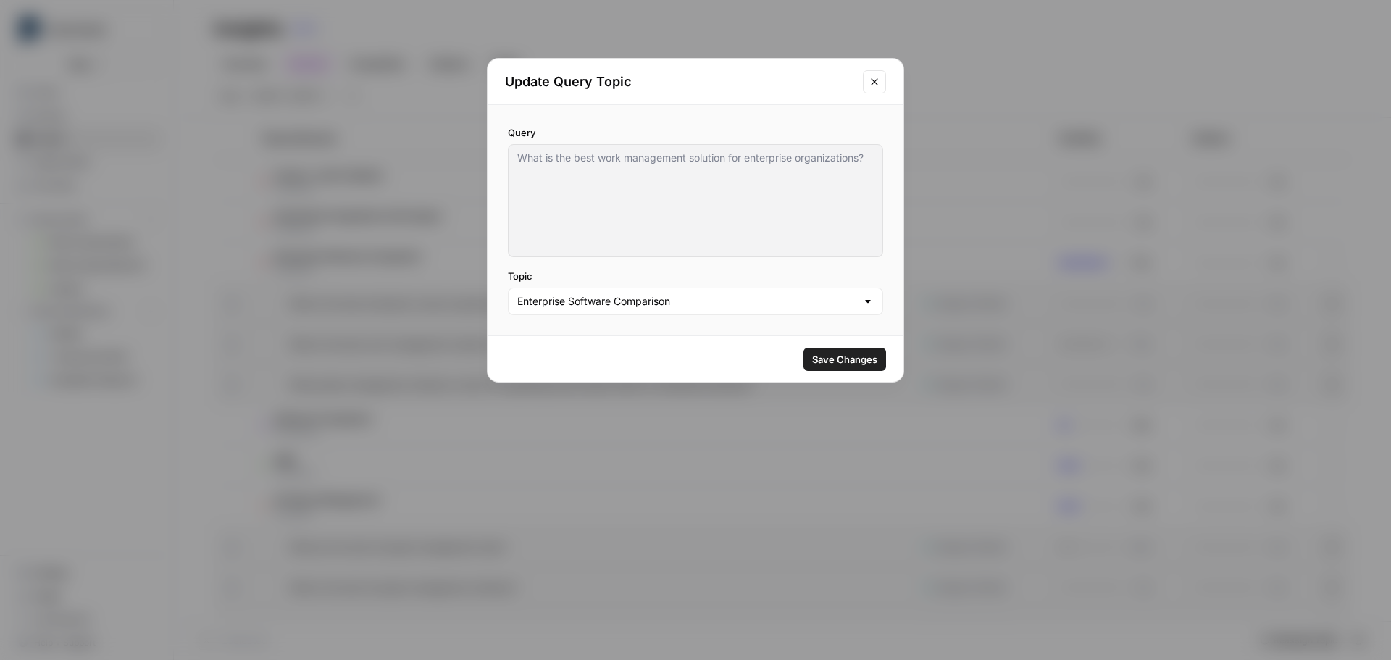
click at [875, 301] on div "Enterprise Software Comparison" at bounding box center [695, 302] width 375 height 28
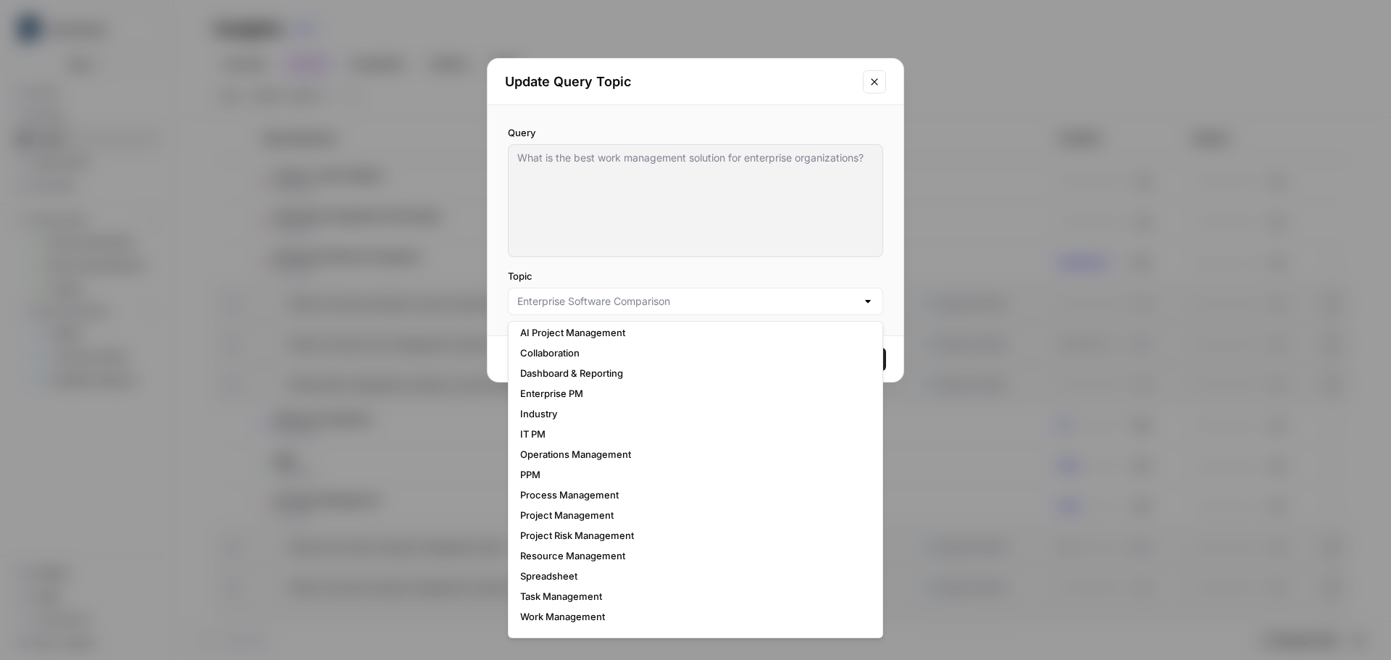
scroll to position [284, 0]
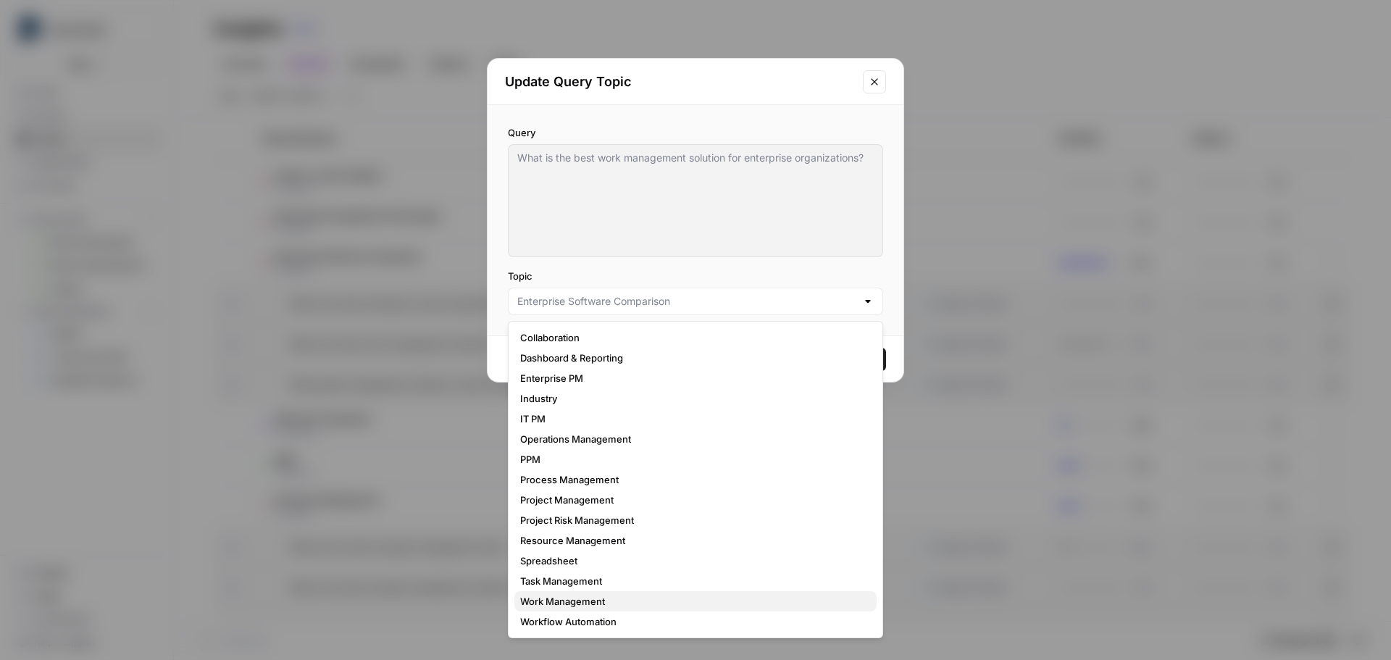
click at [588, 603] on span "Work Management" at bounding box center [692, 601] width 345 height 14
type input "Work Management"
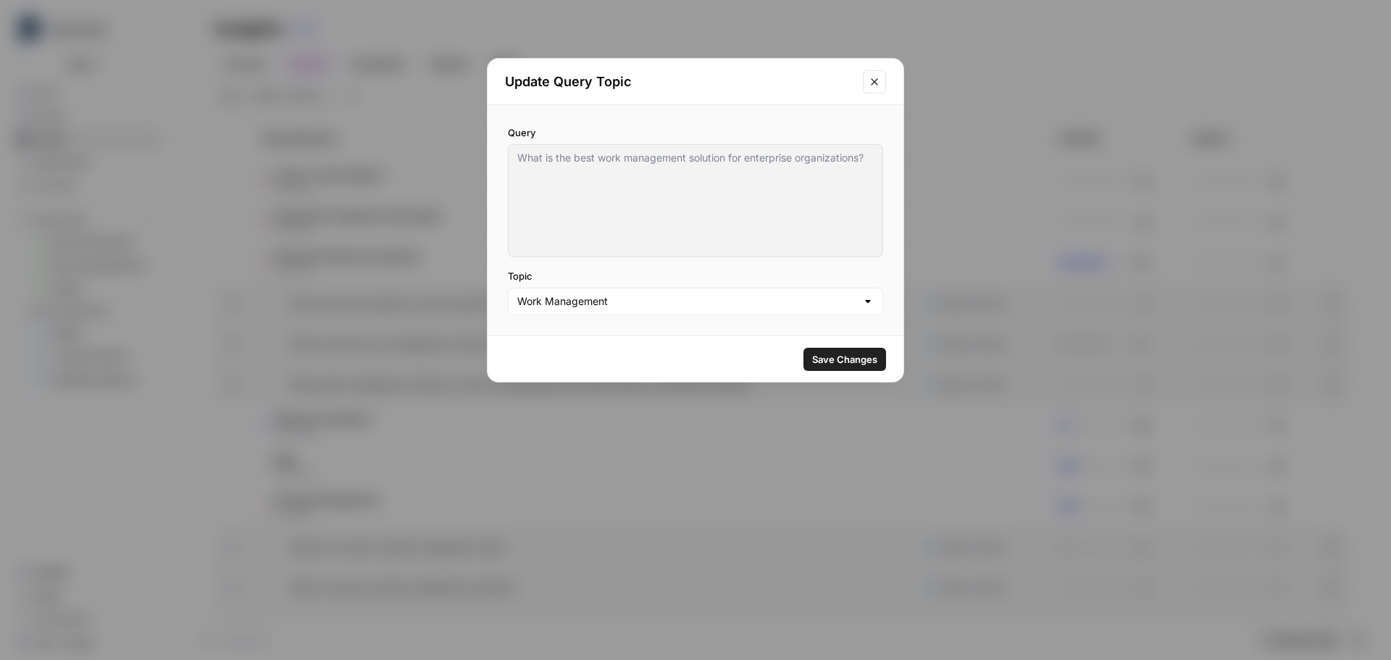
click at [831, 357] on span "Save Changes" at bounding box center [844, 359] width 65 height 14
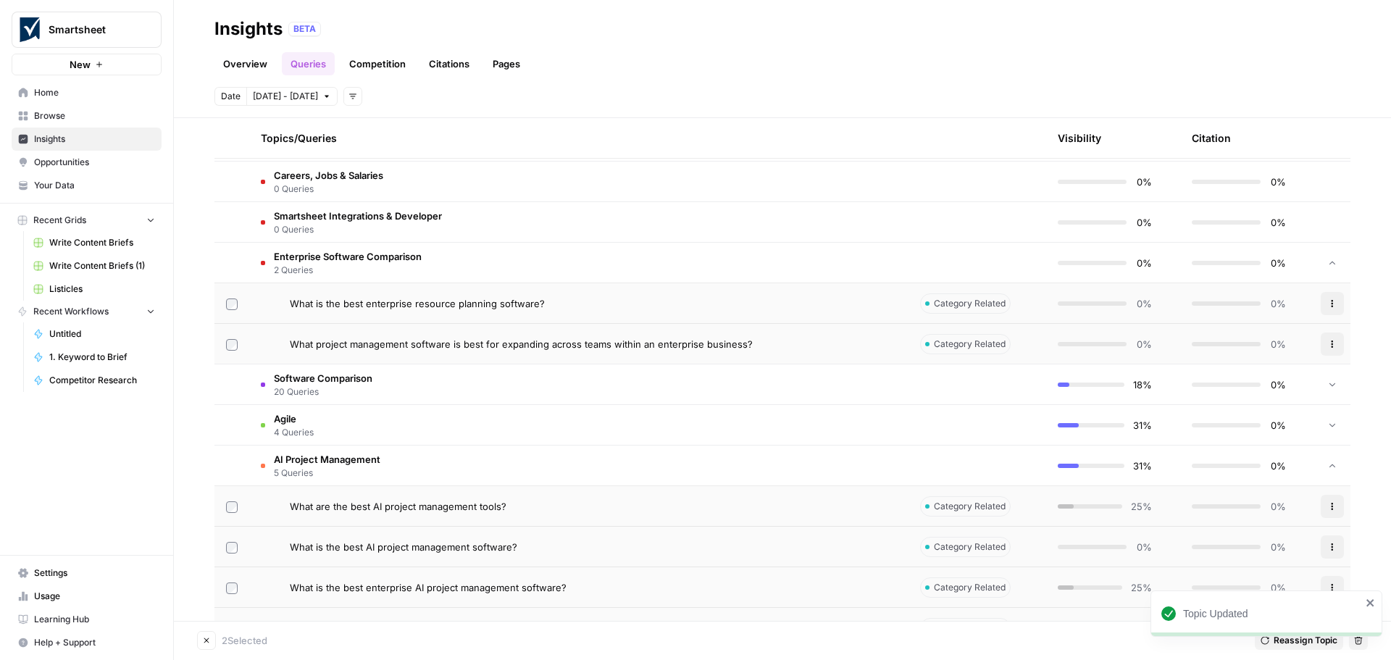
click at [1328, 343] on icon "button" at bounding box center [1332, 344] width 9 height 9
click at [1288, 378] on span "Change Topic" at bounding box center [1283, 378] width 64 height 14
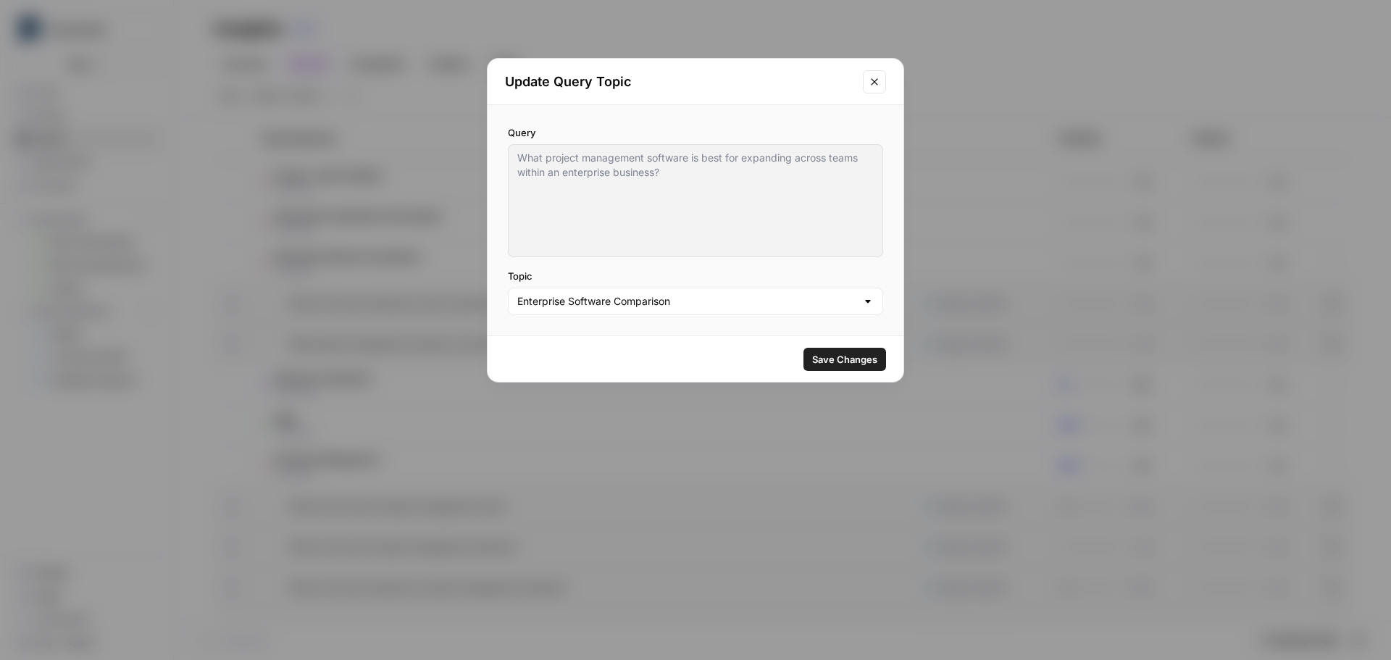
click at [869, 304] on div at bounding box center [868, 301] width 12 height 14
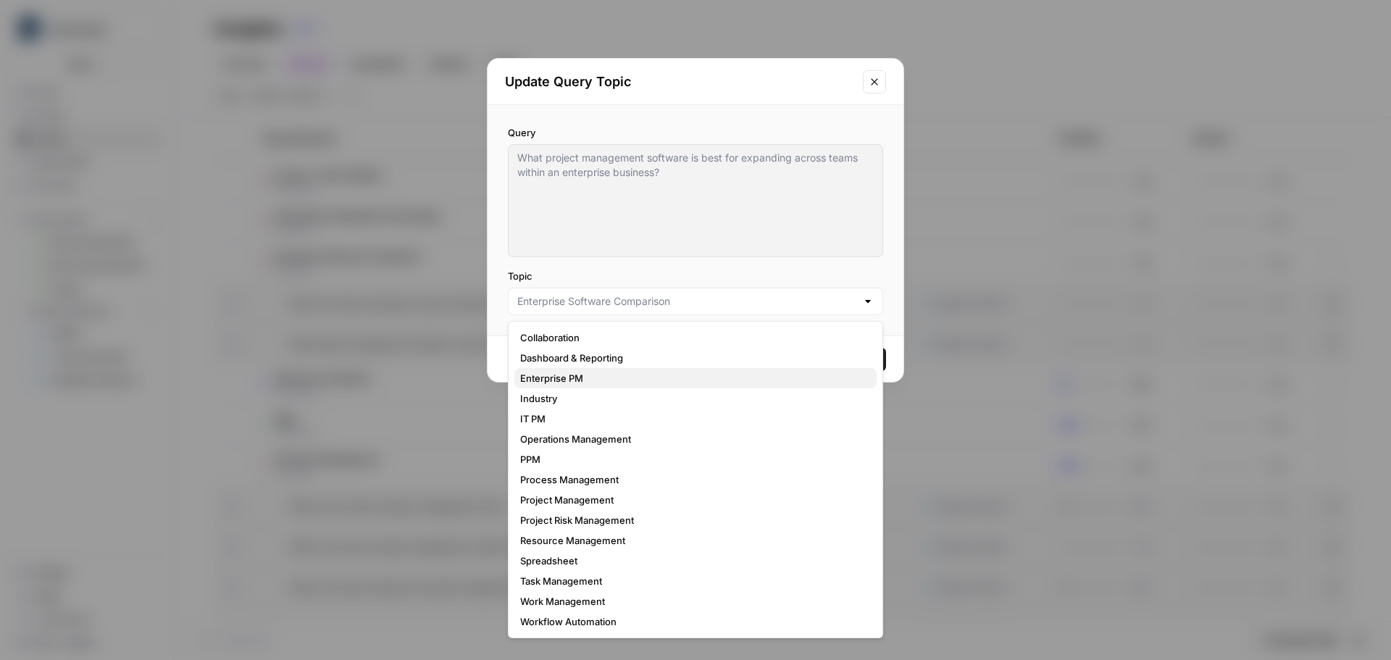
click at [602, 377] on span "Enterprise PM" at bounding box center [692, 378] width 345 height 14
type input "Enterprise PM"
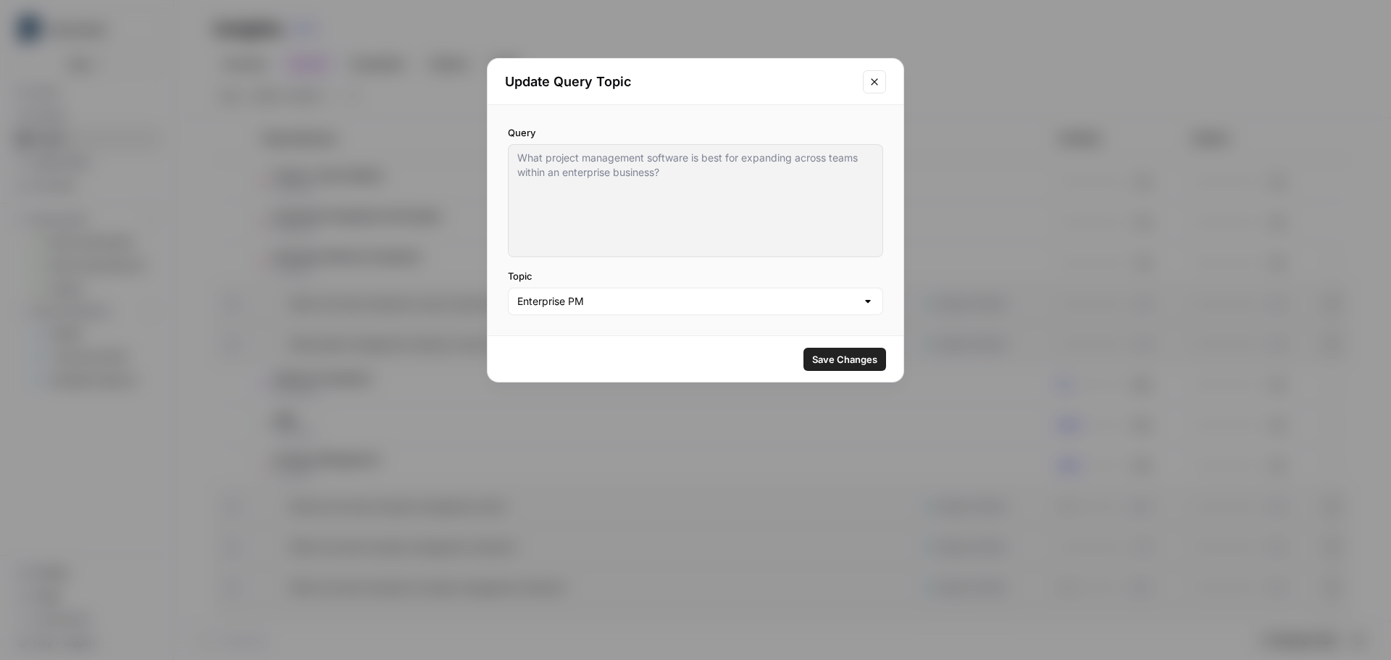
click at [832, 355] on span "Save Changes" at bounding box center [844, 359] width 65 height 14
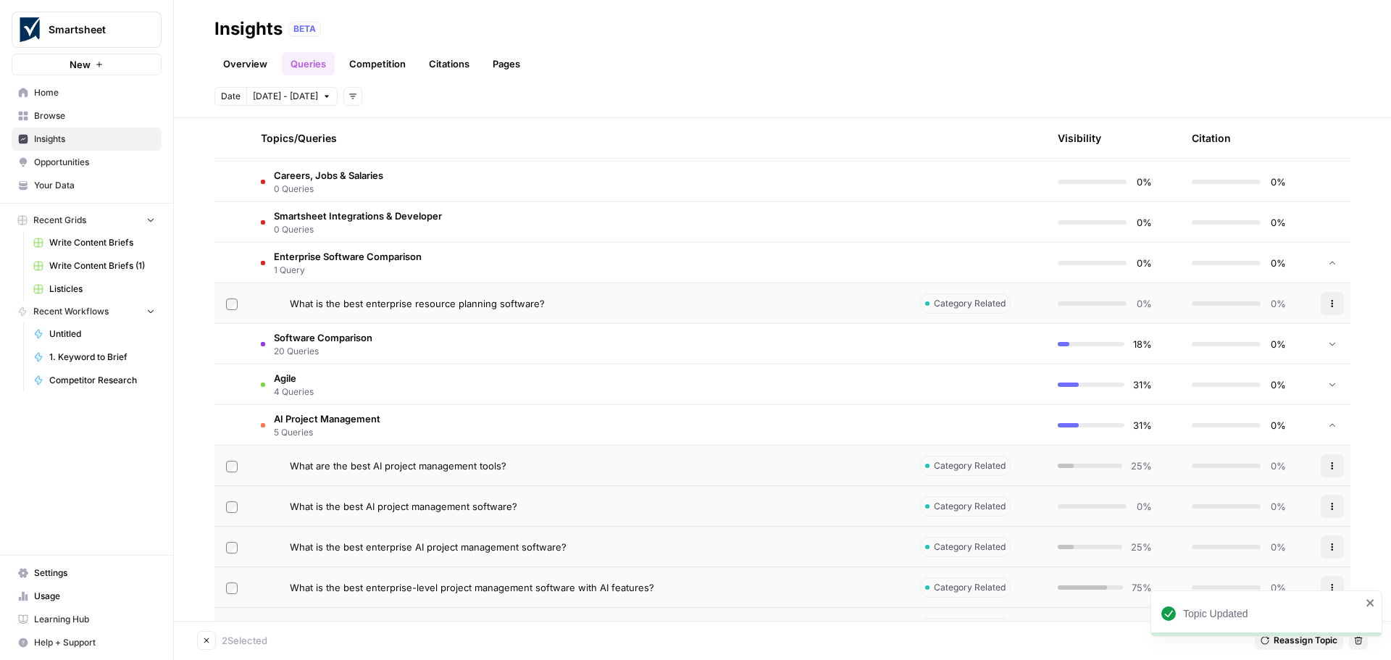
click at [1328, 304] on icon "button" at bounding box center [1332, 303] width 9 height 9
click at [1302, 339] on span "Change Topic" at bounding box center [1283, 337] width 64 height 14
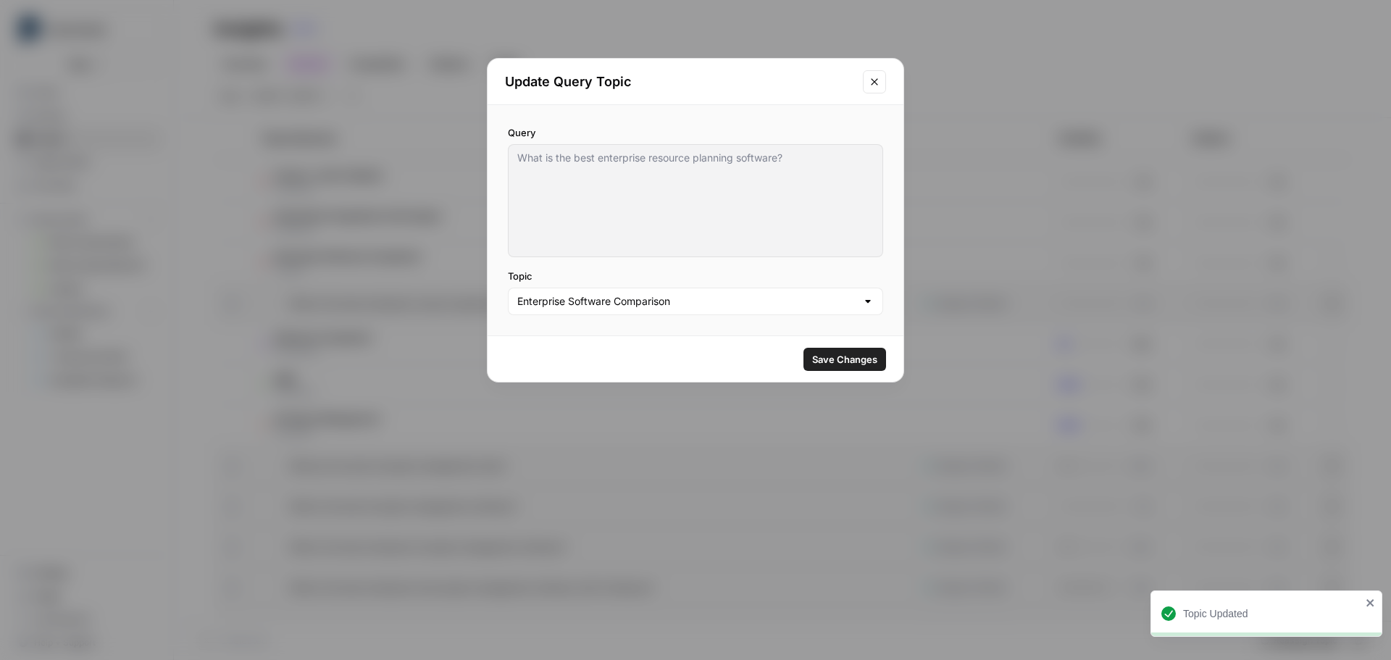
click at [868, 299] on div at bounding box center [868, 301] width 12 height 14
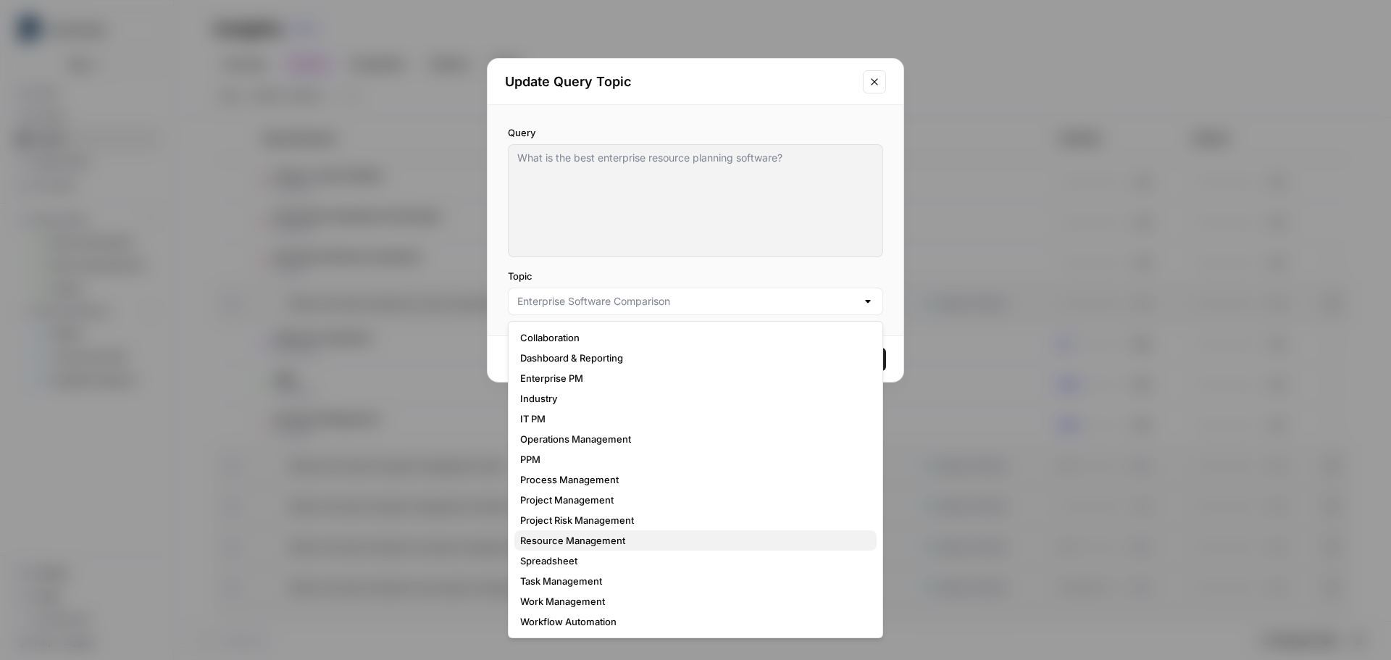
click at [627, 545] on span "Resource Management" at bounding box center [692, 540] width 345 height 14
type input "Resource Management"
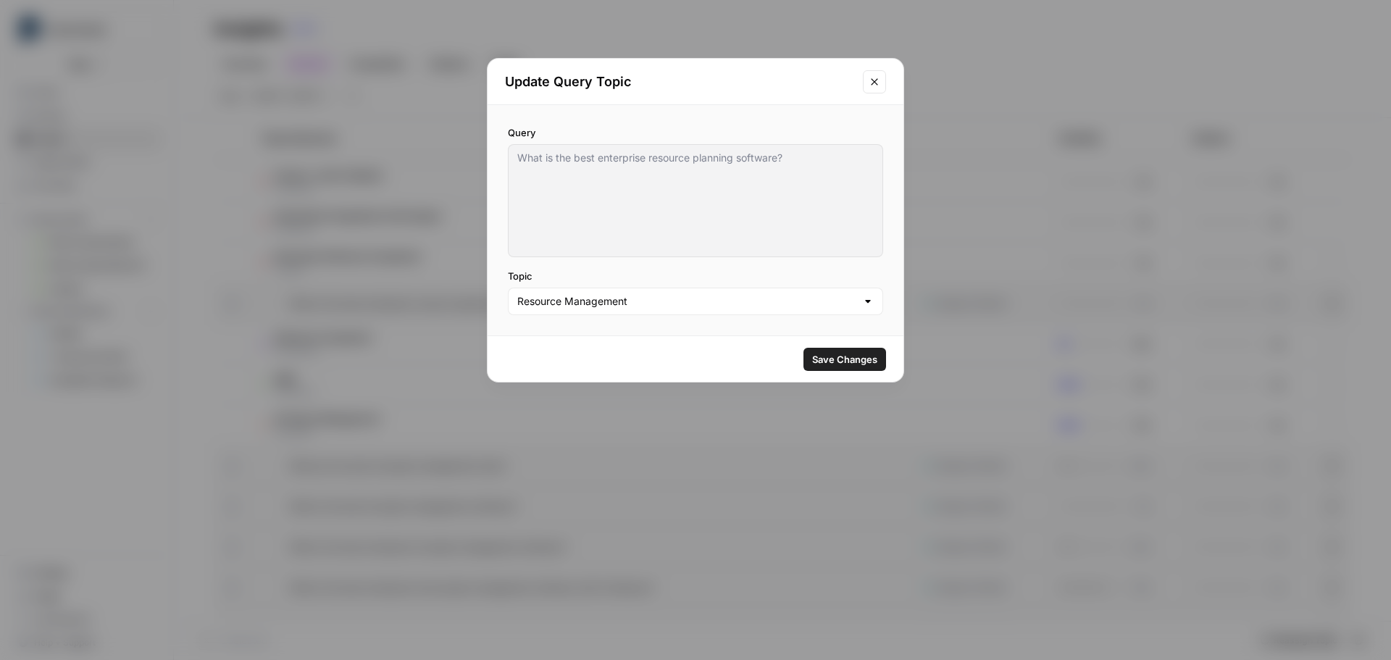
click at [855, 350] on button "Save Changes" at bounding box center [844, 359] width 83 height 23
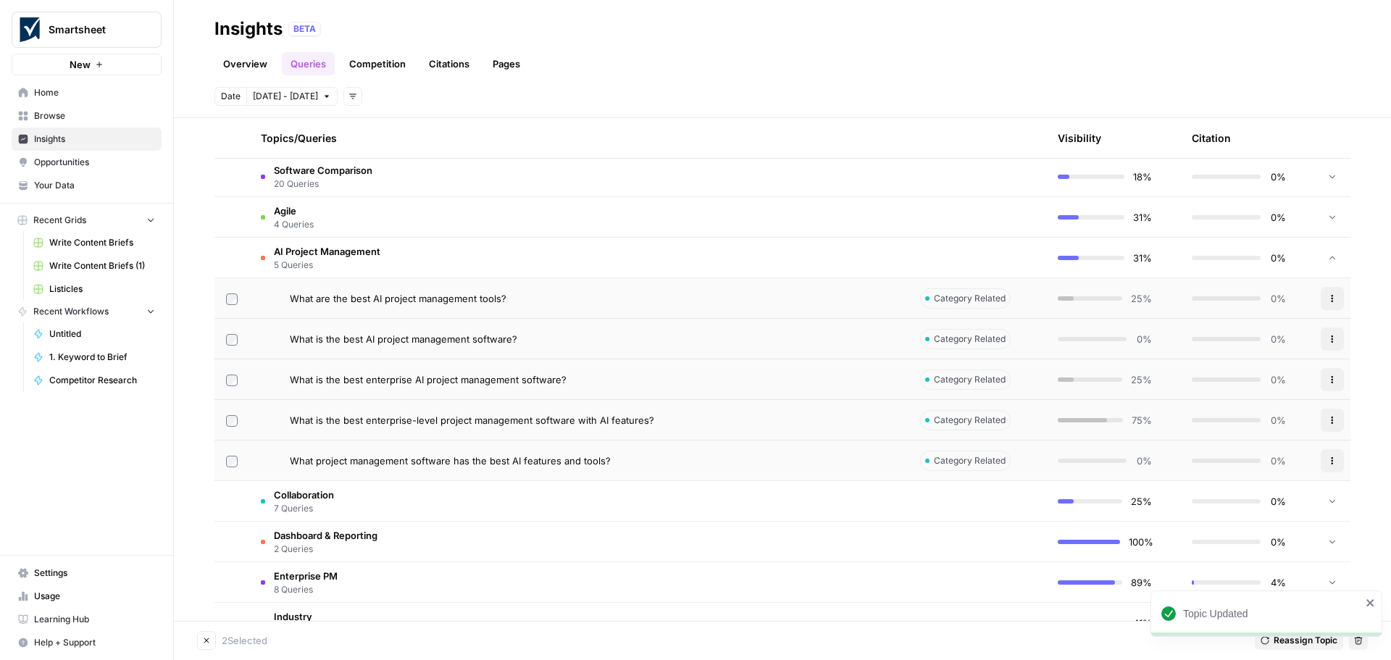
scroll to position [805, 0]
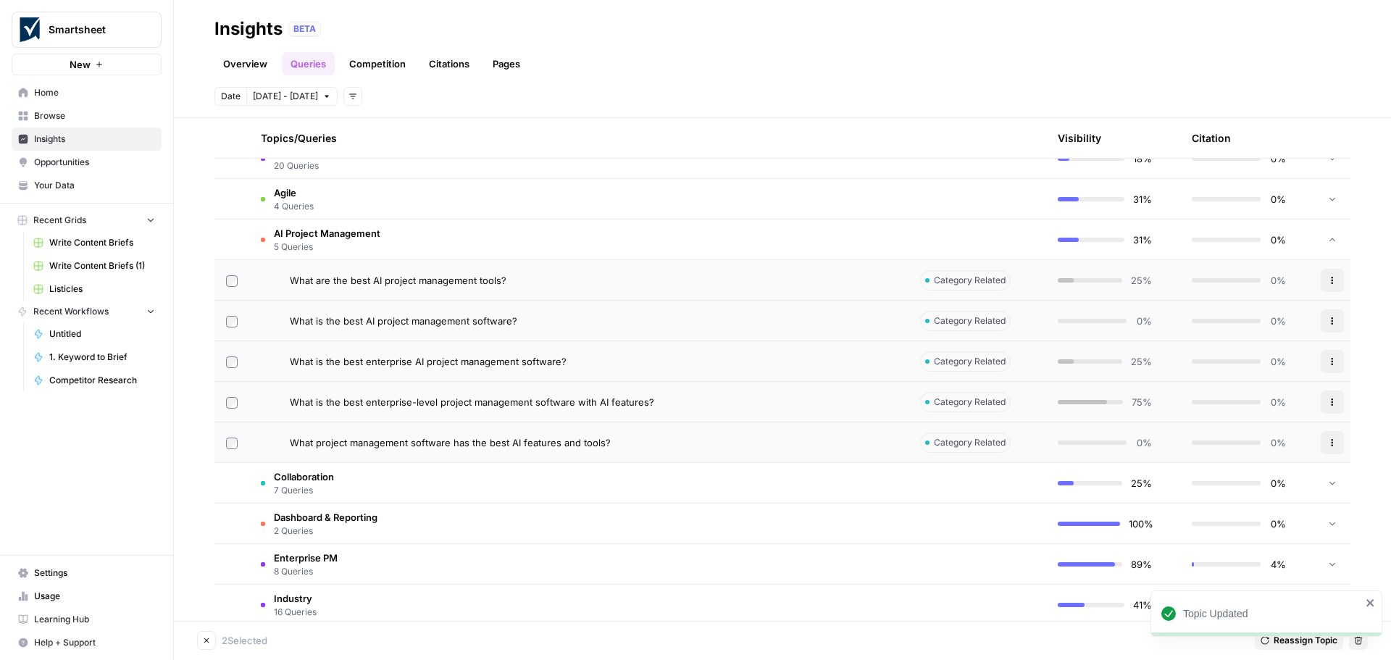
click at [327, 233] on span "AI Project Management" at bounding box center [327, 233] width 106 height 14
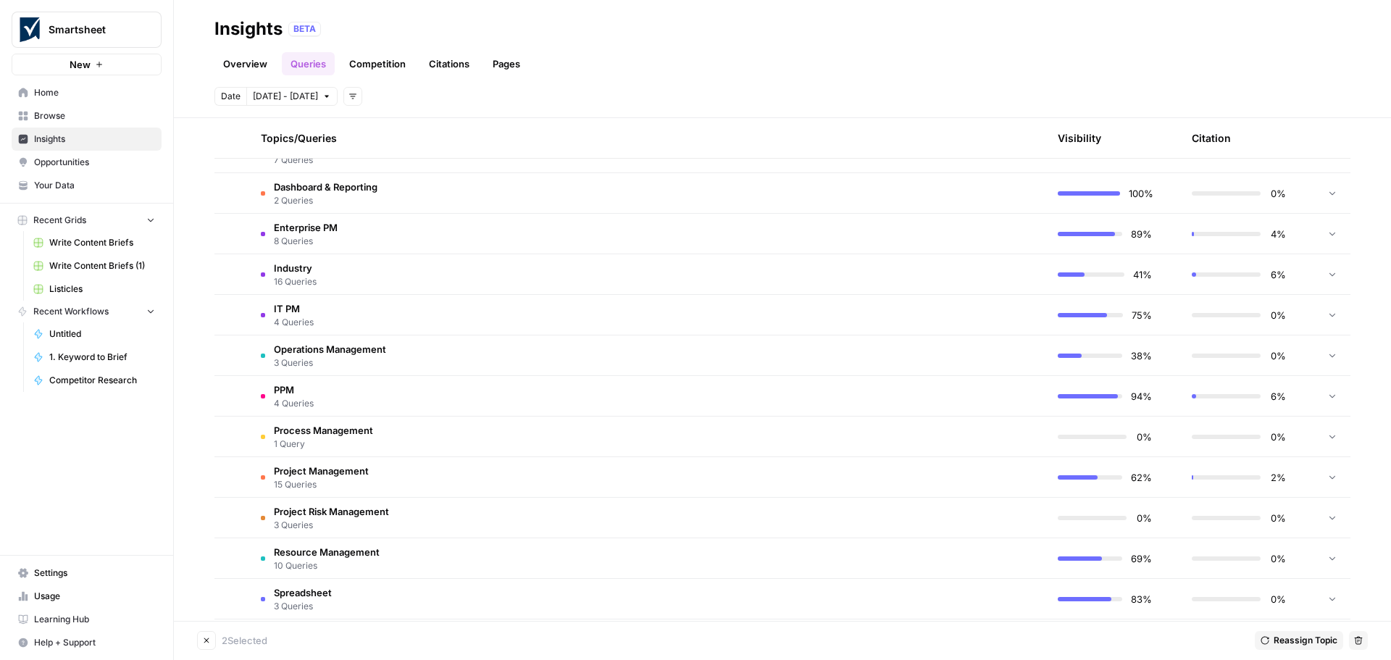
scroll to position [950, 0]
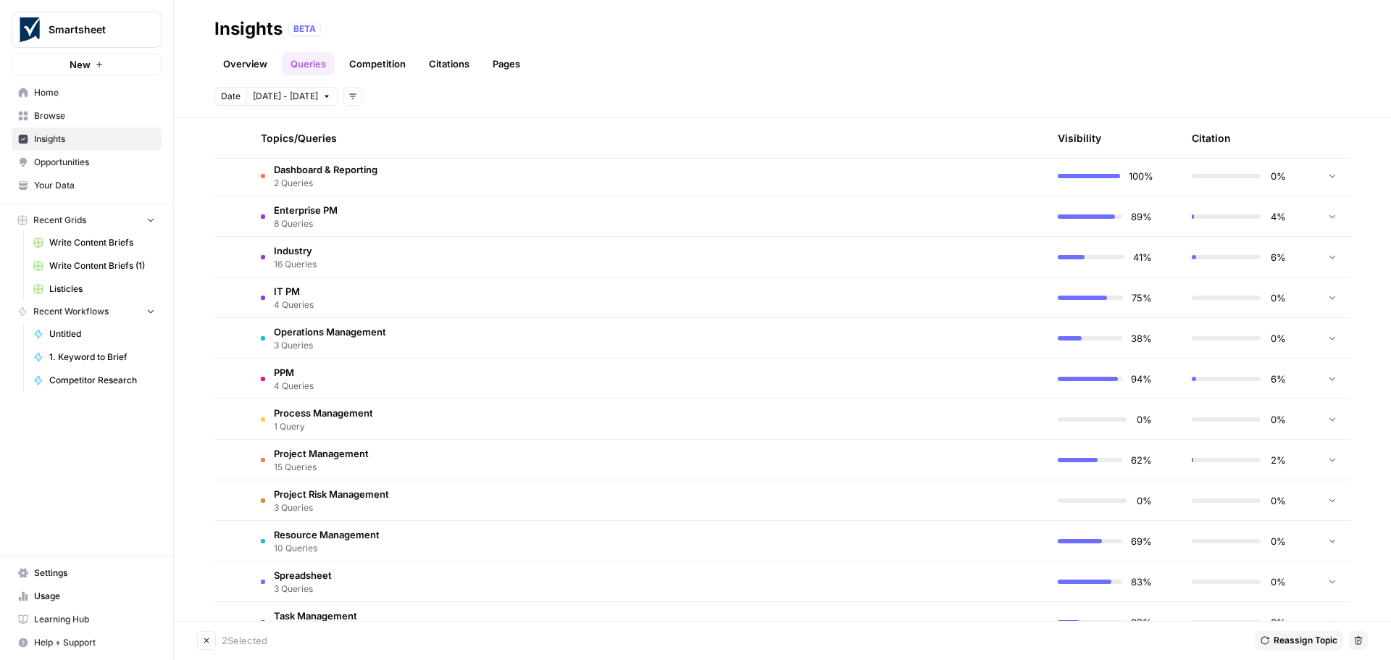
click at [367, 534] on span "Resource Management" at bounding box center [327, 534] width 106 height 14
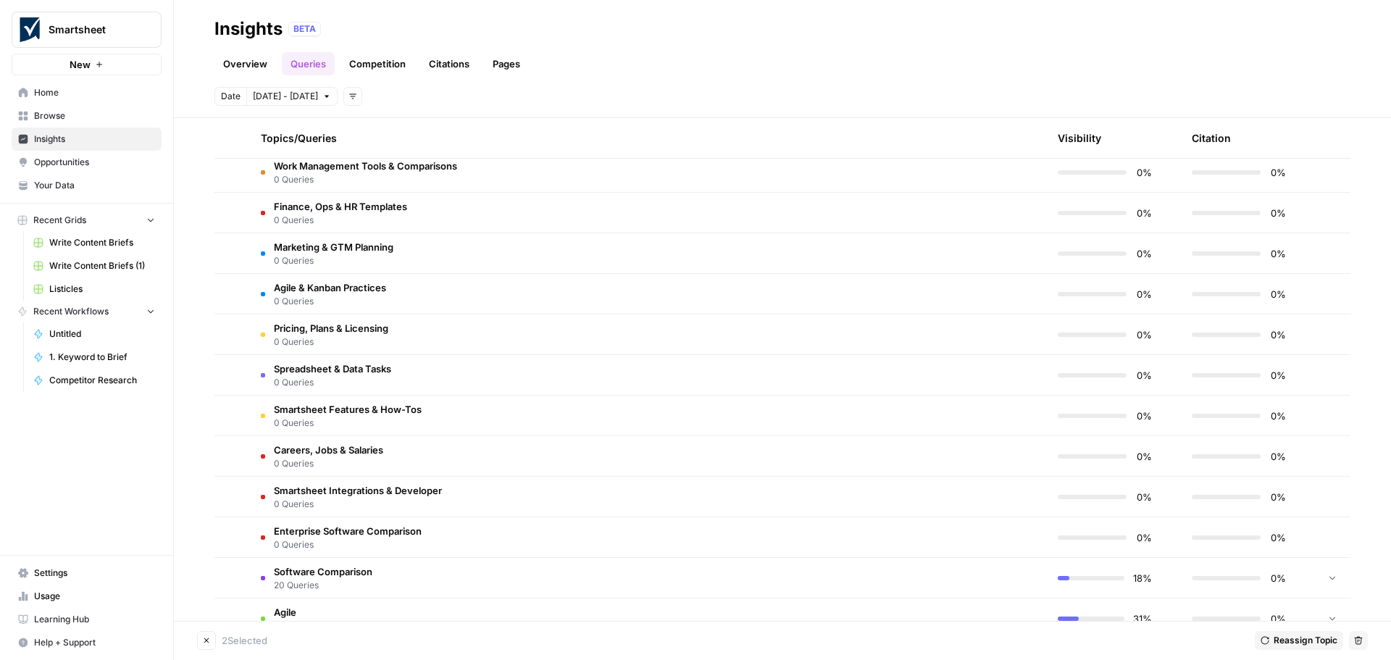
scroll to position [0, 0]
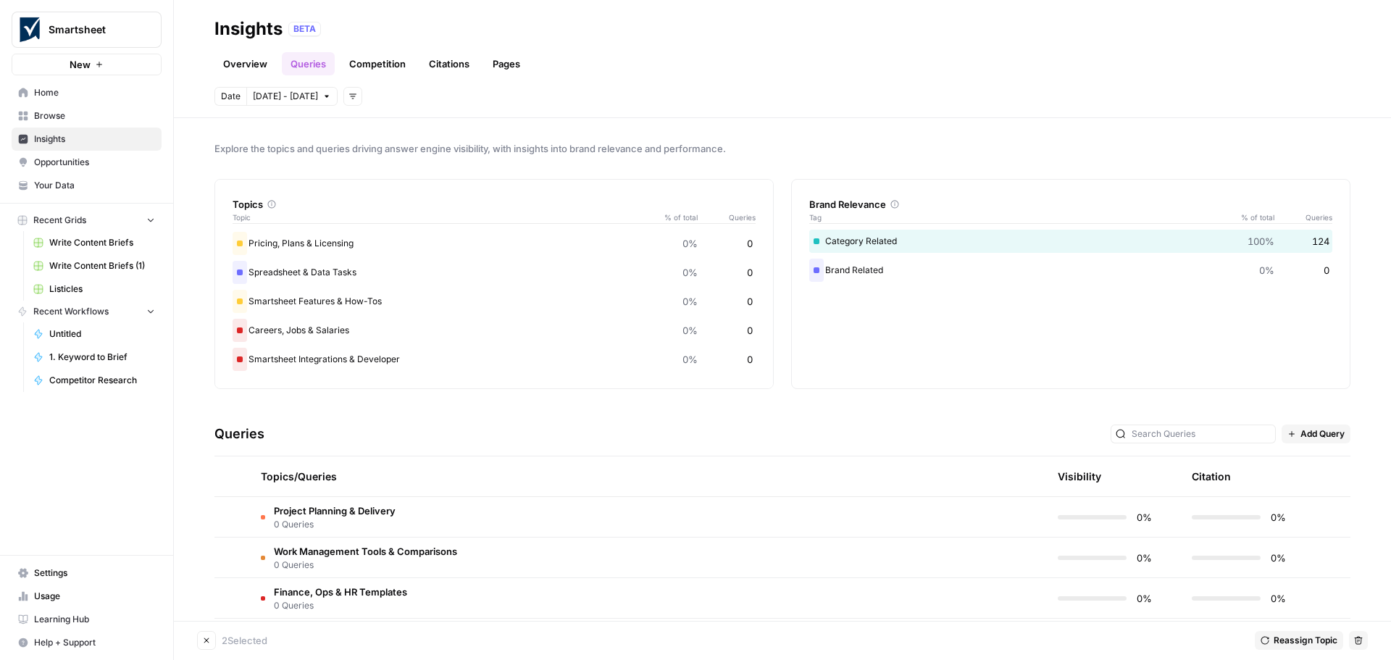
click at [381, 59] on link "Competition" at bounding box center [377, 63] width 74 height 23
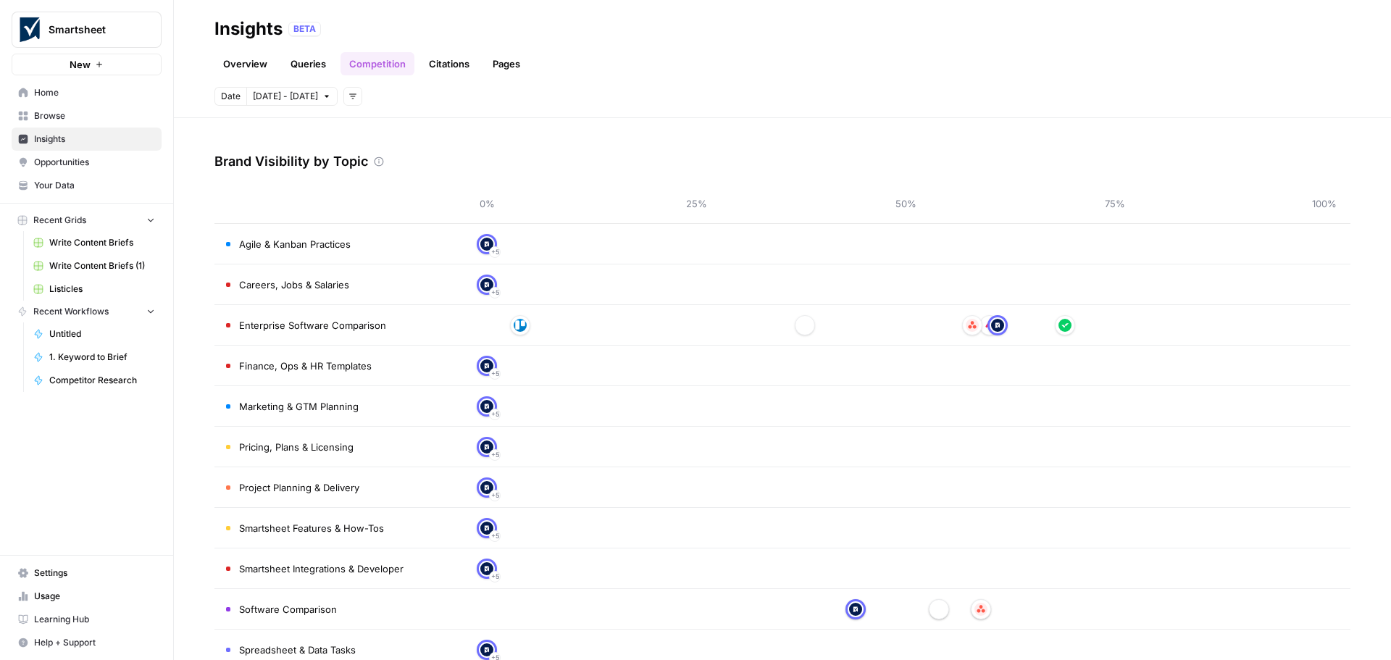
scroll to position [72, 0]
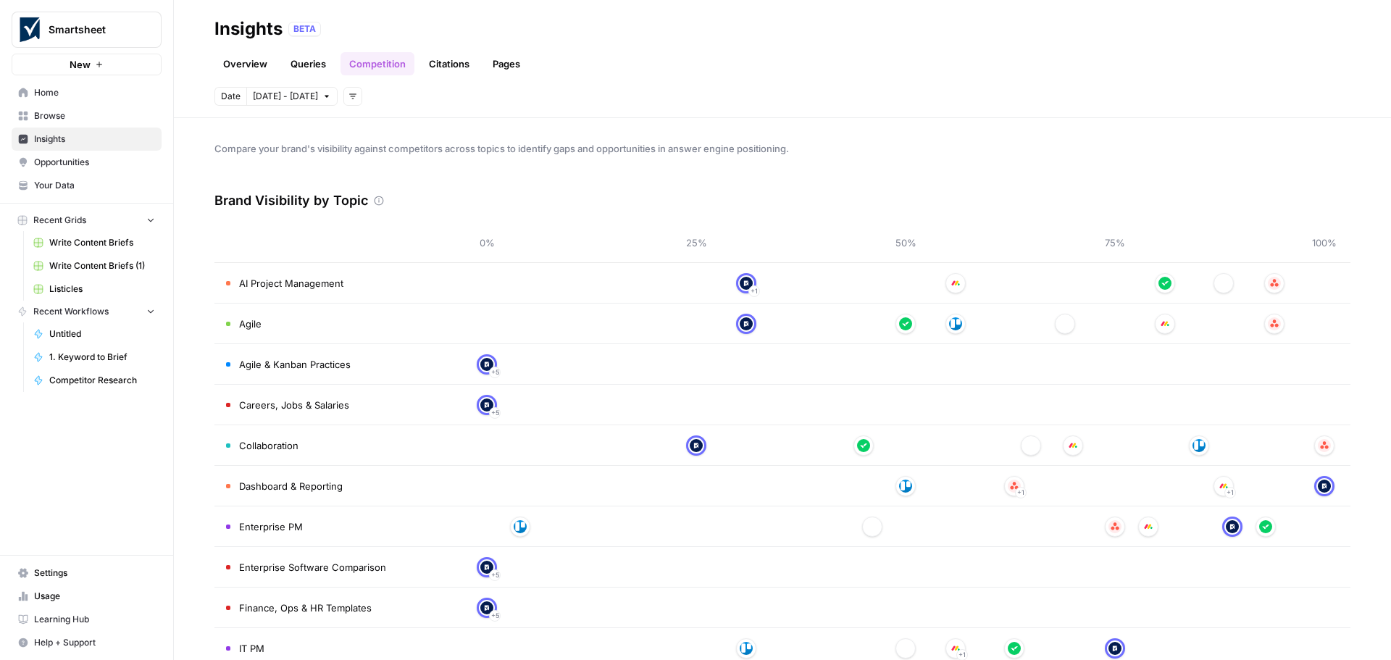
click at [301, 60] on link "Queries" at bounding box center [308, 63] width 53 height 23
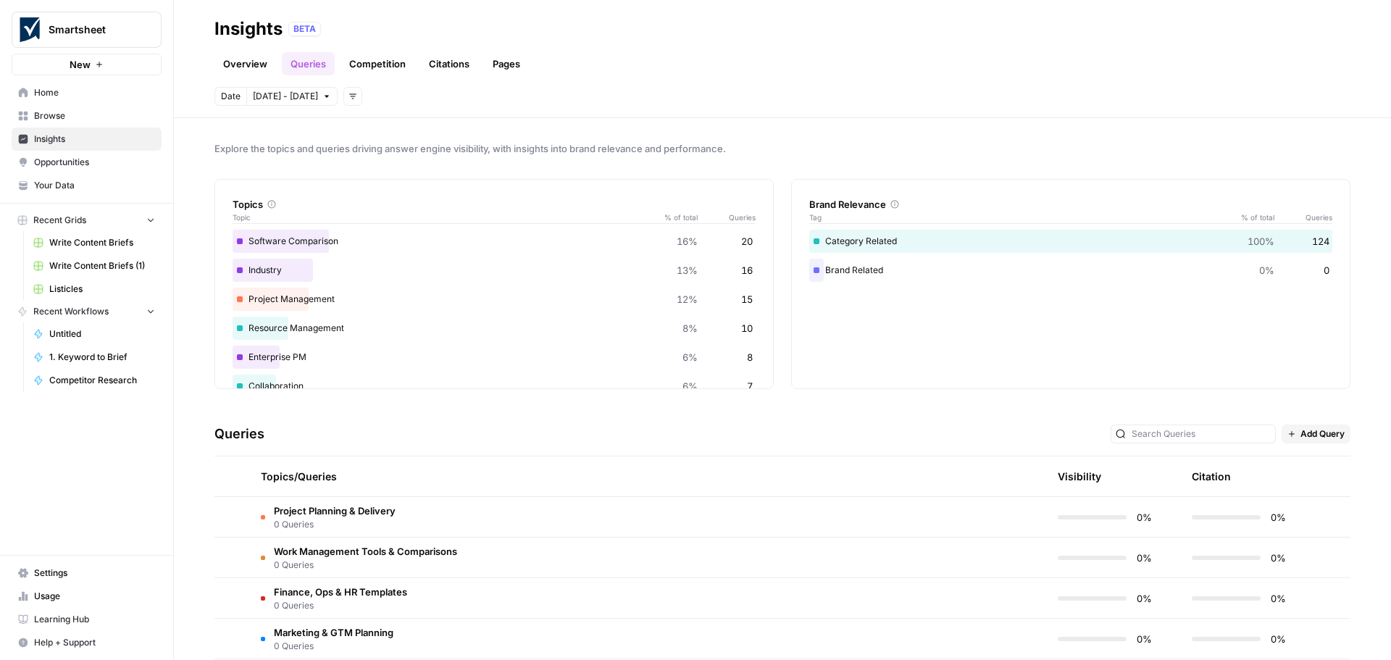
click at [242, 64] on link "Overview" at bounding box center [245, 63] width 62 height 23
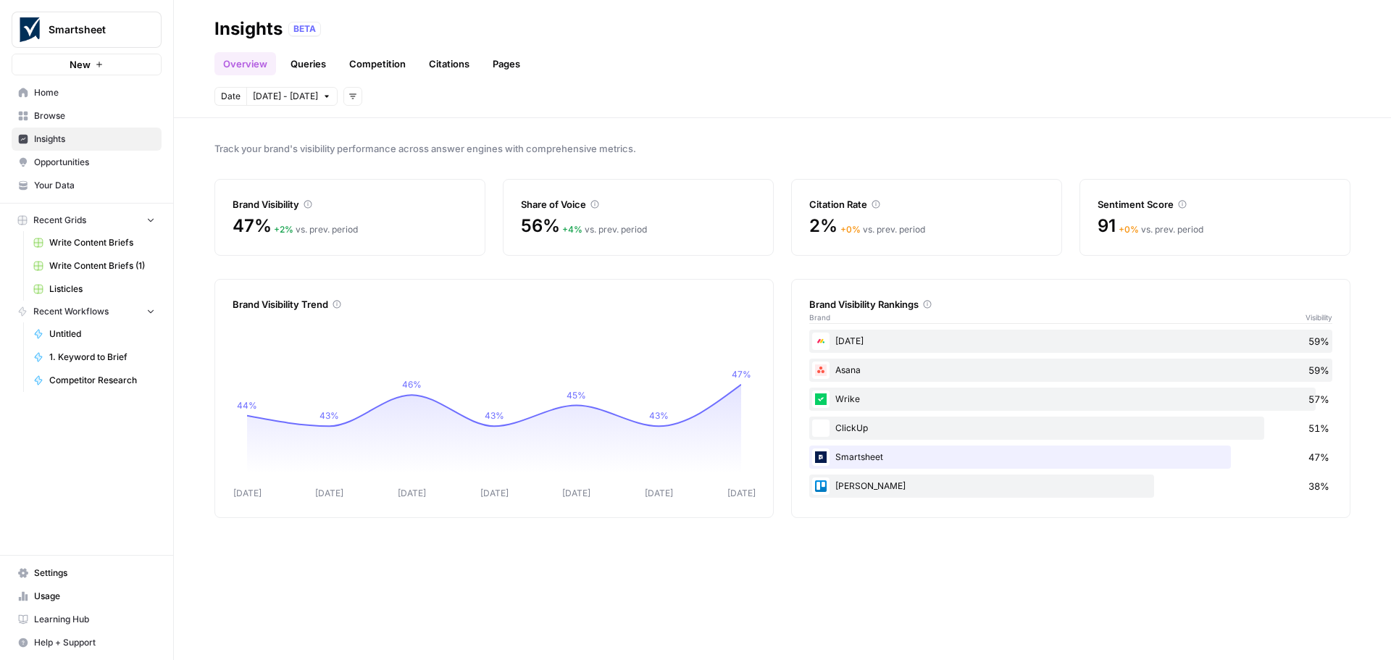
click at [308, 64] on link "Queries" at bounding box center [308, 63] width 53 height 23
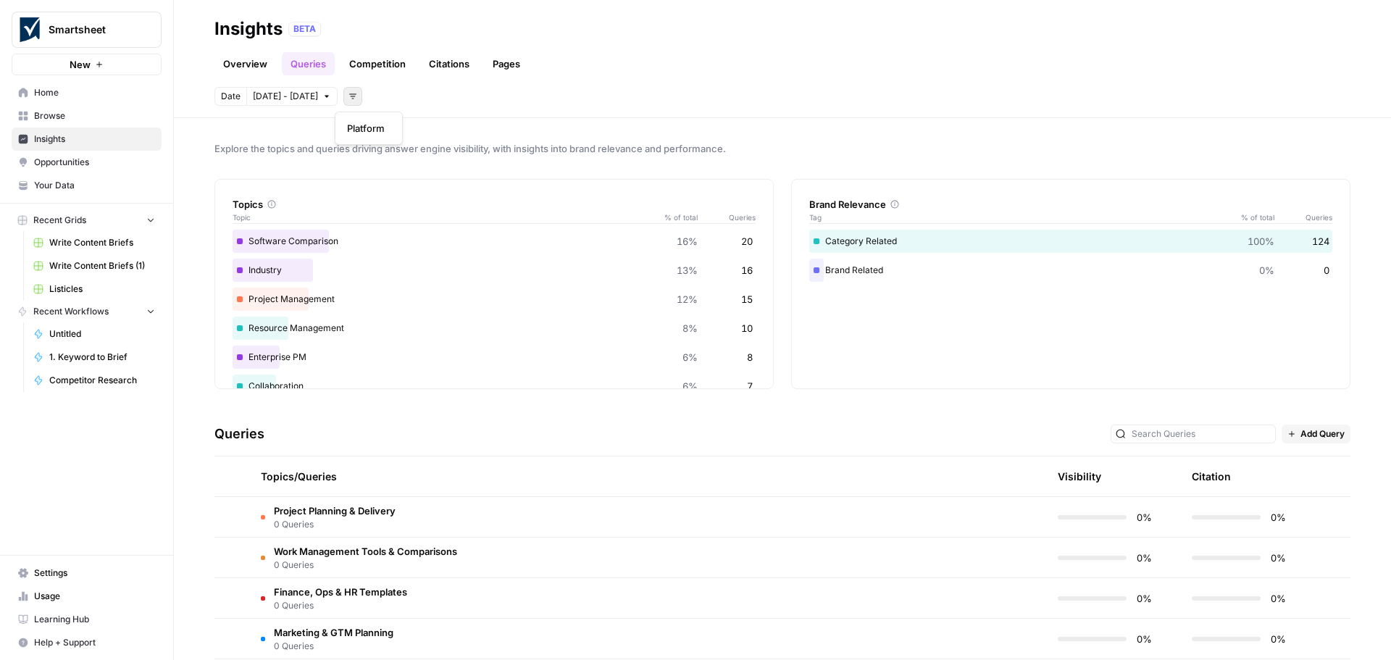
click at [346, 102] on button "Add filters" at bounding box center [352, 96] width 19 height 19
click at [348, 95] on icon "button" at bounding box center [352, 96] width 9 height 9
click at [348, 93] on icon "button" at bounding box center [352, 96] width 9 height 9
click at [356, 122] on span "Platform" at bounding box center [366, 128] width 38 height 14
click at [485, 96] on icon "button" at bounding box center [489, 96] width 9 height 9
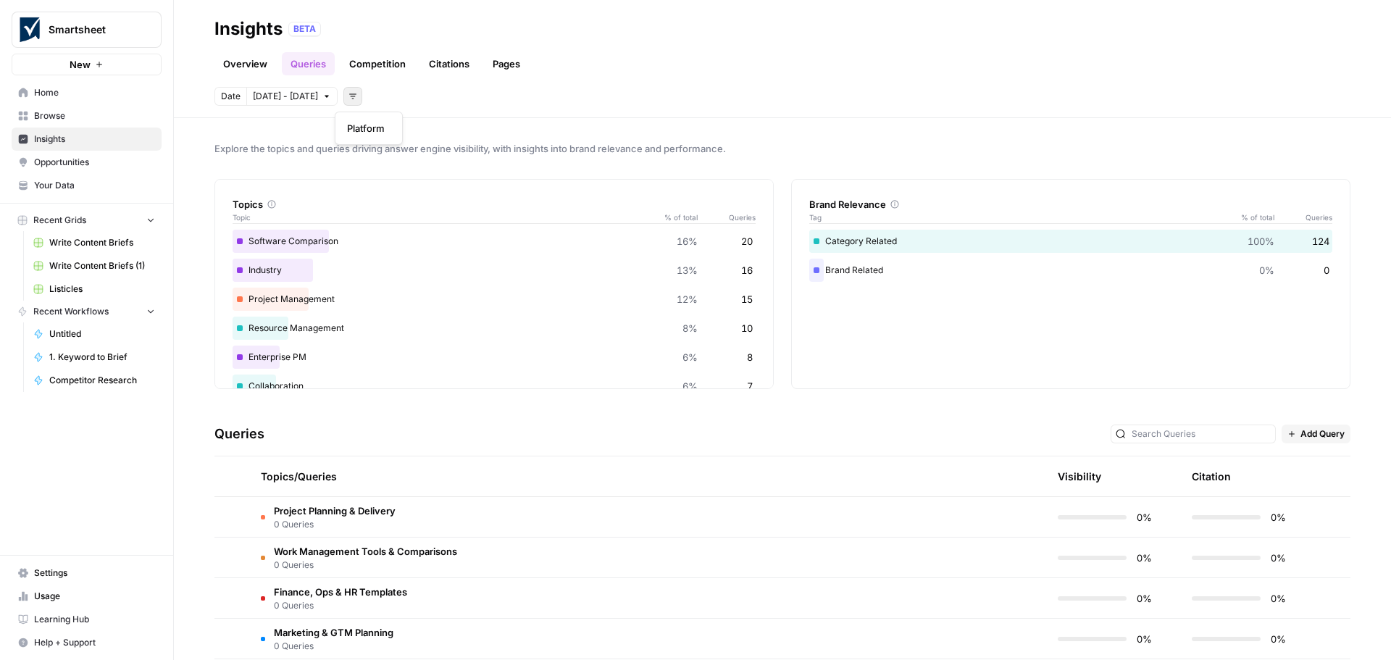
click at [351, 96] on button "Add filters" at bounding box center [352, 96] width 19 height 19
click at [364, 135] on button "Platform" at bounding box center [368, 128] width 55 height 20
click at [485, 99] on icon "button" at bounding box center [489, 96] width 9 height 9
click at [351, 97] on button "Add filters" at bounding box center [352, 96] width 19 height 19
click at [354, 121] on span "Platform" at bounding box center [366, 128] width 38 height 14
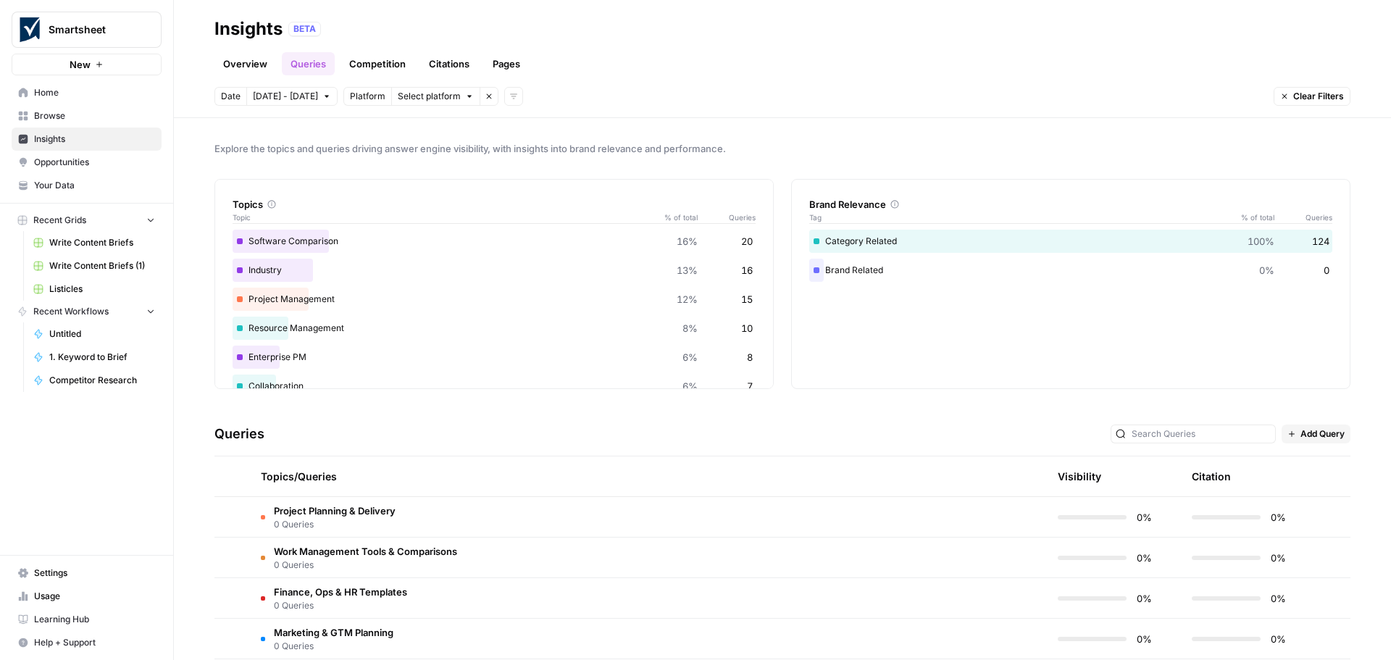
click at [485, 97] on icon "button" at bounding box center [489, 96] width 9 height 9
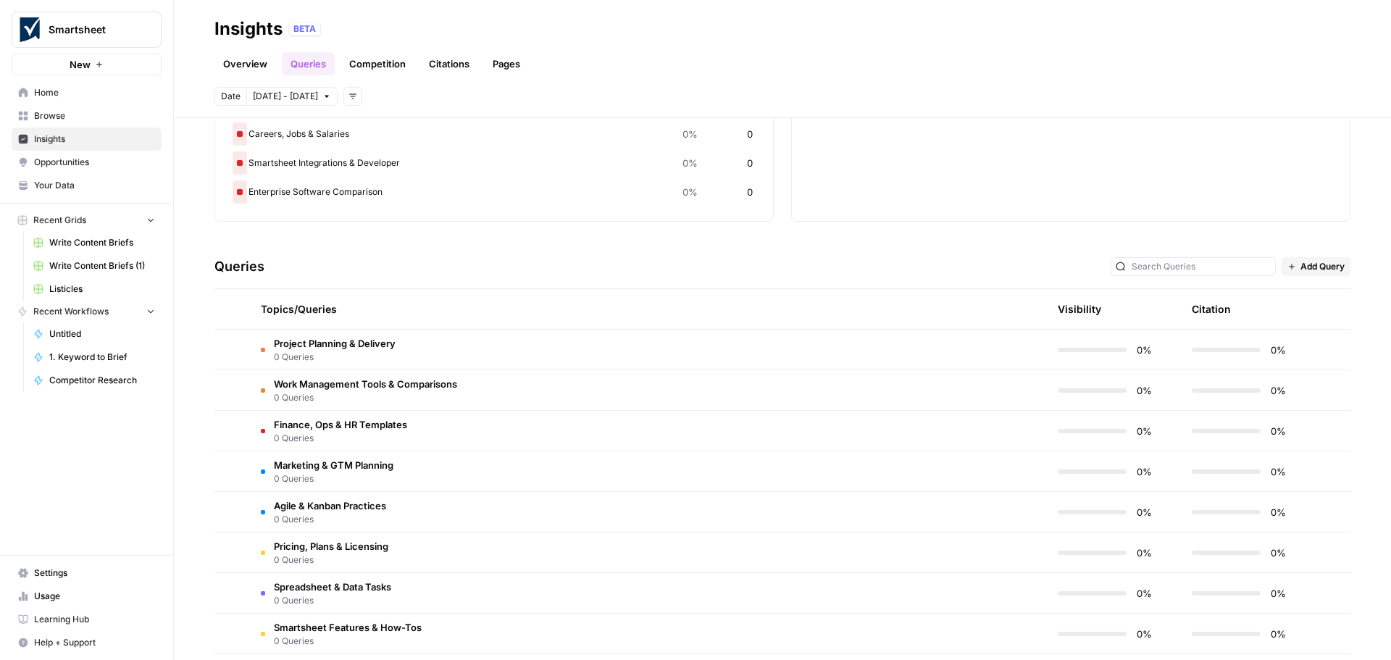
scroll to position [385, 0]
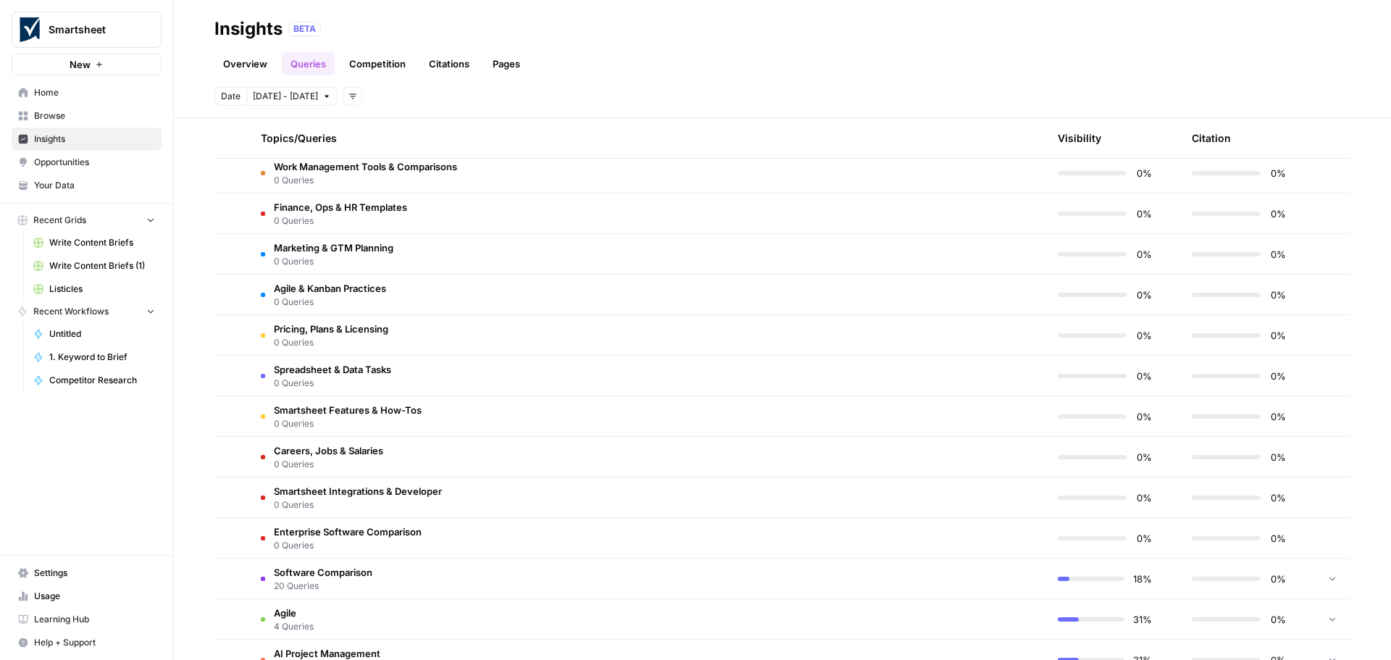
click at [246, 65] on link "Overview" at bounding box center [245, 63] width 62 height 23
